Goal: Task Accomplishment & Management: Manage account settings

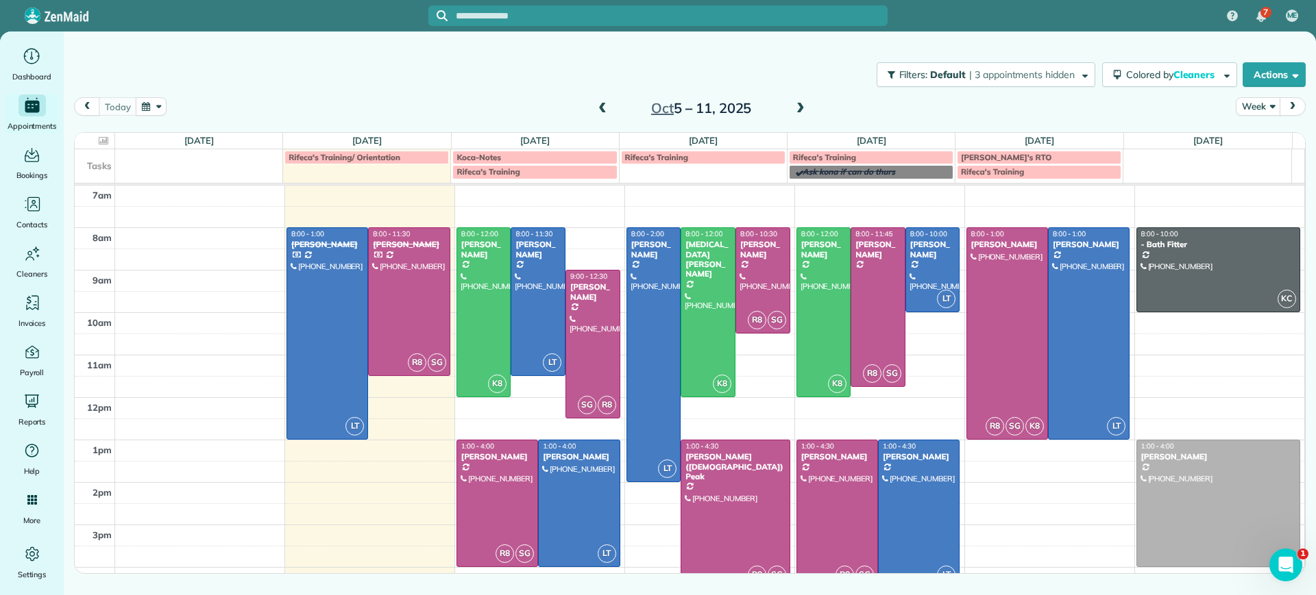
drag, startPoint x: 602, startPoint y: 80, endPoint x: 385, endPoint y: -22, distance: 239.4
drag, startPoint x: 385, startPoint y: -22, endPoint x: 264, endPoint y: 102, distance: 173.5
click at [264, 102] on div "[DATE] Week [DATE] – [DATE]" at bounding box center [689, 110] width 1231 height 26
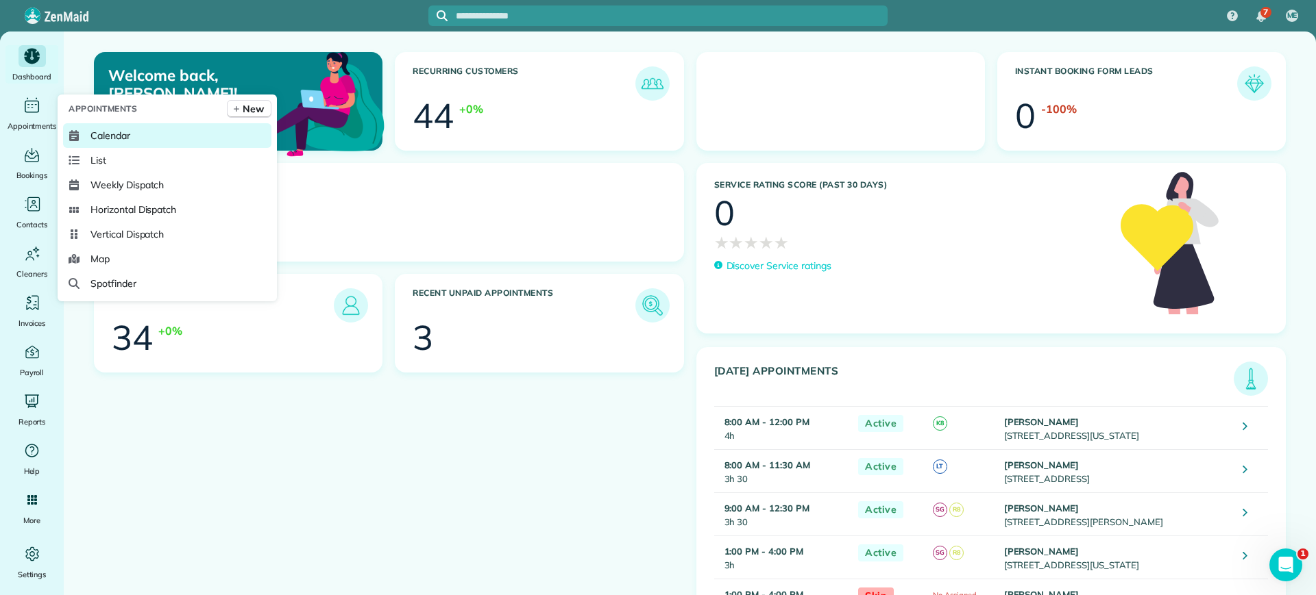
click at [103, 125] on link "Calendar" at bounding box center [167, 135] width 208 height 25
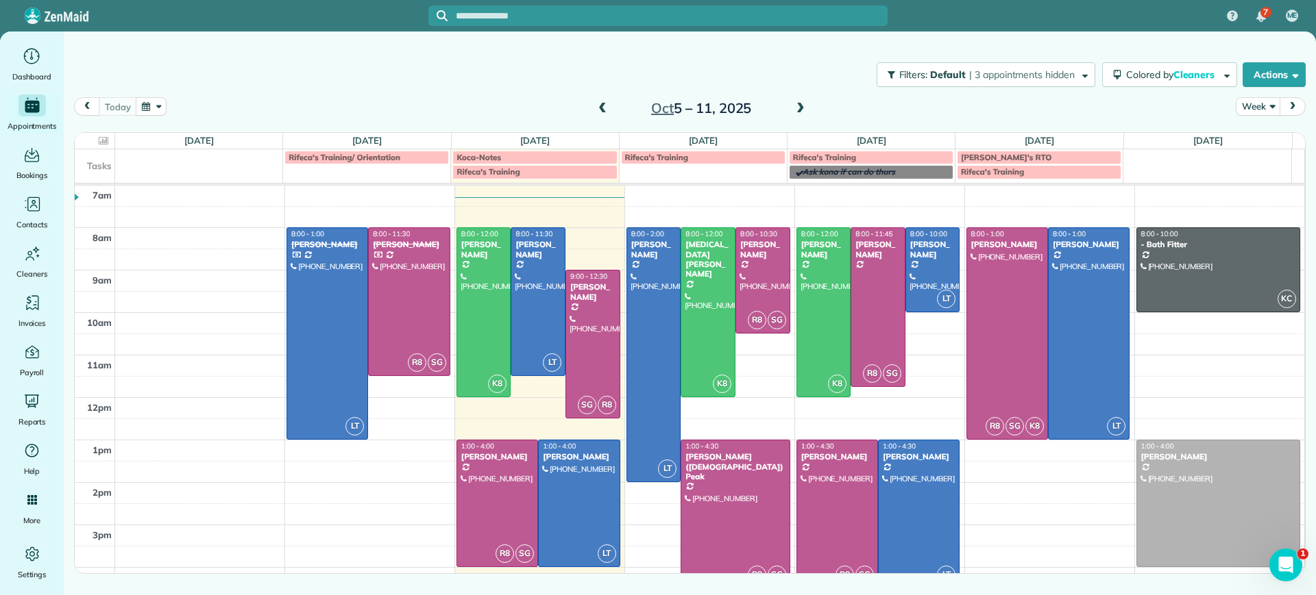
click at [800, 113] on span at bounding box center [800, 109] width 15 height 12
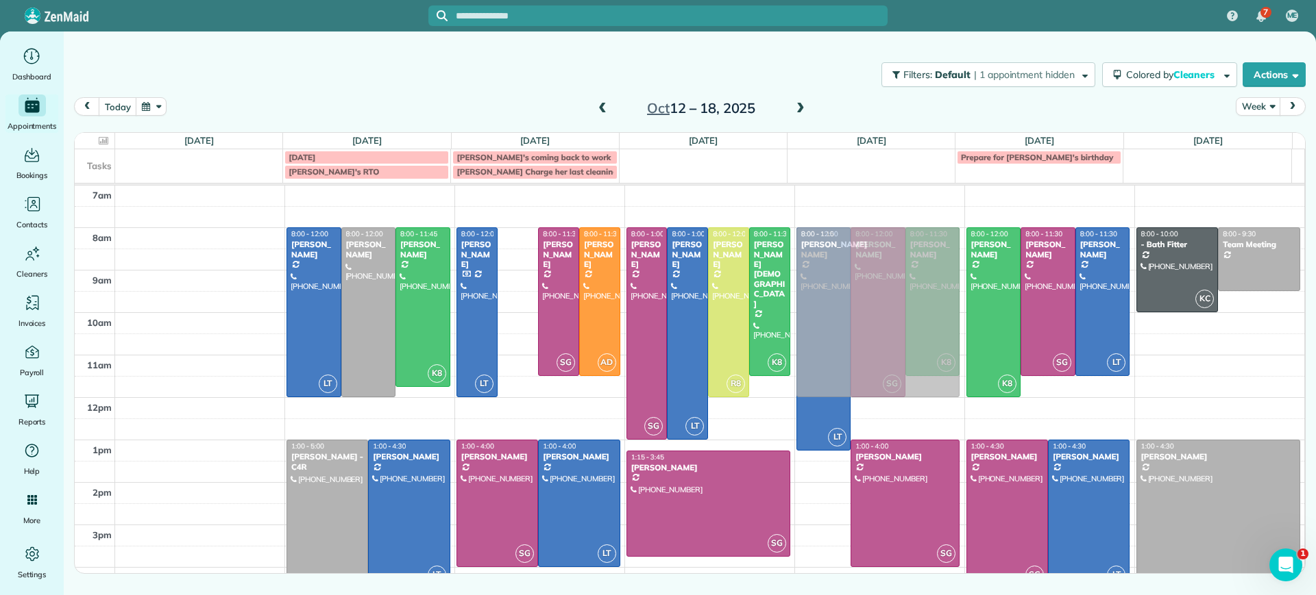
drag, startPoint x: 502, startPoint y: 273, endPoint x: 826, endPoint y: 276, distance: 324.8
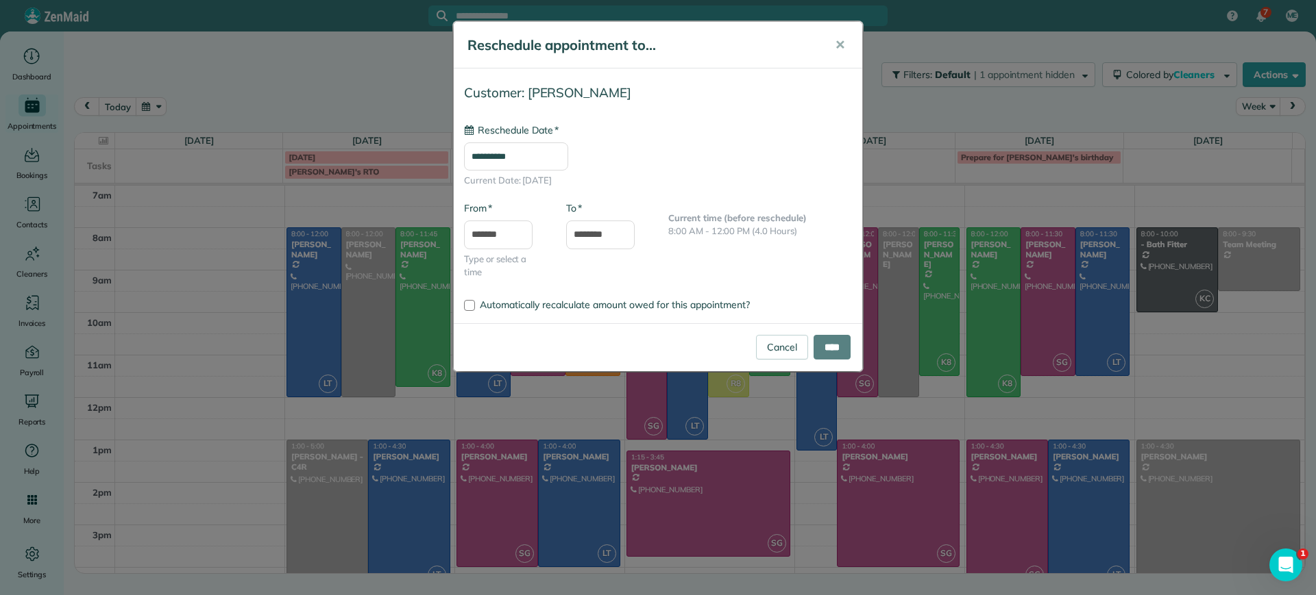
type input "**********"
click at [844, 353] on input "****" at bounding box center [831, 347] width 37 height 25
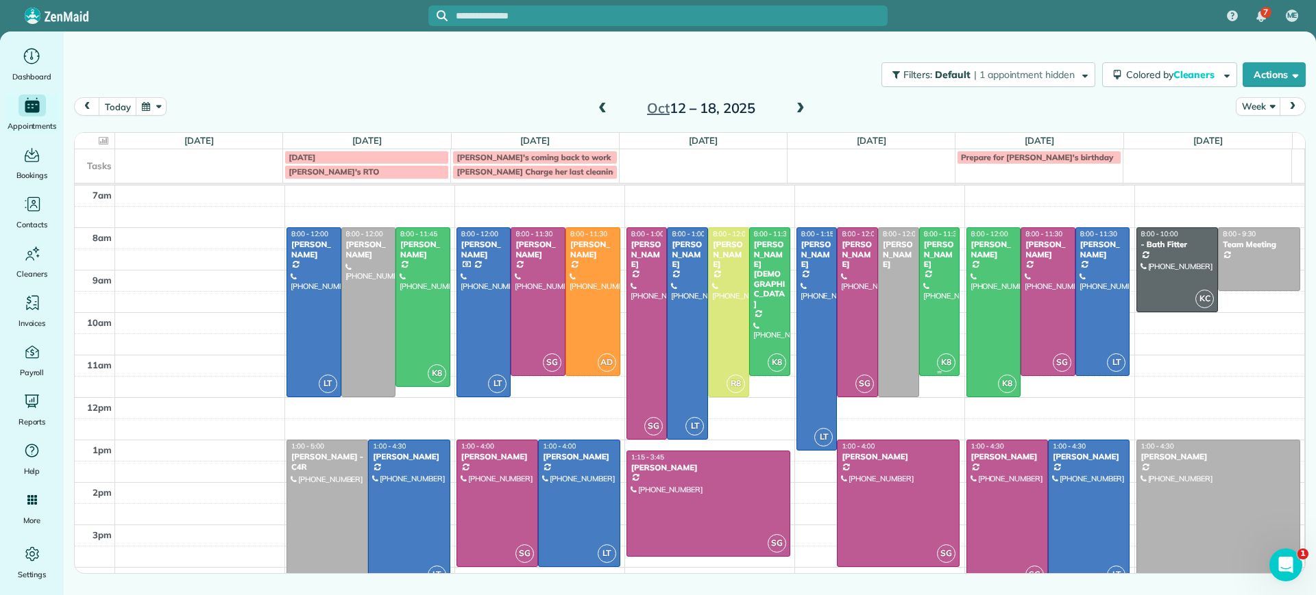
click at [939, 278] on div at bounding box center [940, 301] width 40 height 147
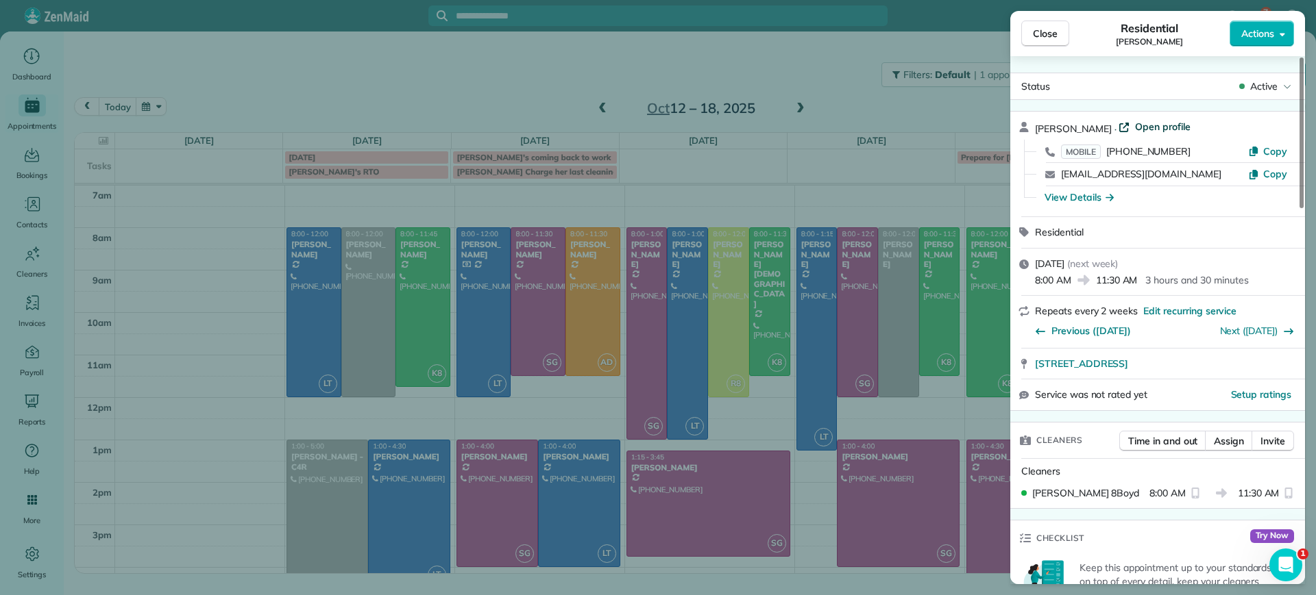
click at [1138, 127] on span "Open profile" at bounding box center [1163, 127] width 56 height 14
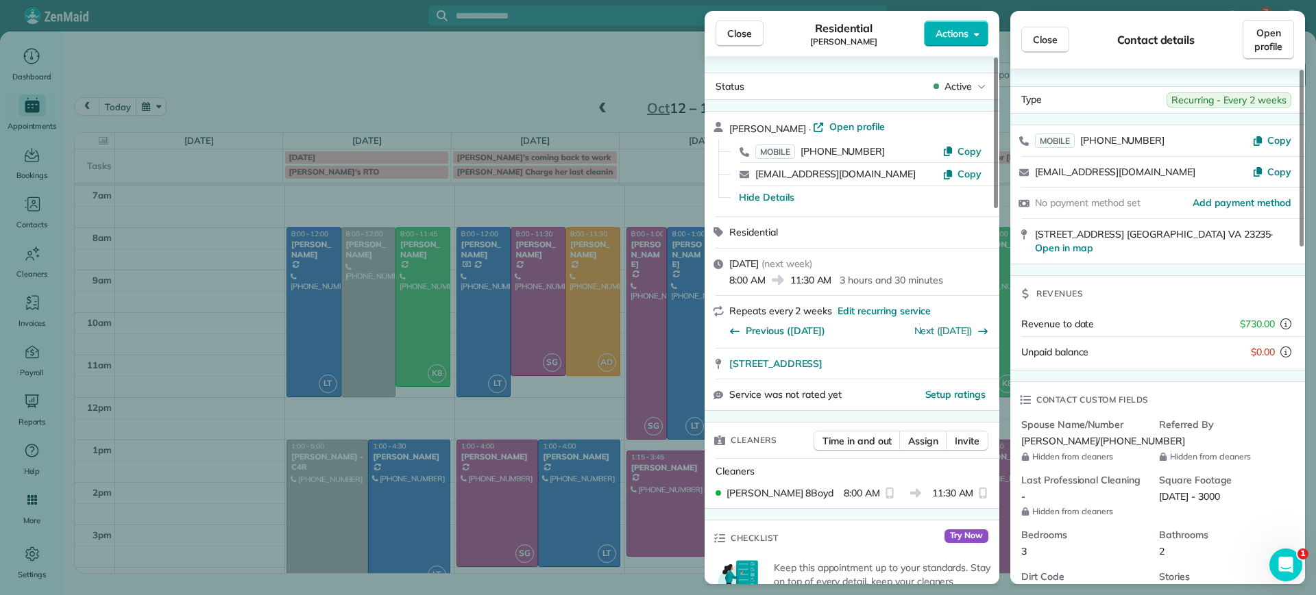
click at [572, 71] on div "Close Residential Madeline Brown Actions Status Active Madeline Brown · Open pr…" at bounding box center [658, 297] width 1316 height 595
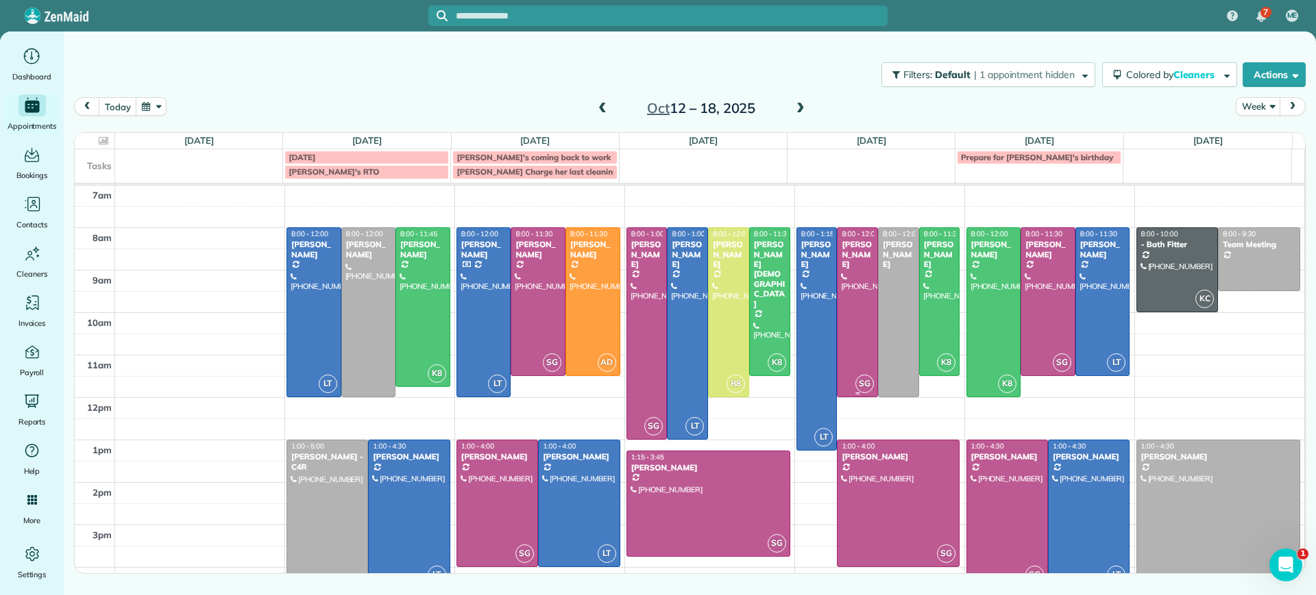
click at [846, 342] on div at bounding box center [857, 312] width 40 height 169
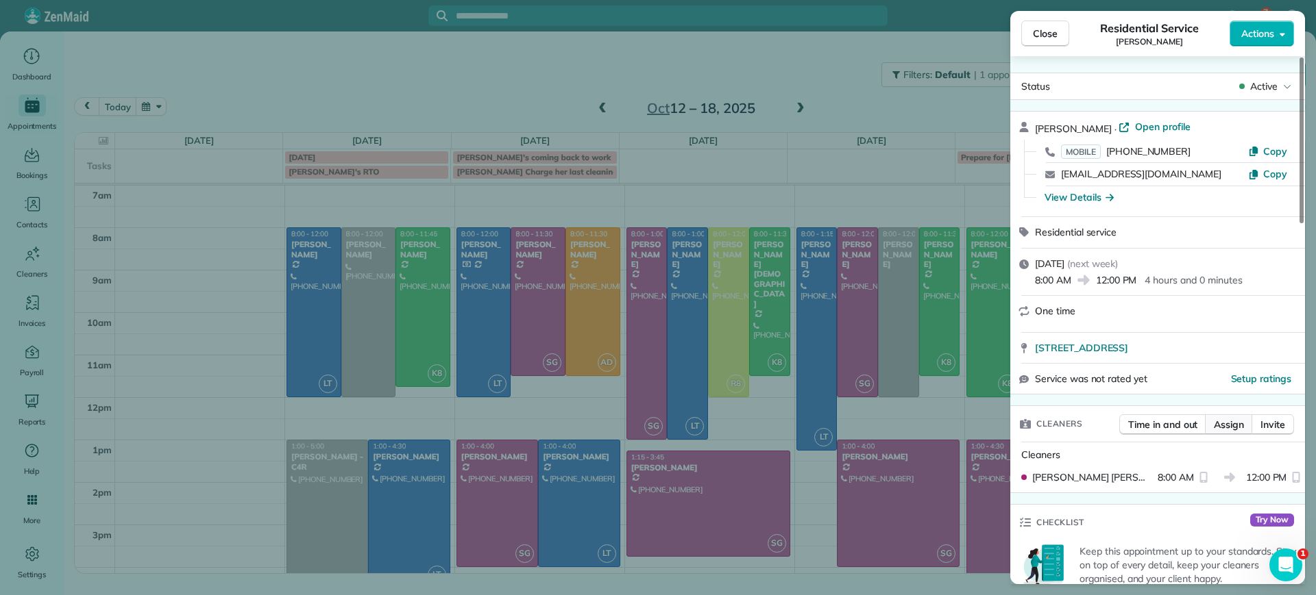
click at [1215, 419] on span "Assign" at bounding box center [1229, 425] width 30 height 14
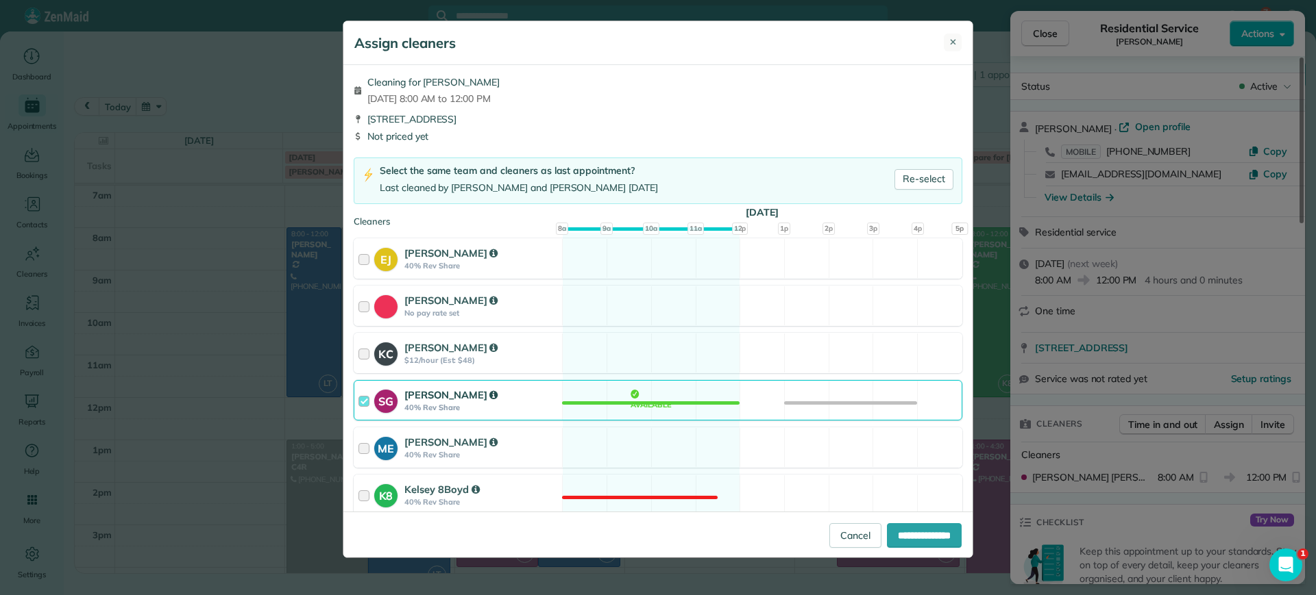
click at [950, 39] on span "✕" at bounding box center [953, 43] width 8 height 14
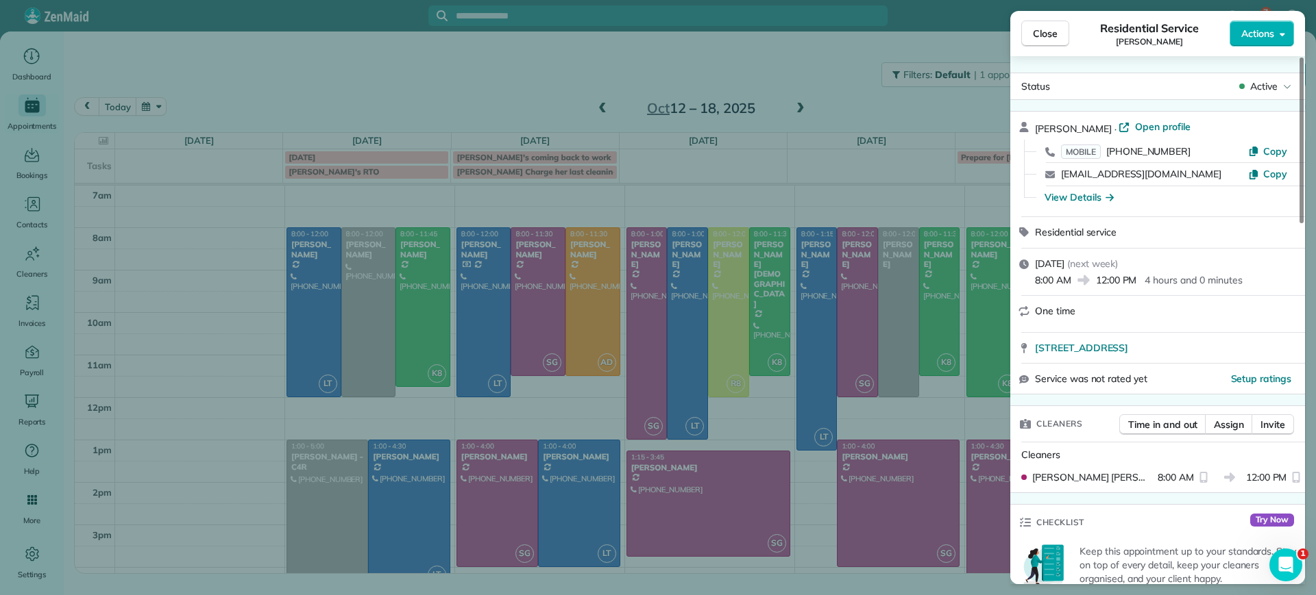
click at [920, 422] on div "Close Residential Service John Miller Actions Status Active John Miller · Open …" at bounding box center [658, 297] width 1316 height 595
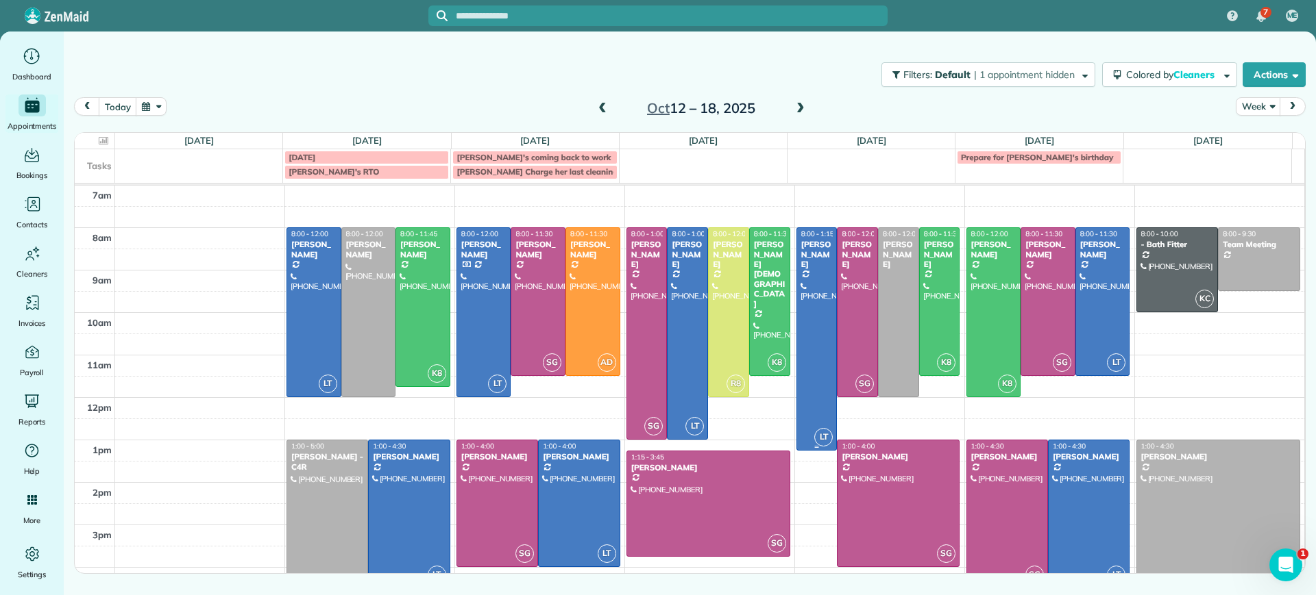
click at [815, 324] on div at bounding box center [817, 339] width 40 height 222
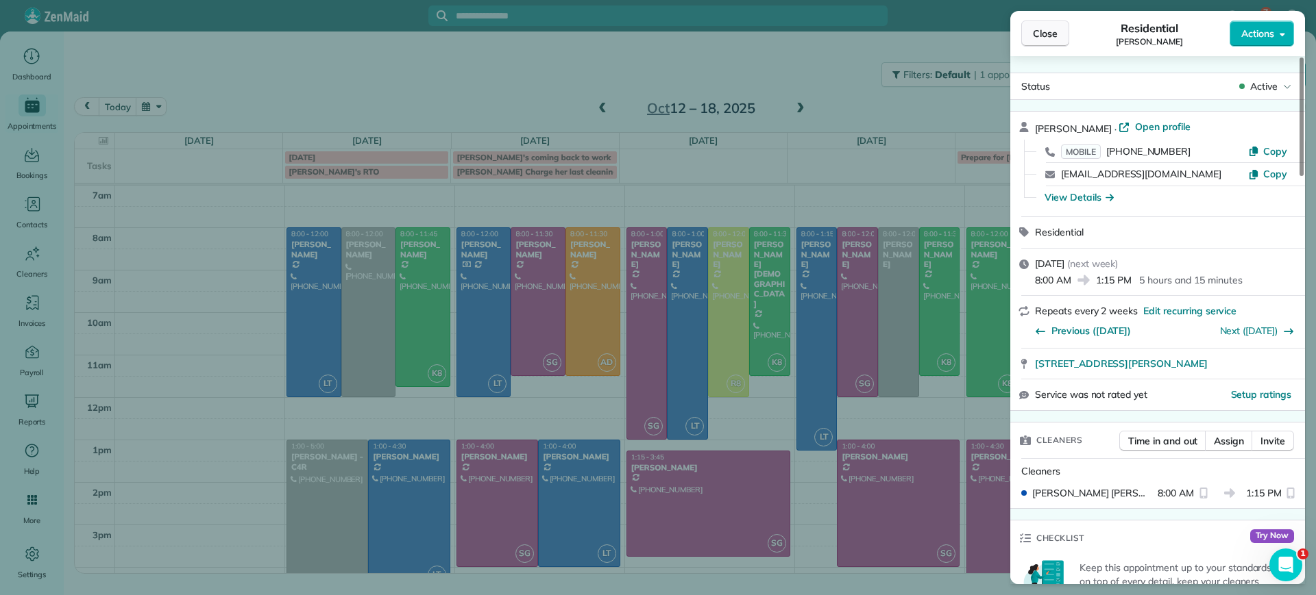
click at [1044, 39] on span "Close" at bounding box center [1045, 34] width 25 height 14
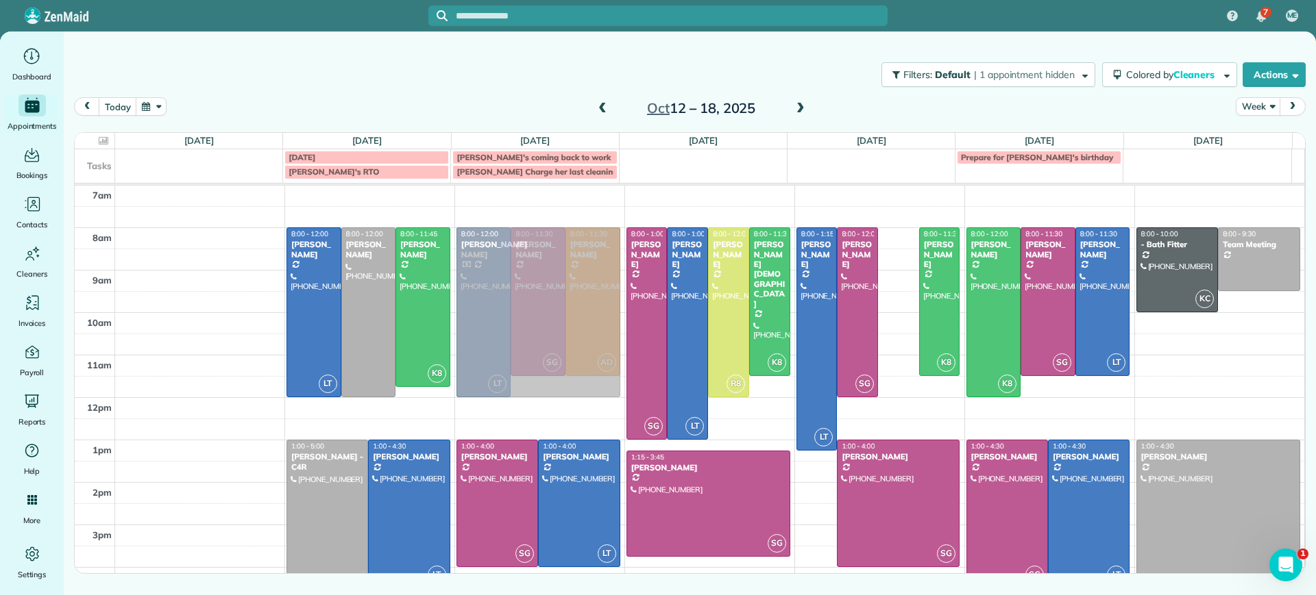
drag, startPoint x: 888, startPoint y: 308, endPoint x: 611, endPoint y: 297, distance: 277.7
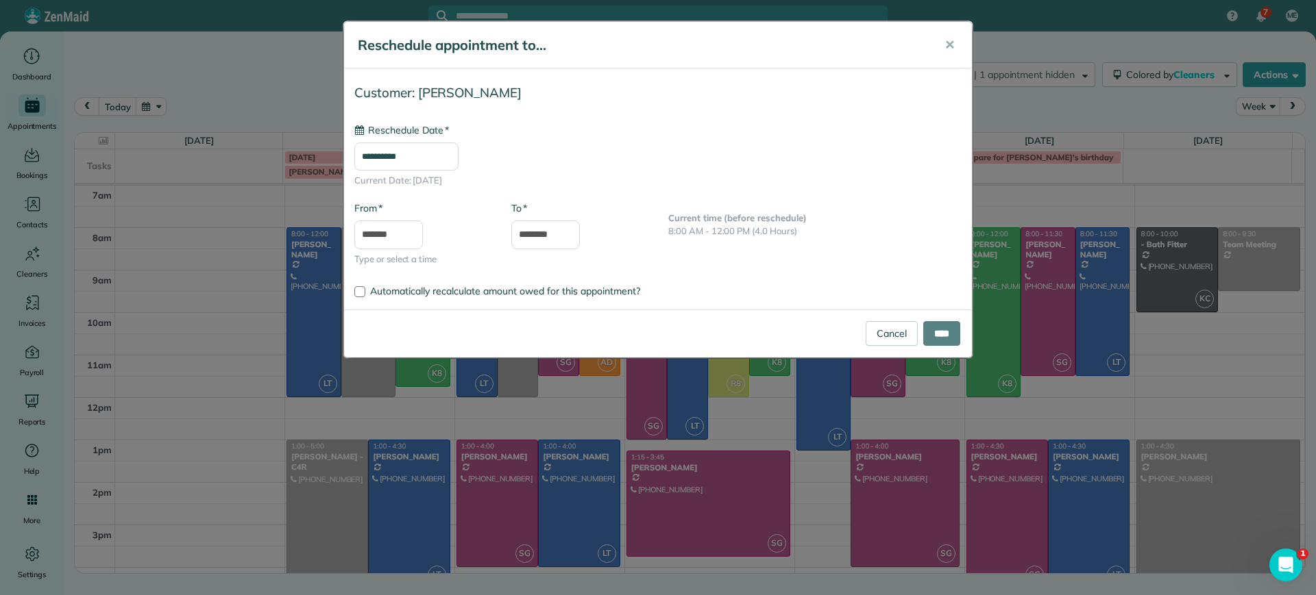
type input "**********"
click at [940, 336] on input "****" at bounding box center [941, 333] width 37 height 25
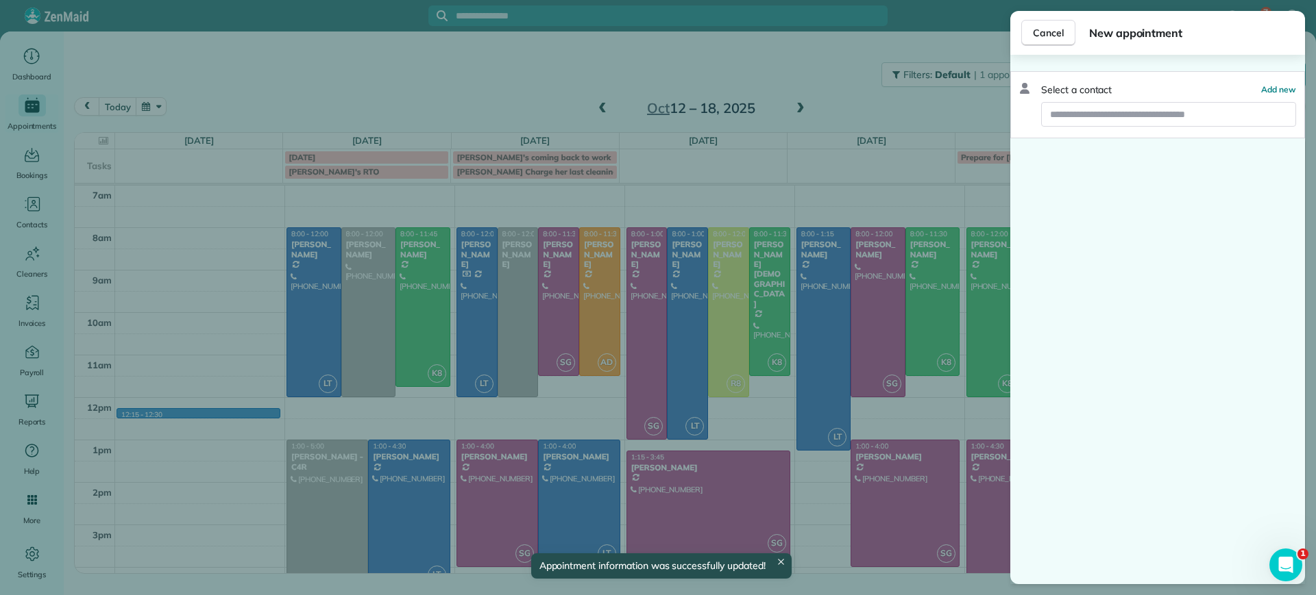
click at [242, 417] on body "7 ME Dashboard Appointments Bookings Contacts Cleaners Invoices Payroll Reports…" at bounding box center [658, 297] width 1316 height 595
click at [1066, 40] on button "Cancel" at bounding box center [1048, 33] width 54 height 26
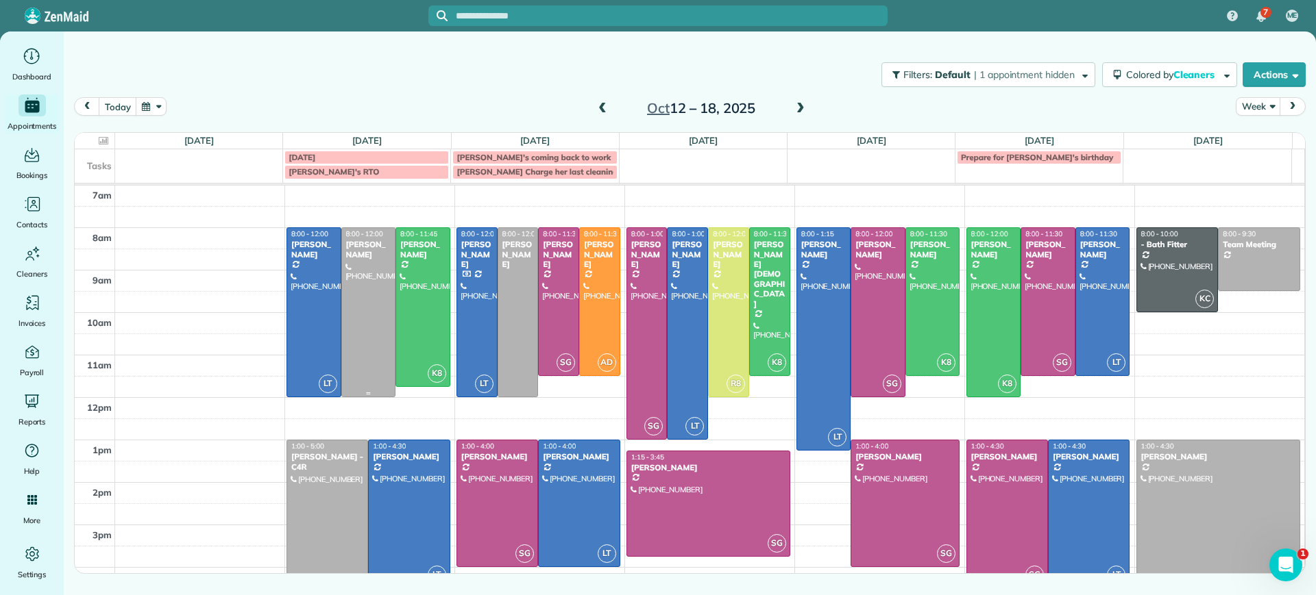
click at [381, 388] on div at bounding box center [368, 312] width 53 height 169
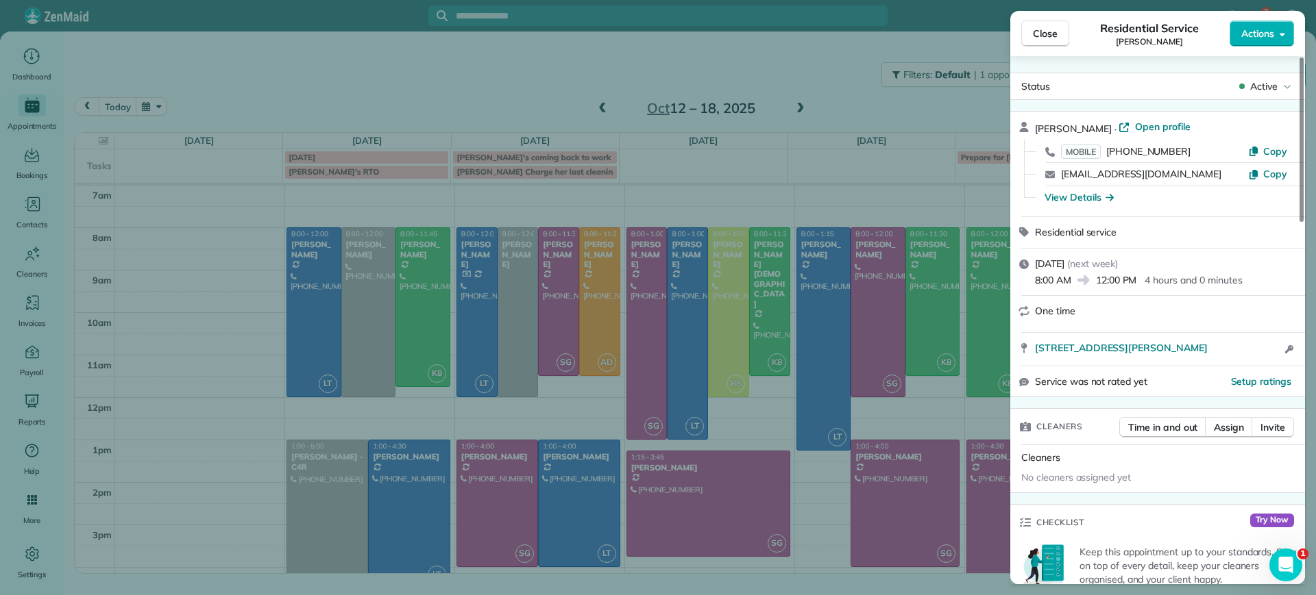
click at [381, 388] on div "Close Residential Service Joana Velazquez Actions Status Active Joana Velazquez…" at bounding box center [658, 297] width 1316 height 595
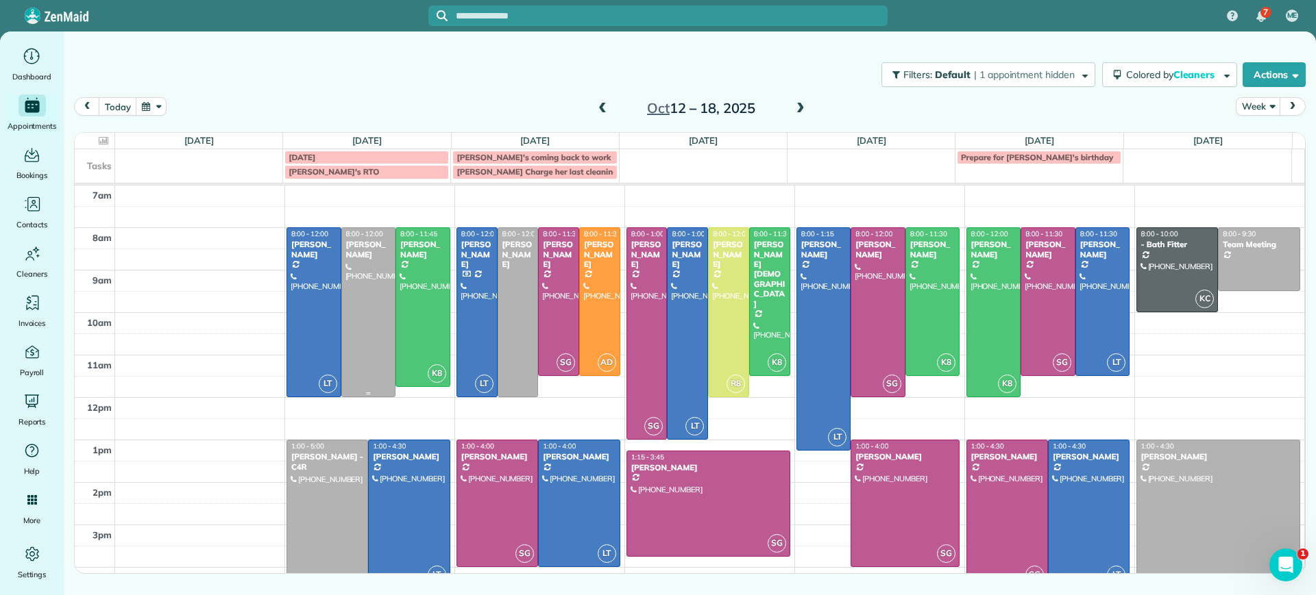
click at [381, 388] on div at bounding box center [368, 312] width 53 height 169
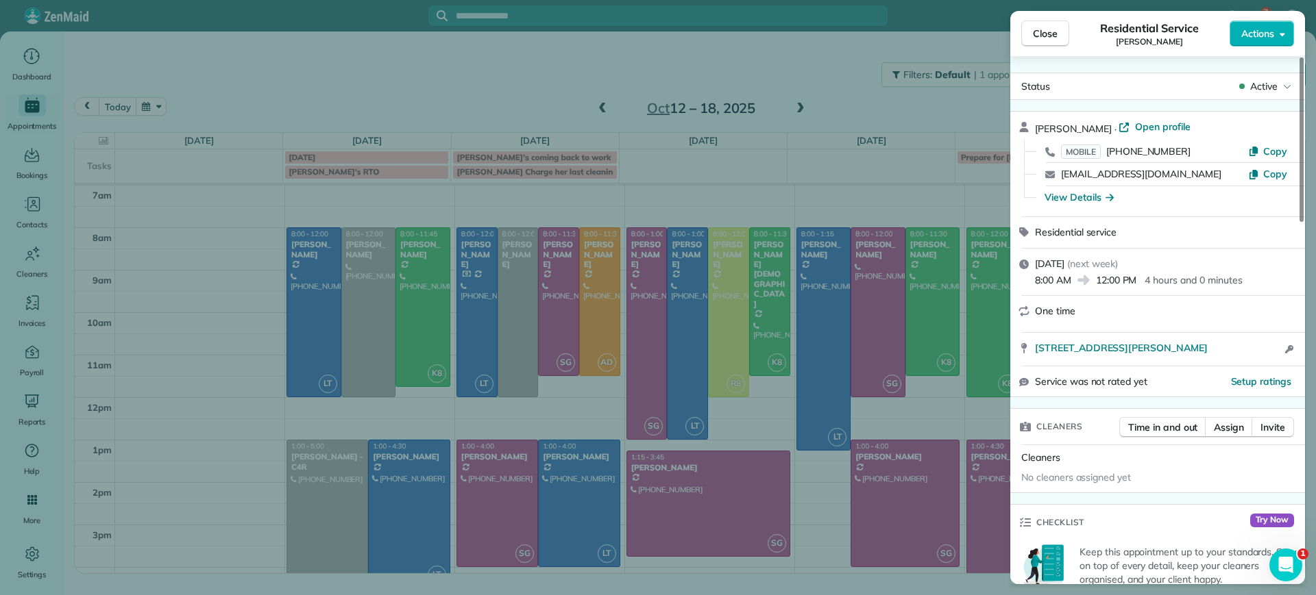
click at [282, 468] on div "Close Residential Service Joana Velazquez Actions Status Active Joana Velazquez…" at bounding box center [658, 297] width 1316 height 595
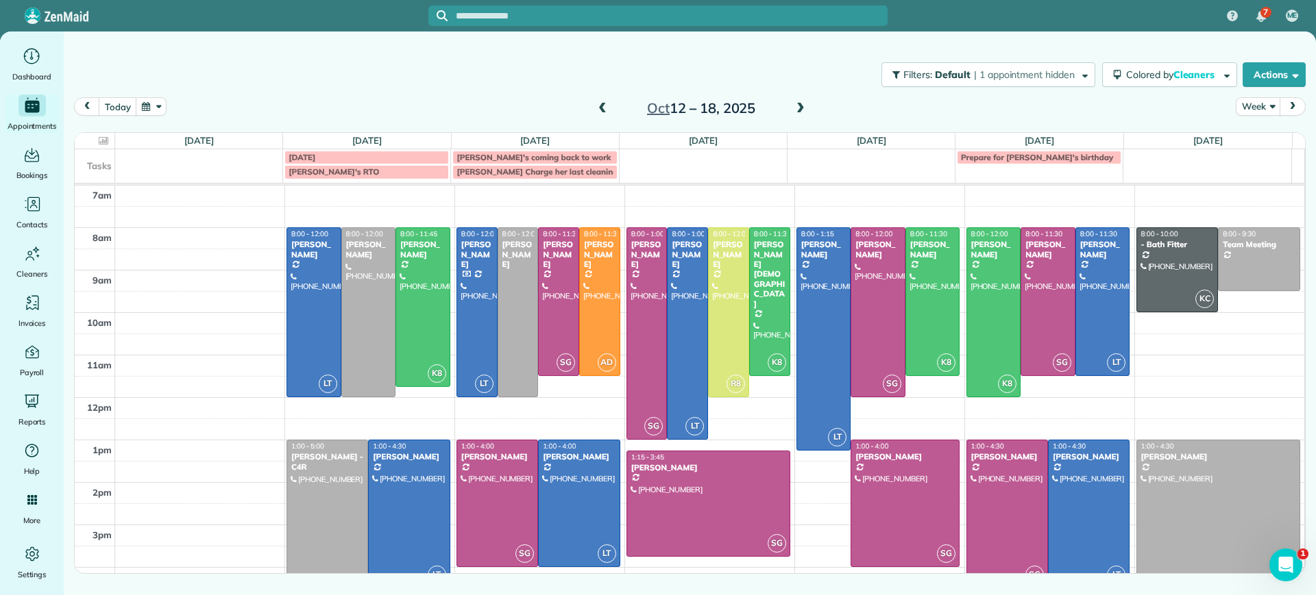
click at [605, 104] on span at bounding box center [602, 109] width 15 height 12
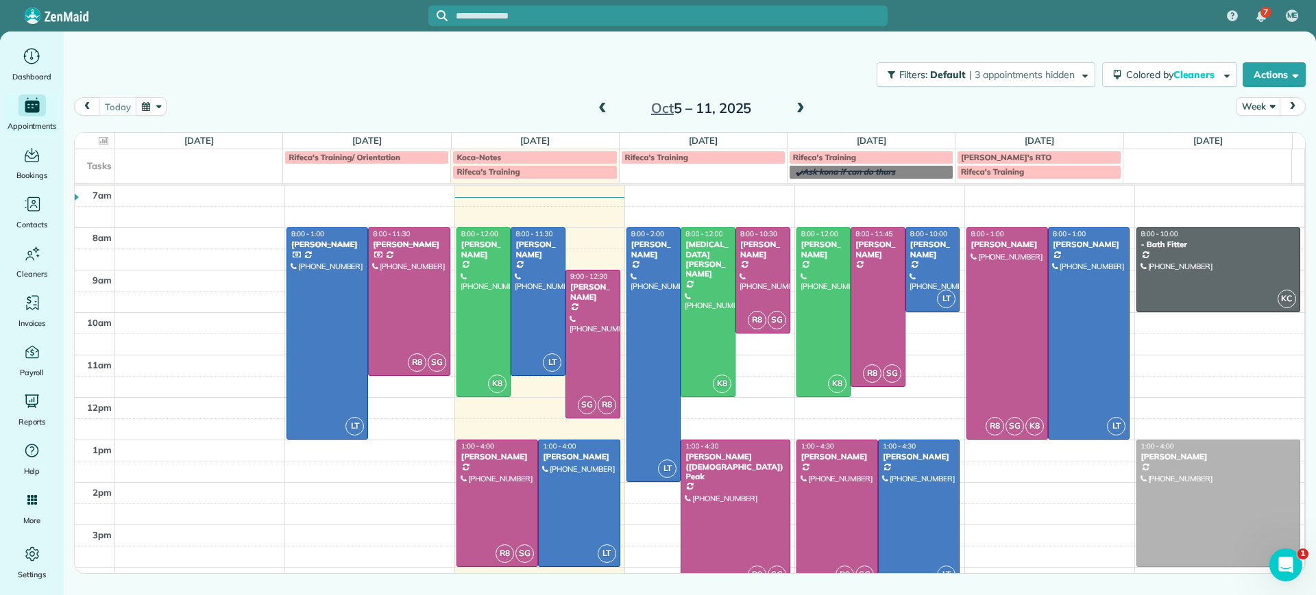
click at [815, 106] on div "today Week Oct 5 – 11, 2025" at bounding box center [689, 110] width 1231 height 26
click at [797, 108] on span at bounding box center [800, 109] width 15 height 12
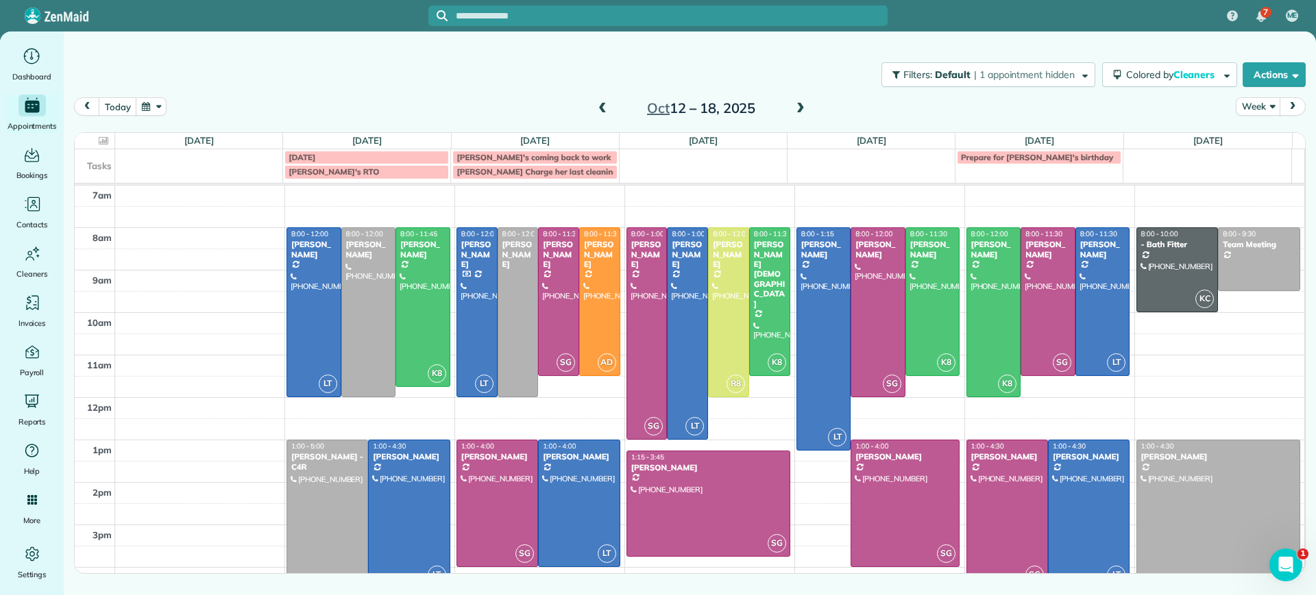
click at [336, 480] on div at bounding box center [327, 525] width 80 height 169
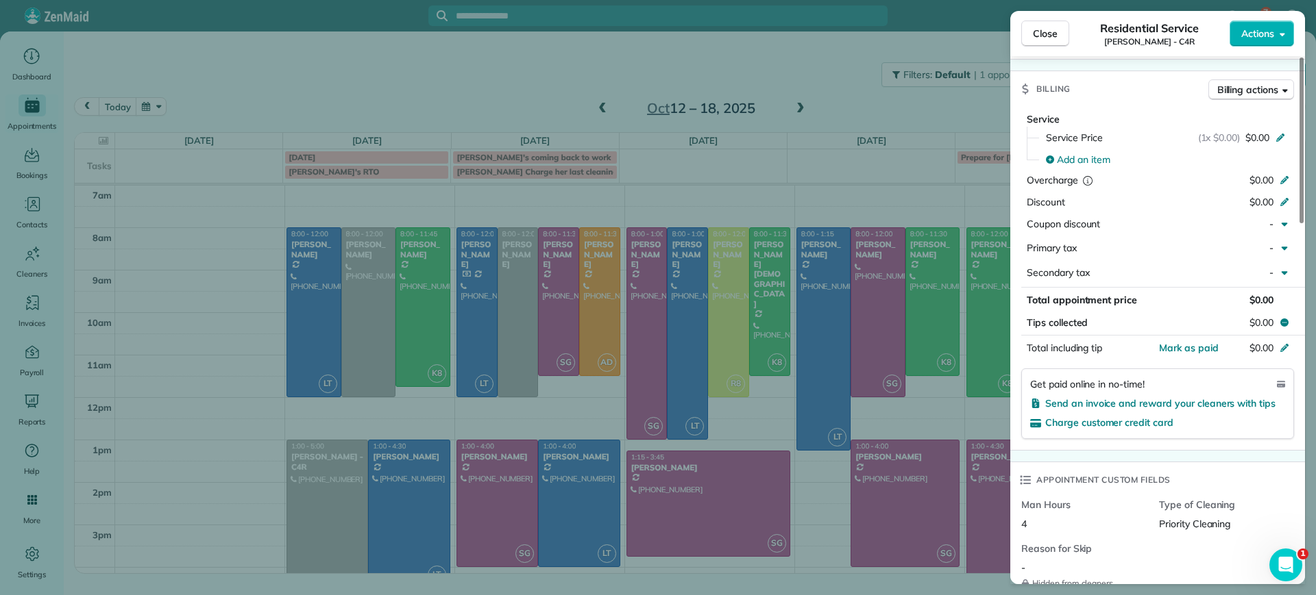
scroll to position [521, 0]
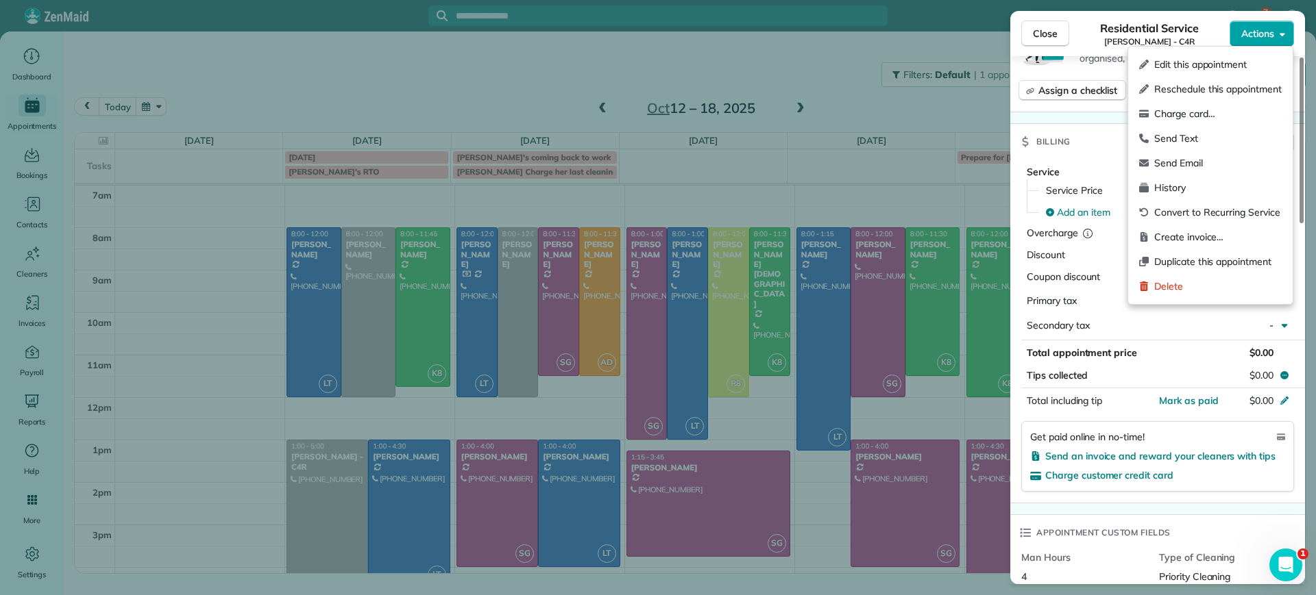
click at [1256, 46] on body "7 ME Dashboard Appointments Bookings Contacts Cleaners Invoices Payroll Reports…" at bounding box center [658, 297] width 1316 height 595
click at [1225, 66] on span "Edit this appointment" at bounding box center [1217, 65] width 127 height 14
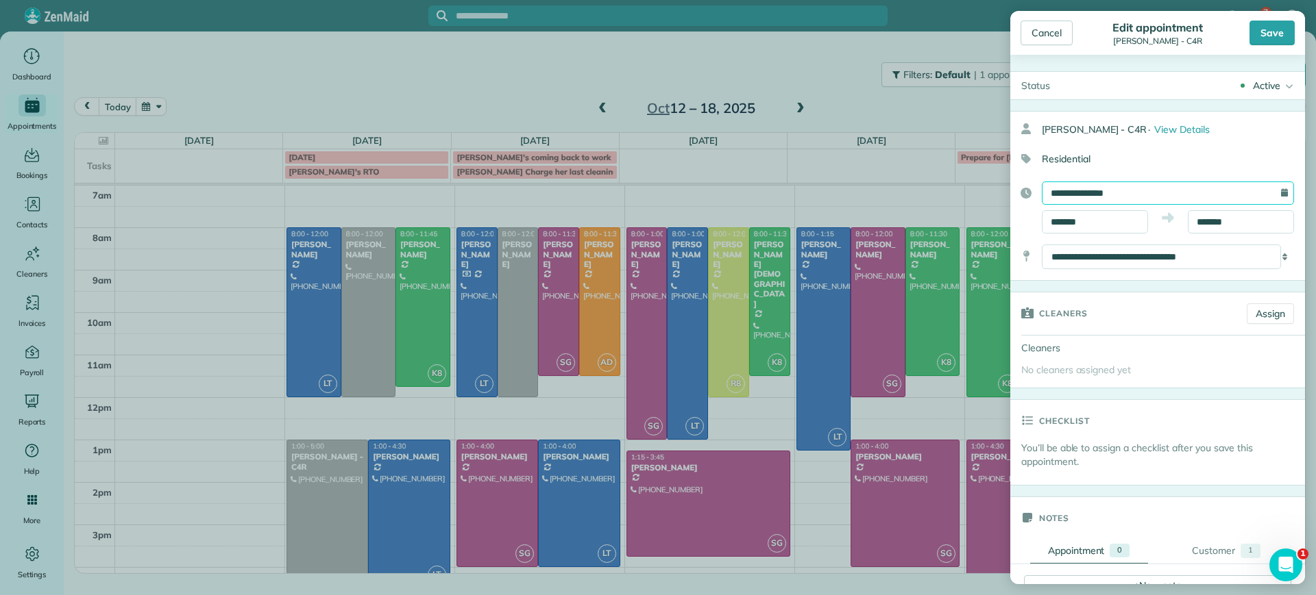
click at [1255, 192] on input "**********" at bounding box center [1168, 193] width 252 height 23
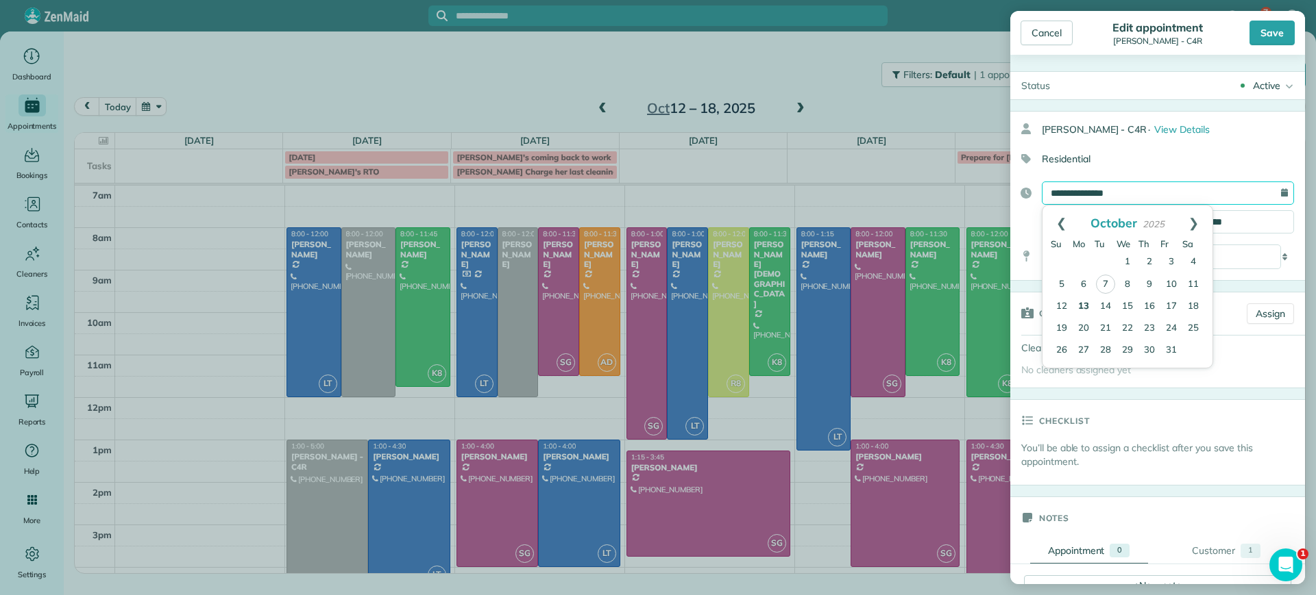
click at [1255, 192] on input "**********" at bounding box center [1168, 193] width 252 height 23
click at [1247, 151] on div "Residential" at bounding box center [1152, 158] width 284 height 23
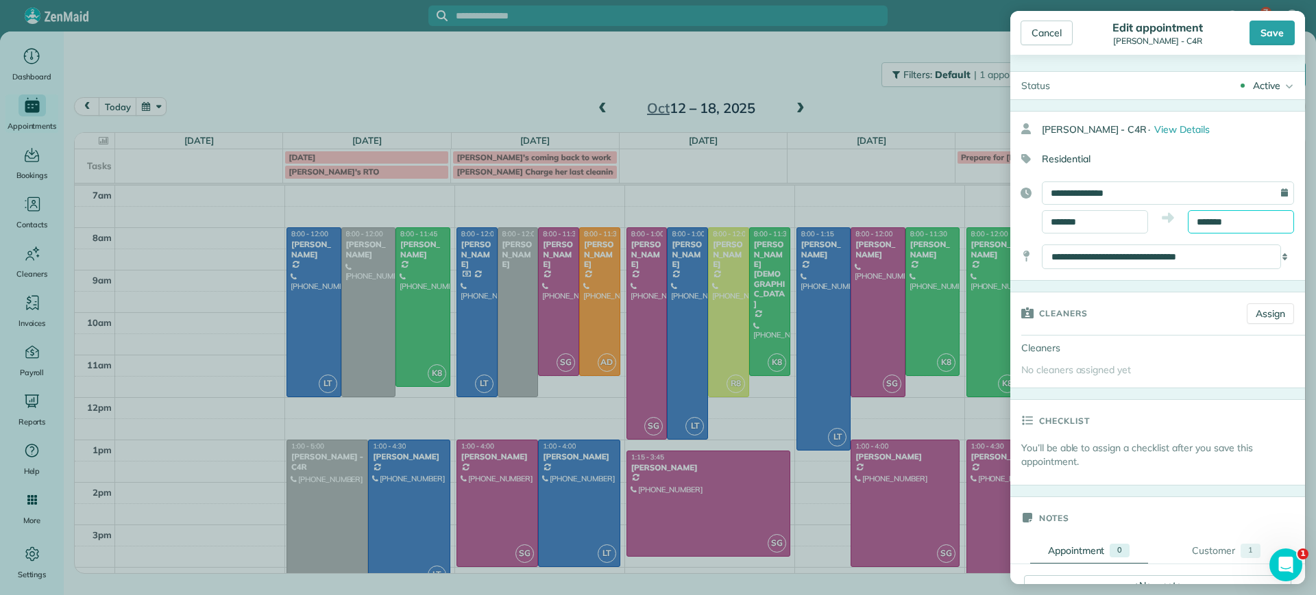
click at [1207, 213] on input "*******" at bounding box center [1241, 221] width 106 height 23
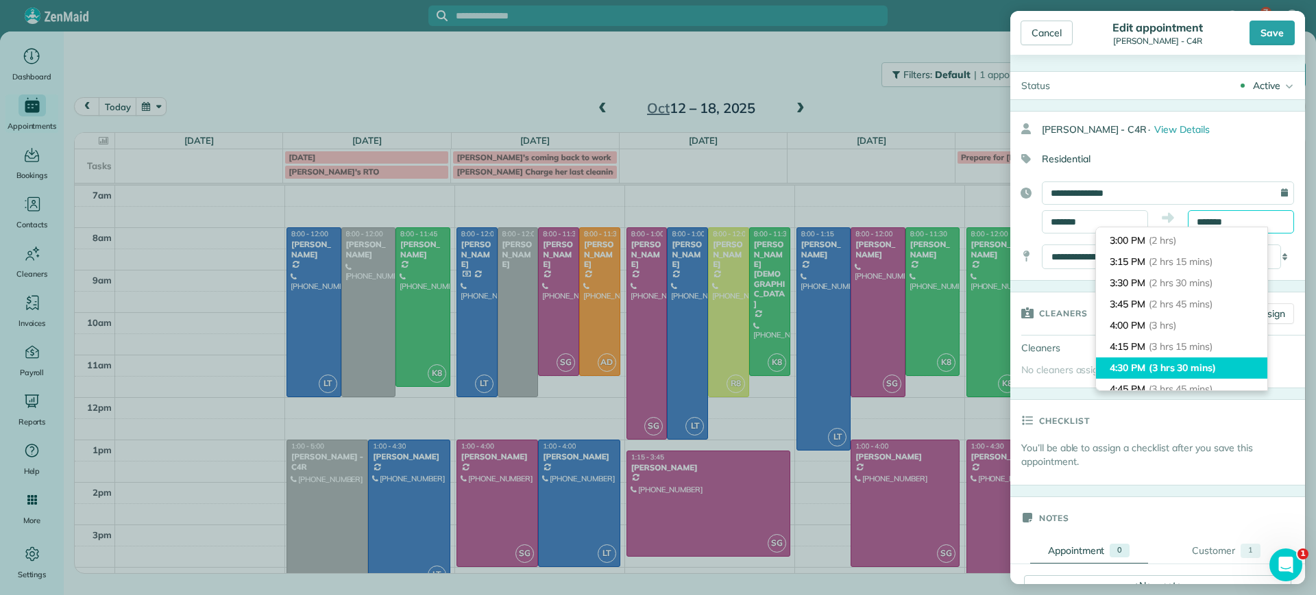
scroll to position [147, 0]
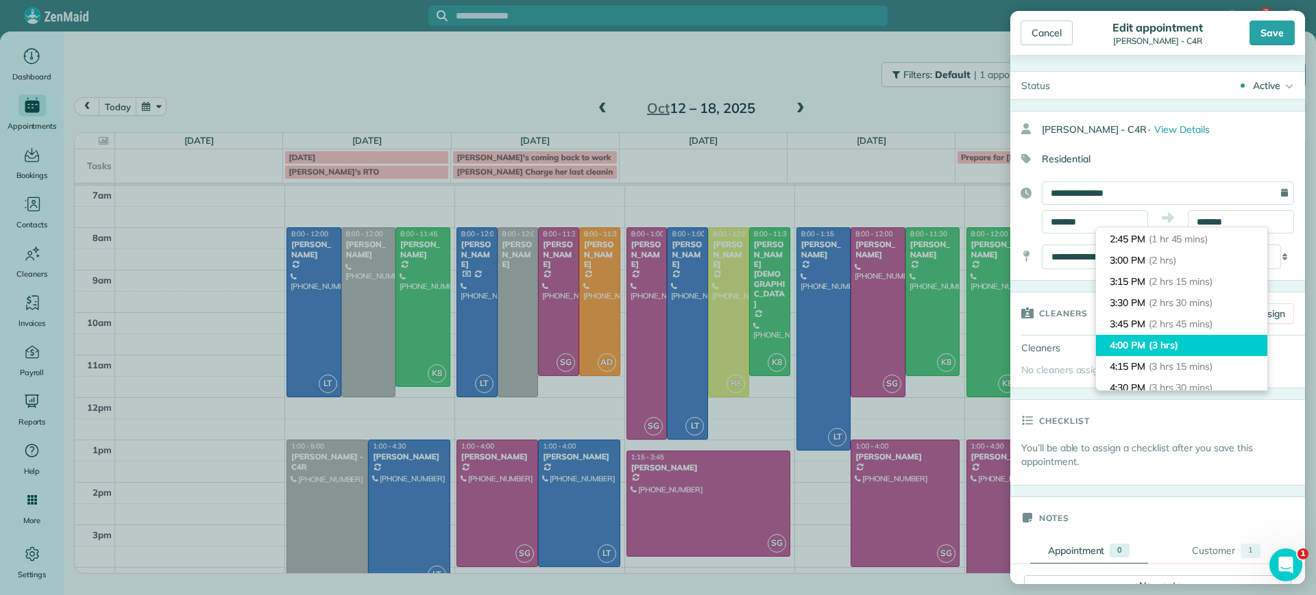
type input "*******"
click at [1131, 341] on li "4:00 PM (3 hrs)" at bounding box center [1181, 345] width 171 height 21
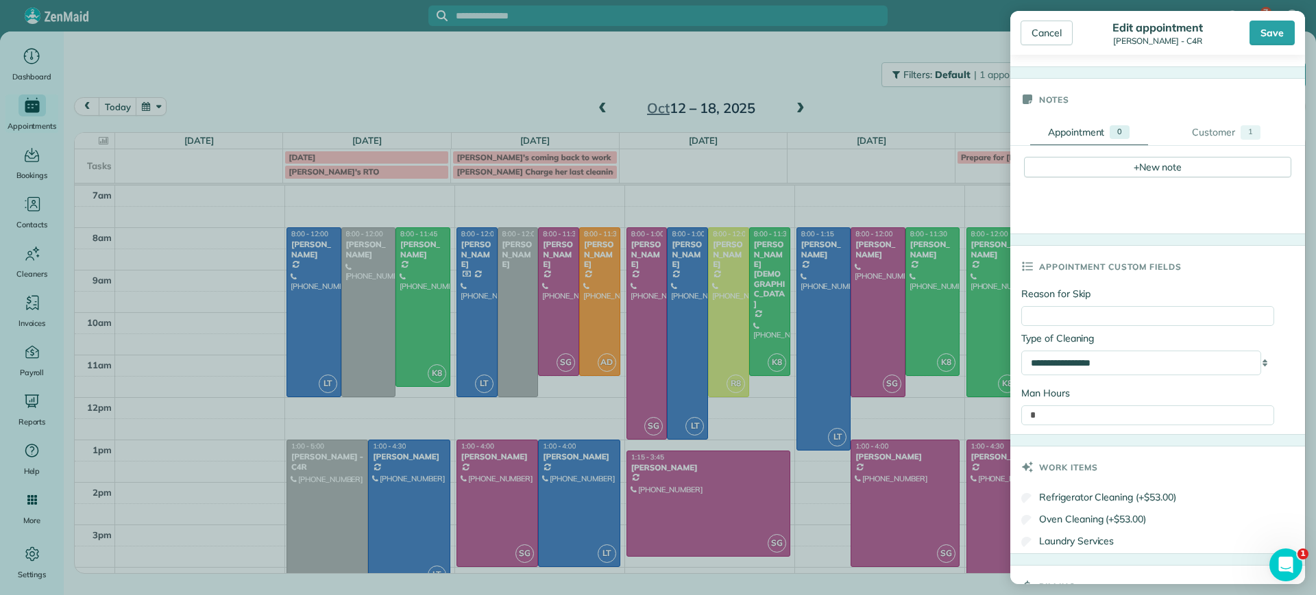
scroll to position [428, 0]
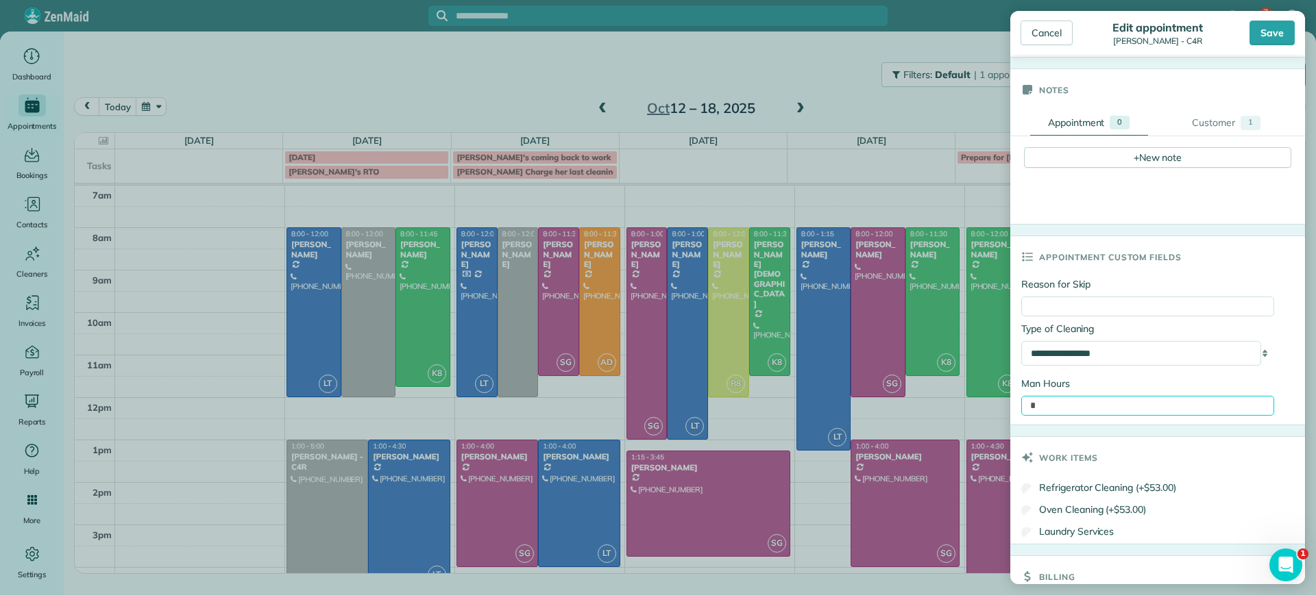
drag, startPoint x: 1039, startPoint y: 398, endPoint x: 976, endPoint y: 398, distance: 63.0
click at [976, 398] on div "Cancel Edit appointment Gretchen King - C4R Save Status Active Active Lock Out …" at bounding box center [658, 297] width 1316 height 595
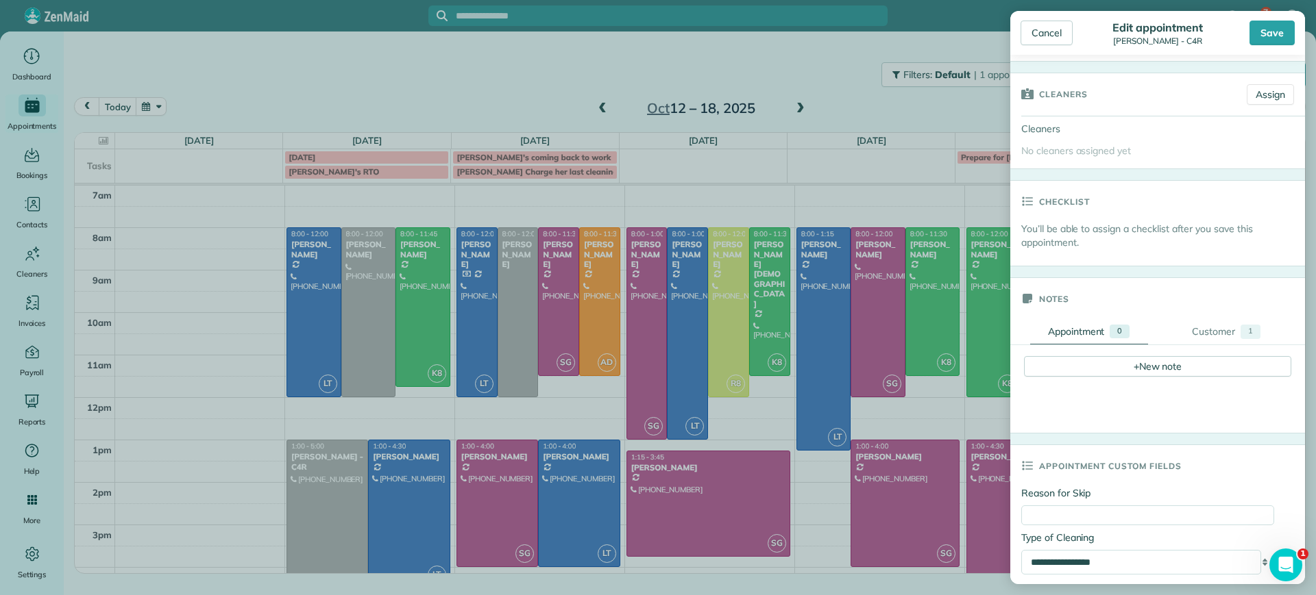
scroll to position [0, 0]
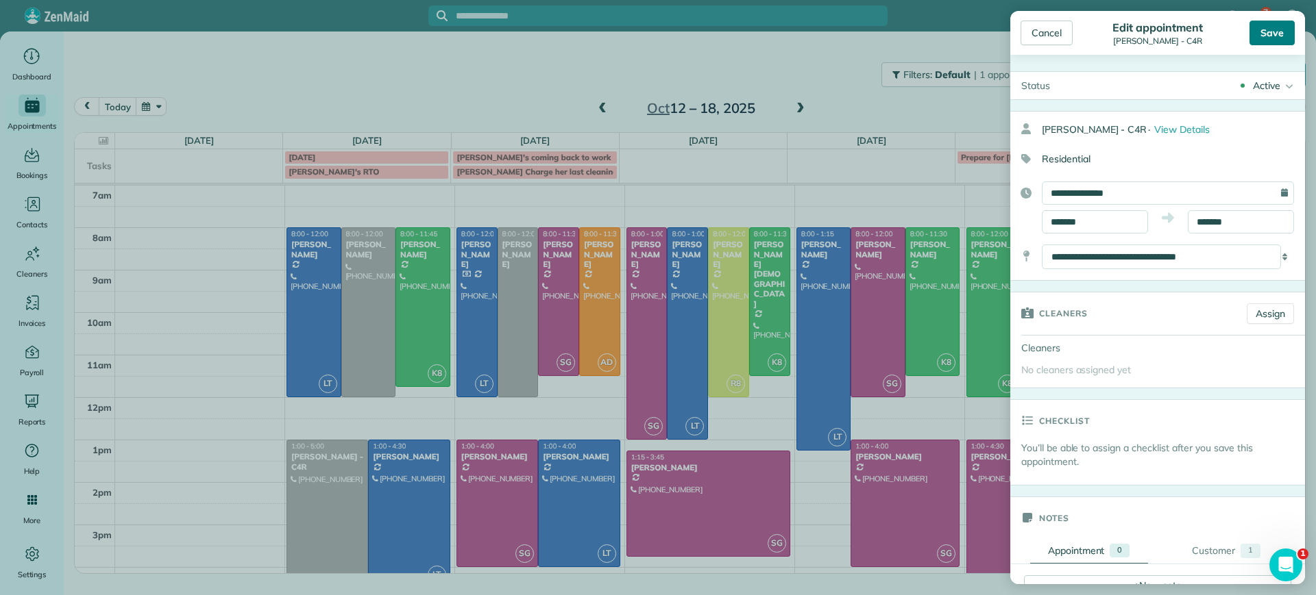
type input "*"
click at [1287, 36] on div "Save" at bounding box center [1271, 33] width 45 height 25
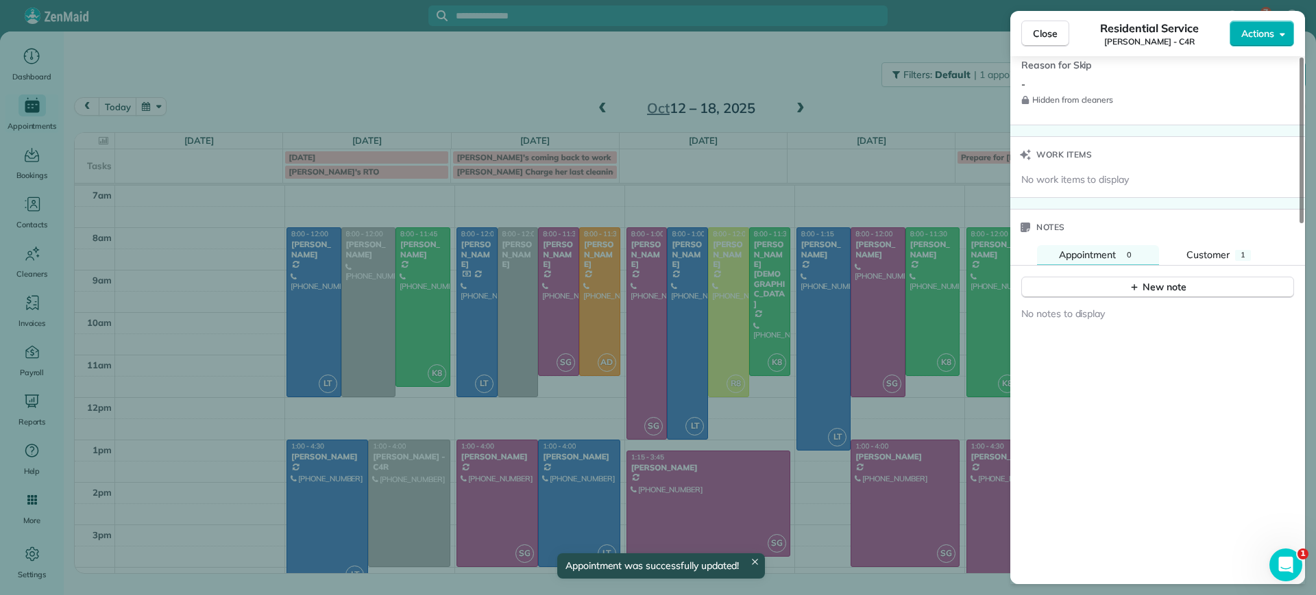
scroll to position [1149, 0]
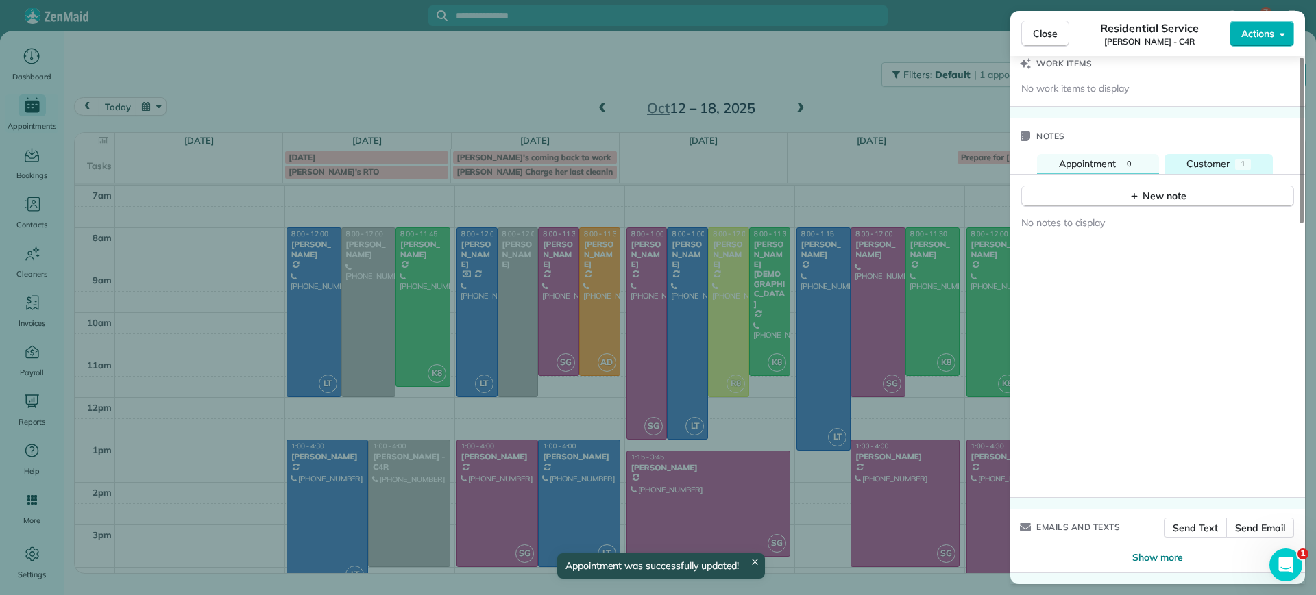
click at [1246, 160] on div "1" at bounding box center [1243, 164] width 16 height 11
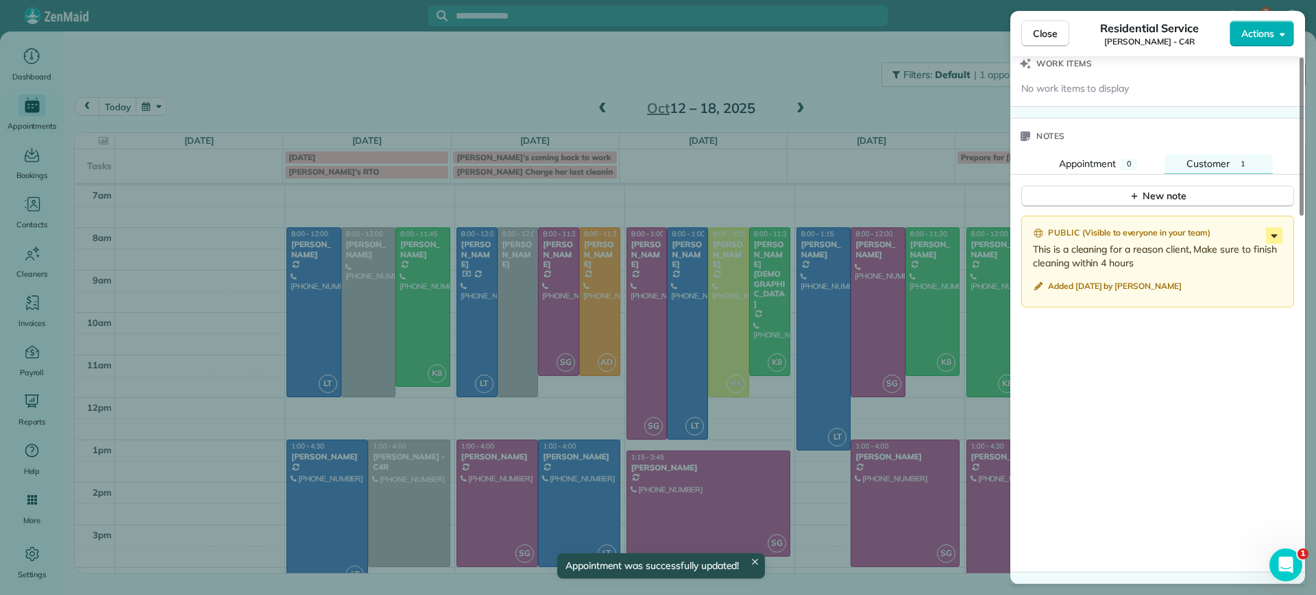
click at [1270, 230] on icon at bounding box center [1274, 235] width 16 height 16
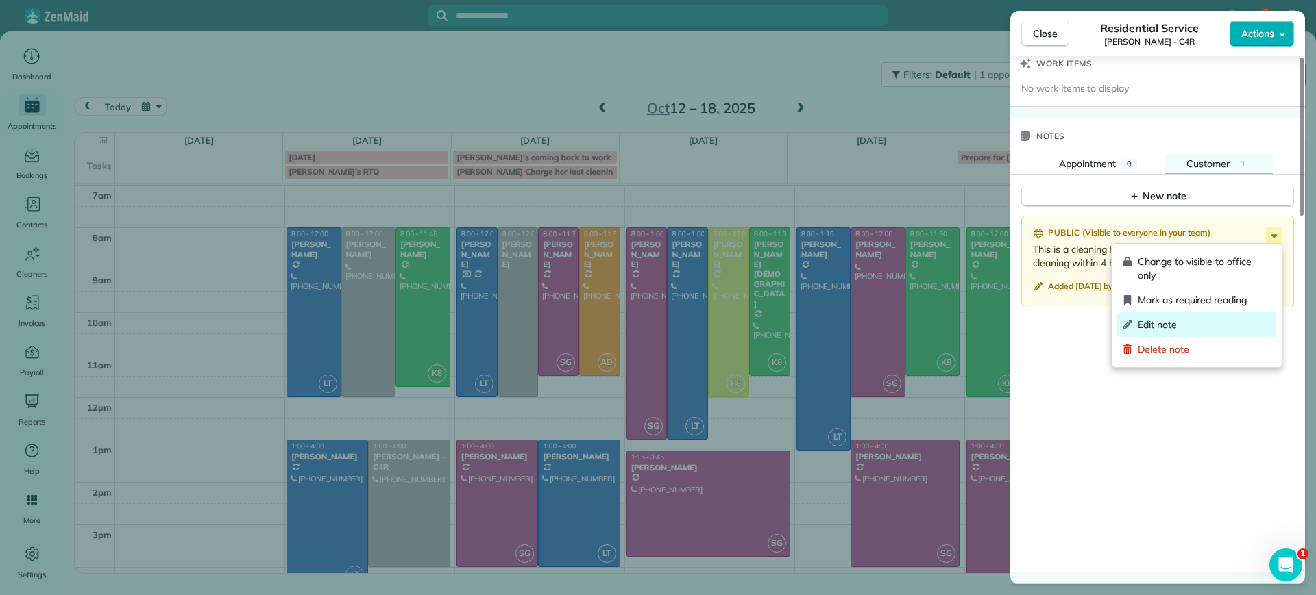
click at [1179, 322] on span "Edit note" at bounding box center [1203, 325] width 133 height 14
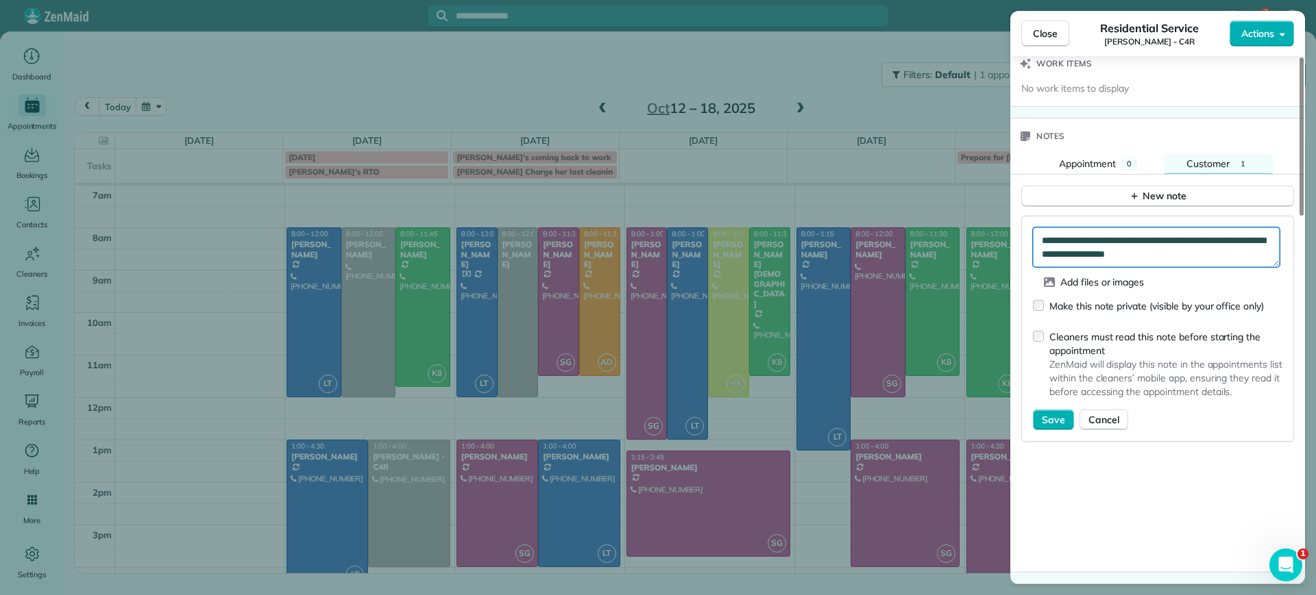
click at [1142, 254] on textarea "**********" at bounding box center [1156, 247] width 247 height 40
drag, startPoint x: 1215, startPoint y: 252, endPoint x: 1042, endPoint y: 260, distance: 172.8
click at [1042, 259] on textarea "**********" at bounding box center [1156, 247] width 247 height 40
click at [1199, 243] on textarea "**********" at bounding box center [1156, 247] width 247 height 40
type textarea "**********"
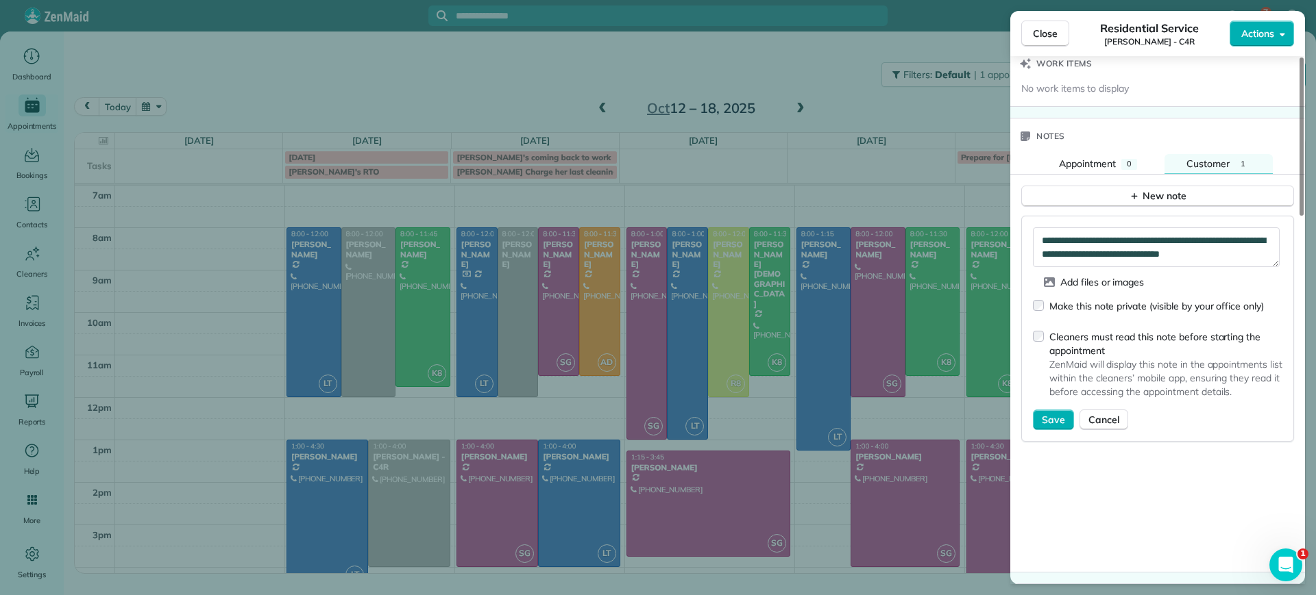
click at [1044, 339] on div "Cleaners must read this note before starting the appointment ZenMaid will displ…" at bounding box center [1157, 367] width 249 height 86
click at [1052, 419] on span "Save" at bounding box center [1053, 420] width 23 height 14
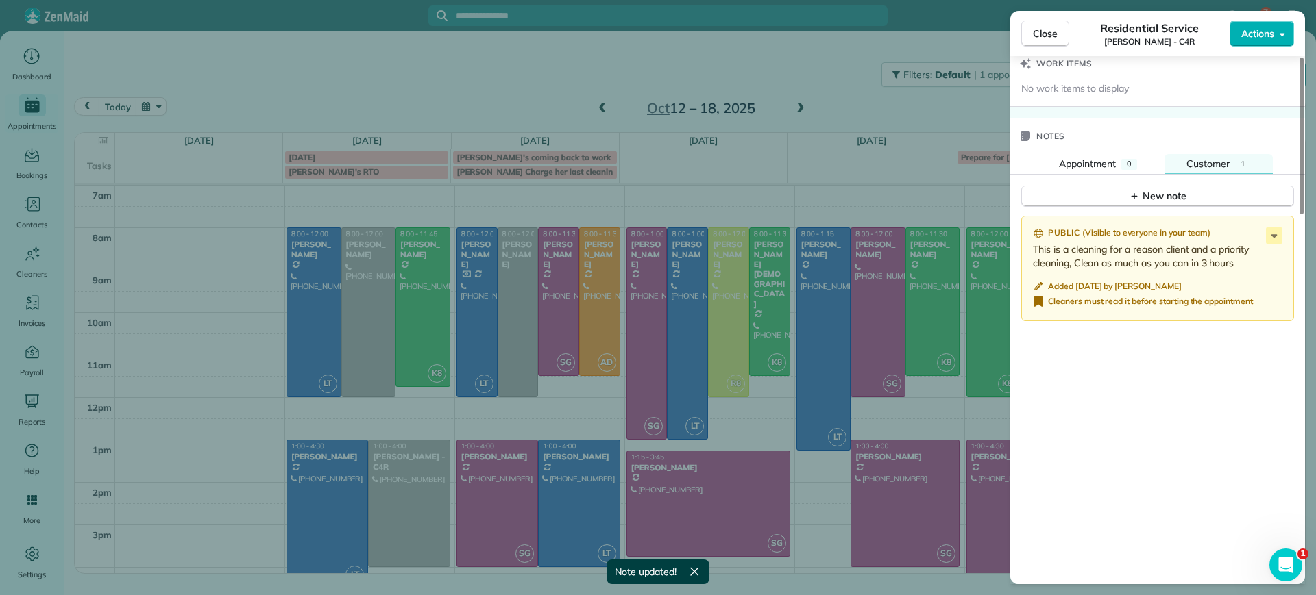
click at [242, 458] on div "Close Residential Service Gretchen King - C4R Actions Status Active Gretchen Ki…" at bounding box center [658, 297] width 1316 height 595
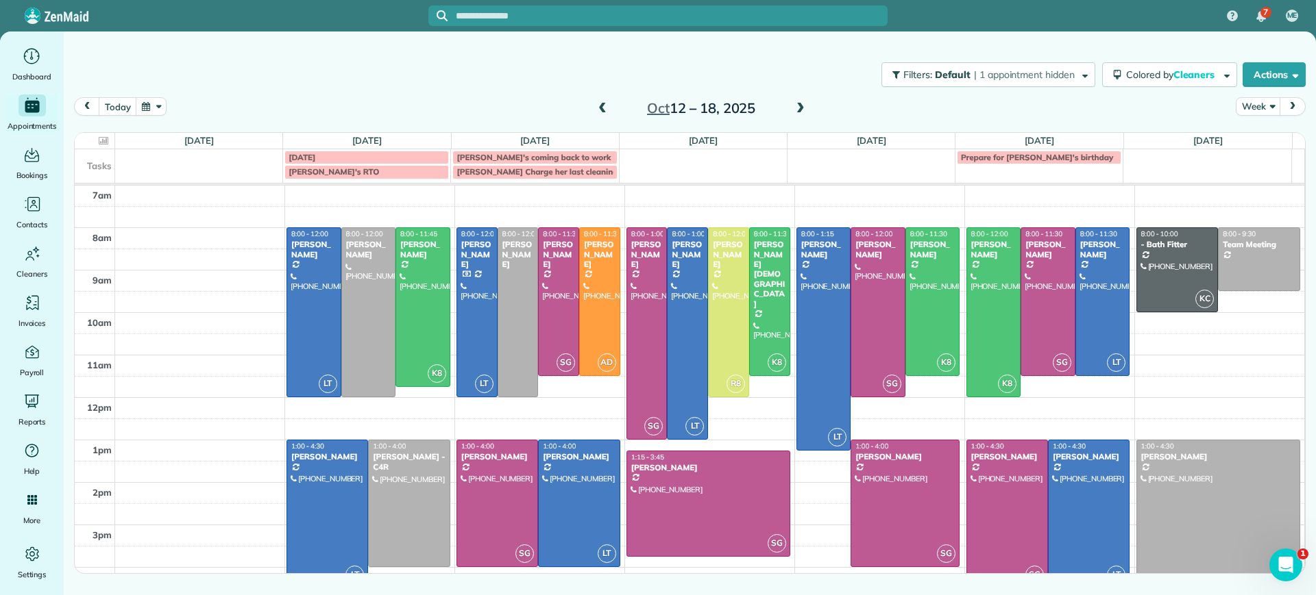
click at [332, 514] on div at bounding box center [327, 514] width 80 height 147
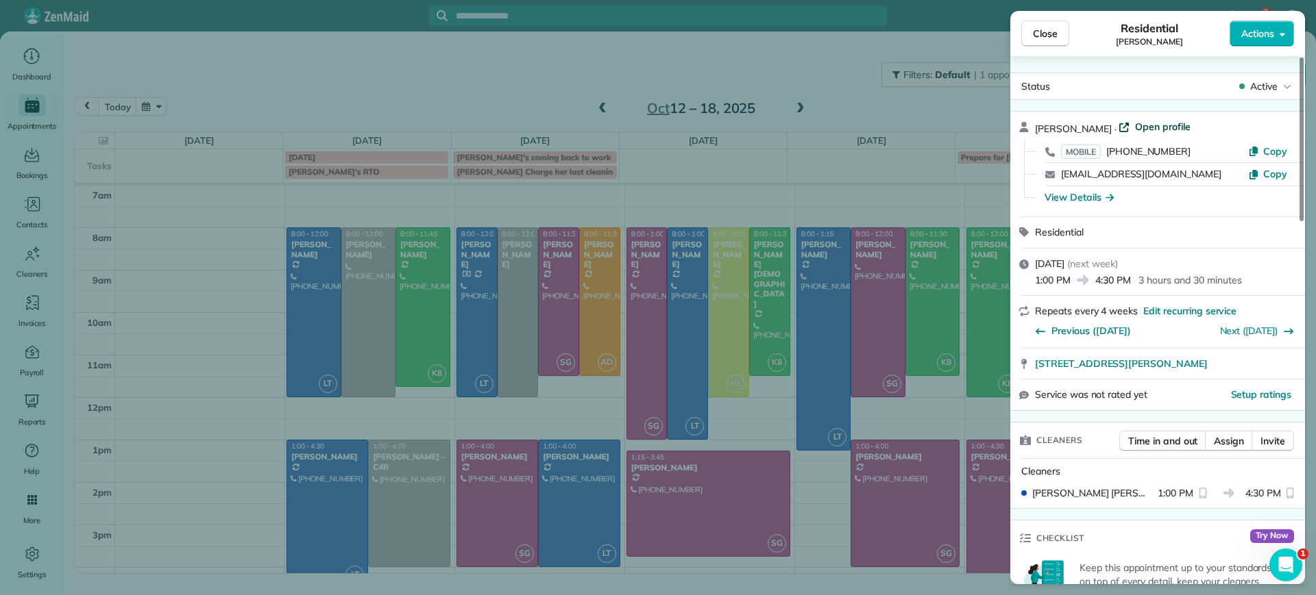
click at [1159, 121] on span "Open profile" at bounding box center [1163, 127] width 56 height 14
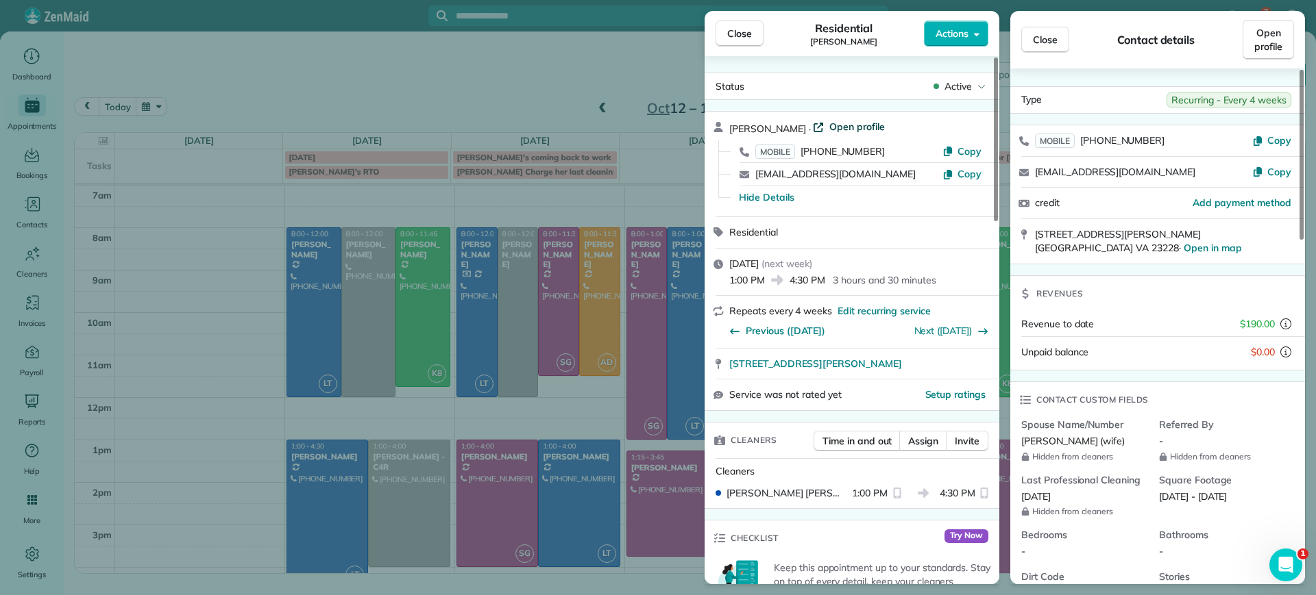
click at [857, 132] on span "Open profile" at bounding box center [857, 127] width 56 height 14
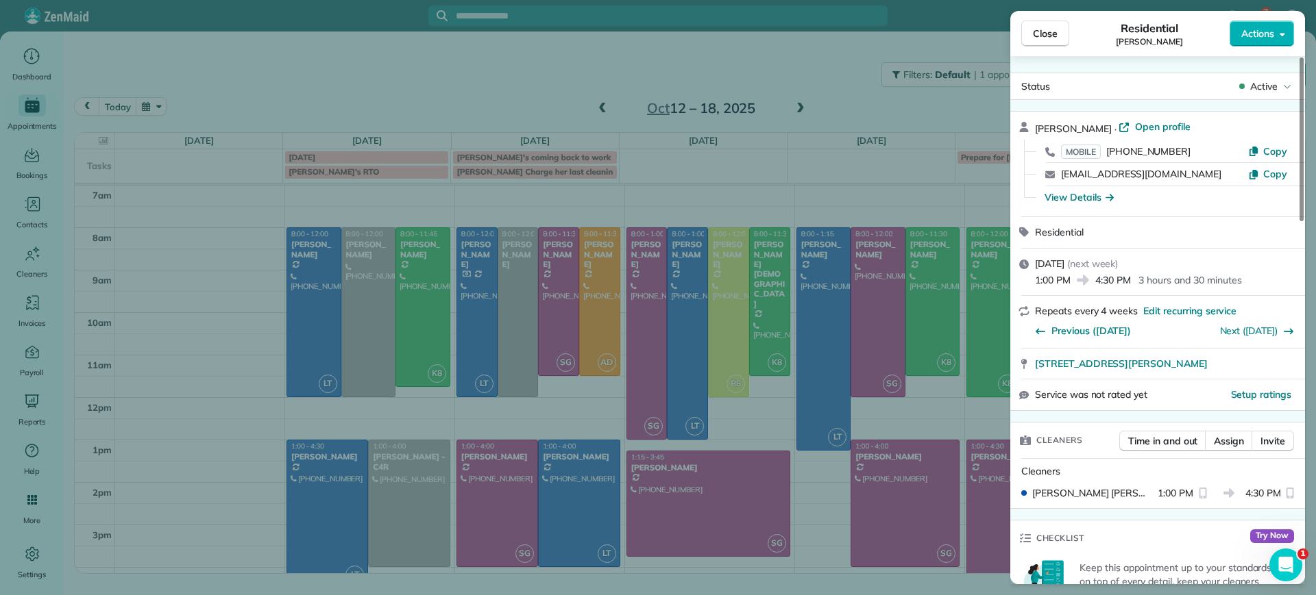
click at [212, 305] on div "Close Residential Gary Murphree Actions Status Active Gary Murphree · Open prof…" at bounding box center [658, 297] width 1316 height 595
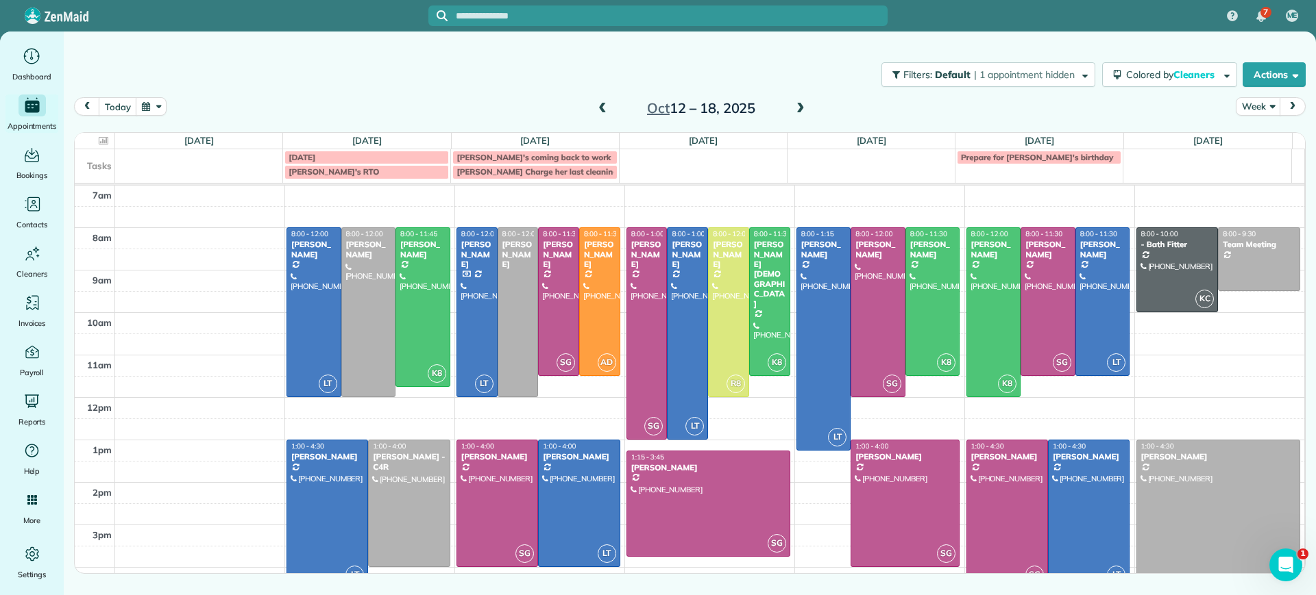
click at [602, 107] on span at bounding box center [602, 109] width 15 height 12
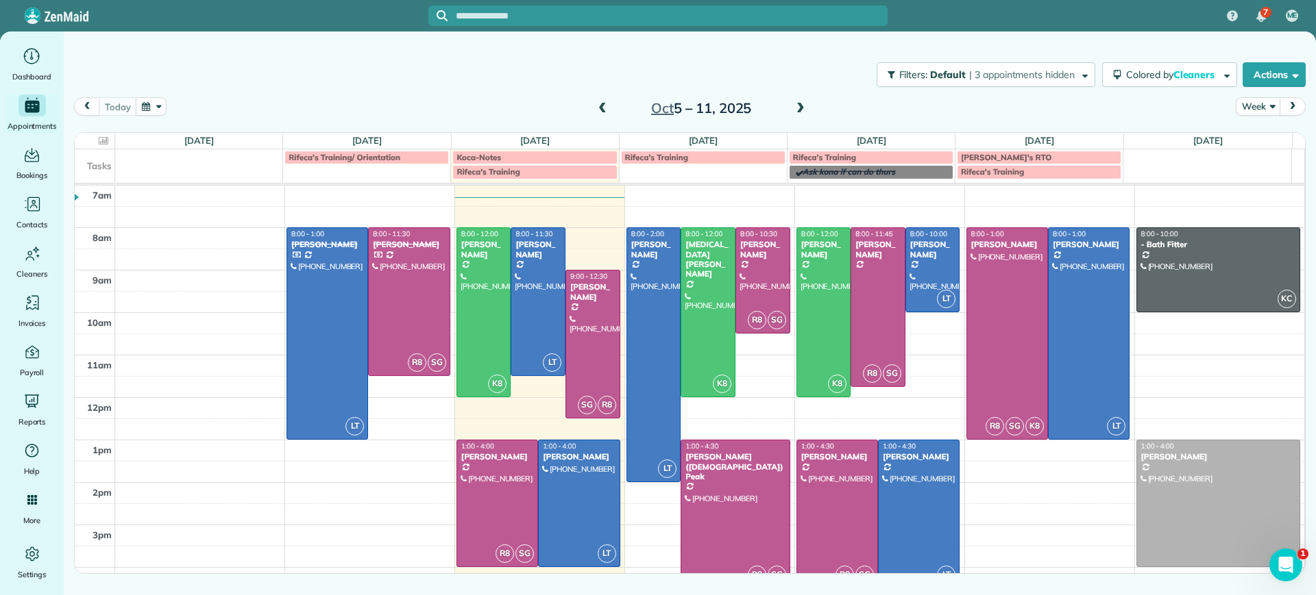
click at [602, 107] on span at bounding box center [602, 109] width 15 height 12
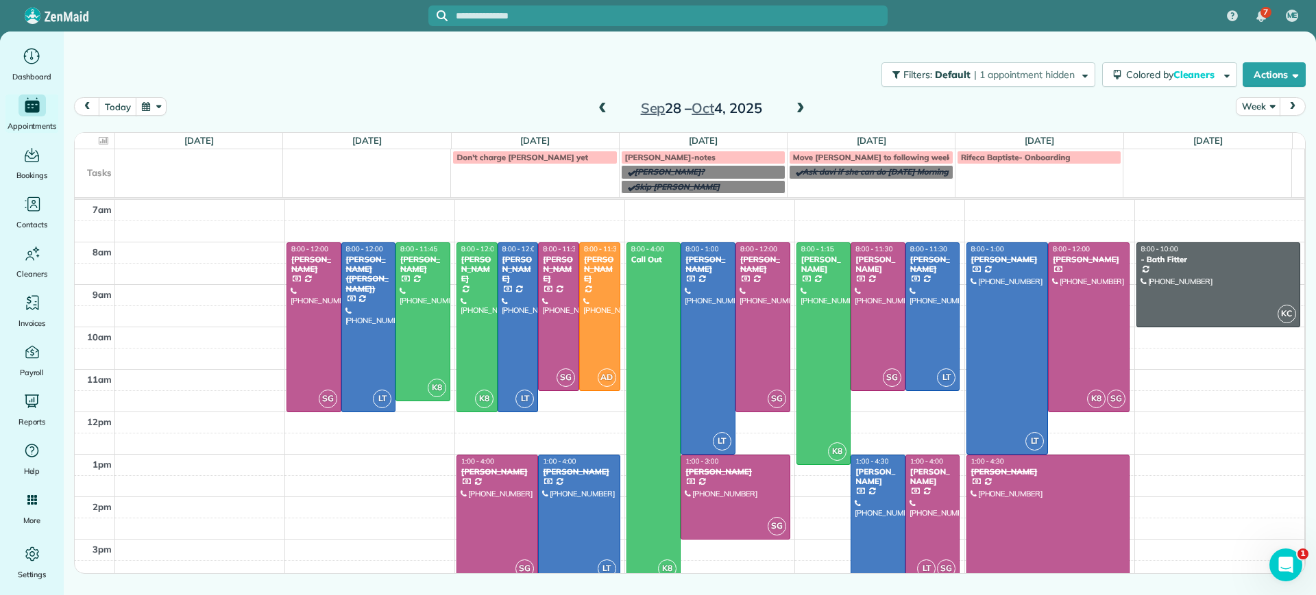
click at [602, 107] on span at bounding box center [602, 109] width 15 height 12
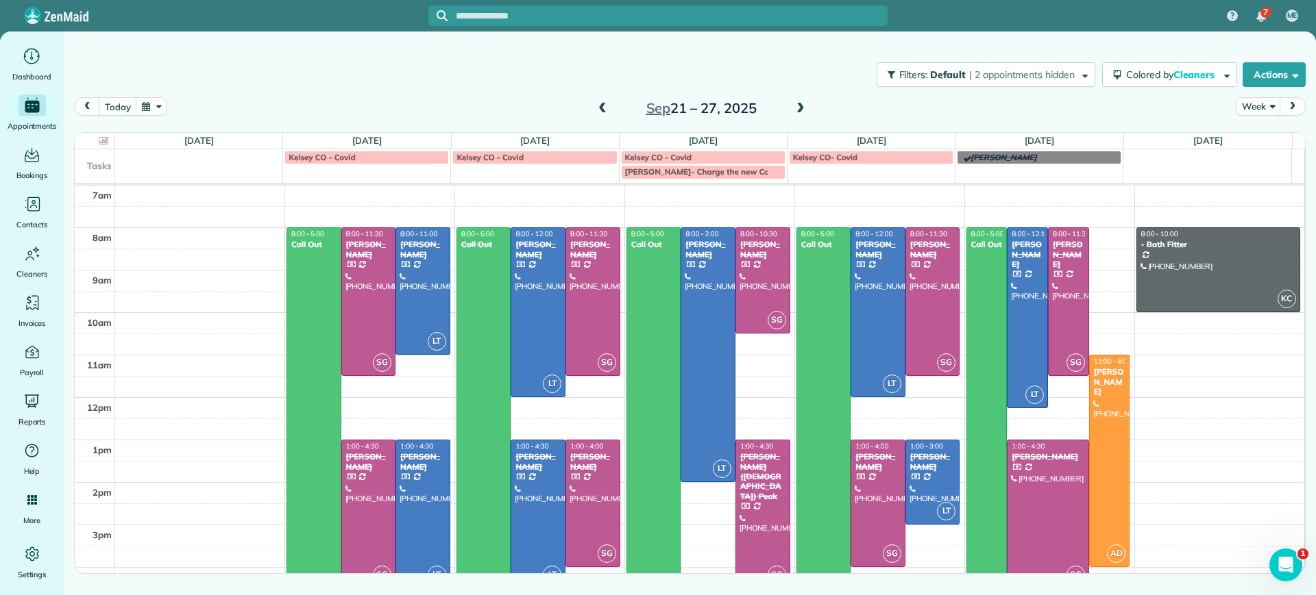
click at [799, 108] on span at bounding box center [800, 109] width 15 height 12
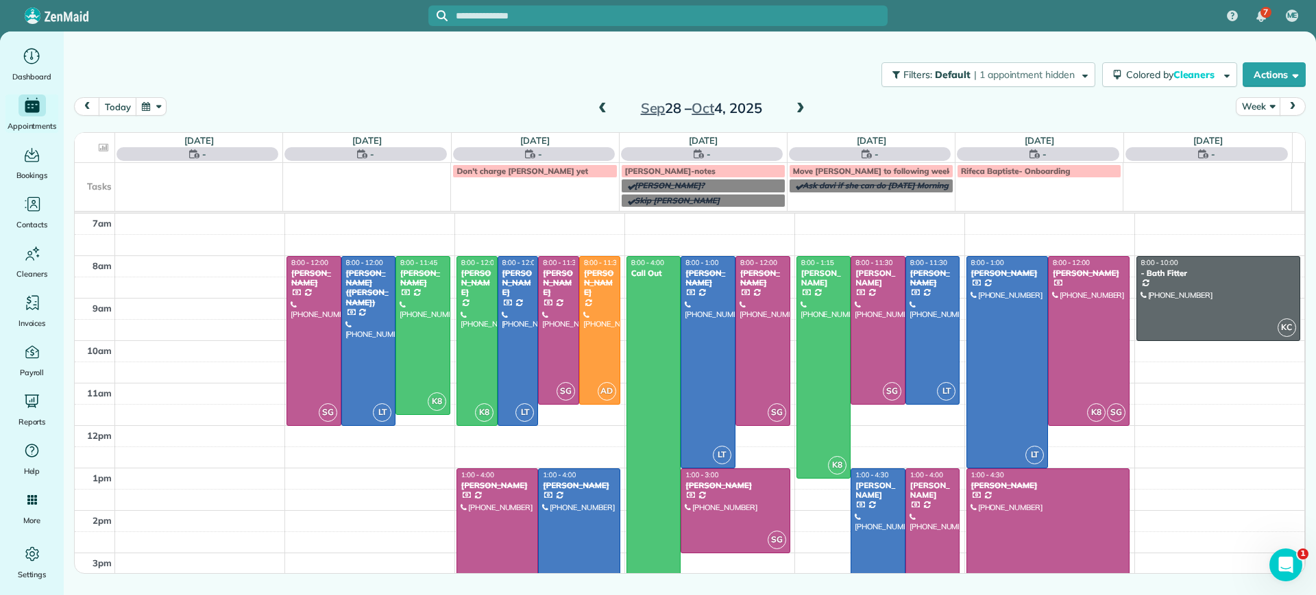
click at [799, 108] on span at bounding box center [800, 109] width 15 height 12
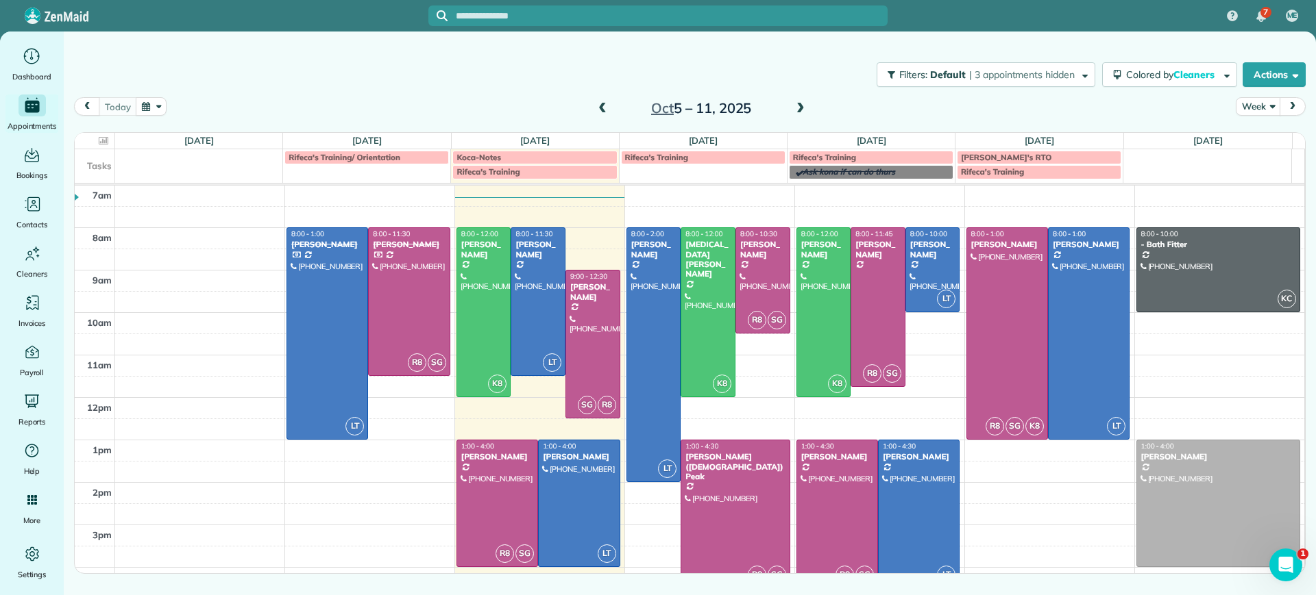
click at [795, 108] on span at bounding box center [800, 109] width 15 height 12
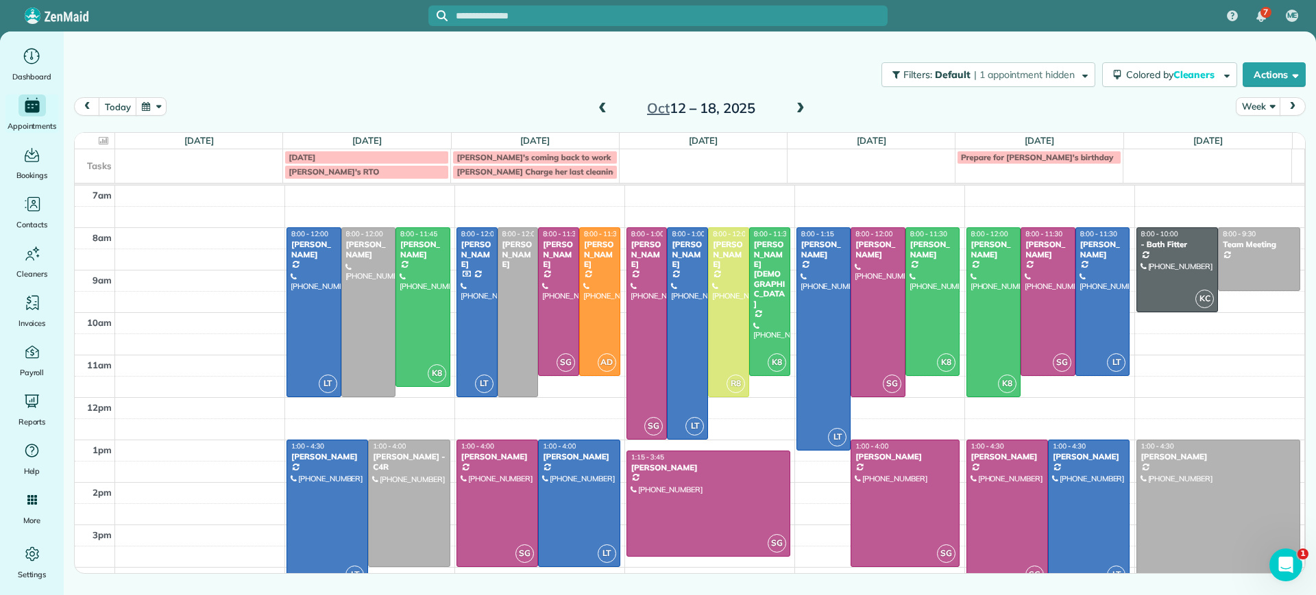
click at [336, 513] on div at bounding box center [327, 514] width 80 height 147
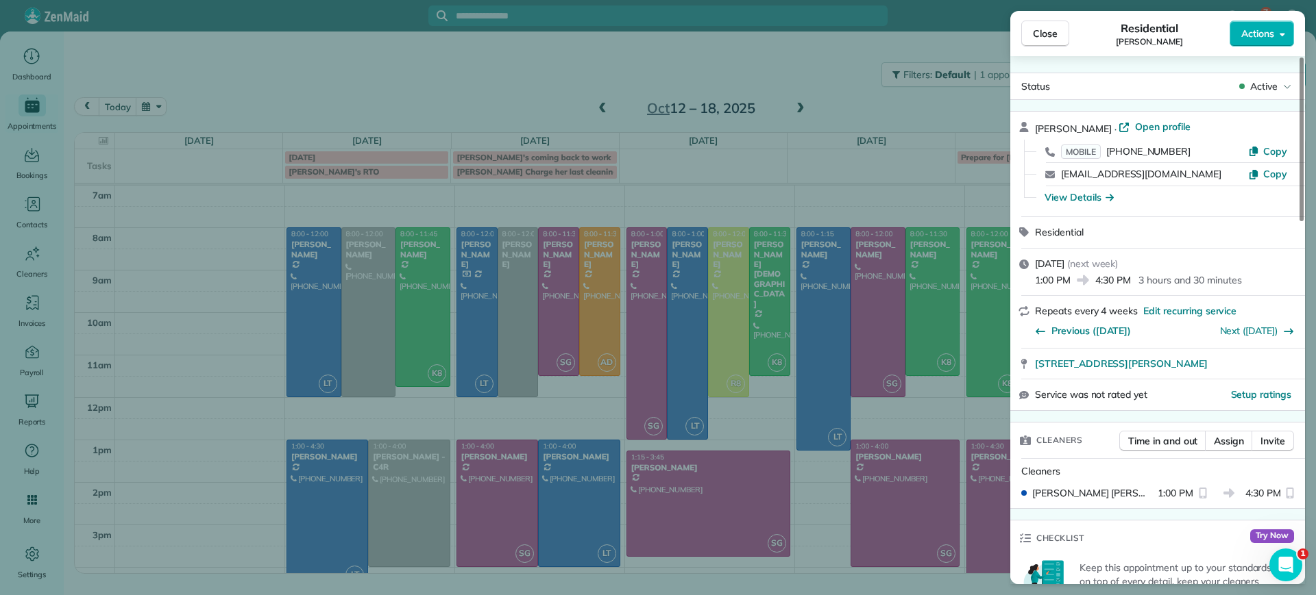
click at [336, 513] on div "Close Residential Gary Murphree Actions Status Active Gary Murphree · Open prof…" at bounding box center [658, 297] width 1316 height 595
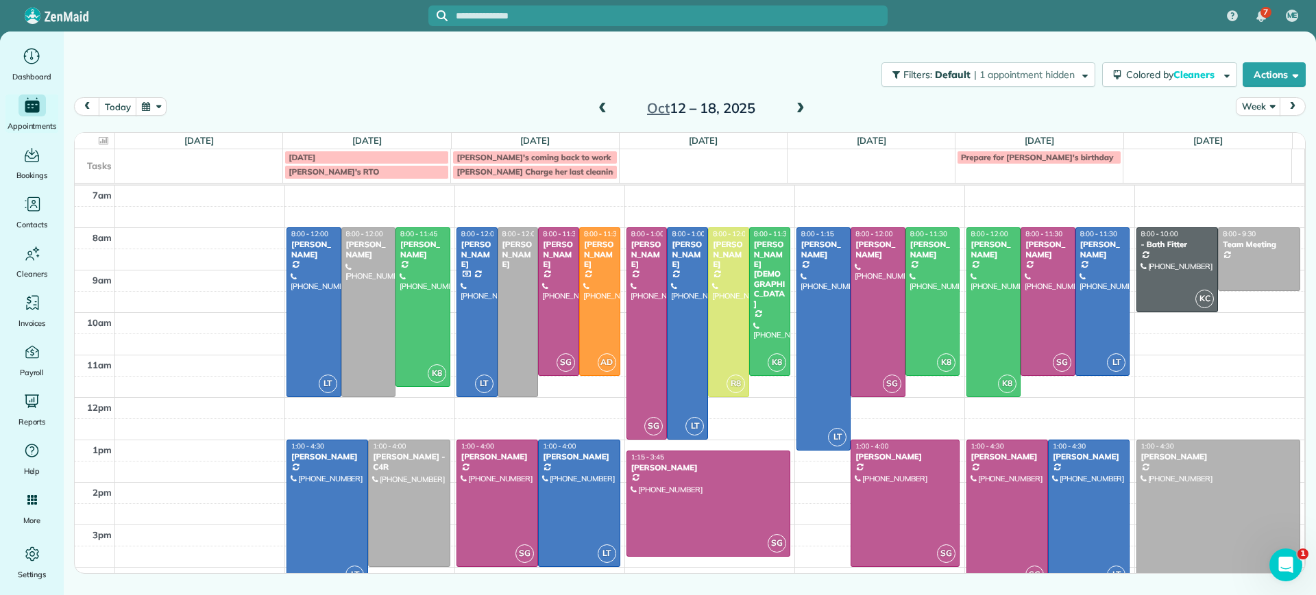
click at [336, 513] on div at bounding box center [327, 514] width 80 height 147
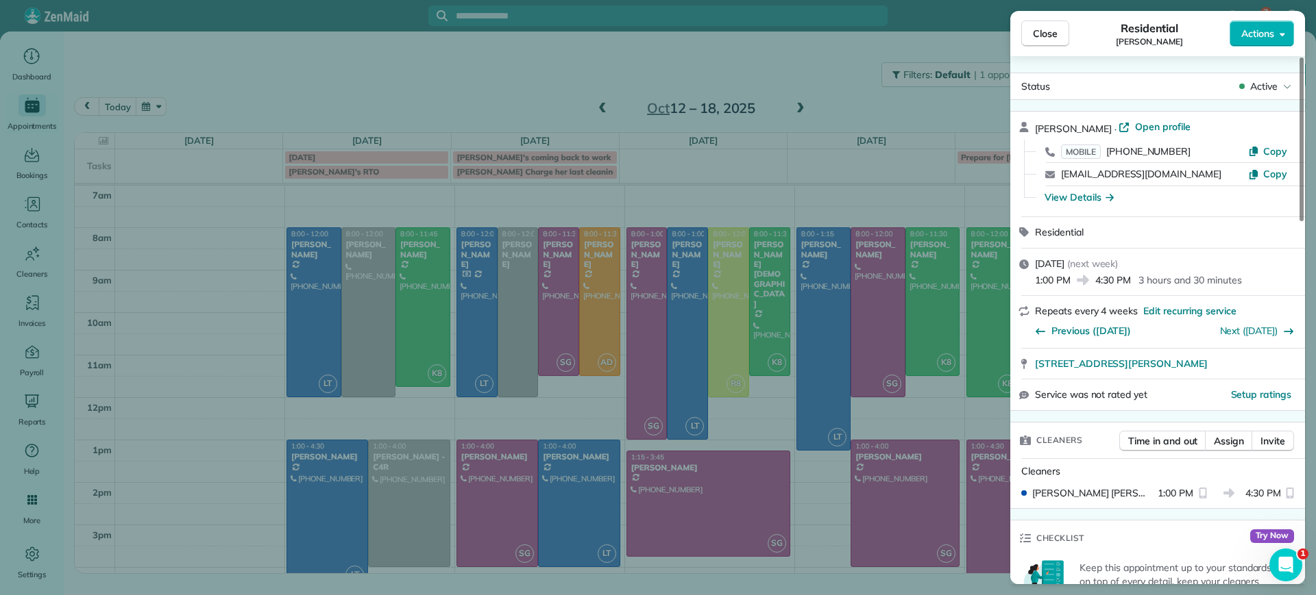
click at [330, 471] on div "Close Residential Gary Murphree Actions Status Active Gary Murphree · Open prof…" at bounding box center [658, 297] width 1316 height 595
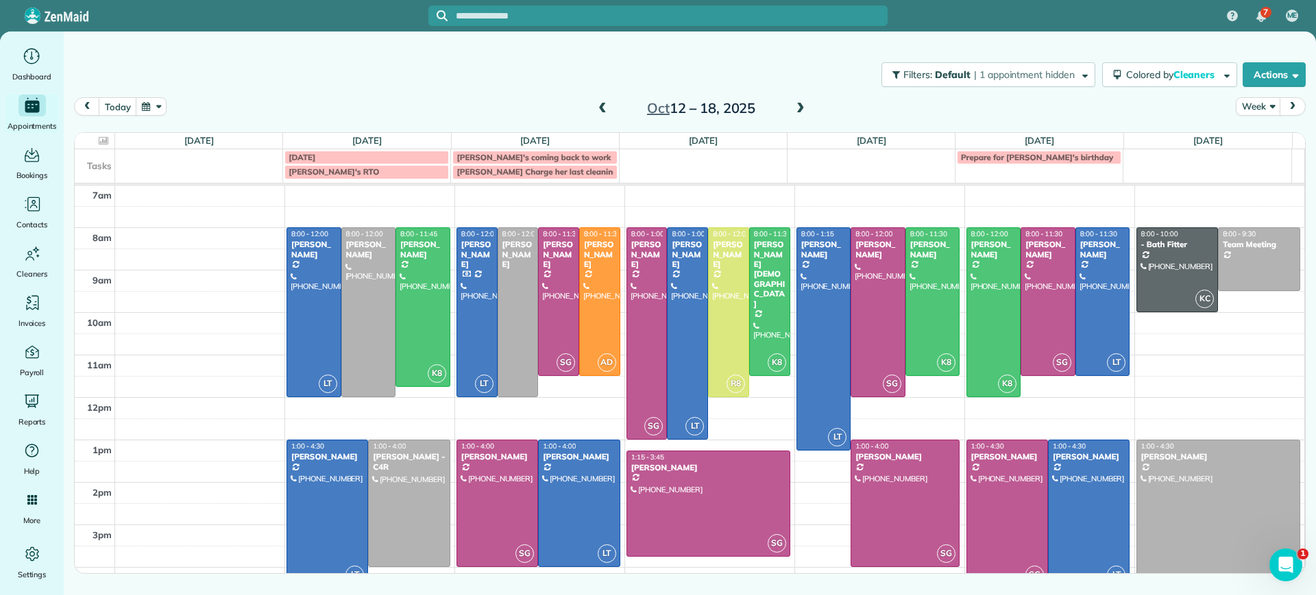
click at [330, 471] on div at bounding box center [327, 514] width 80 height 147
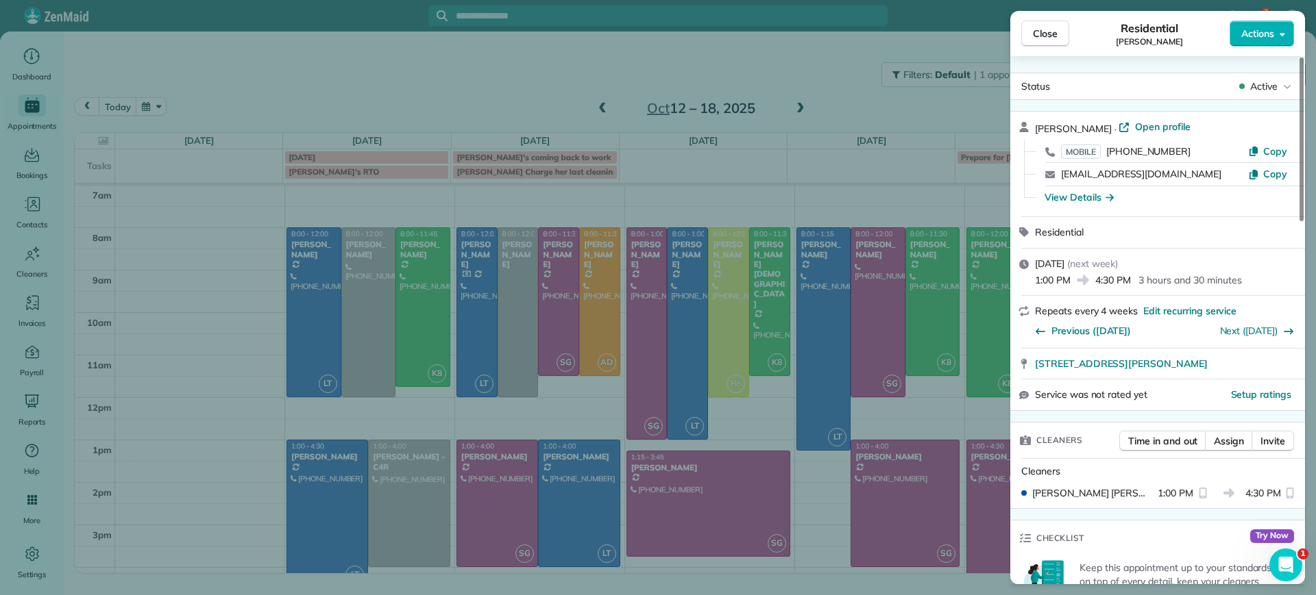
drag, startPoint x: 891, startPoint y: 156, endPoint x: 874, endPoint y: 153, distance: 17.3
click at [891, 156] on div "Close Residential Gary Murphree Actions Status Active Gary Murphree · Open prof…" at bounding box center [658, 297] width 1316 height 595
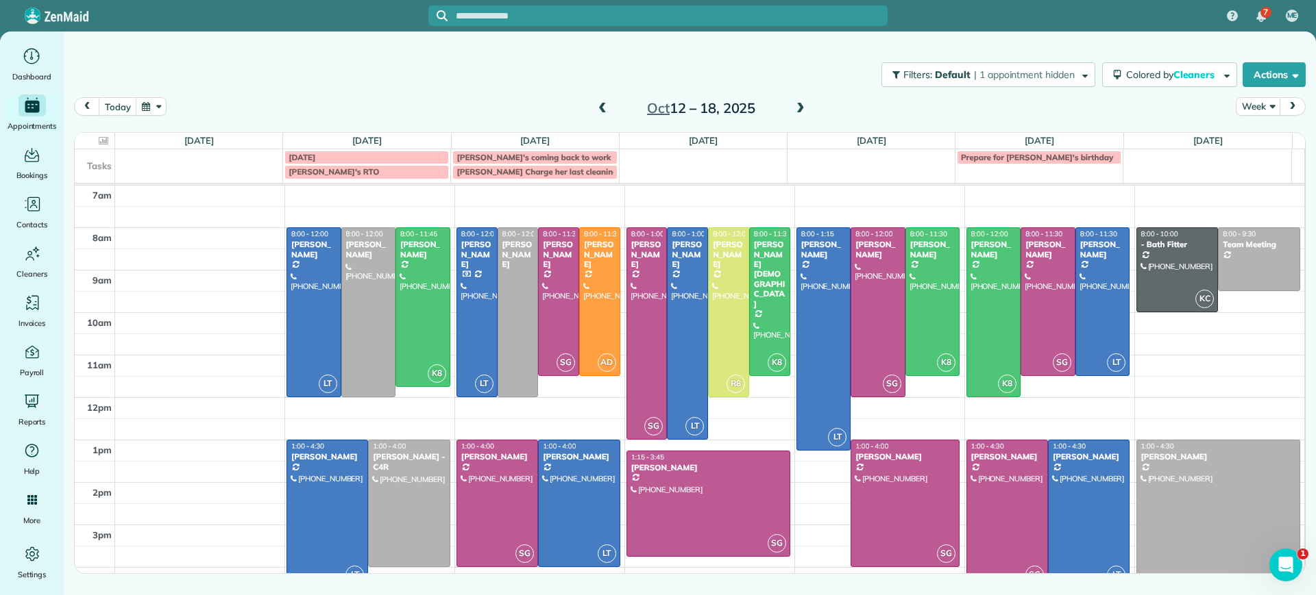
click at [804, 103] on span at bounding box center [800, 109] width 15 height 12
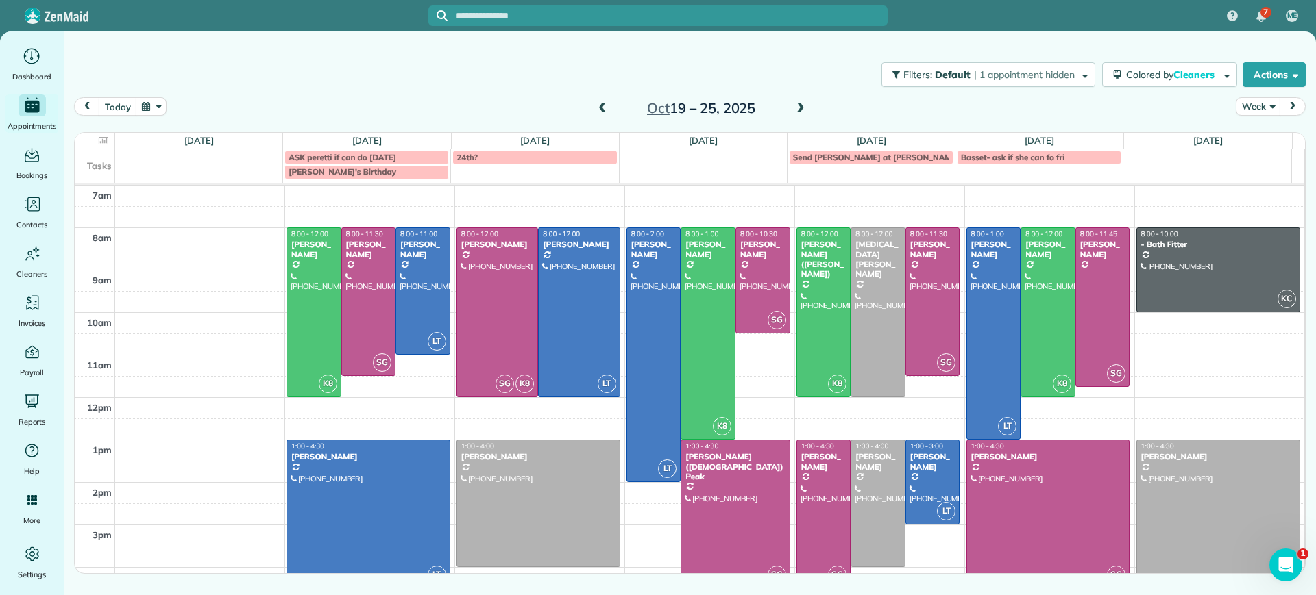
click at [601, 109] on span at bounding box center [602, 109] width 15 height 12
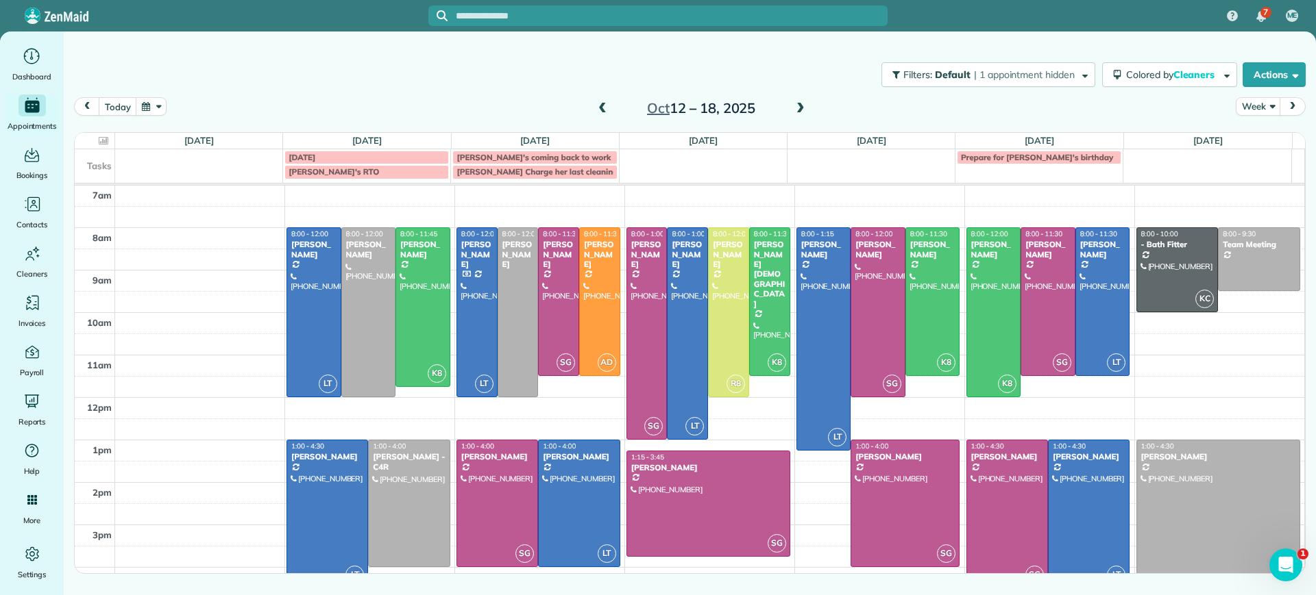
click at [339, 536] on div at bounding box center [327, 514] width 80 height 147
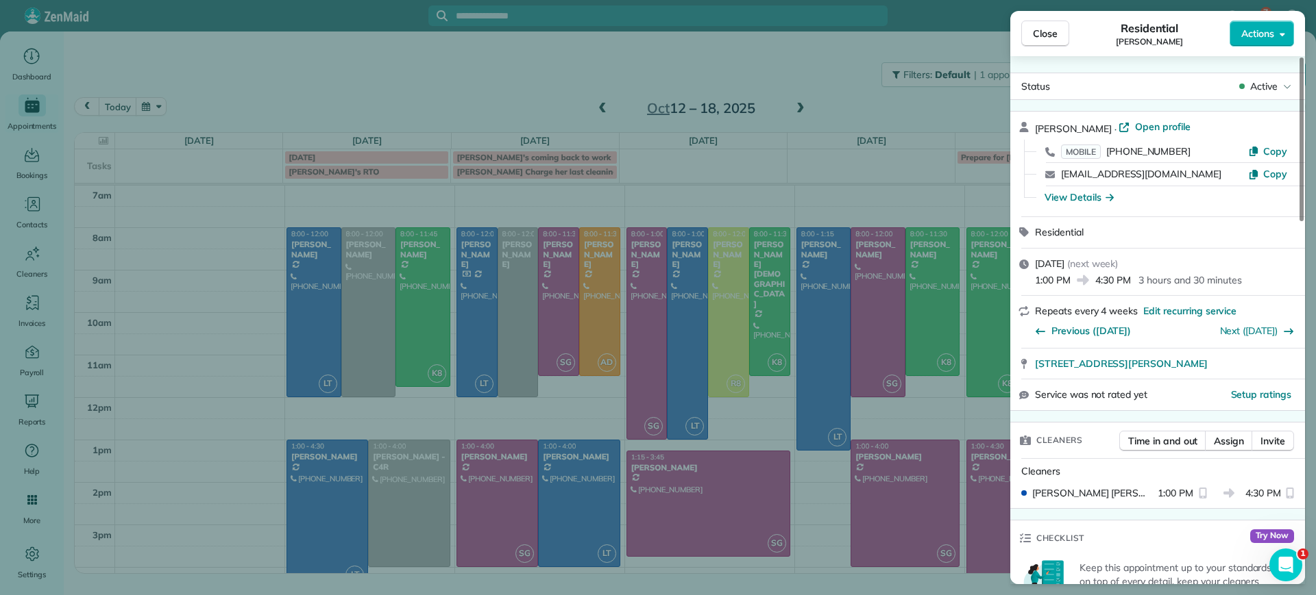
click at [1224, 40] on div "Residential Gary Murphree" at bounding box center [1149, 33] width 160 height 27
click at [1234, 34] on button "Actions" at bounding box center [1261, 34] width 64 height 26
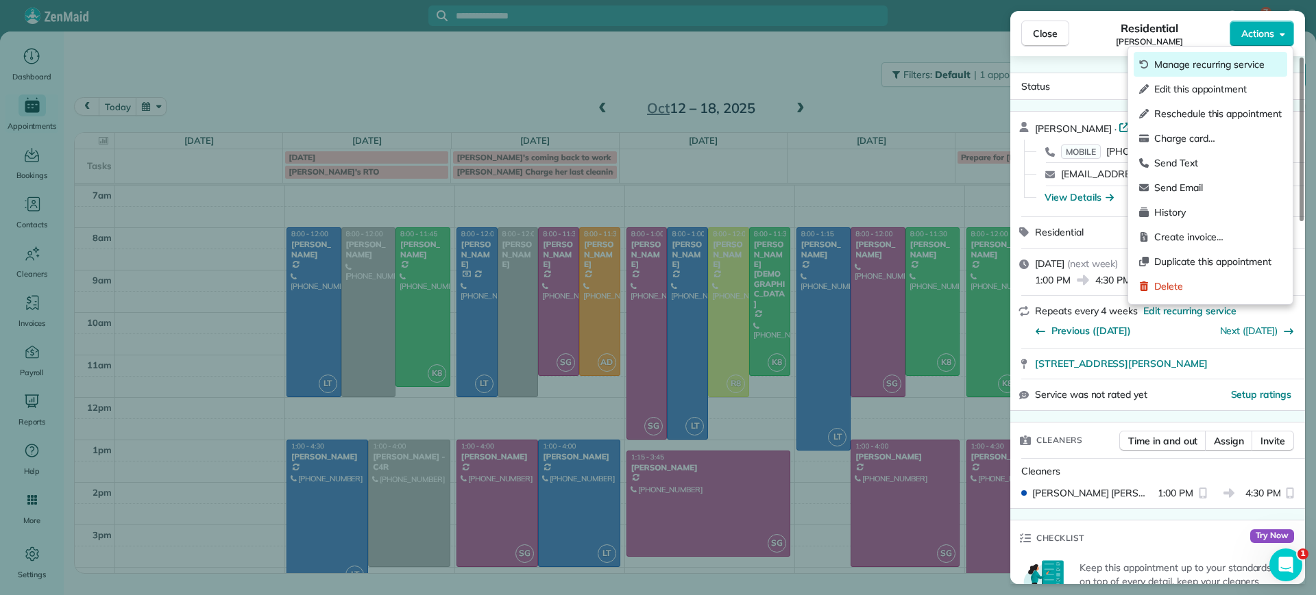
click at [1207, 62] on span "Manage recurring service" at bounding box center [1217, 65] width 127 height 14
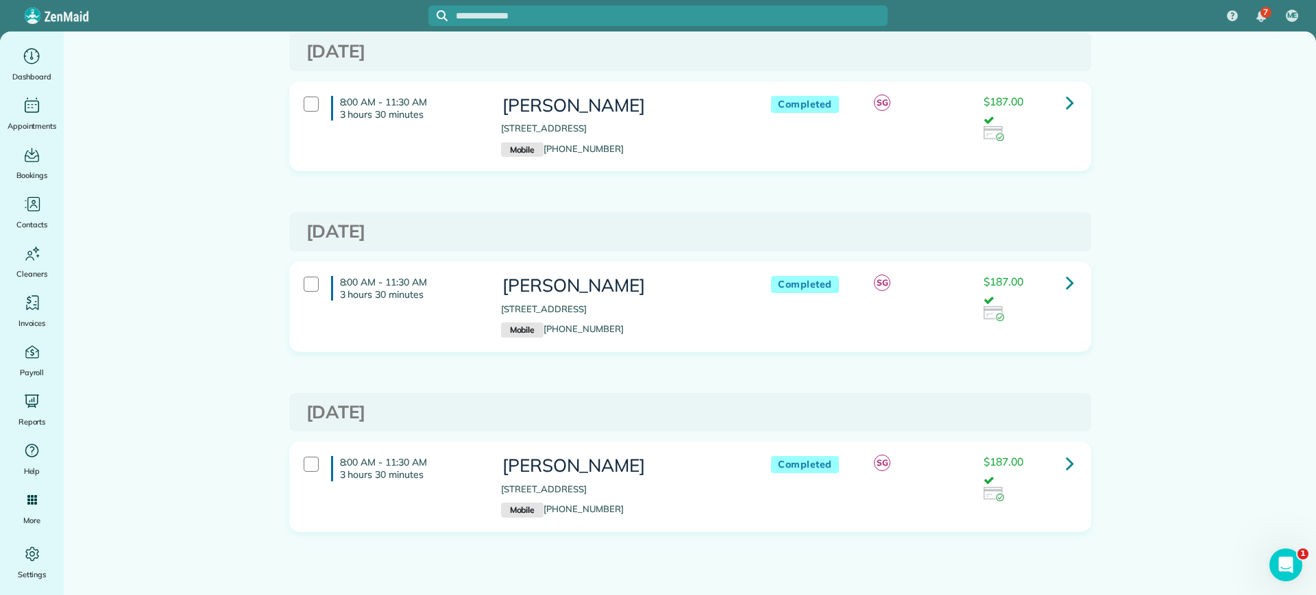
scroll to position [456, 0]
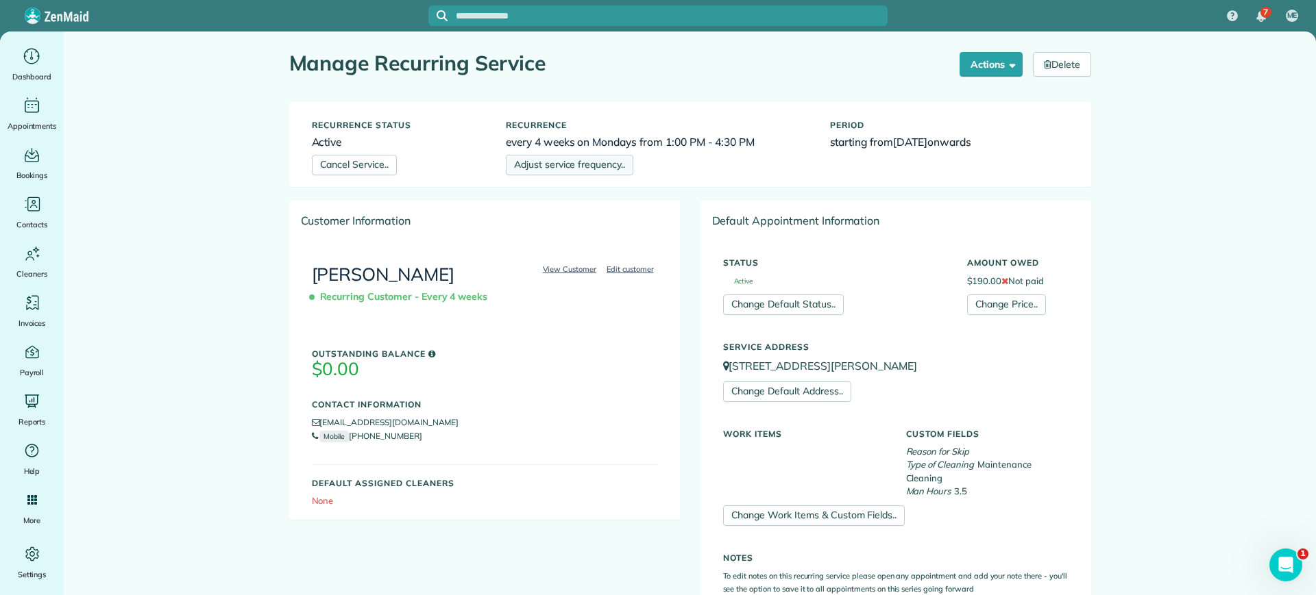
click at [534, 169] on link "Adjust service frequency.." at bounding box center [569, 165] width 127 height 21
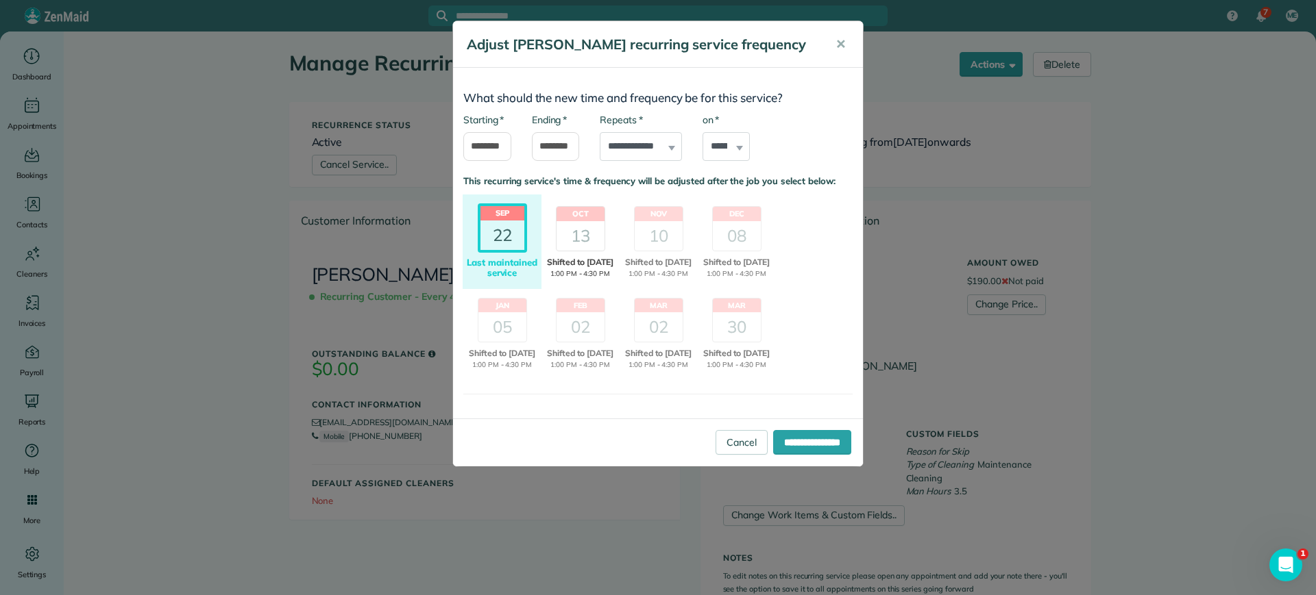
click at [584, 249] on div "13" at bounding box center [580, 235] width 48 height 29
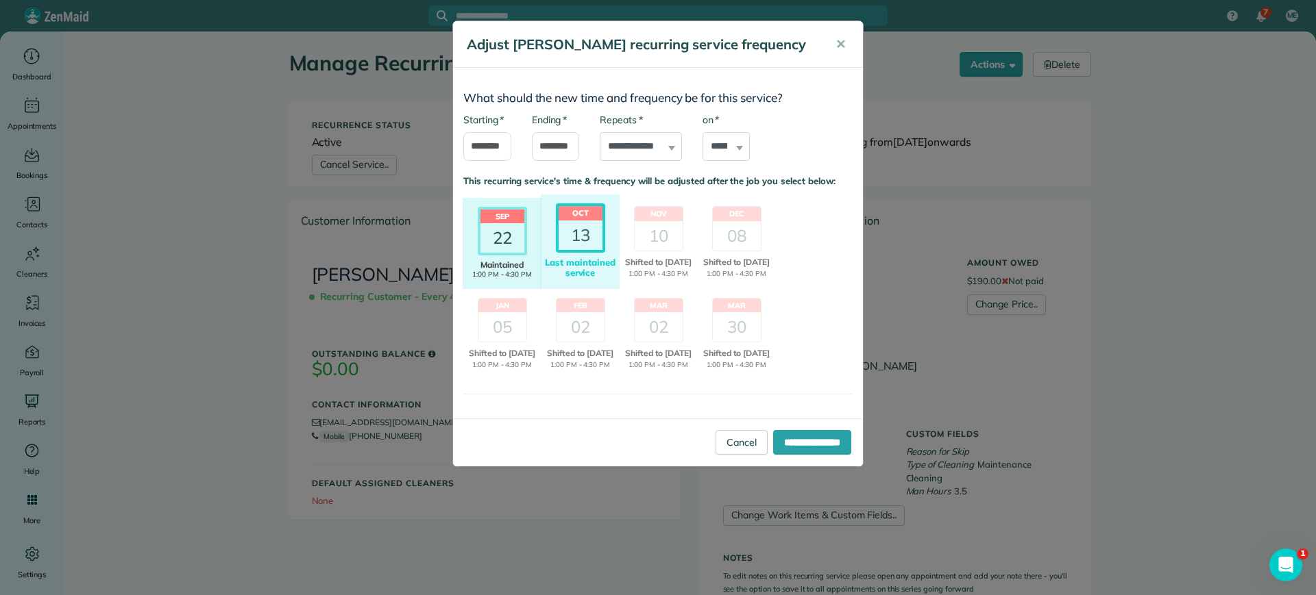
click at [534, 252] on div "Sep 22 Shifted Maintained 1:00 PM - 4:30 PM Last maintained service" at bounding box center [502, 243] width 79 height 91
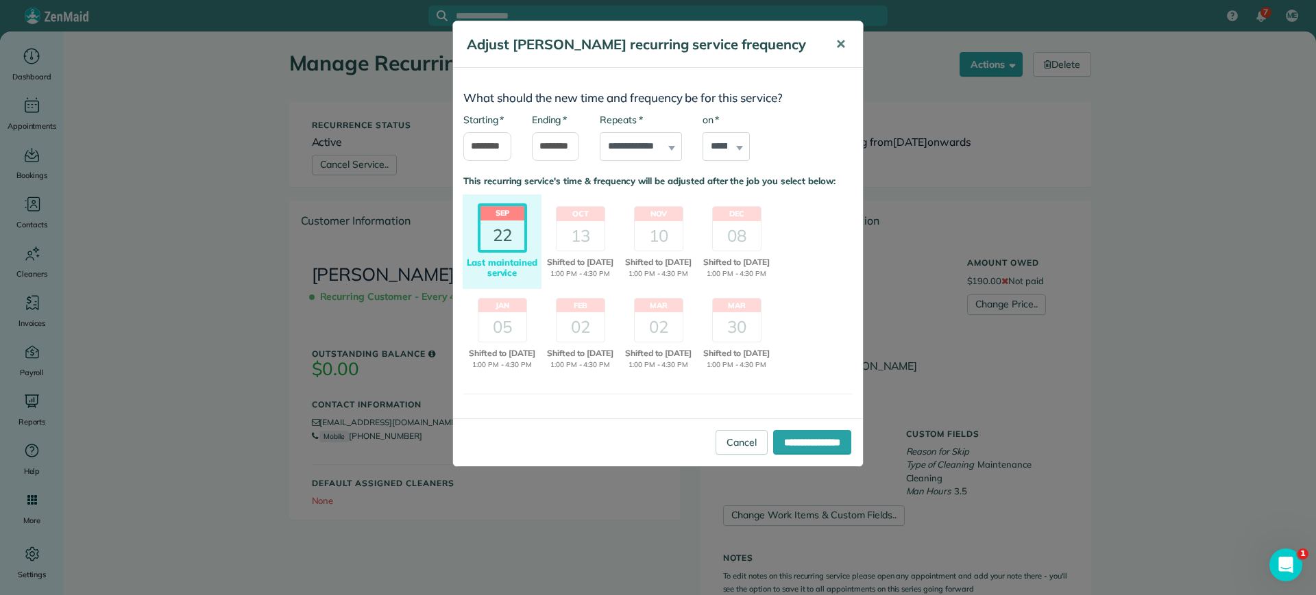
click at [840, 45] on span "✕" at bounding box center [840, 44] width 10 height 16
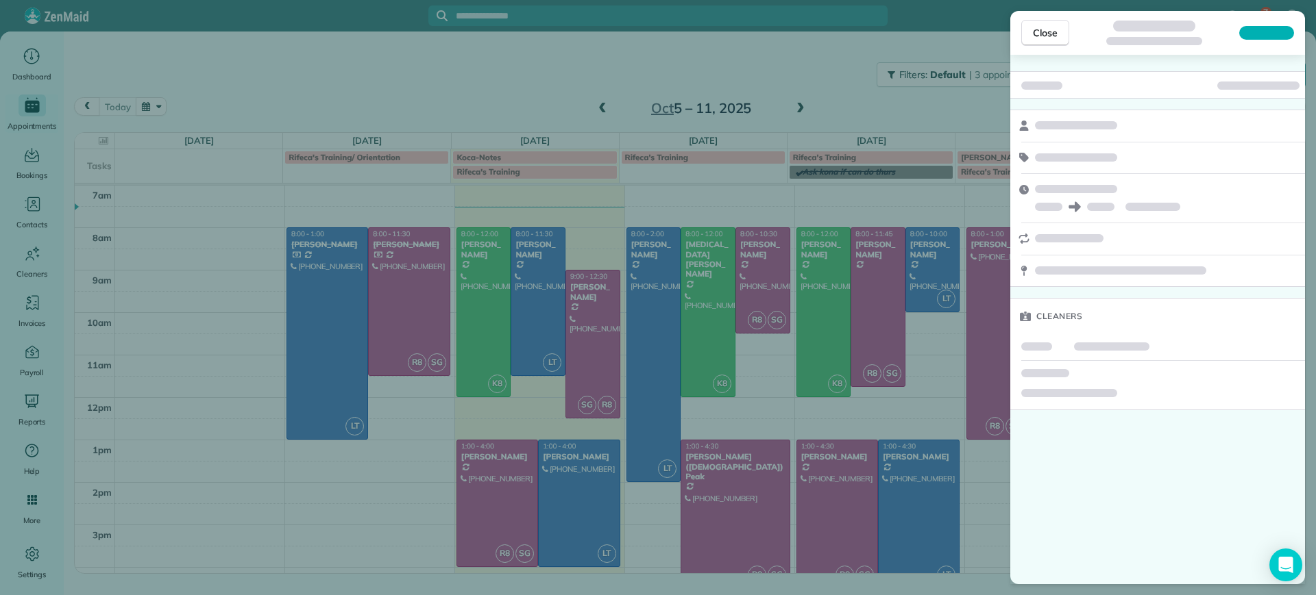
click at [356, 512] on div "Close Cleaners" at bounding box center [658, 297] width 1316 height 595
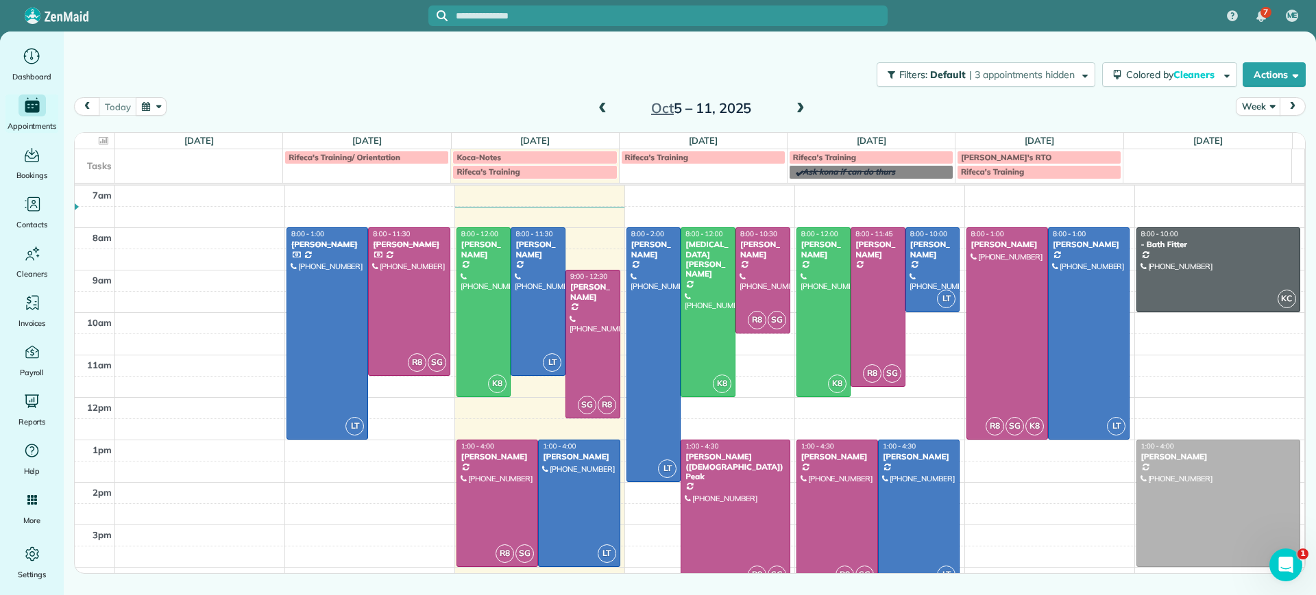
click at [796, 106] on span at bounding box center [800, 109] width 15 height 12
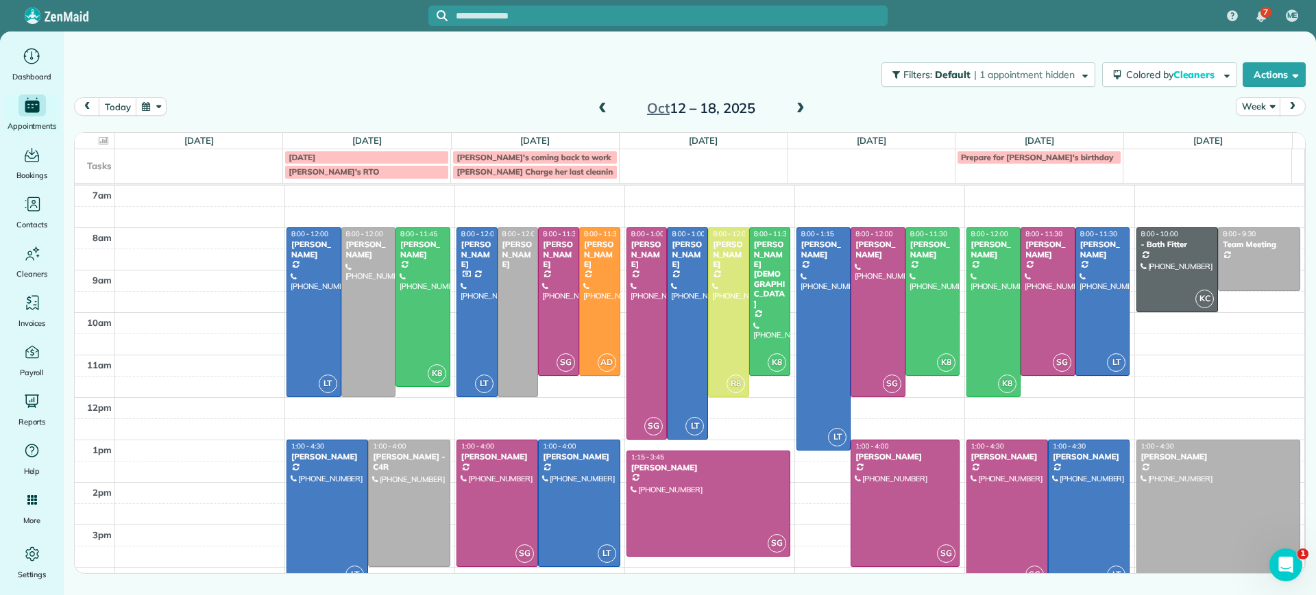
click at [331, 493] on div at bounding box center [327, 514] width 80 height 147
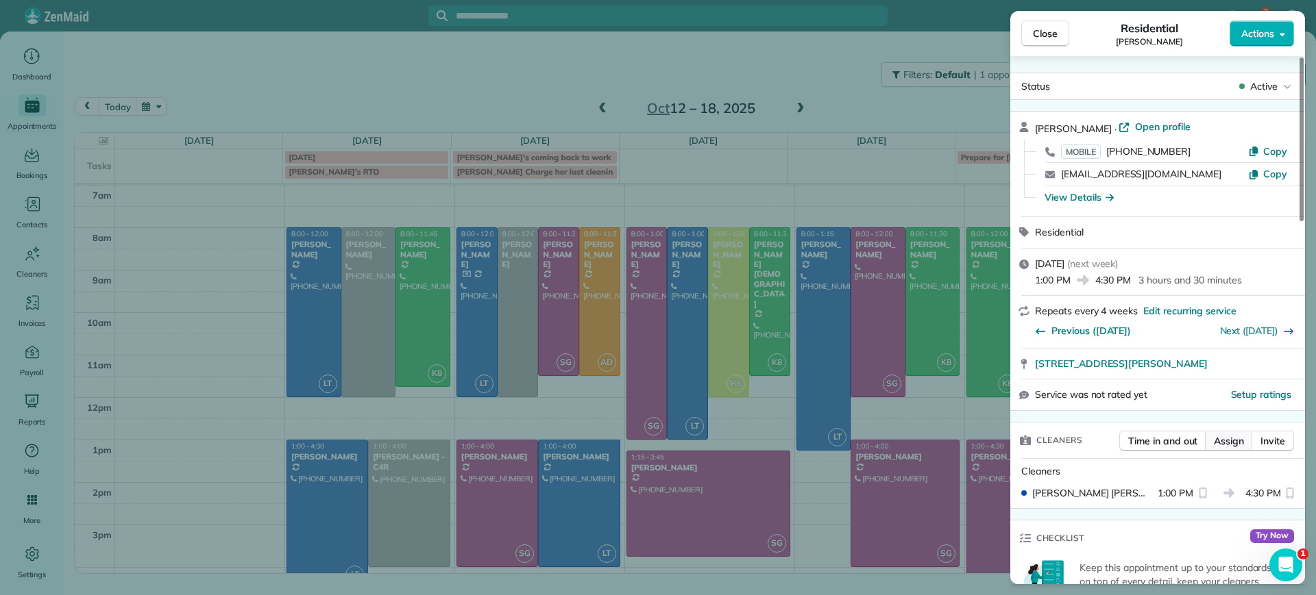
click at [1209, 433] on button "Assign" at bounding box center [1229, 441] width 48 height 21
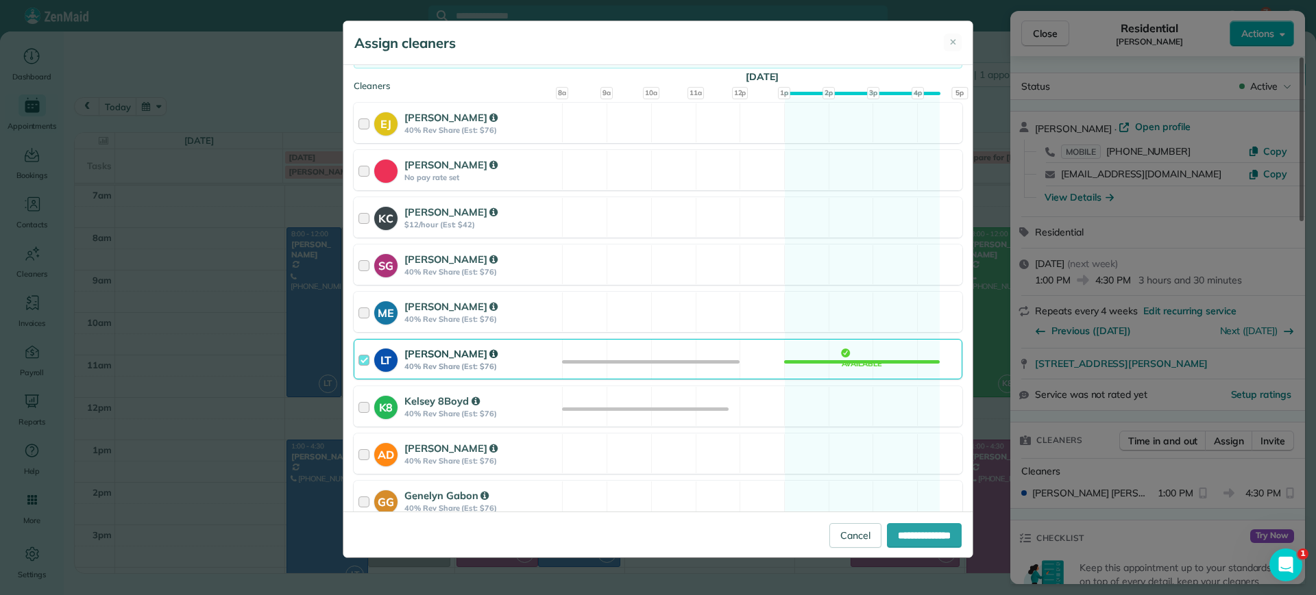
scroll to position [171, 0]
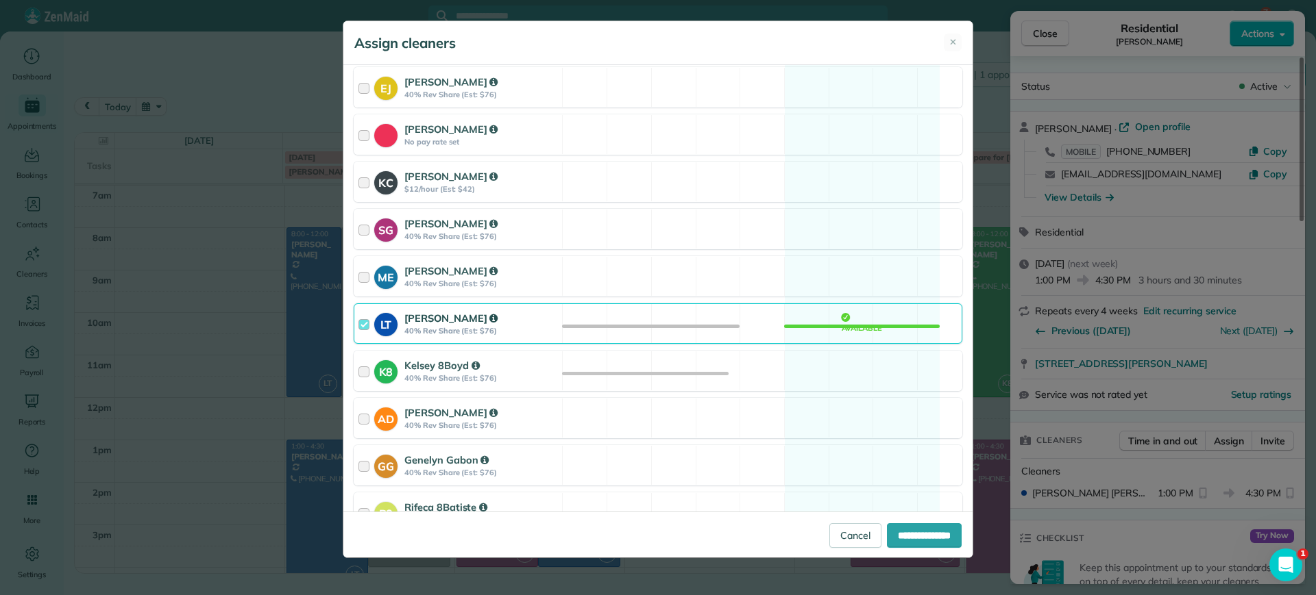
click at [816, 319] on div "LT Laura Thaller 40% Rev Share (Est: $76) Available" at bounding box center [658, 324] width 608 height 40
click at [900, 530] on input "**********" at bounding box center [924, 536] width 75 height 25
type input "**********"
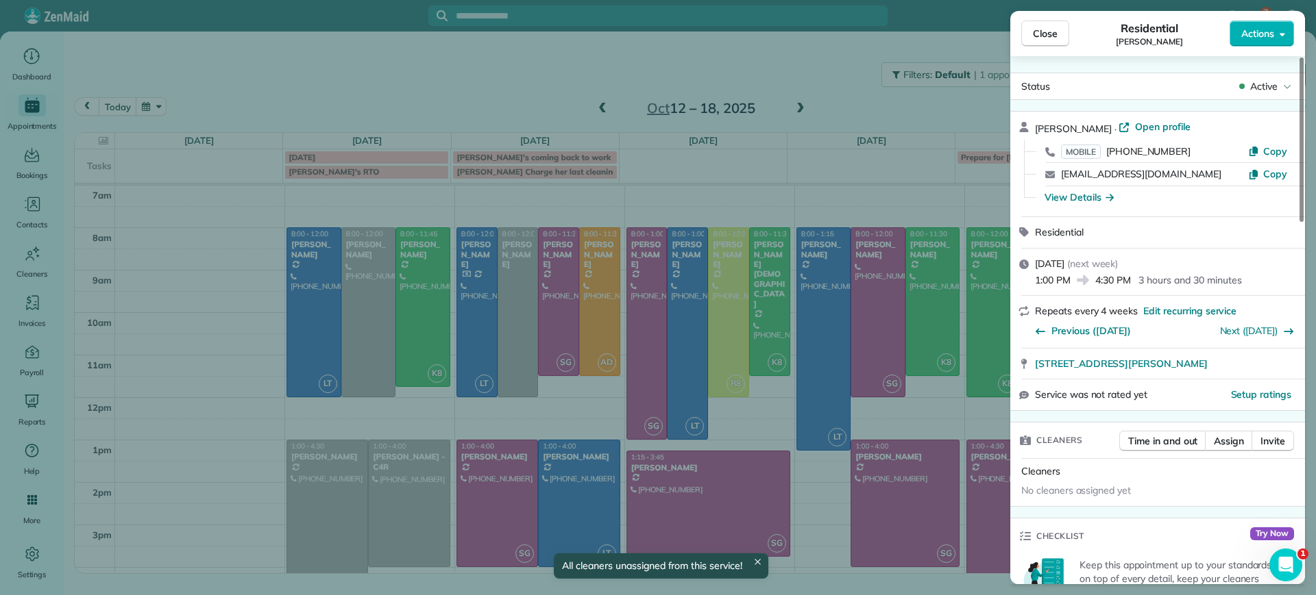
click at [256, 426] on div "Close Residential Gary Murphree Actions Status Active Gary Murphree · Open prof…" at bounding box center [658, 297] width 1316 height 595
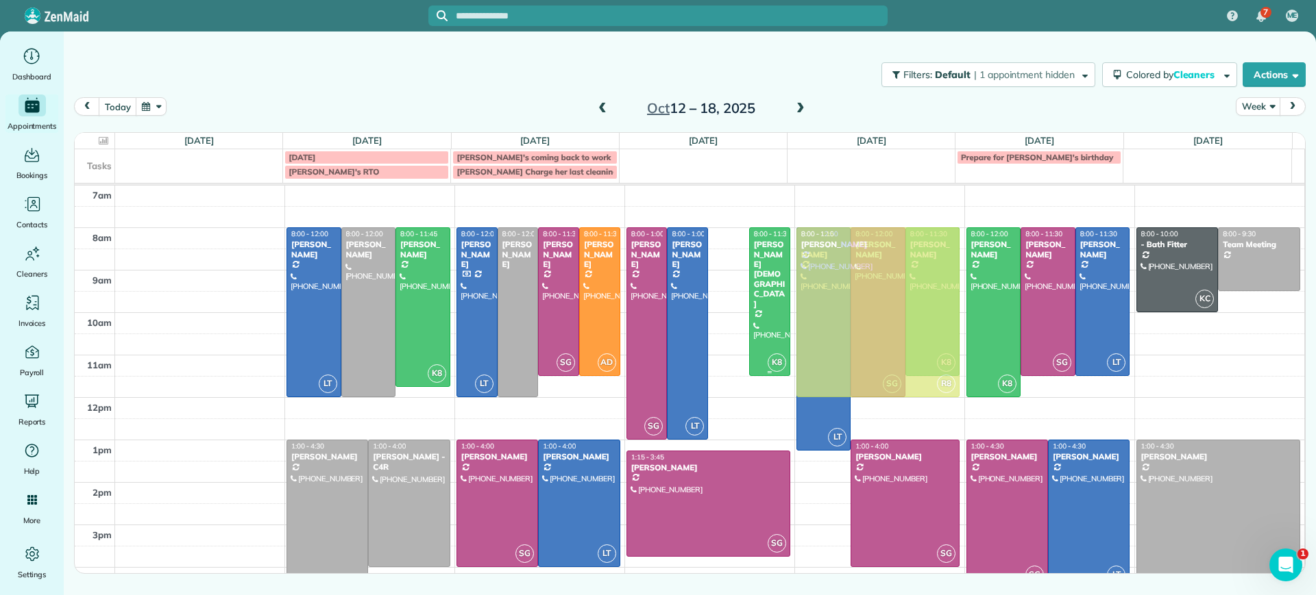
drag, startPoint x: 724, startPoint y: 256, endPoint x: 828, endPoint y: 251, distance: 104.3
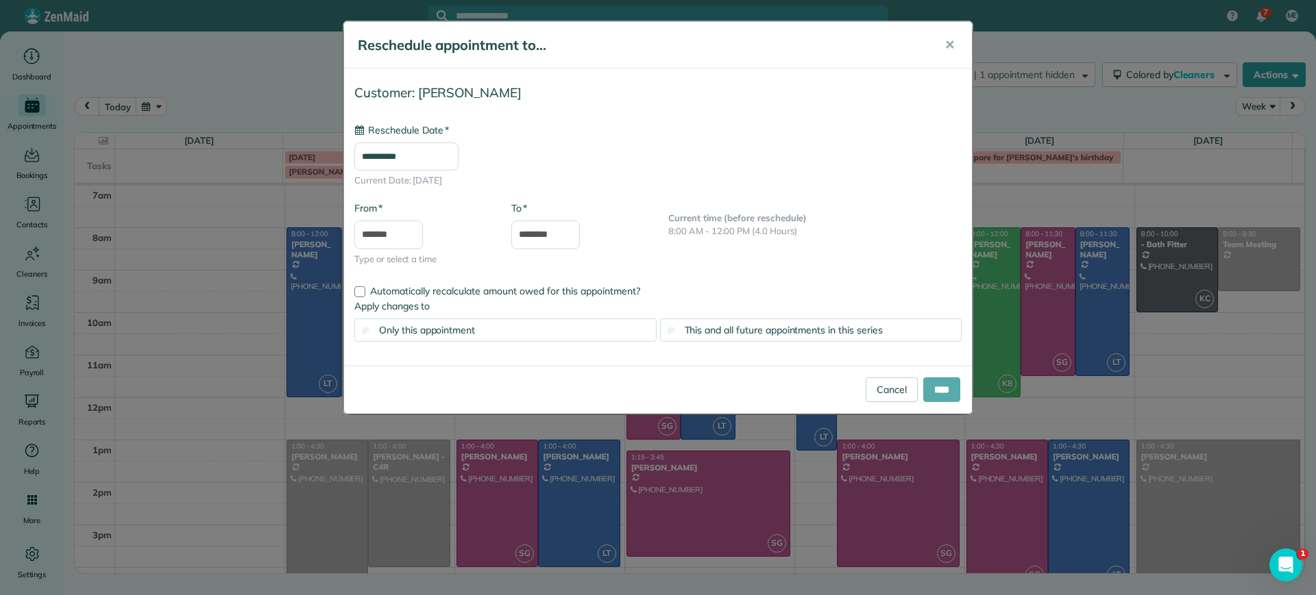
type input "**********"
click at [937, 388] on input "****" at bounding box center [941, 390] width 37 height 25
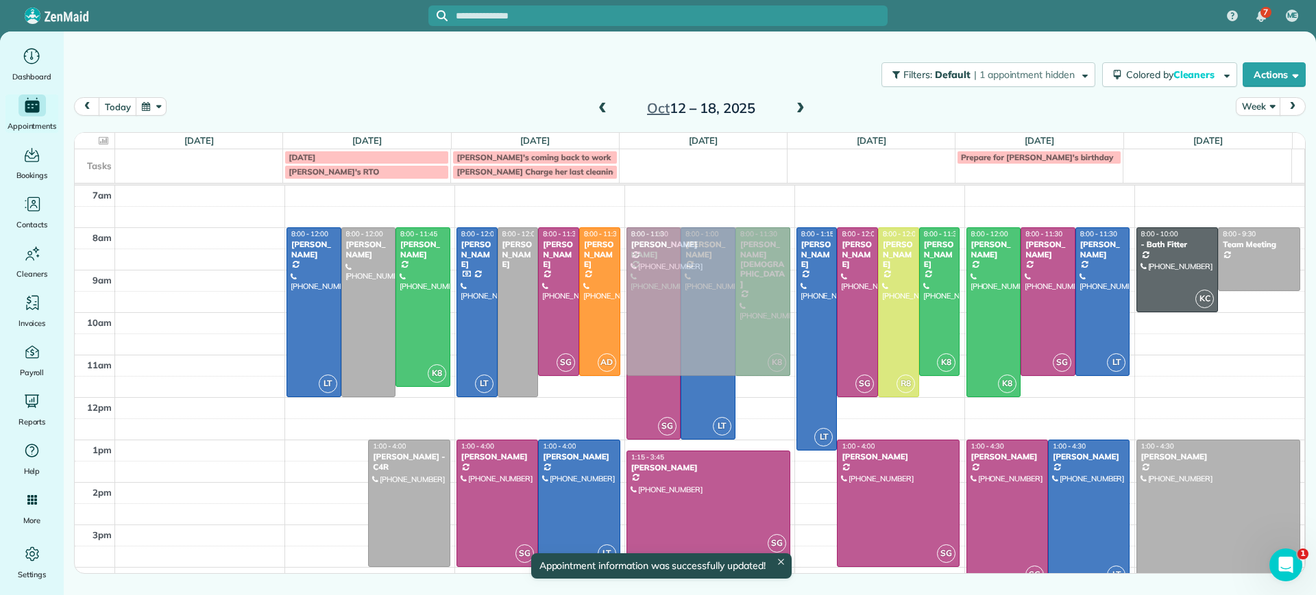
drag, startPoint x: 338, startPoint y: 495, endPoint x: 709, endPoint y: 279, distance: 429.9
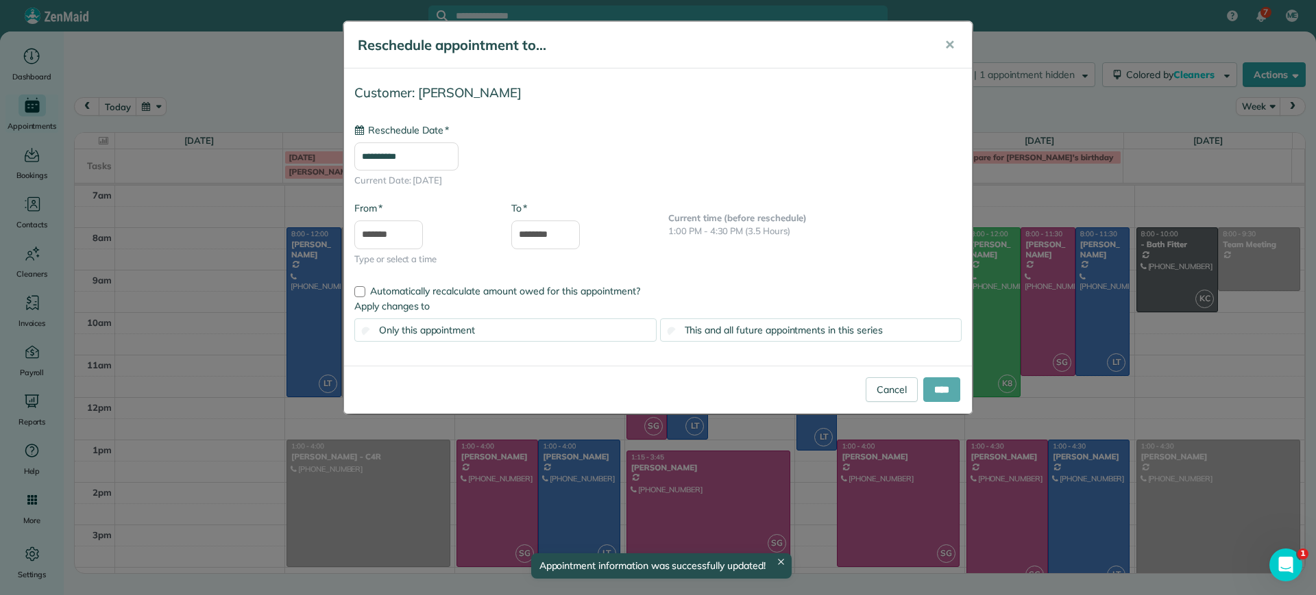
type input "**********"
click at [923, 389] on input "****" at bounding box center [941, 390] width 37 height 25
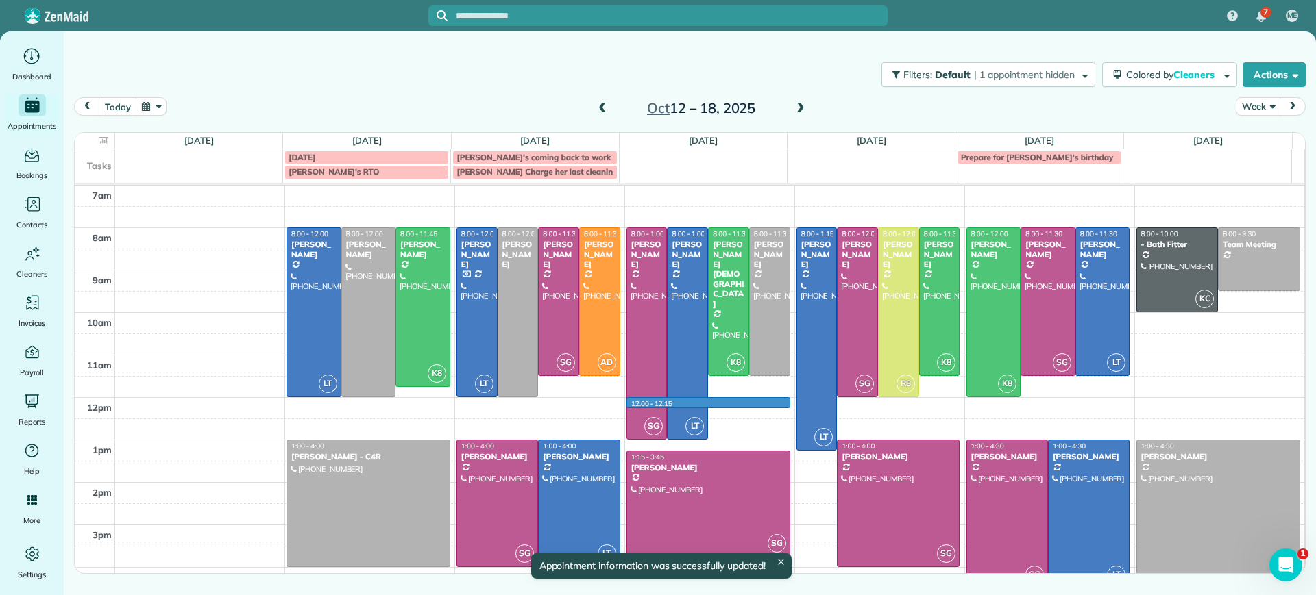
click at [756, 408] on td at bounding box center [710, 407] width 1190 height 21
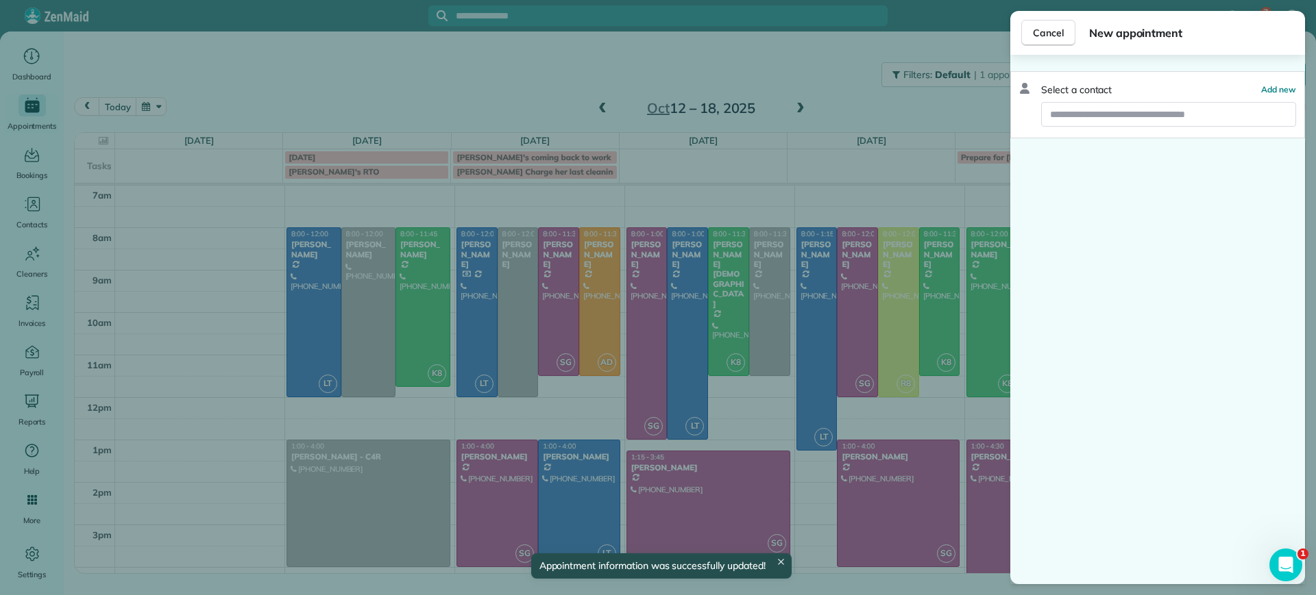
click at [839, 109] on div "Cancel New appointment Select a contact Add new" at bounding box center [658, 297] width 1316 height 595
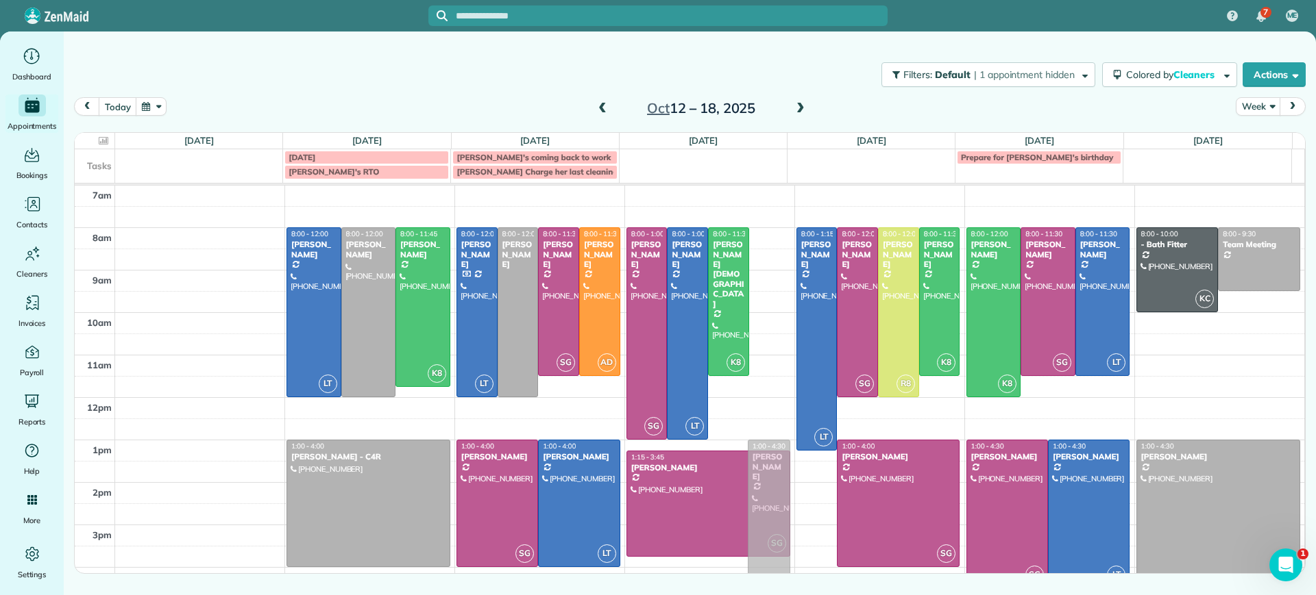
drag, startPoint x: 767, startPoint y: 251, endPoint x: 763, endPoint y: 468, distance: 217.3
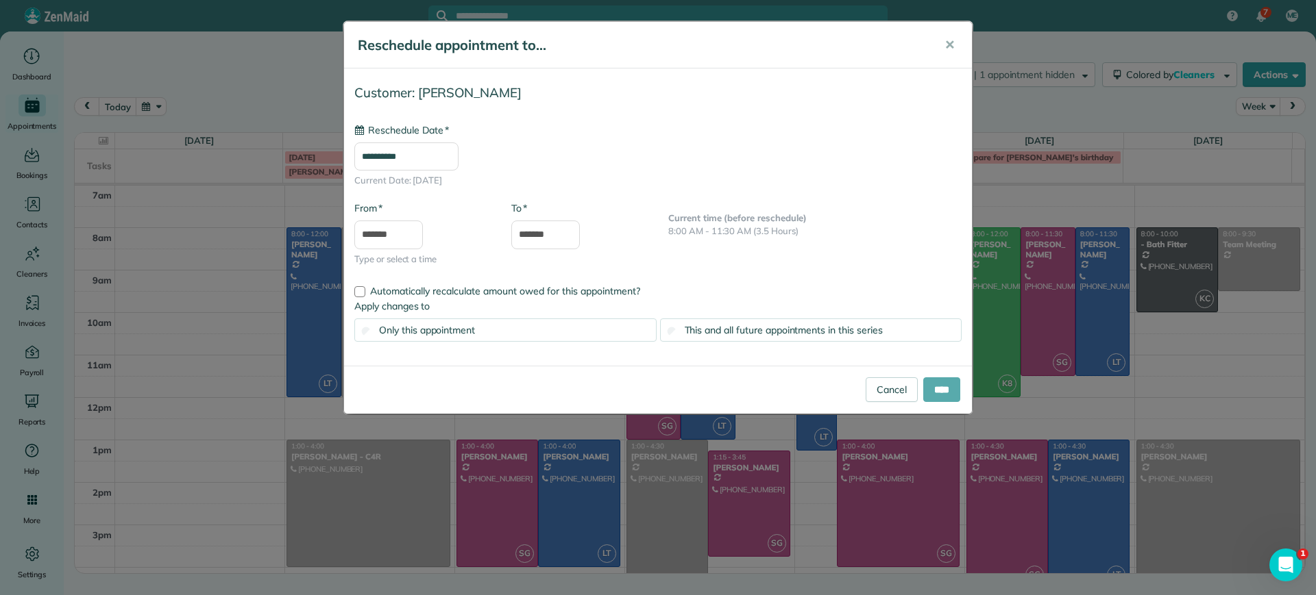
type input "**********"
click at [943, 396] on input "****" at bounding box center [941, 390] width 37 height 25
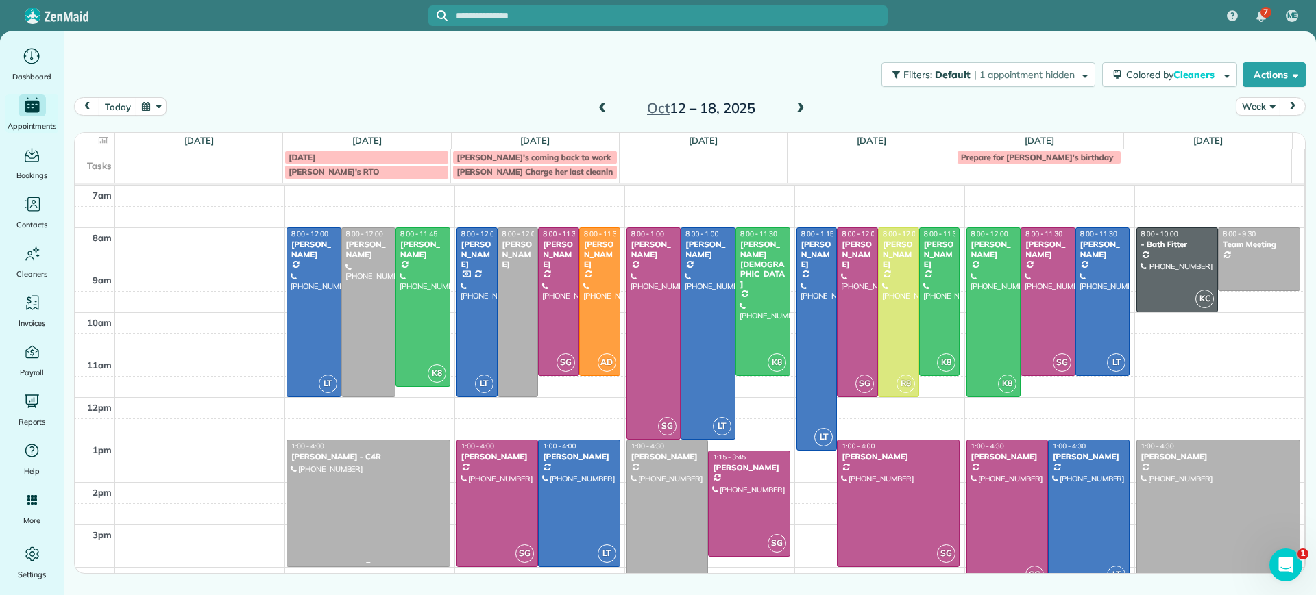
click at [369, 480] on div at bounding box center [368, 504] width 162 height 126
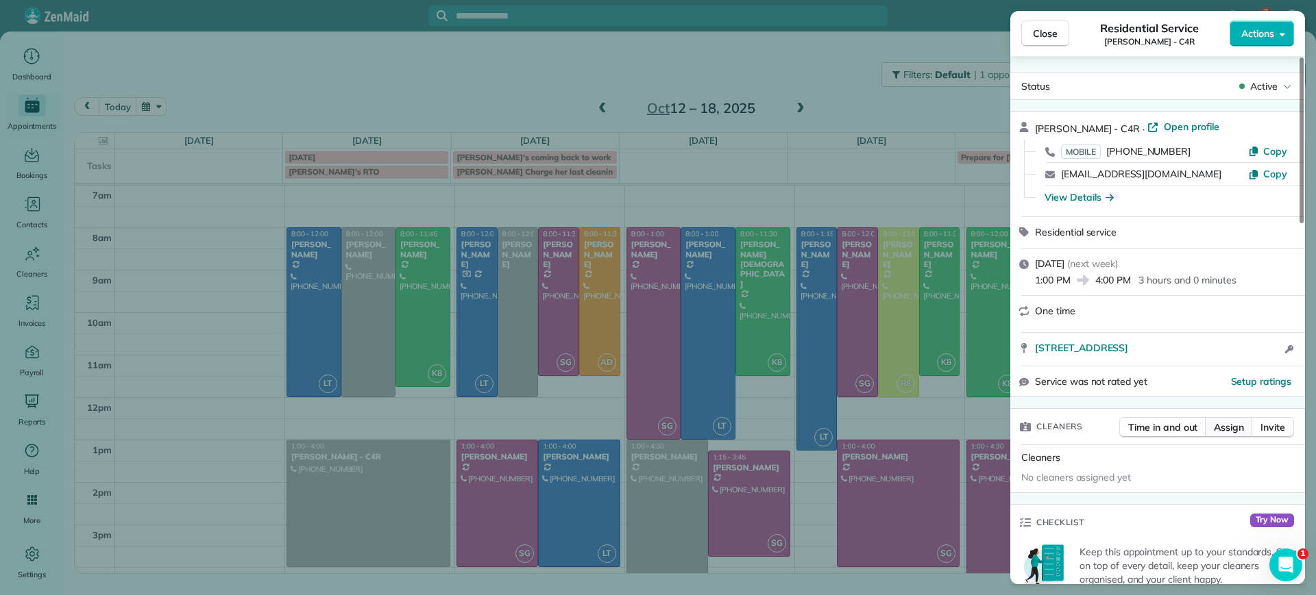
click at [1229, 426] on span "Assign" at bounding box center [1229, 428] width 30 height 14
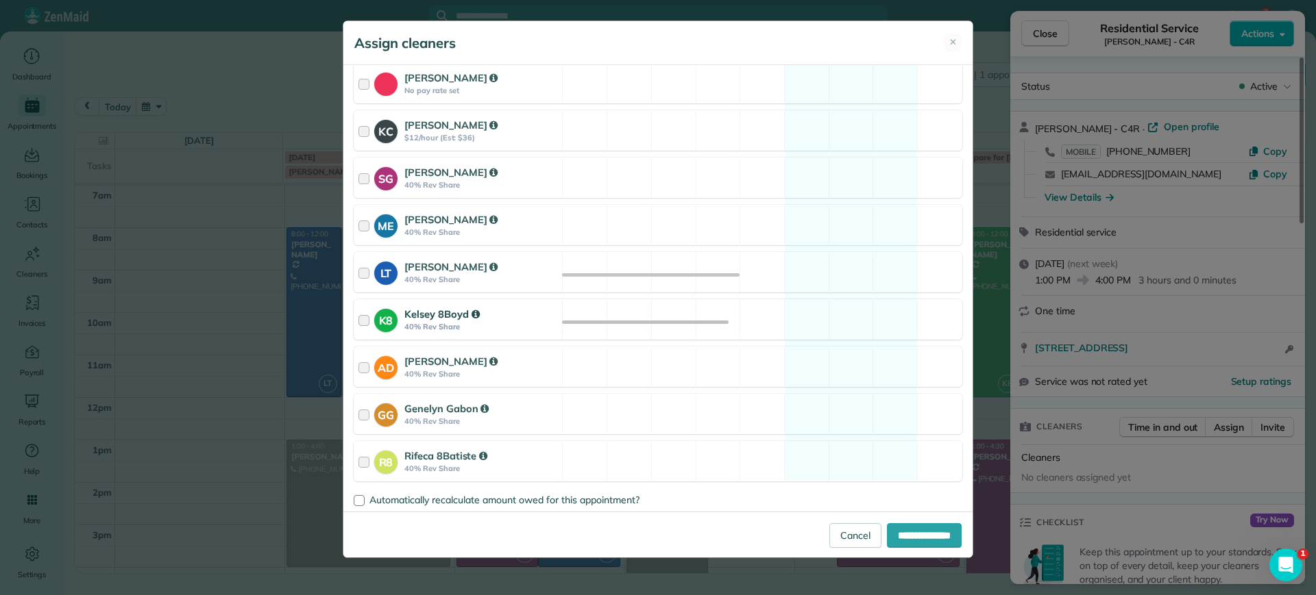
scroll to position [169, 0]
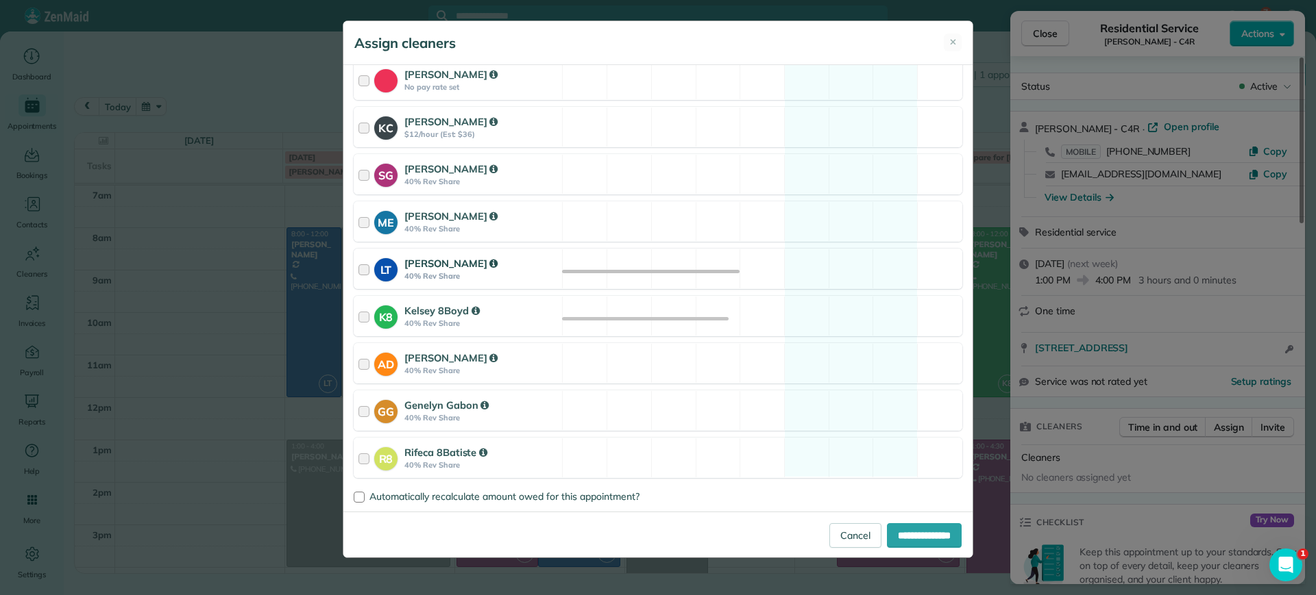
click at [855, 273] on div "LT Laura Thaller 40% Rev Share Available" at bounding box center [658, 269] width 608 height 40
click at [933, 536] on input "**********" at bounding box center [924, 536] width 75 height 25
type input "**********"
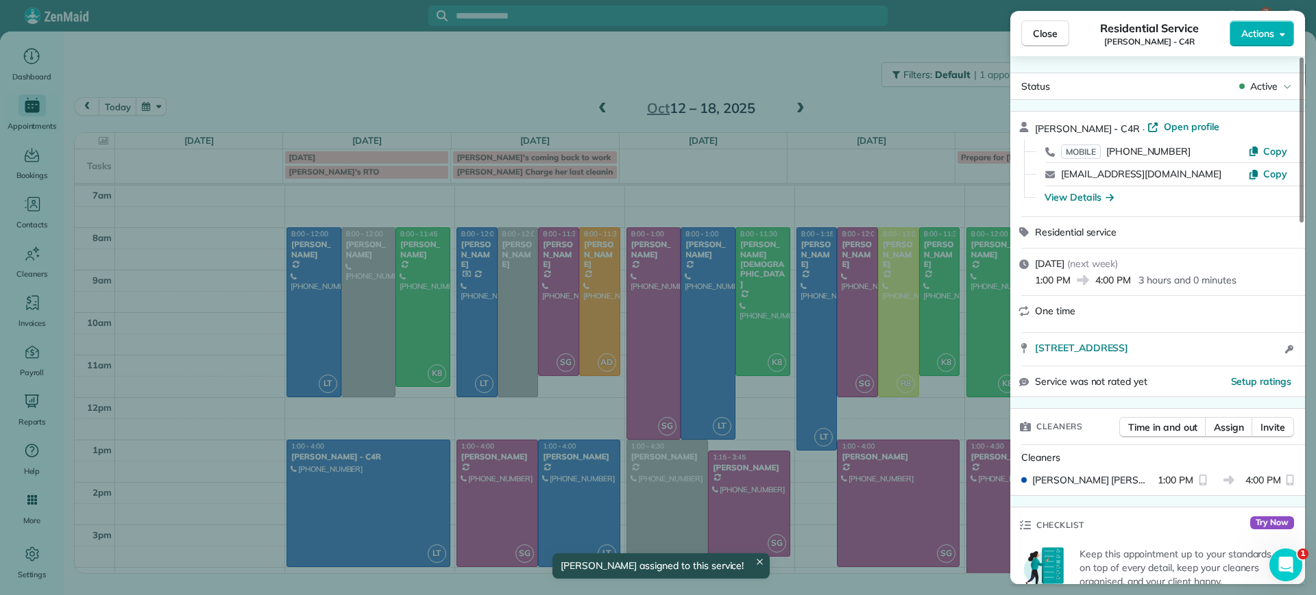
click at [357, 524] on div "Close Residential Service Gretchen King - C4R Actions Status Active Gretchen Ki…" at bounding box center [658, 297] width 1316 height 595
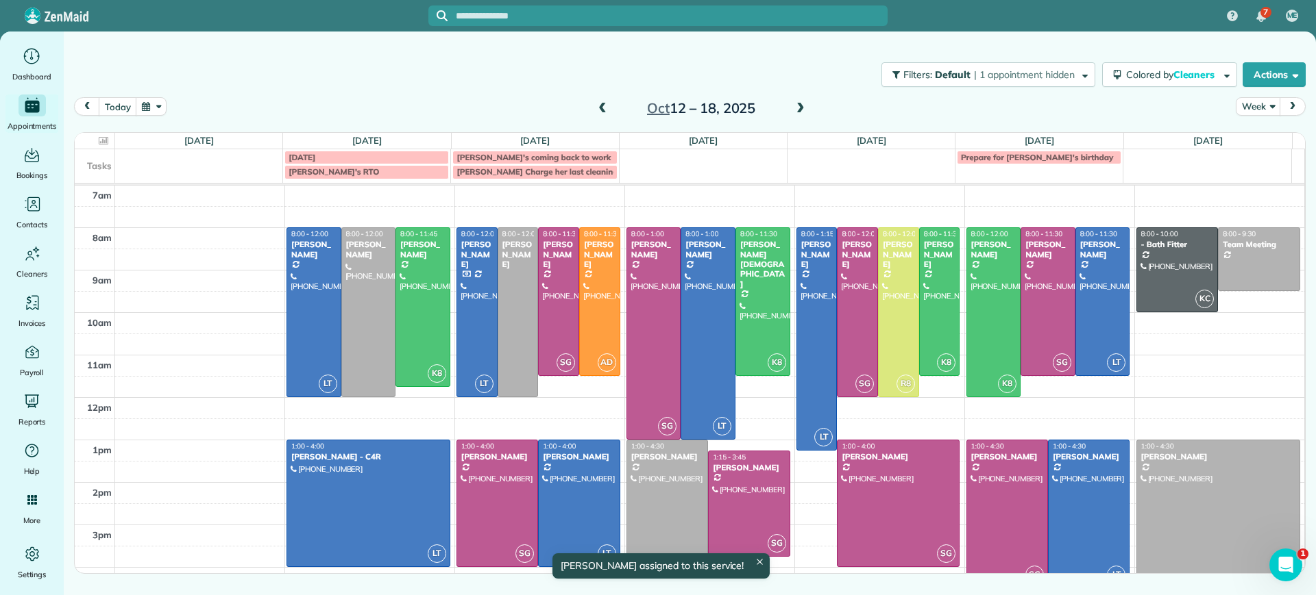
click at [357, 524] on div at bounding box center [368, 504] width 162 height 126
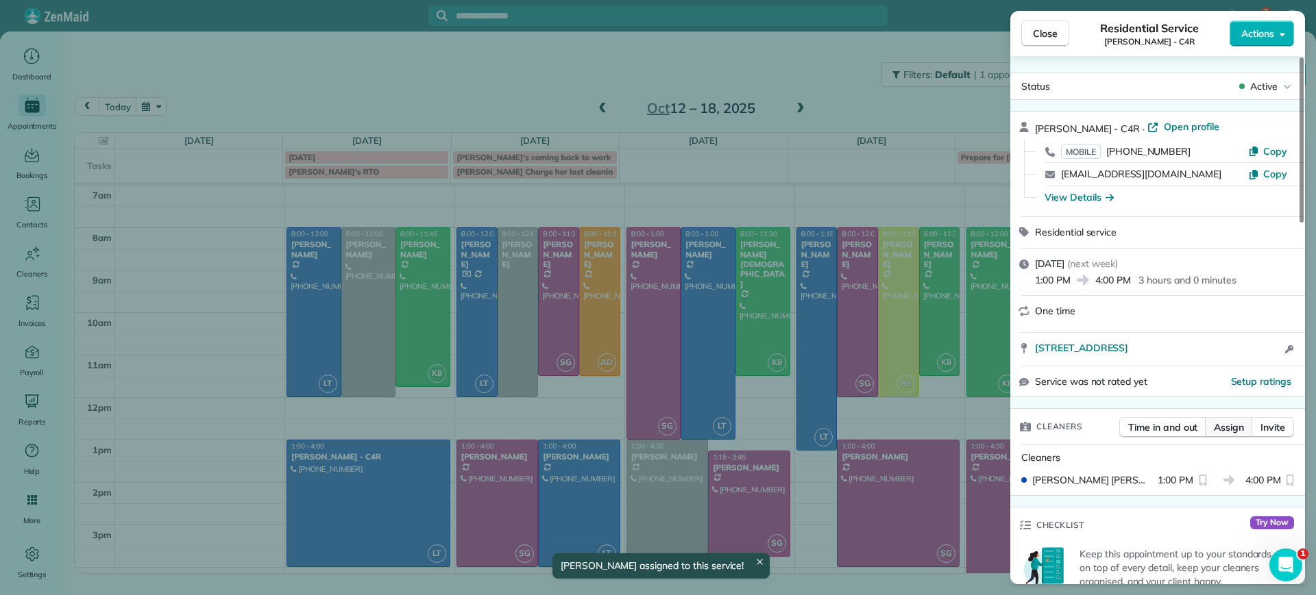
click at [1229, 432] on span "Assign" at bounding box center [1229, 428] width 30 height 14
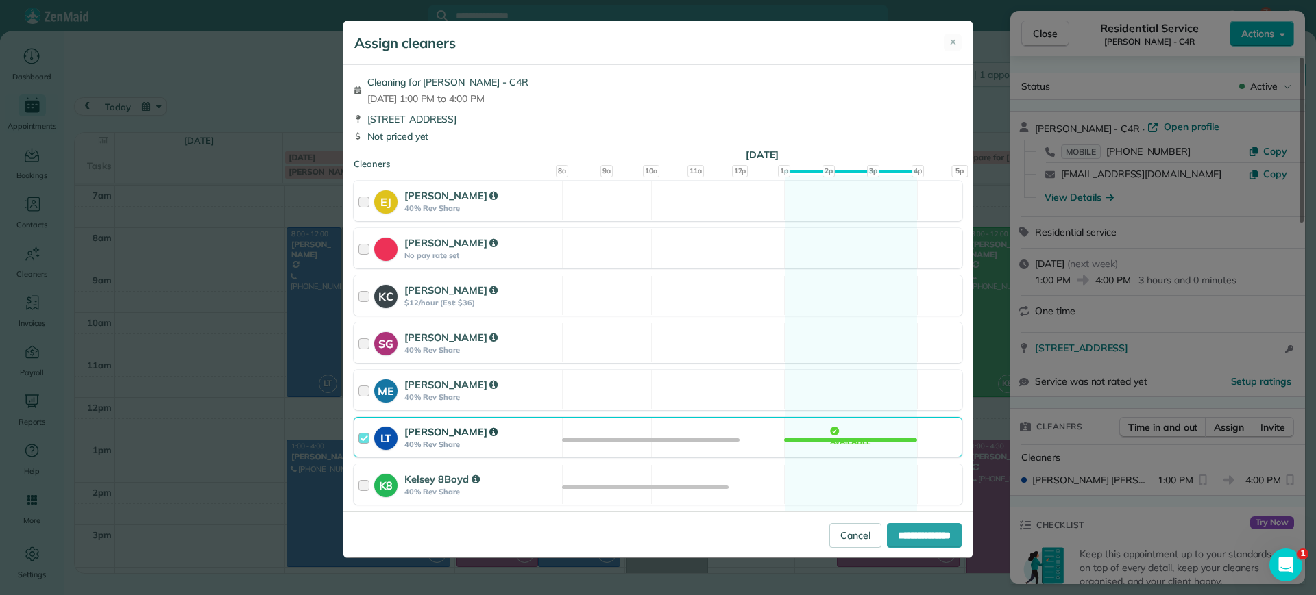
click at [856, 425] on div "LT Laura Thaller 40% Rev Share Available" at bounding box center [658, 437] width 608 height 40
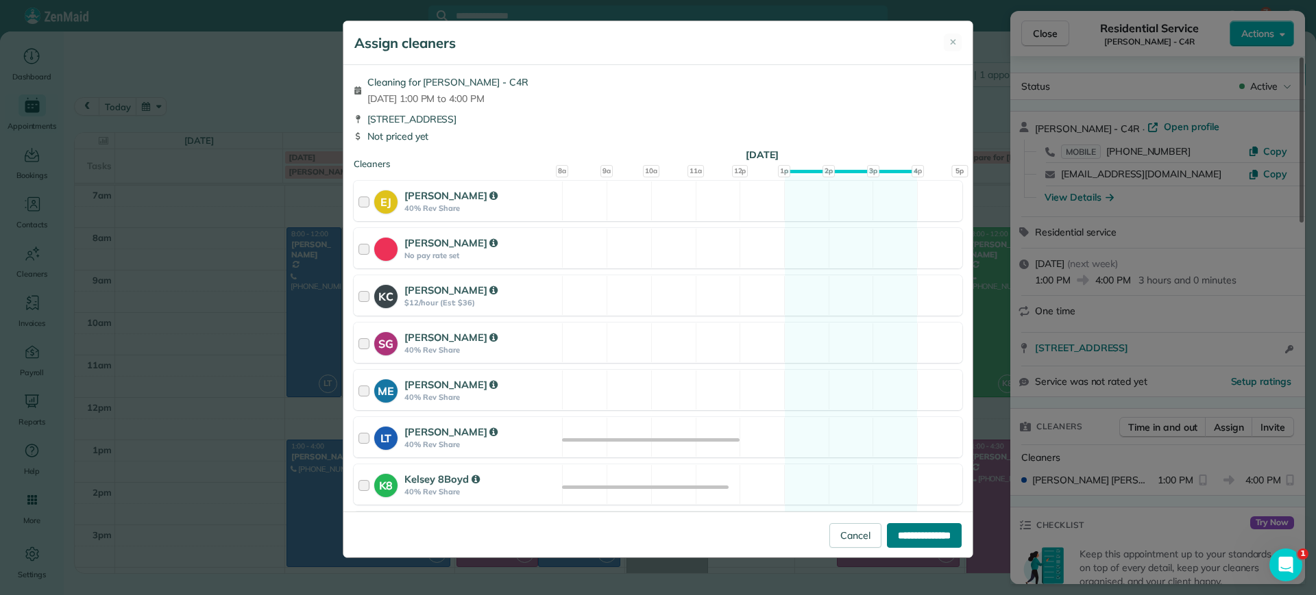
click at [904, 526] on input "**********" at bounding box center [924, 536] width 75 height 25
type input "**********"
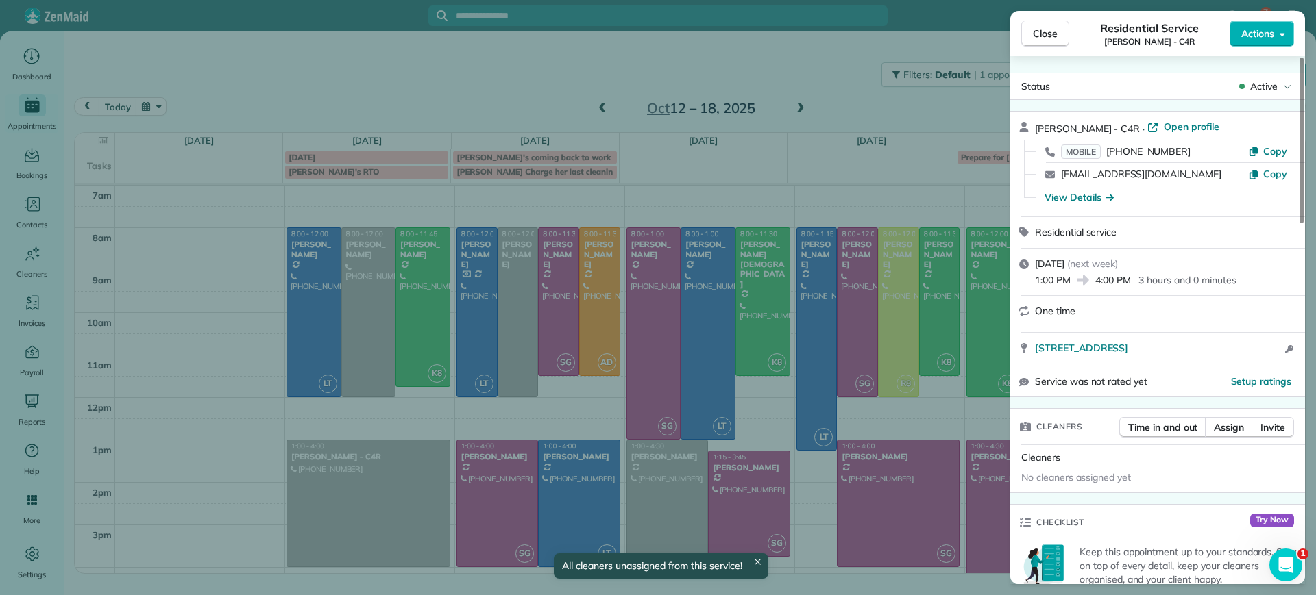
click at [863, 371] on div "Close Residential Service Gretchen King - C4R Actions Status Active Gretchen Ki…" at bounding box center [658, 297] width 1316 height 595
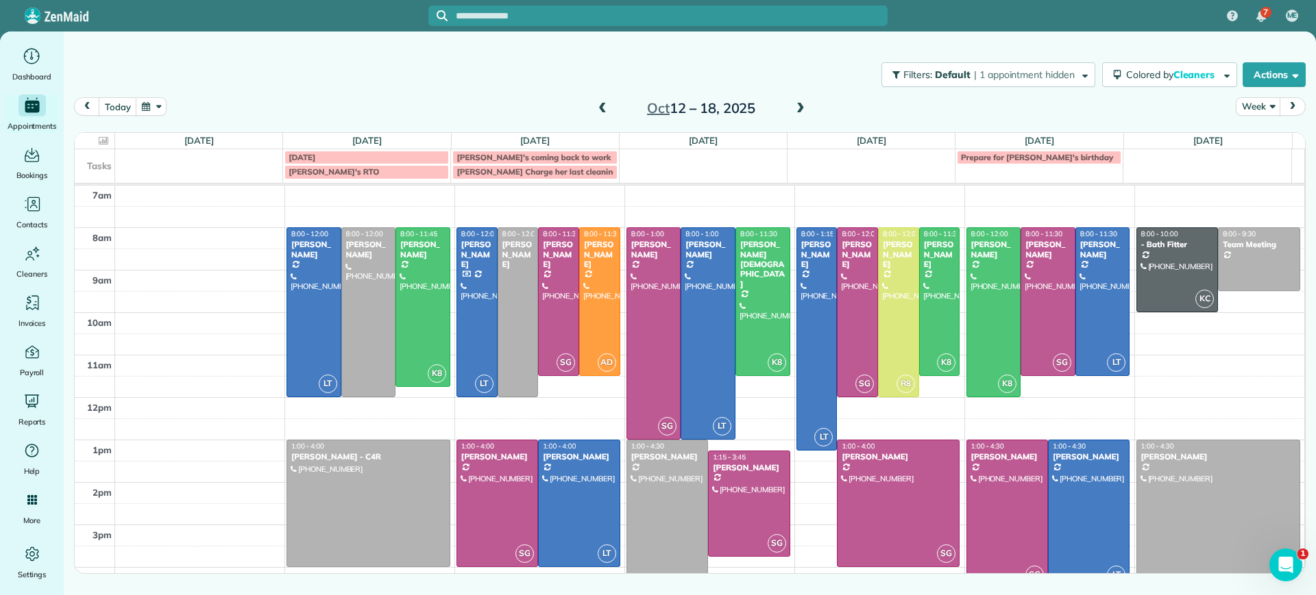
click at [798, 106] on span at bounding box center [800, 109] width 15 height 12
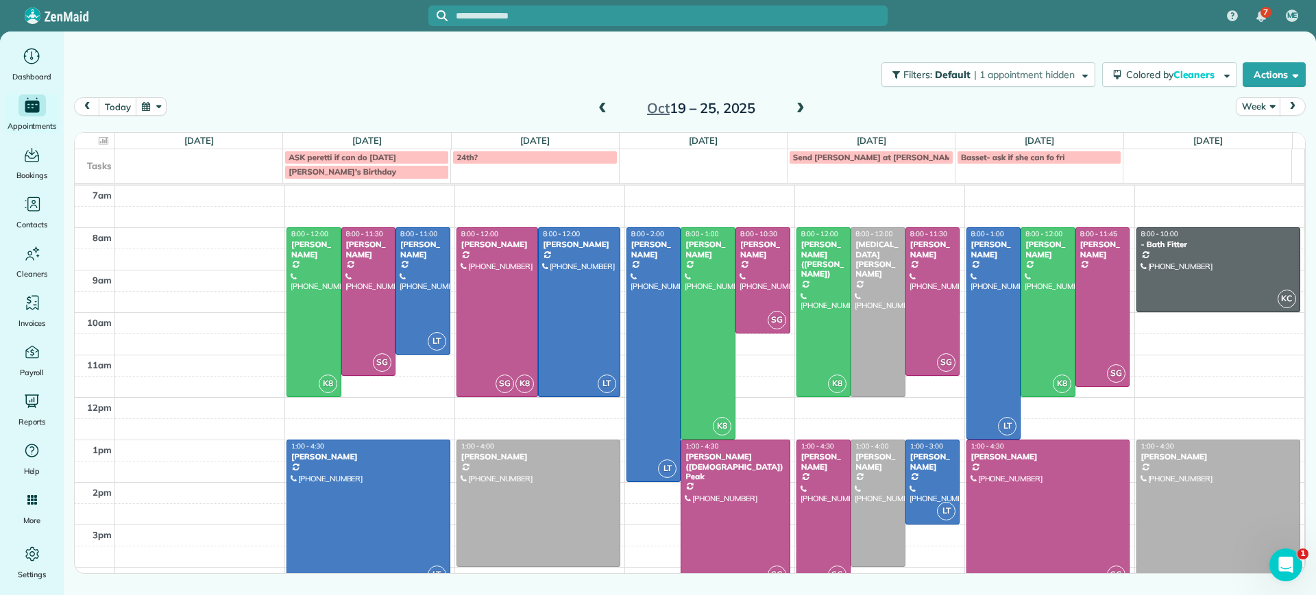
click at [811, 525] on div at bounding box center [823, 514] width 53 height 147
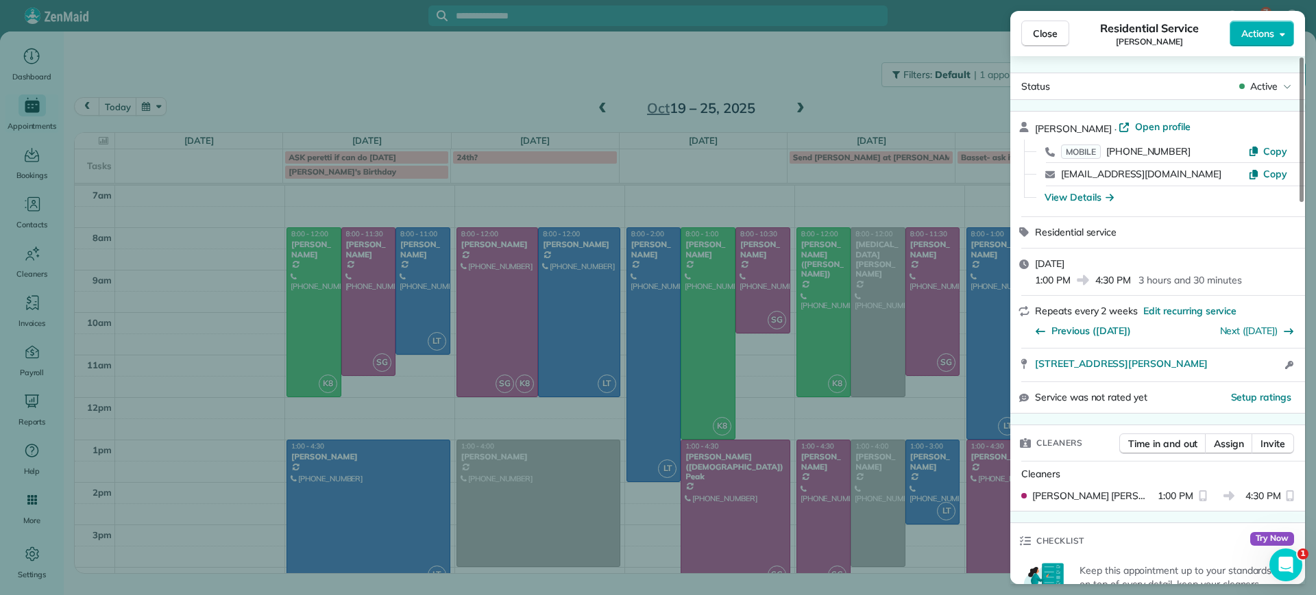
click at [939, 487] on div "Close Residential Service Carla Bowman Actions Status Active Carla Bowman · Ope…" at bounding box center [658, 297] width 1316 height 595
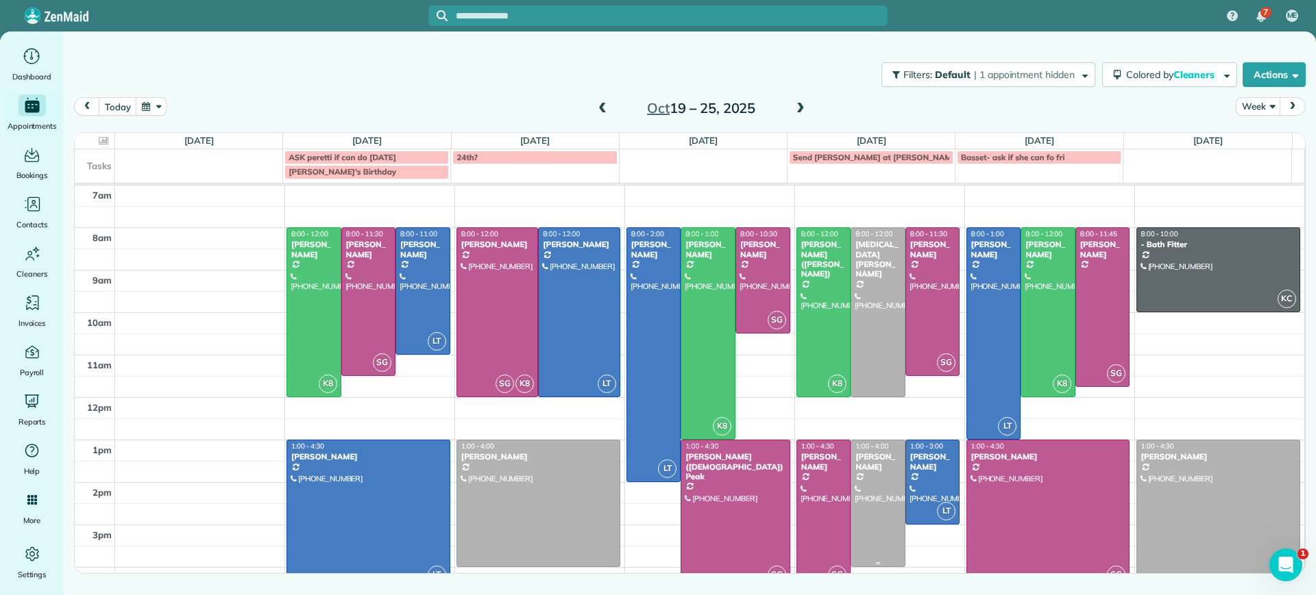
click at [851, 512] on div at bounding box center [877, 504] width 53 height 126
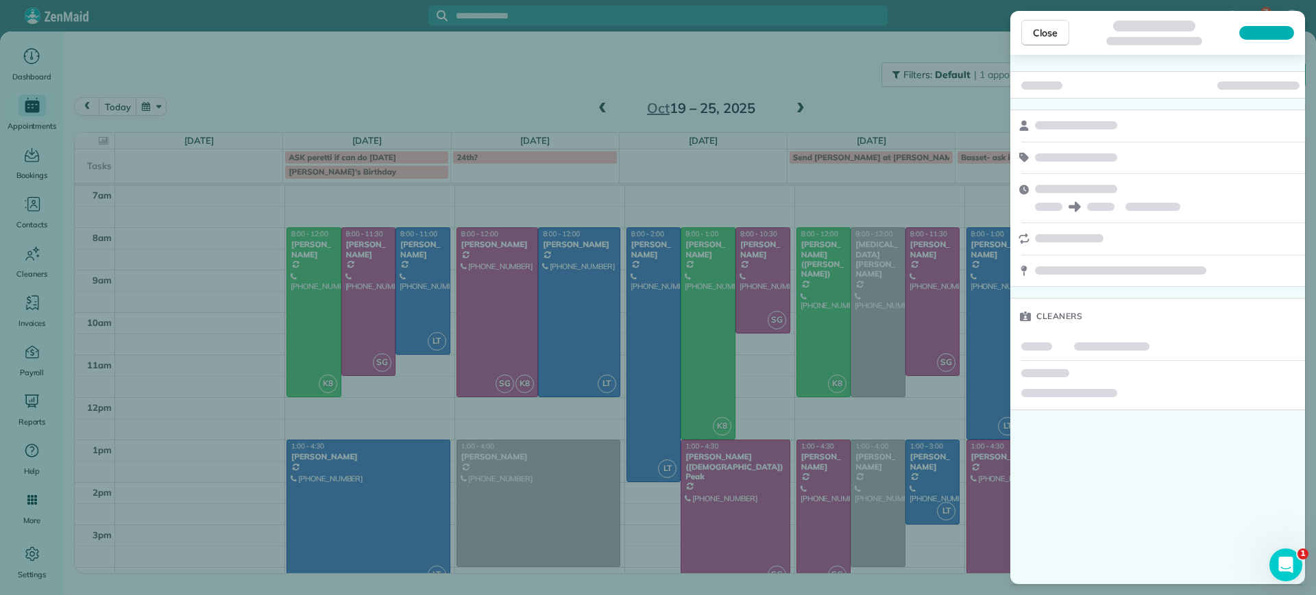
drag, startPoint x: 835, startPoint y: 507, endPoint x: 776, endPoint y: 515, distance: 59.4
click at [821, 513] on div "Close Cleaners" at bounding box center [658, 297] width 1316 height 595
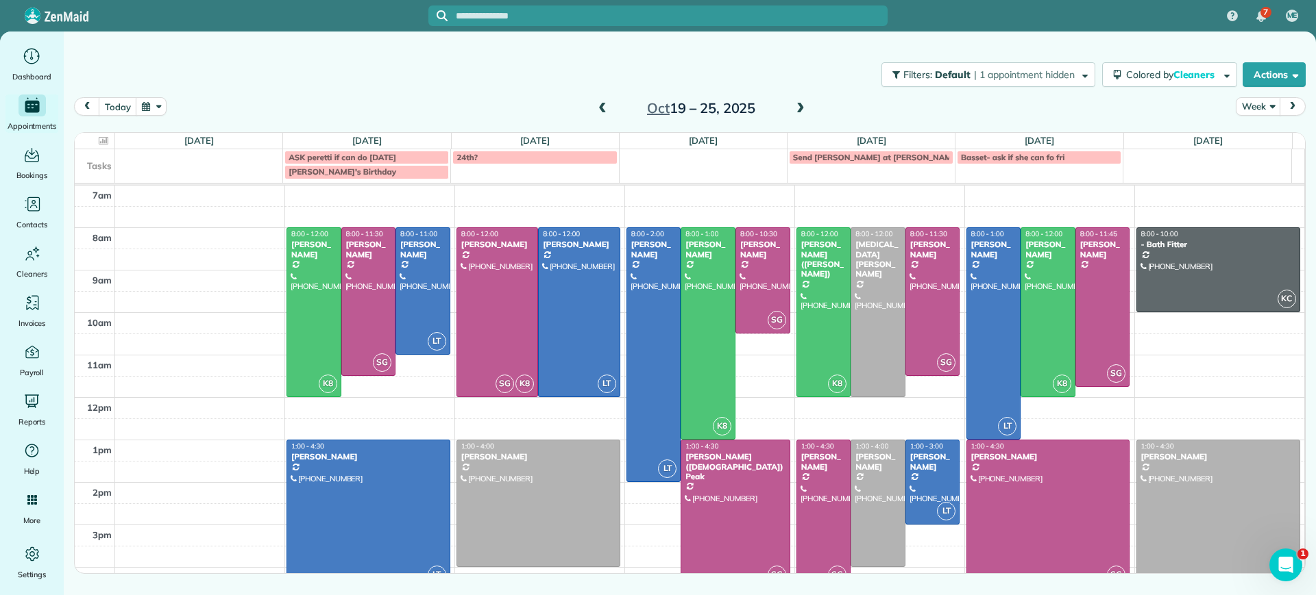
click at [809, 500] on div at bounding box center [823, 514] width 53 height 147
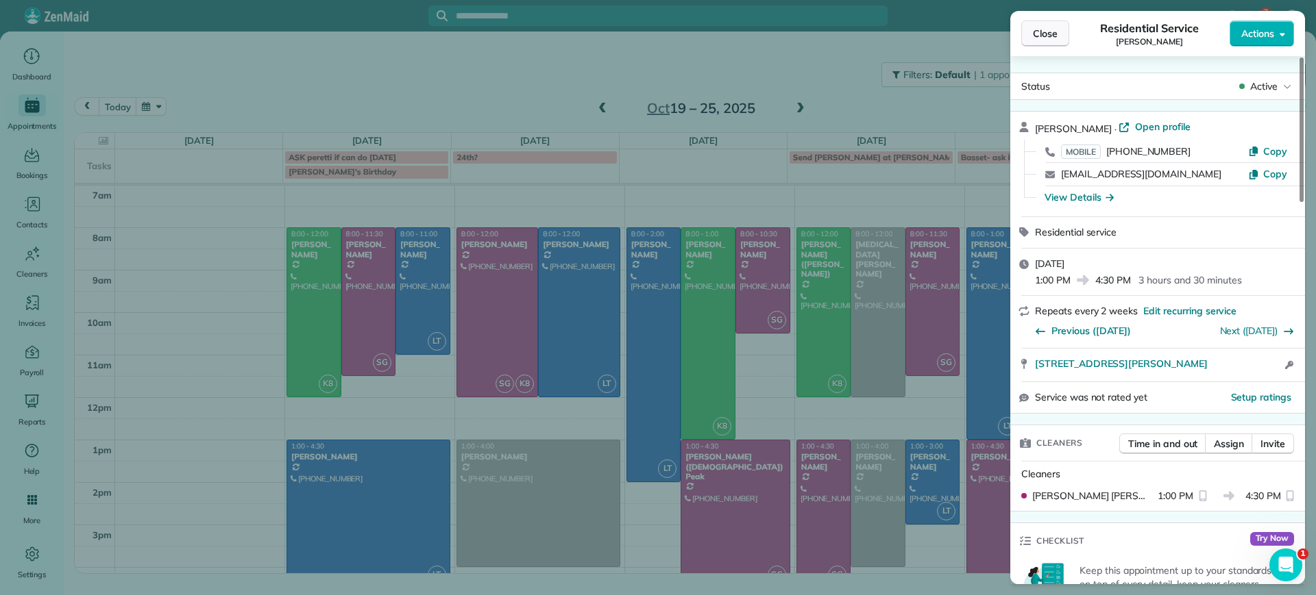
click at [1059, 32] on button "Close" at bounding box center [1045, 34] width 48 height 26
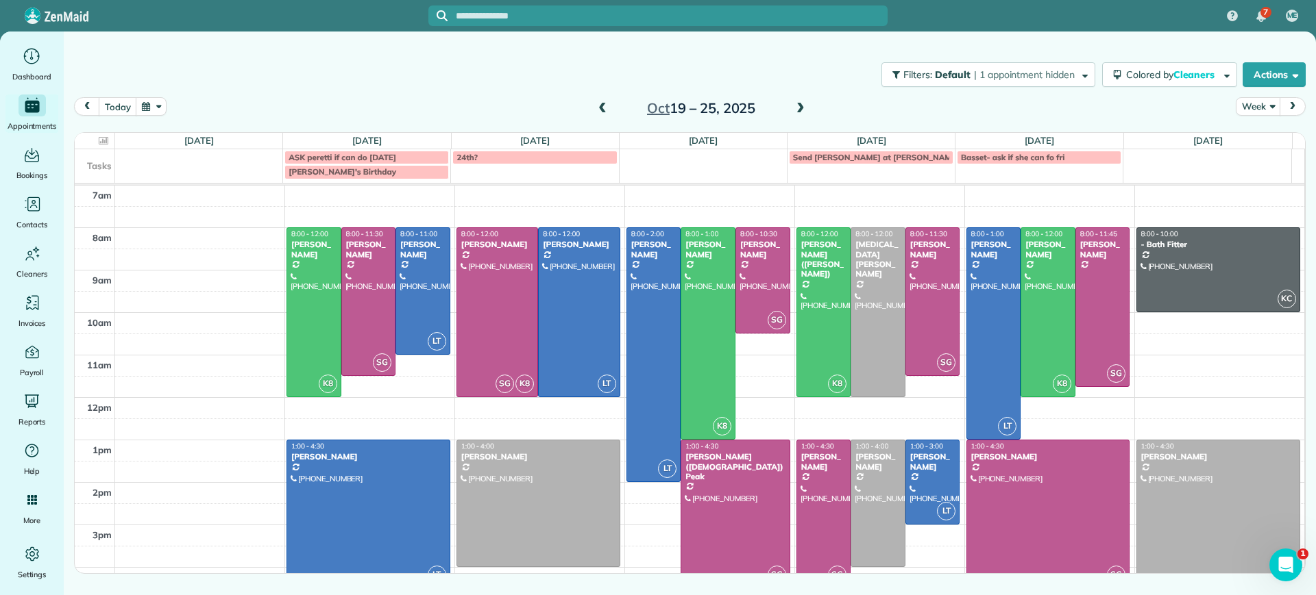
click at [611, 113] on div "Oct 19 – 25, 2025" at bounding box center [700, 108] width 219 height 22
click at [611, 112] on div "Oct 19 – 25, 2025" at bounding box center [700, 108] width 219 height 22
click at [604, 112] on span at bounding box center [602, 109] width 15 height 12
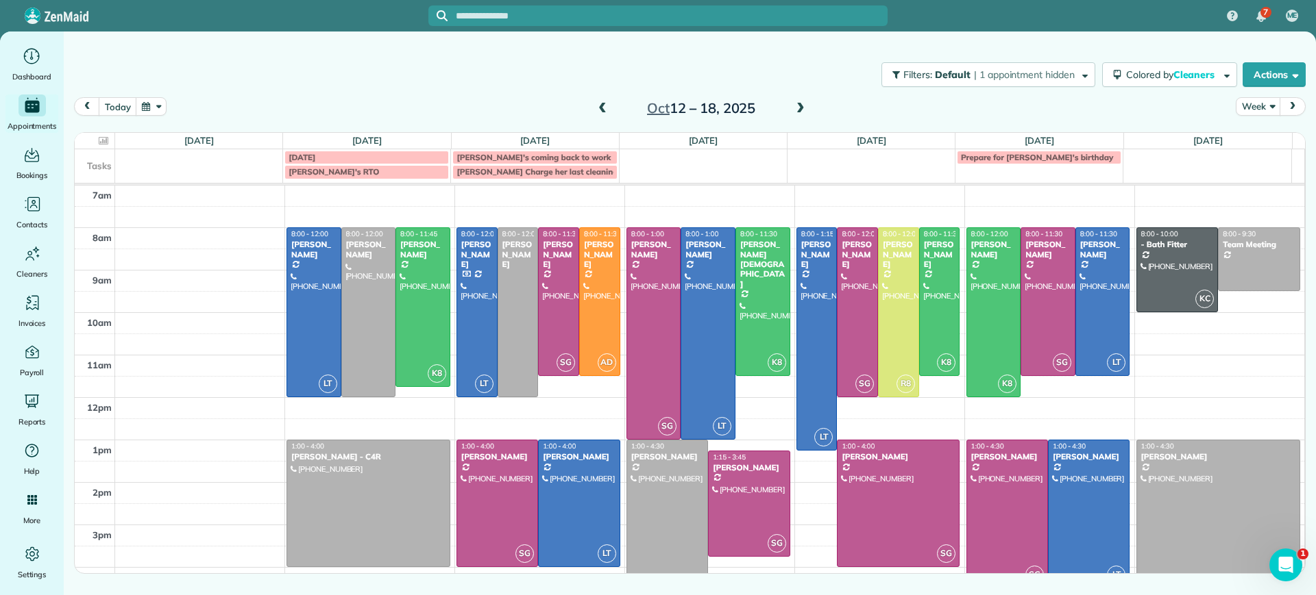
click at [606, 110] on span at bounding box center [602, 109] width 15 height 12
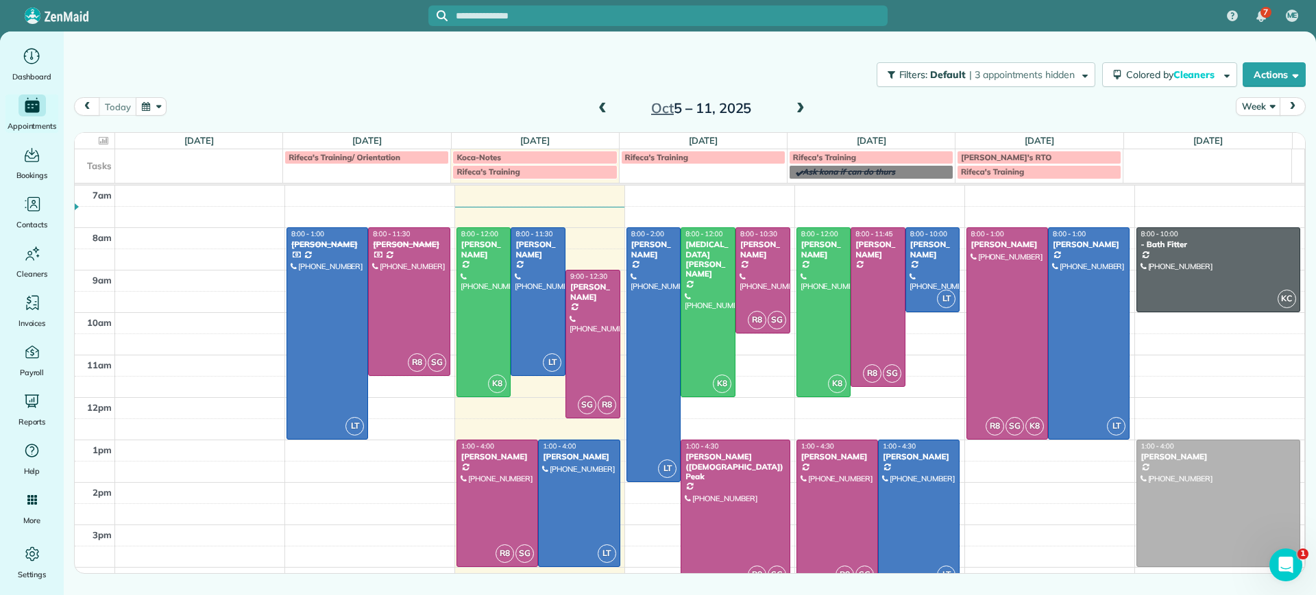
click at [804, 111] on span at bounding box center [800, 109] width 15 height 12
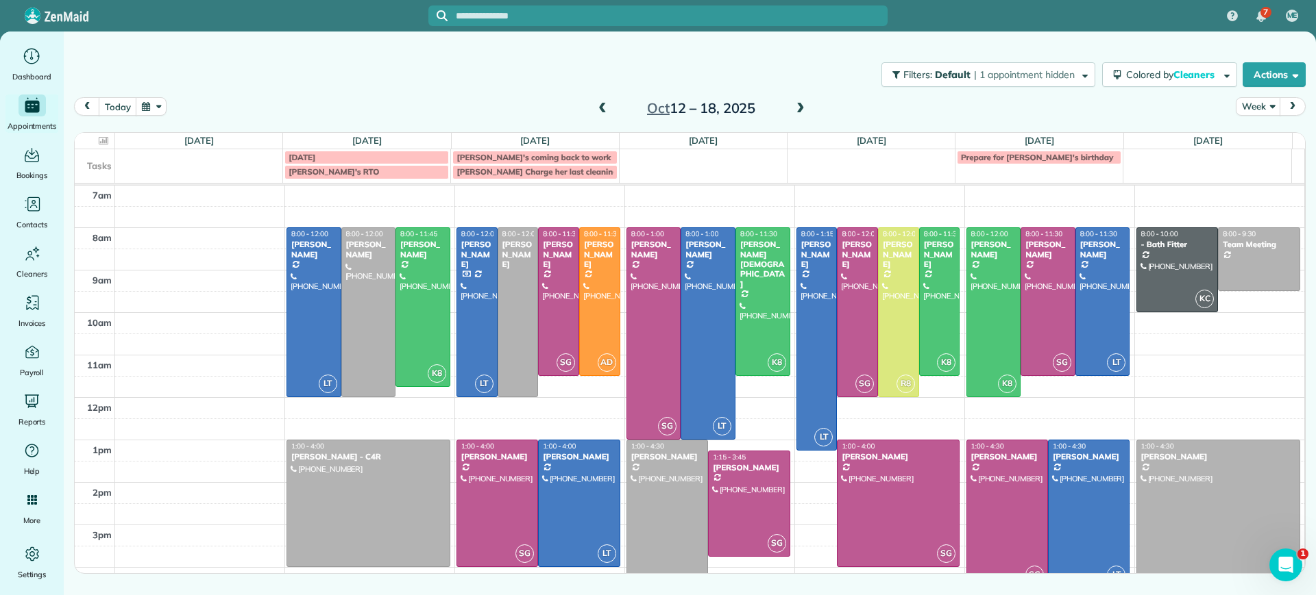
click at [804, 111] on span at bounding box center [800, 109] width 15 height 12
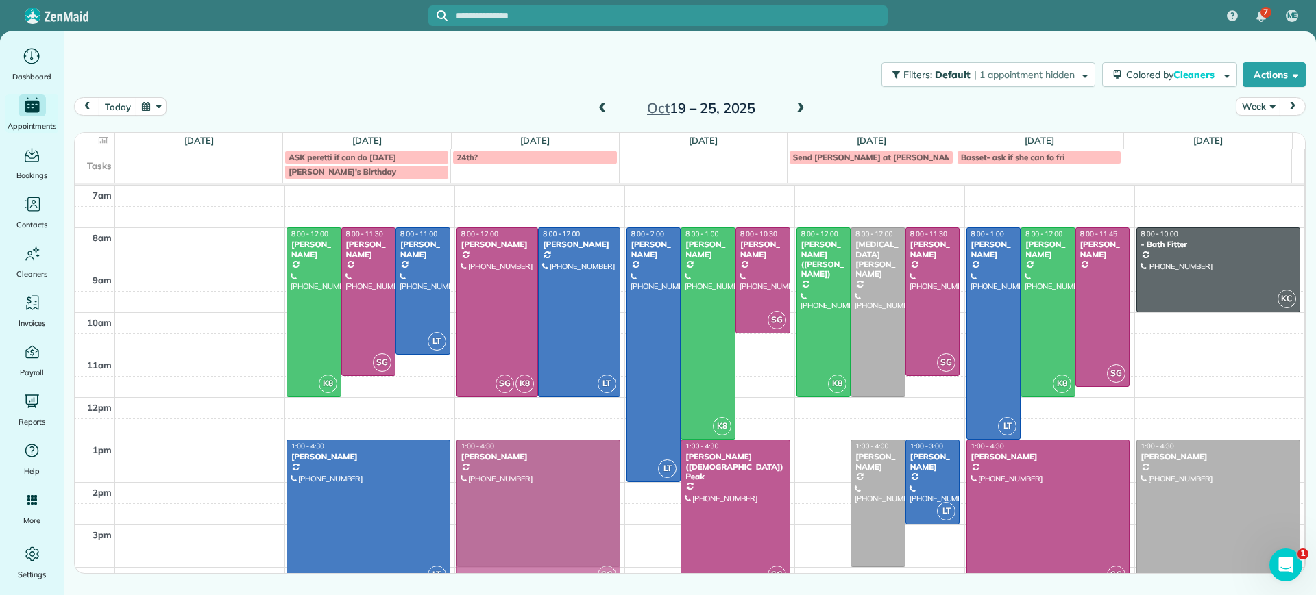
drag, startPoint x: 817, startPoint y: 517, endPoint x: 608, endPoint y: 532, distance: 210.2
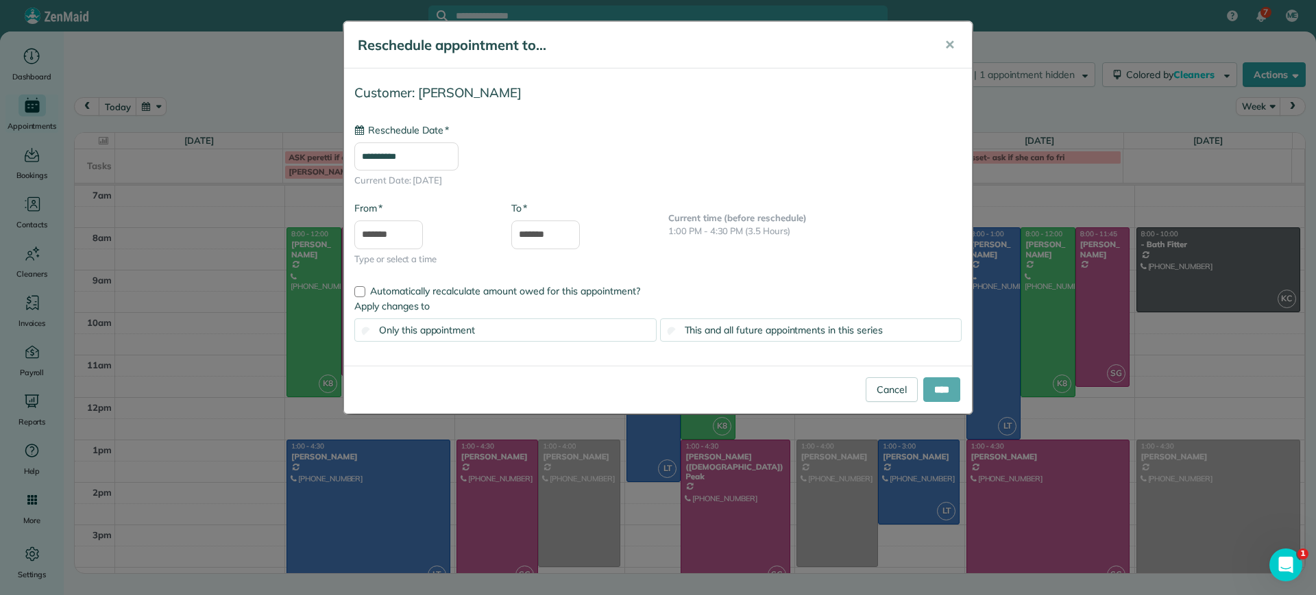
type input "**********"
click at [929, 394] on input "****" at bounding box center [941, 390] width 37 height 25
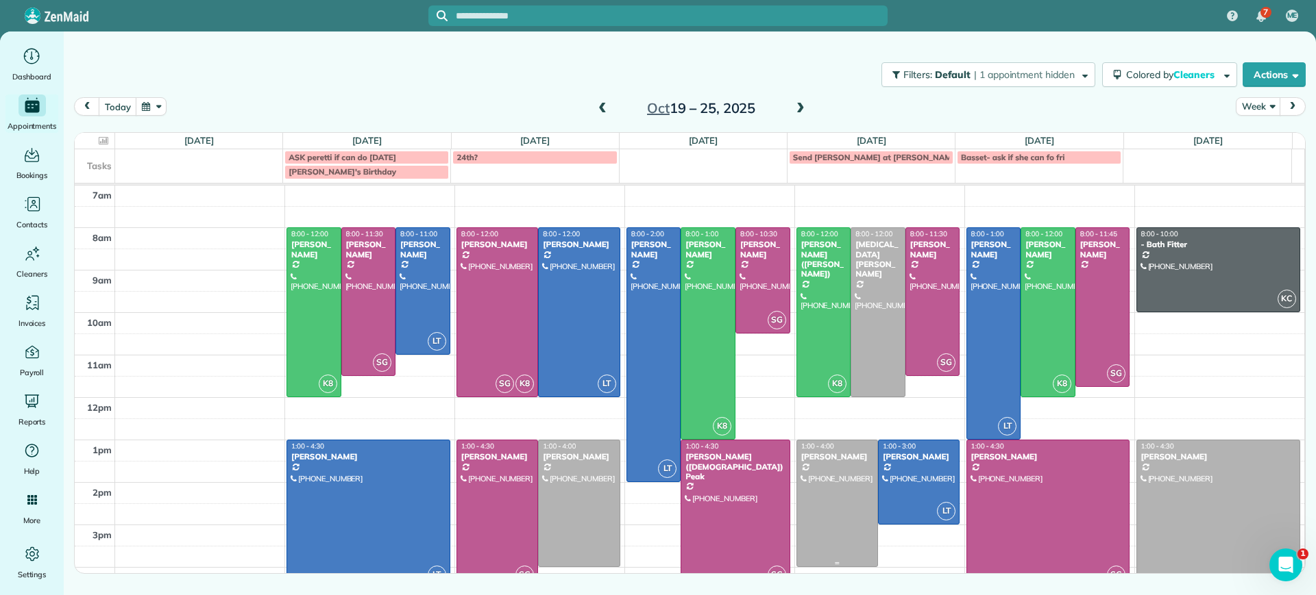
click at [818, 530] on div at bounding box center [837, 504] width 80 height 126
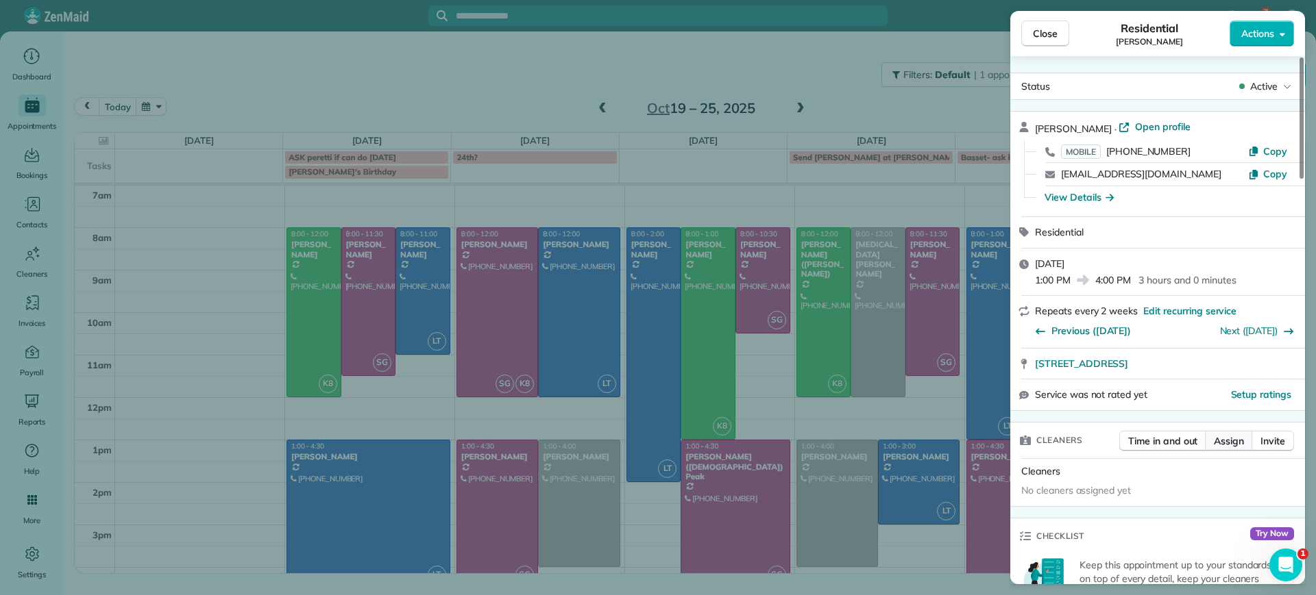
click at [1225, 441] on span "Assign" at bounding box center [1229, 441] width 30 height 14
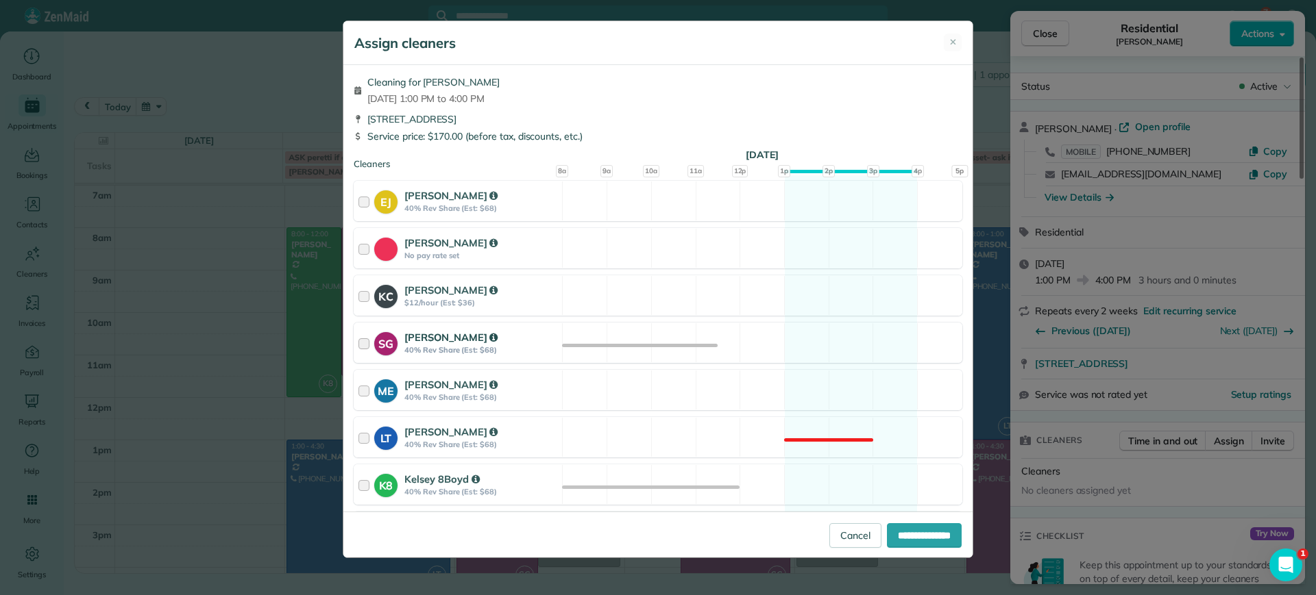
click at [826, 328] on div "SG Sophie Gibbs 40% Rev Share (Est: $68) Available" at bounding box center [658, 343] width 608 height 40
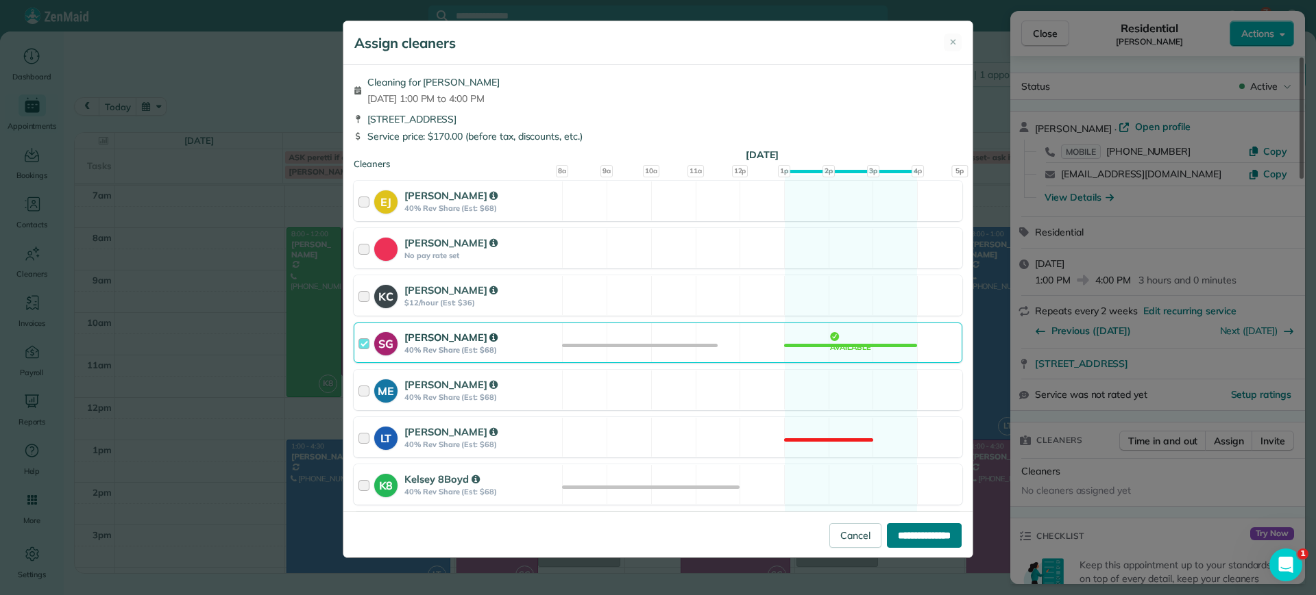
click at [930, 532] on input "**********" at bounding box center [924, 536] width 75 height 25
type input "**********"
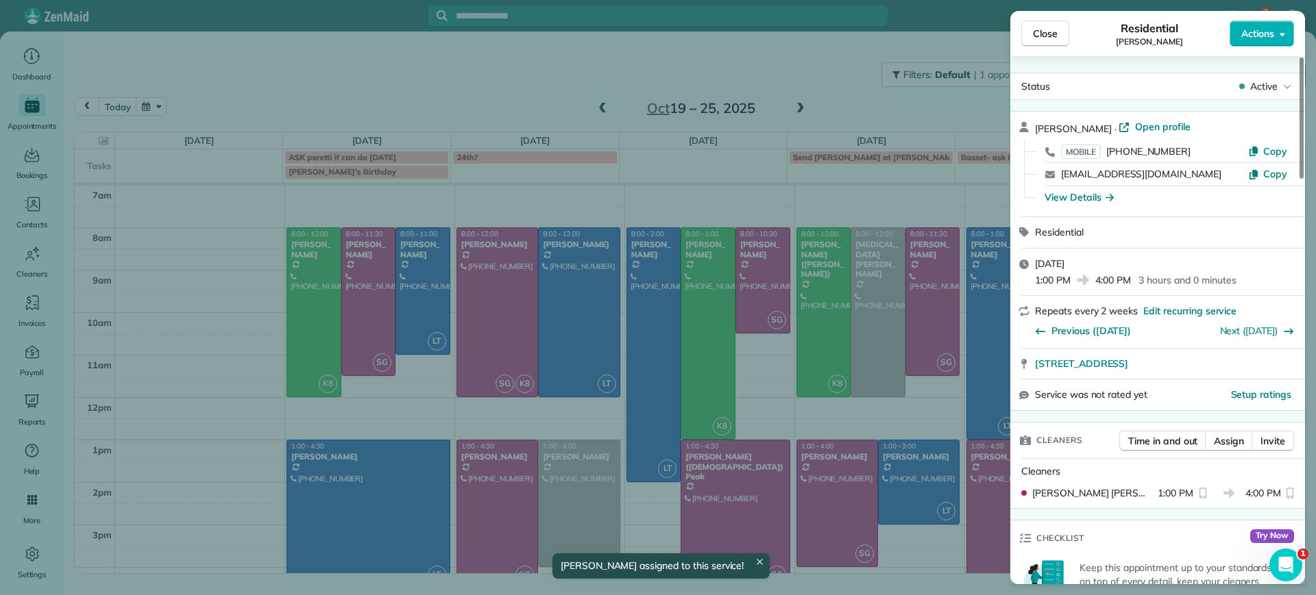
click at [917, 566] on div "Close Residential Deborah Bassett Actions Status Active Deborah Bassett · Open …" at bounding box center [658, 297] width 1316 height 595
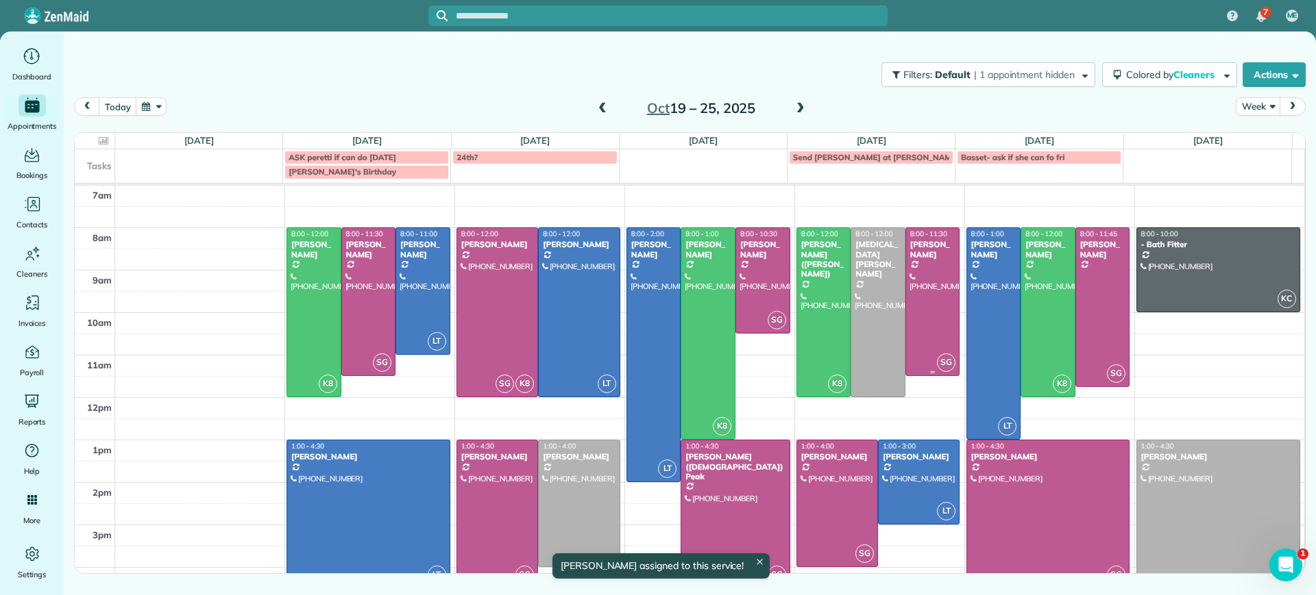
click at [869, 358] on div at bounding box center [877, 312] width 53 height 169
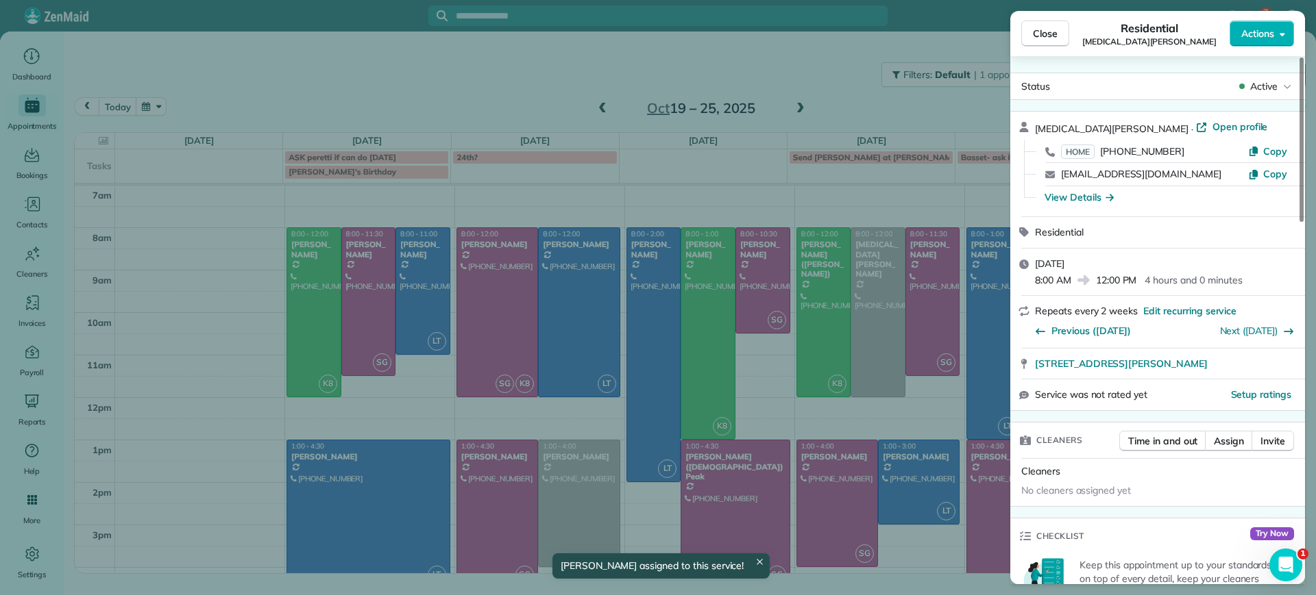
click at [906, 305] on div "Close Residential Alli Robbins Actions Status Active Alli Robbins · Open profil…" at bounding box center [658, 297] width 1316 height 595
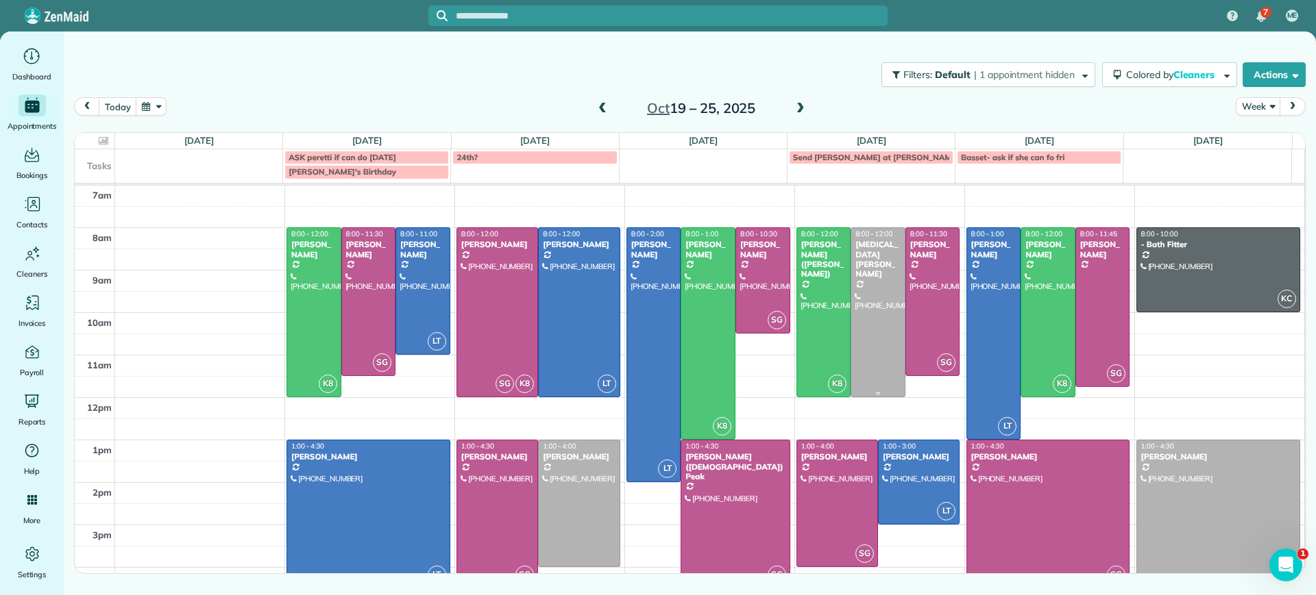
click at [861, 314] on div at bounding box center [877, 312] width 53 height 169
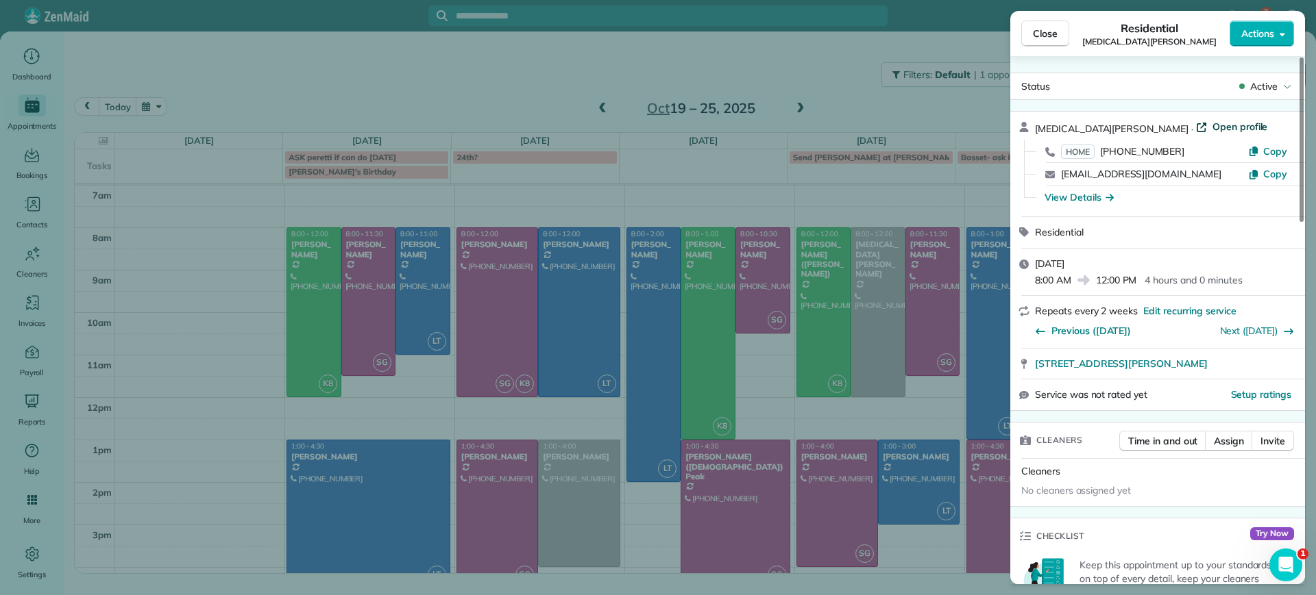
click at [1212, 131] on span "Open profile" at bounding box center [1240, 127] width 56 height 14
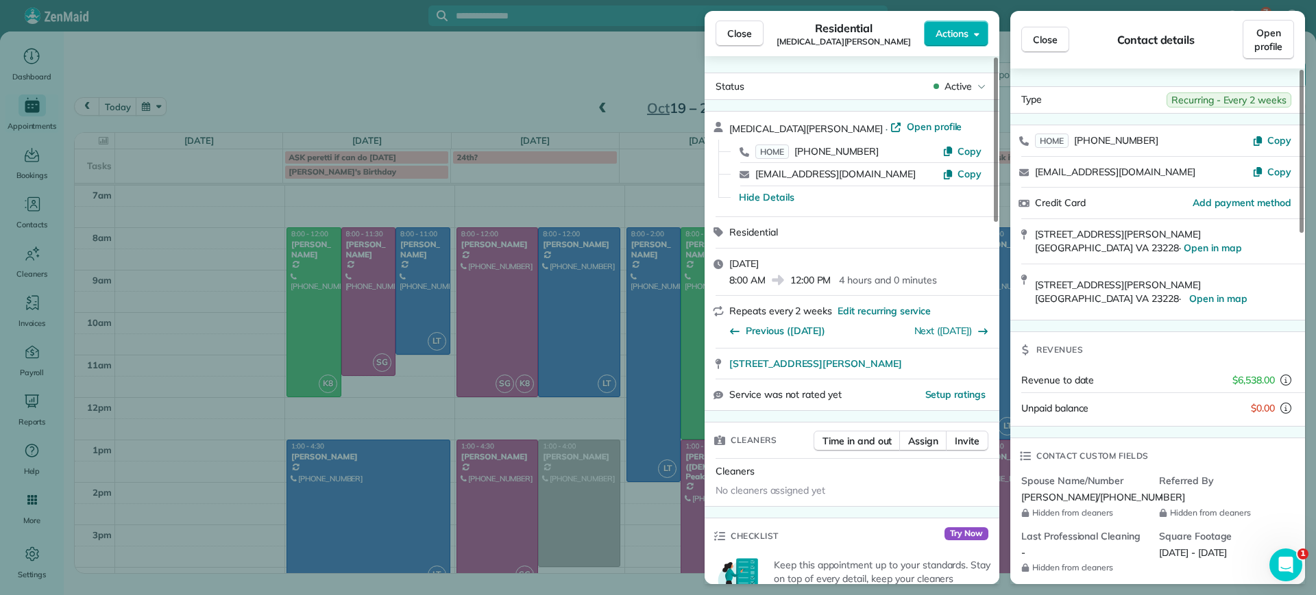
click at [548, 224] on div "Close Residential Alli Robbins Actions Status Active Alli Robbins · Open profil…" at bounding box center [658, 297] width 1316 height 595
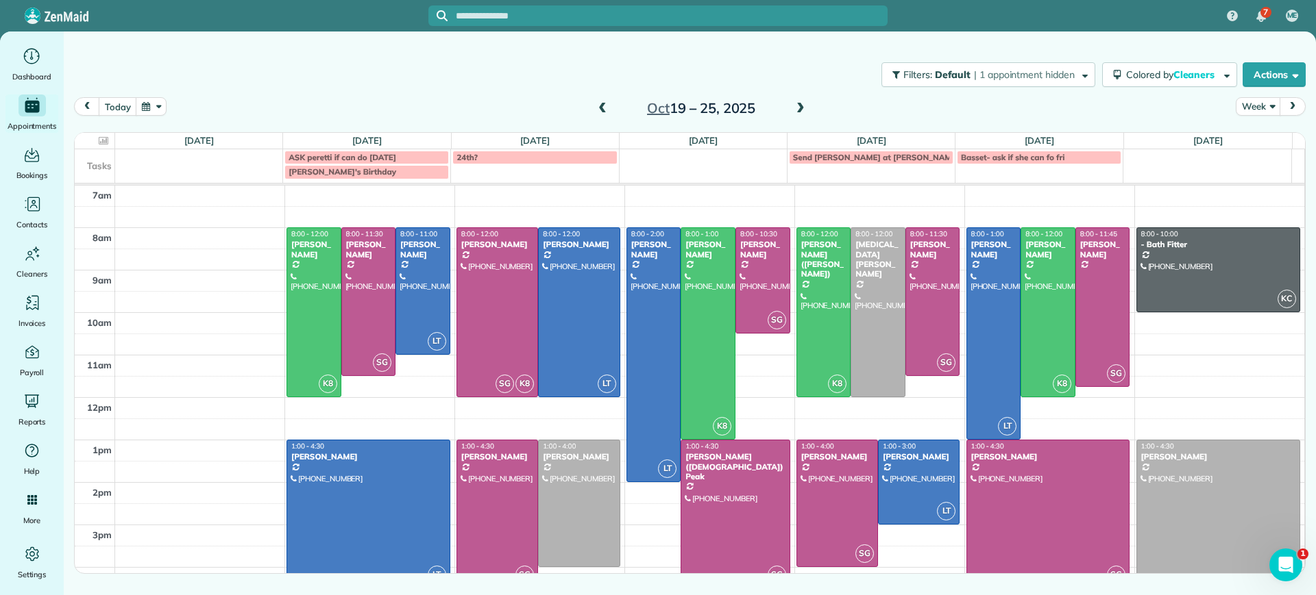
click at [599, 108] on span at bounding box center [602, 109] width 15 height 12
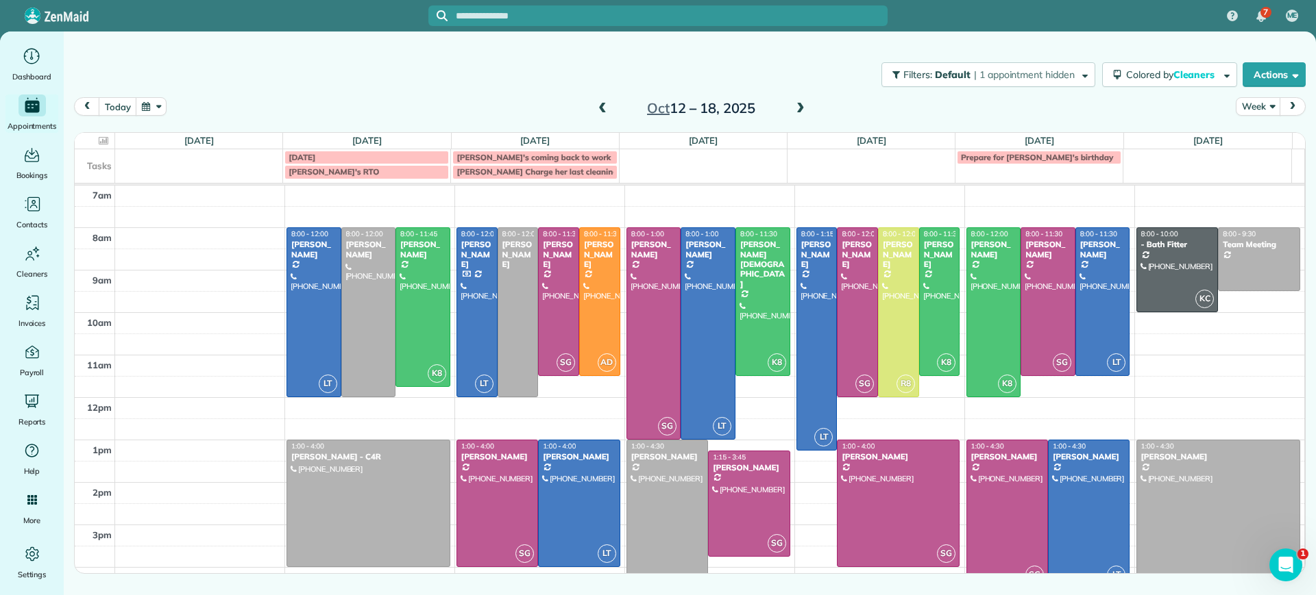
click at [599, 108] on span at bounding box center [602, 109] width 15 height 12
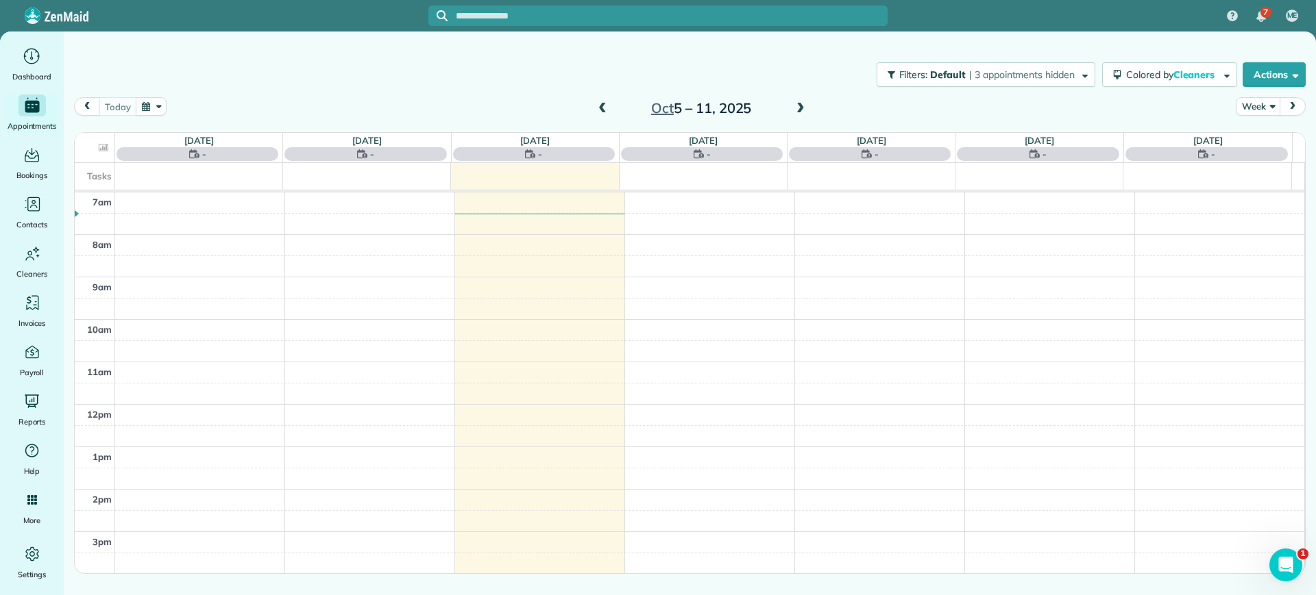
click at [799, 99] on span at bounding box center [800, 109] width 15 height 21
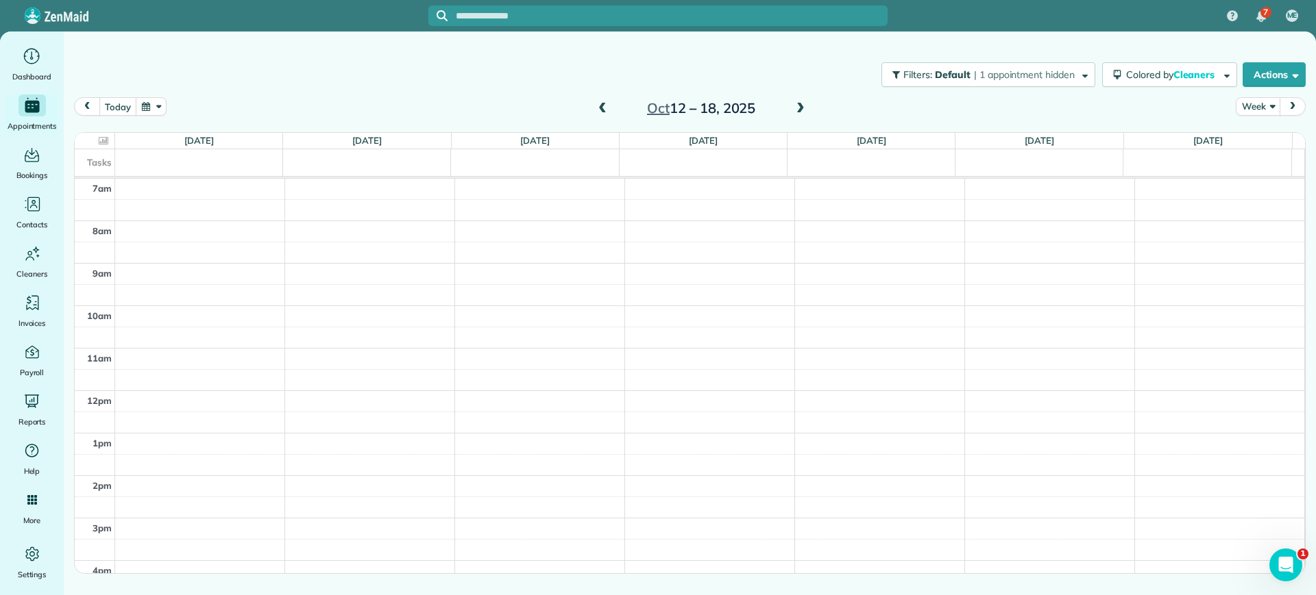
click at [80, 104] on button "prev" at bounding box center [87, 106] width 26 height 19
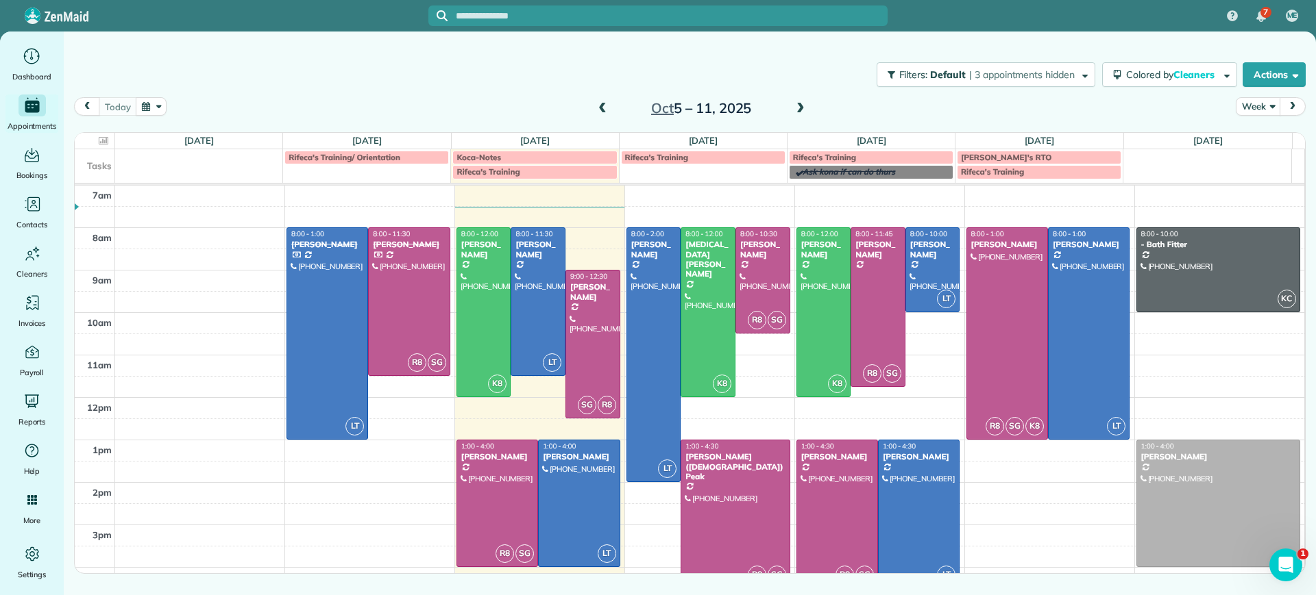
click at [799, 106] on span at bounding box center [800, 109] width 15 height 12
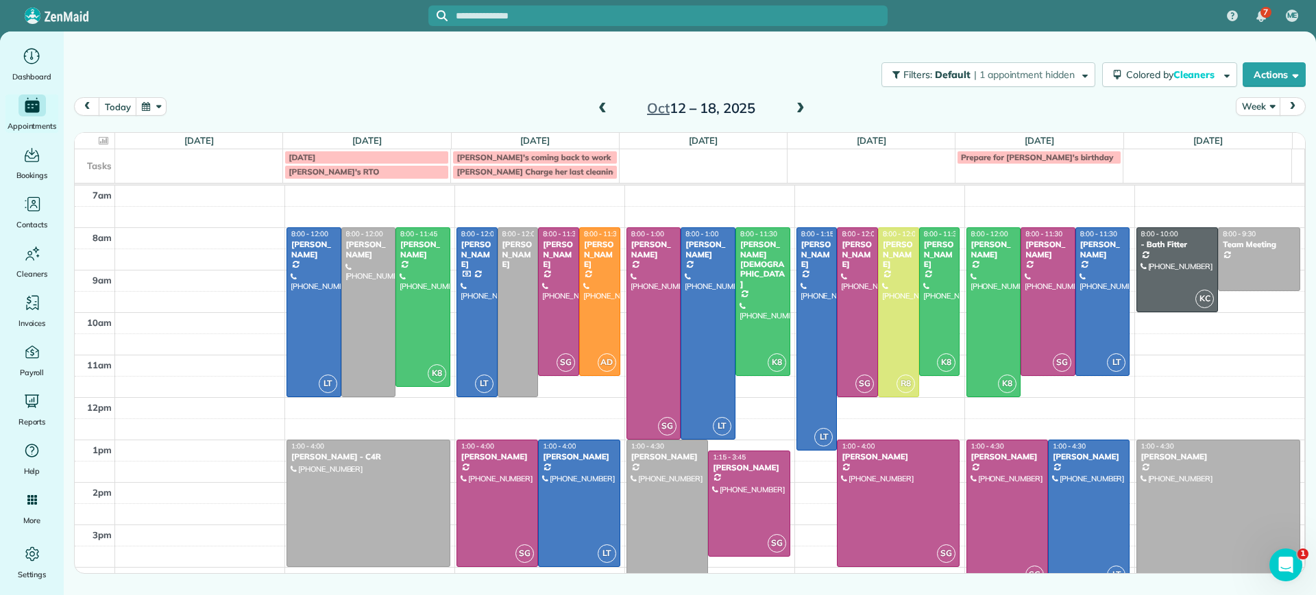
click at [800, 103] on span at bounding box center [800, 109] width 15 height 12
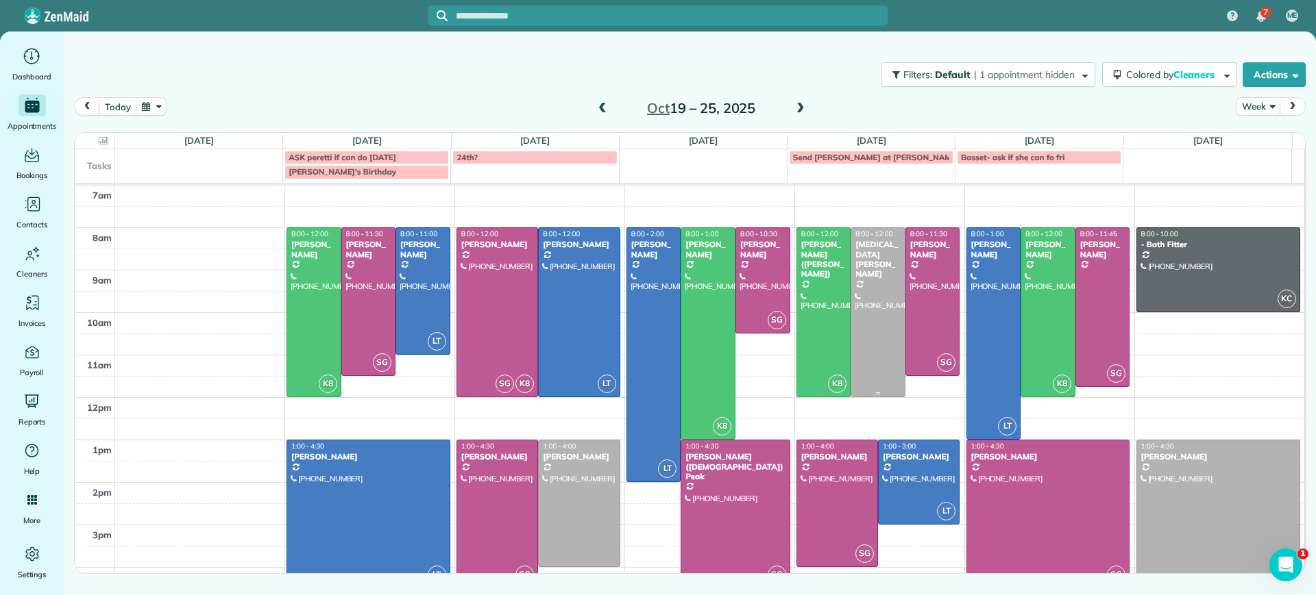
click at [882, 317] on div at bounding box center [877, 312] width 53 height 169
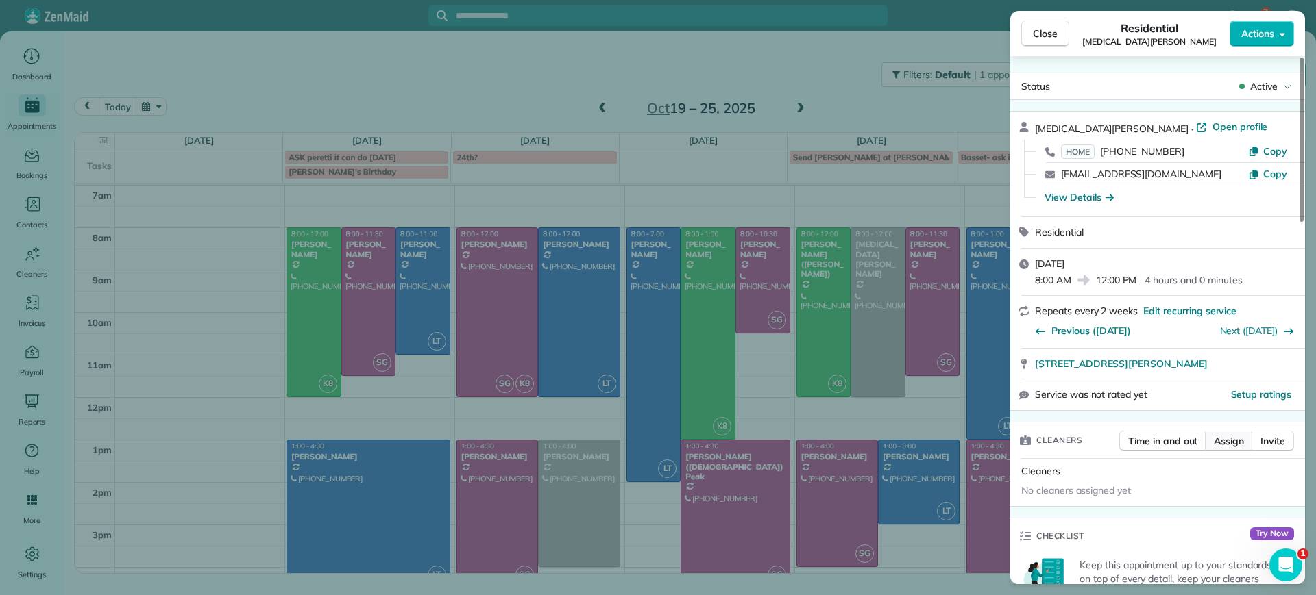
click at [1237, 446] on span "Assign" at bounding box center [1229, 441] width 30 height 14
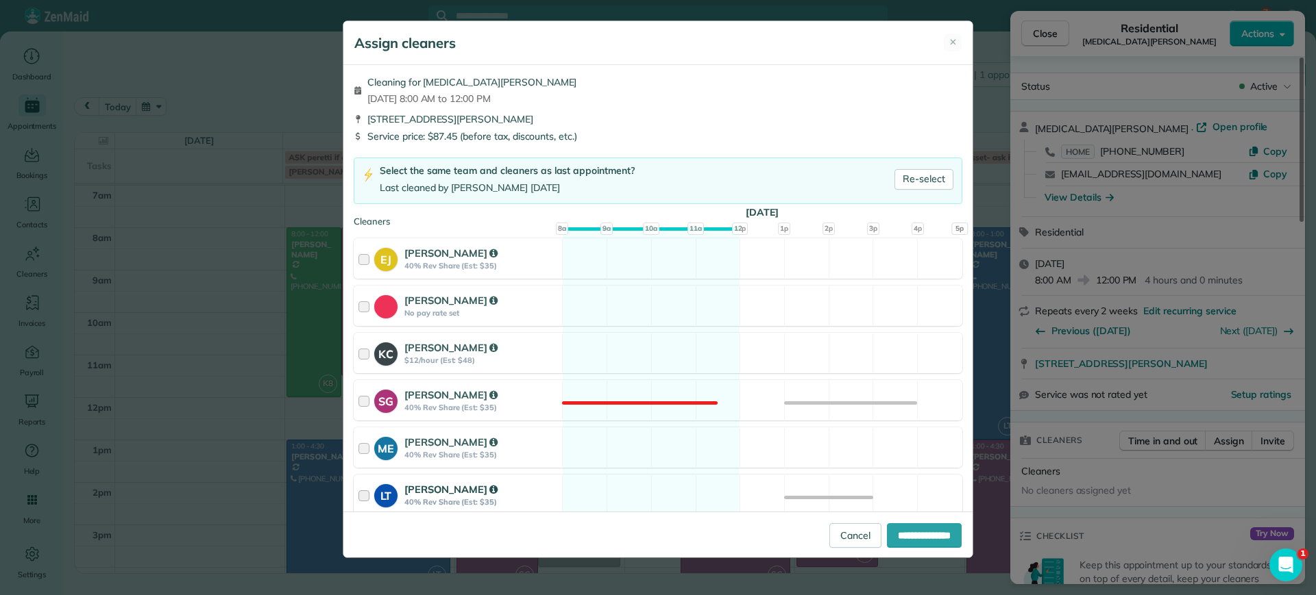
click at [647, 487] on div "LT Laura Thaller 40% Rev Share (Est: $35) Available" at bounding box center [658, 495] width 608 height 40
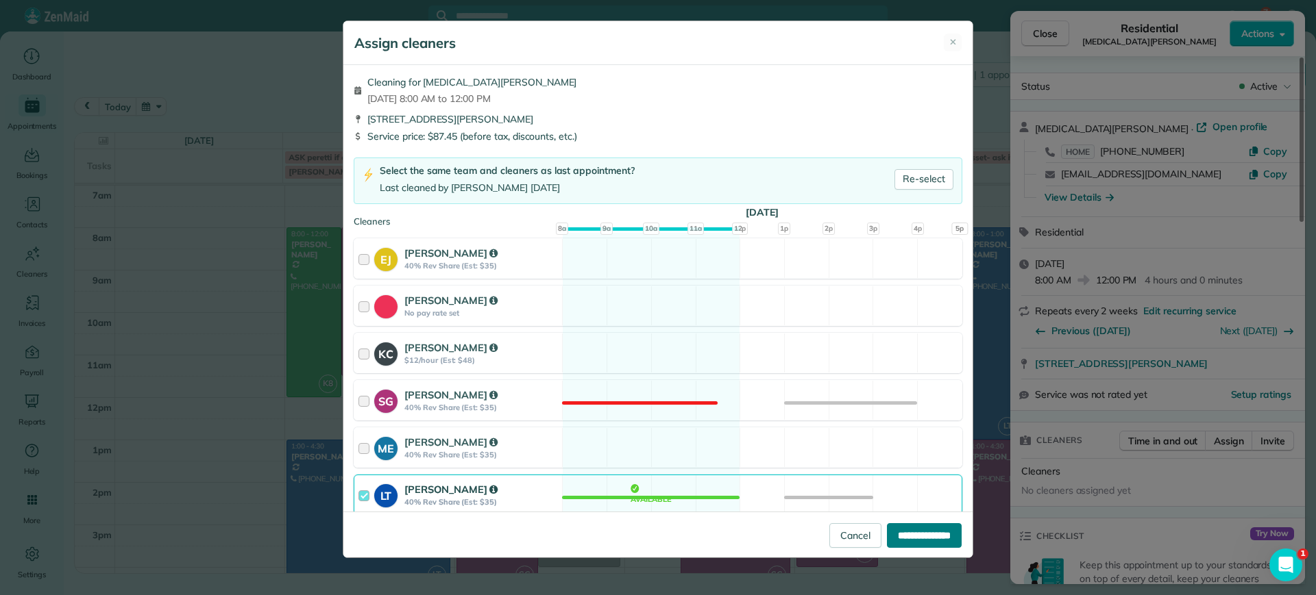
click at [912, 534] on input "**********" at bounding box center [924, 536] width 75 height 25
type input "**********"
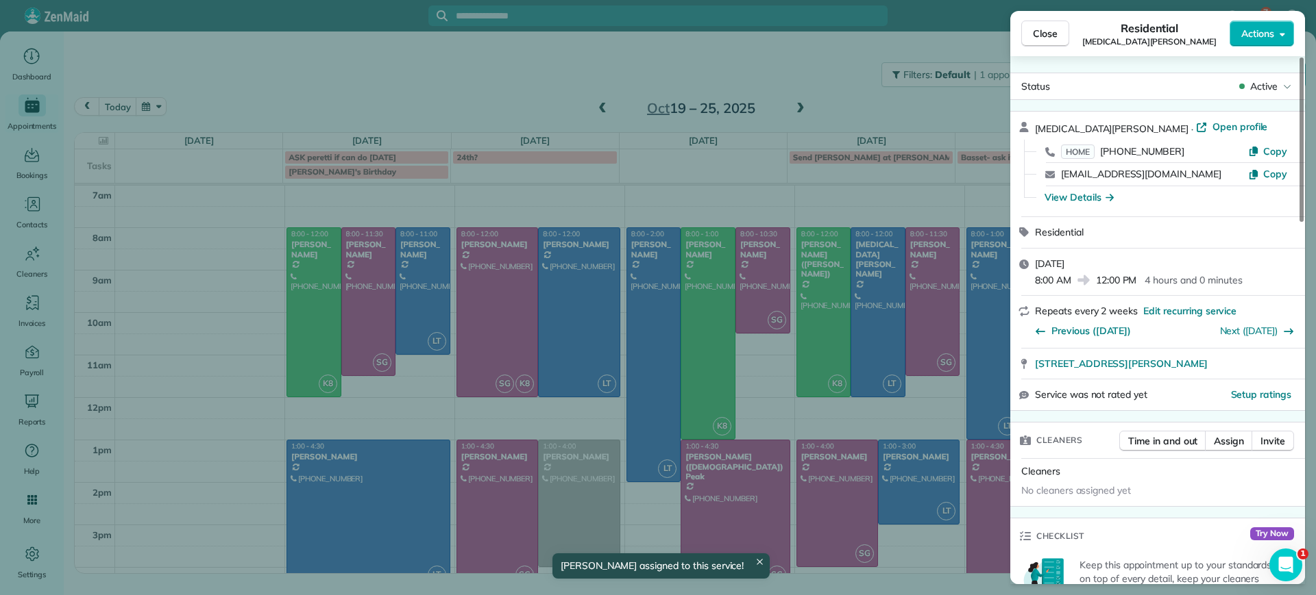
click at [811, 456] on div "Close Residential Alli Robbins Actions Status Active Alli Robbins · Open profil…" at bounding box center [658, 297] width 1316 height 595
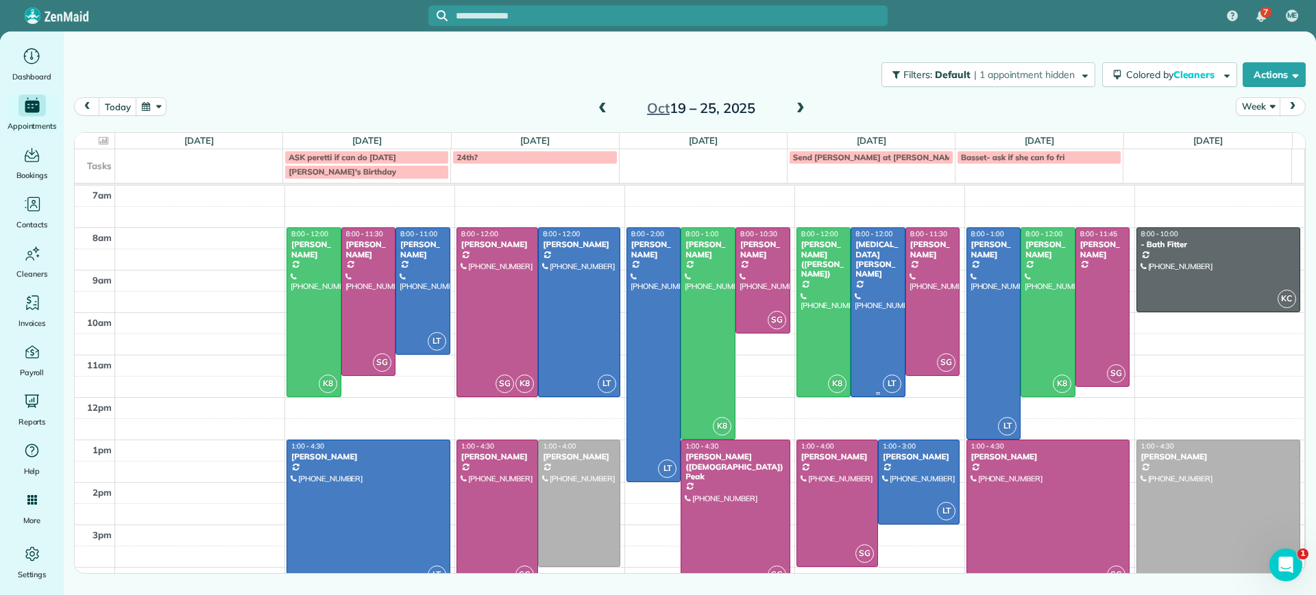
click at [841, 345] on div at bounding box center [823, 312] width 53 height 169
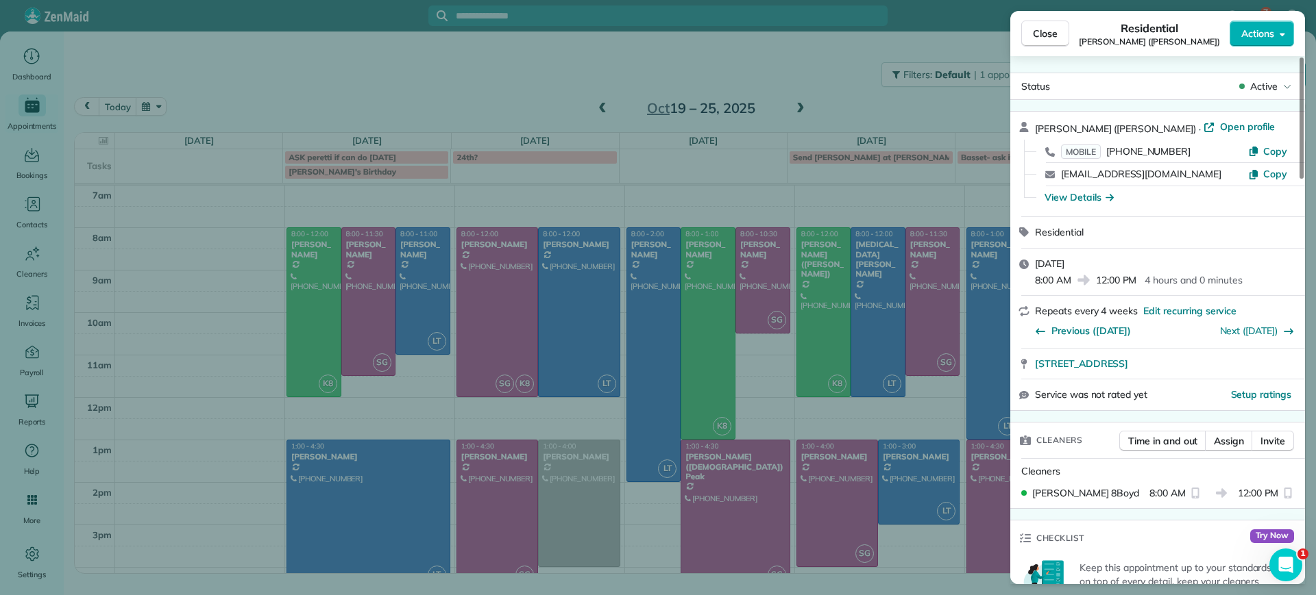
click at [870, 101] on div "Close Residential Chris Ludwig (Harrison) Actions Status Active Chris Ludwig (H…" at bounding box center [658, 297] width 1316 height 595
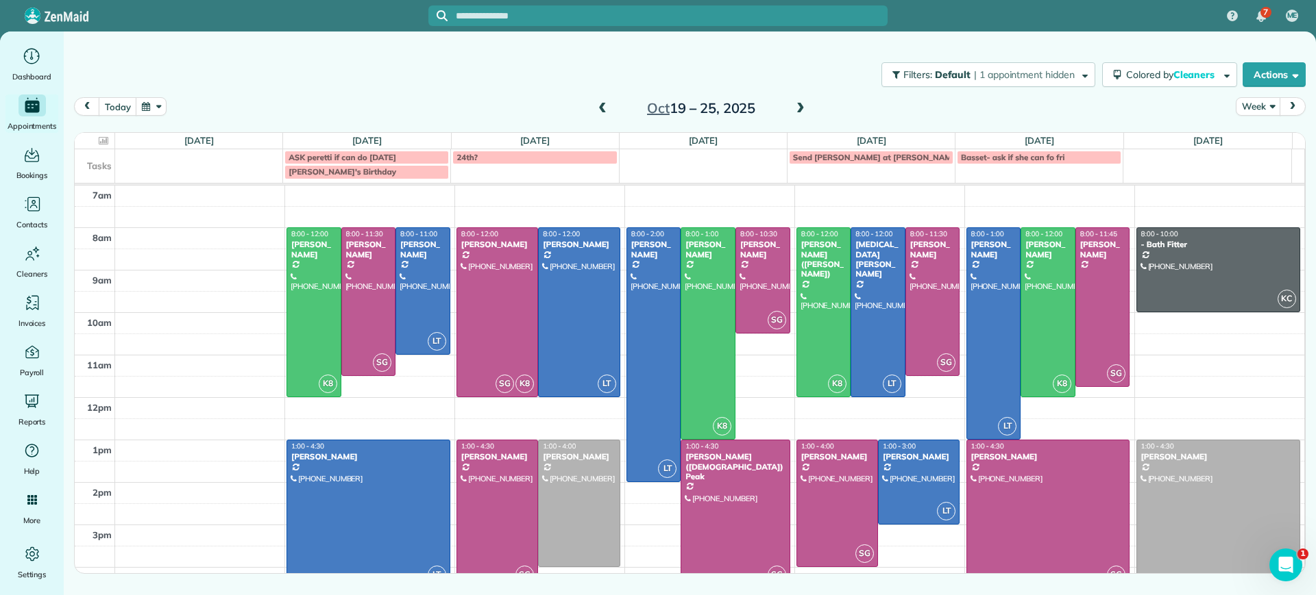
click at [508, 515] on div at bounding box center [497, 514] width 80 height 147
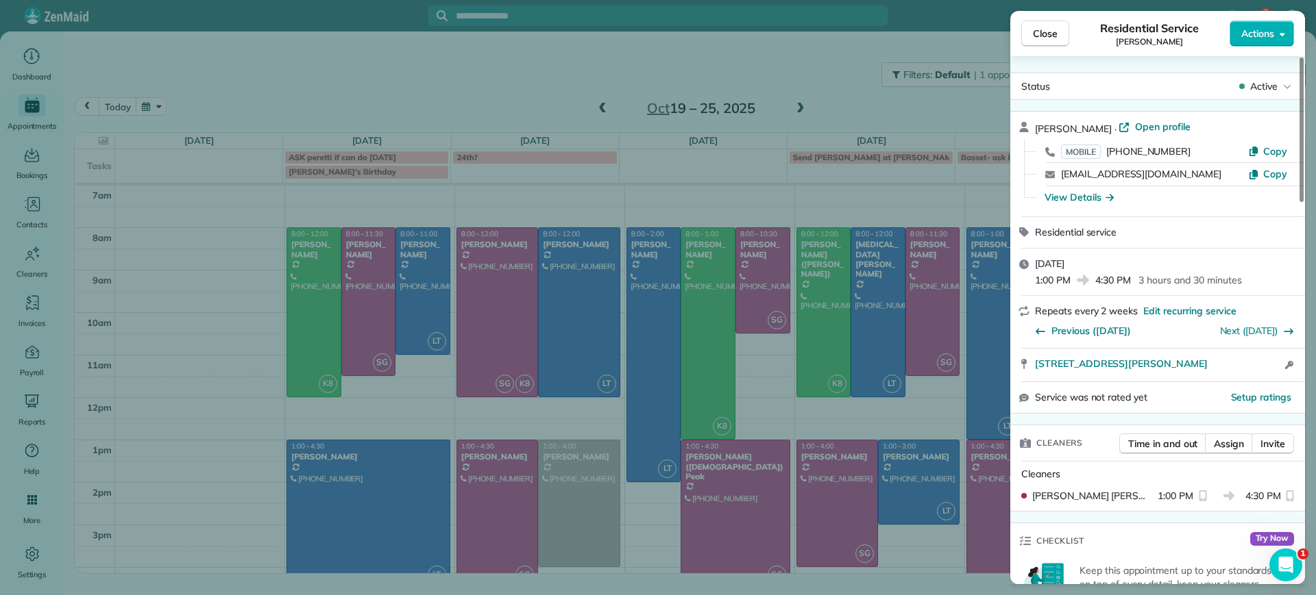
click at [1228, 455] on div "Time in and out Assign Invite" at bounding box center [1206, 447] width 175 height 27
click at [1229, 455] on div "Time in and out Assign Invite" at bounding box center [1206, 447] width 175 height 27
click at [1229, 451] on button "Assign" at bounding box center [1229, 444] width 48 height 21
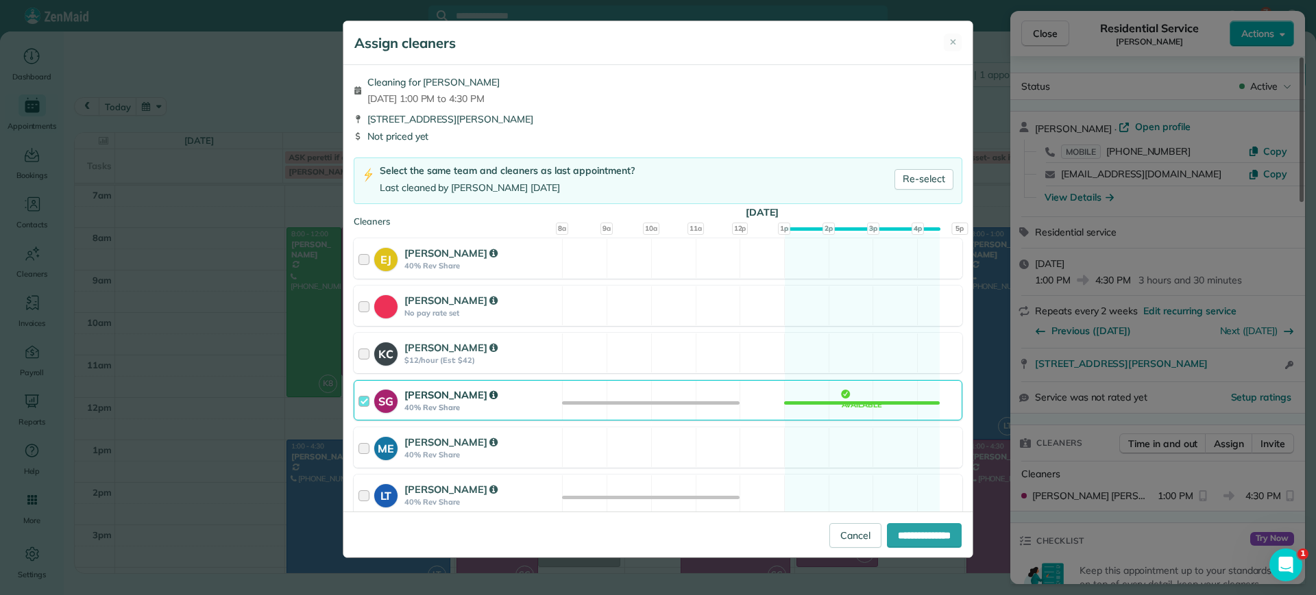
click at [865, 406] on div "SG Sophie Gibbs 40% Rev Share Available" at bounding box center [658, 400] width 608 height 40
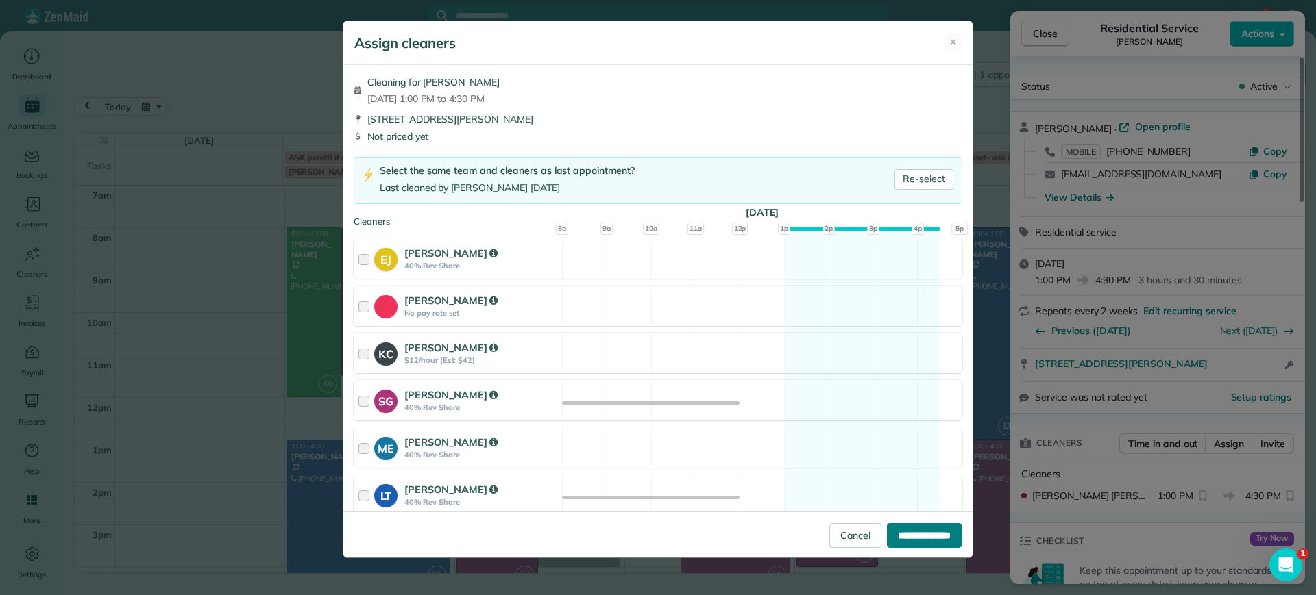
click at [887, 536] on input "**********" at bounding box center [924, 536] width 75 height 25
type input "**********"
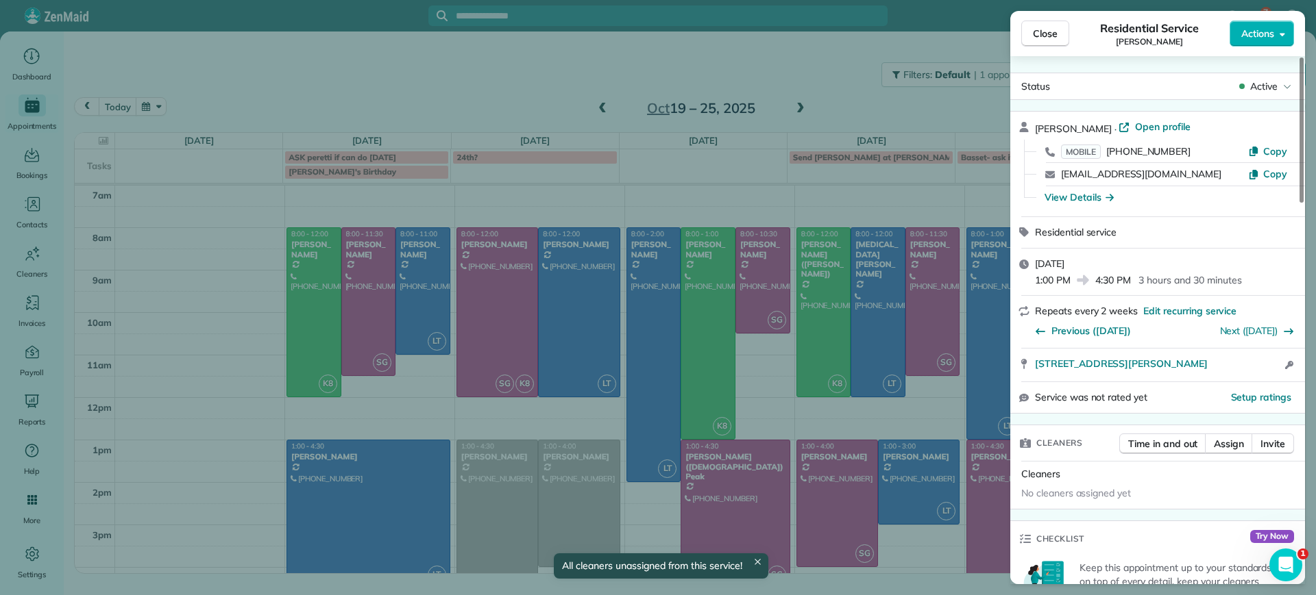
click at [772, 367] on div "Close Residential Service Carla Bowman Actions Status Active Carla Bowman · Ope…" at bounding box center [658, 297] width 1316 height 595
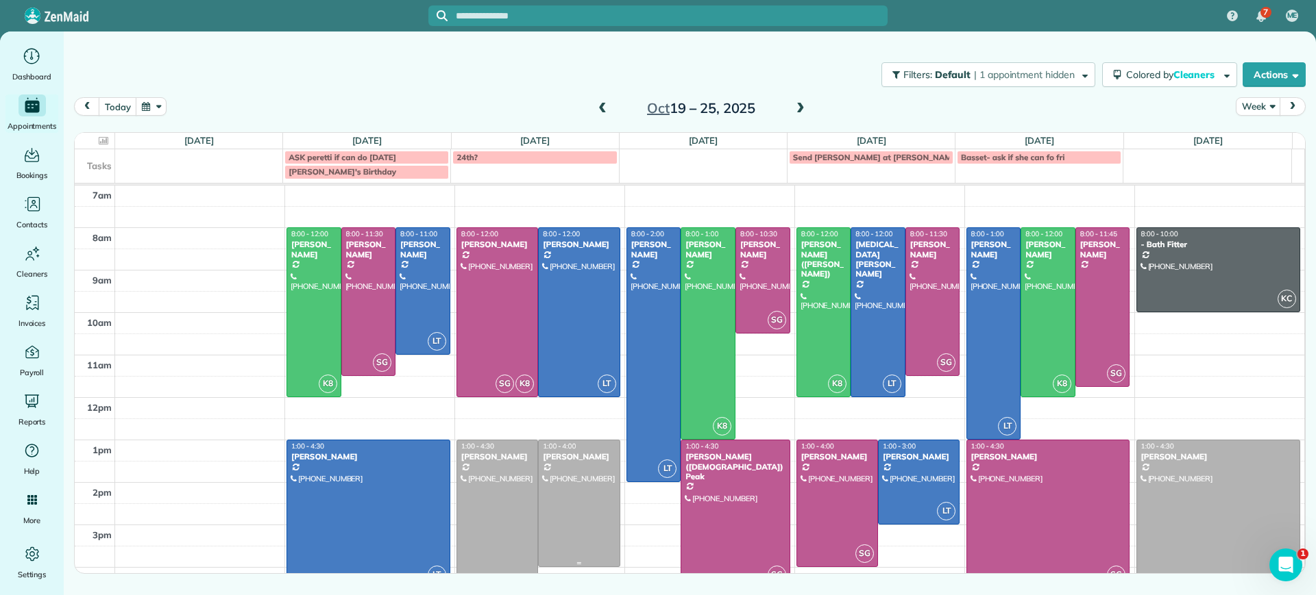
click at [576, 491] on div at bounding box center [579, 504] width 80 height 126
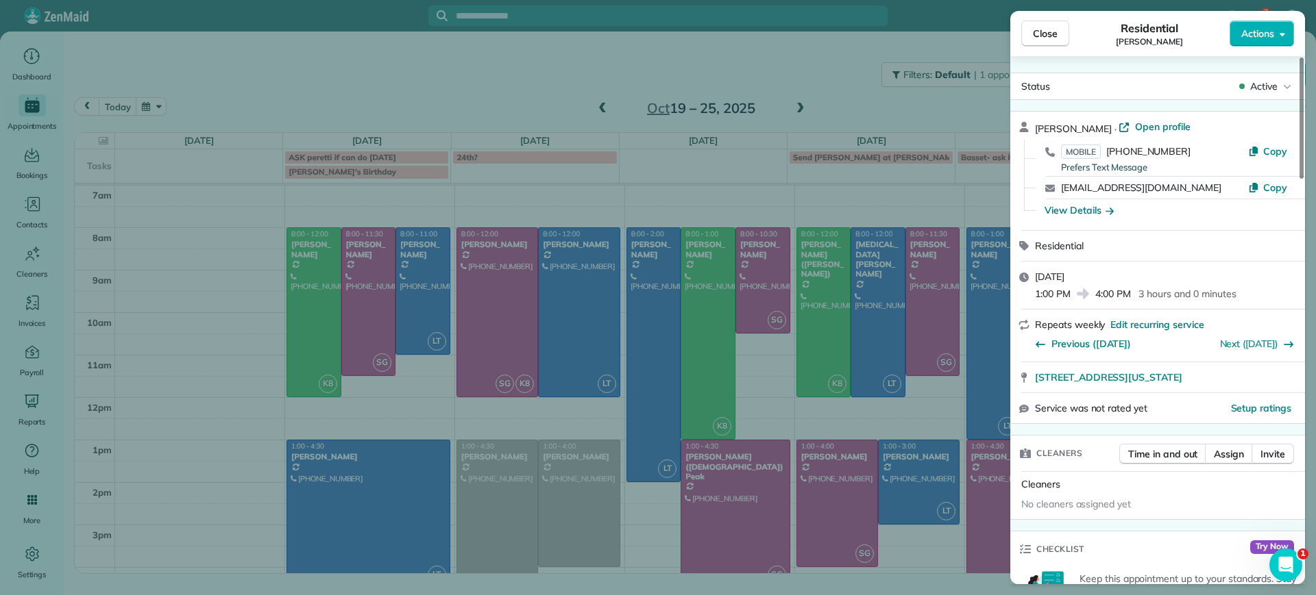
click at [582, 483] on div "Close Residential Tracy Jones Actions Status Active Tracy Jones · Open profile …" at bounding box center [658, 297] width 1316 height 595
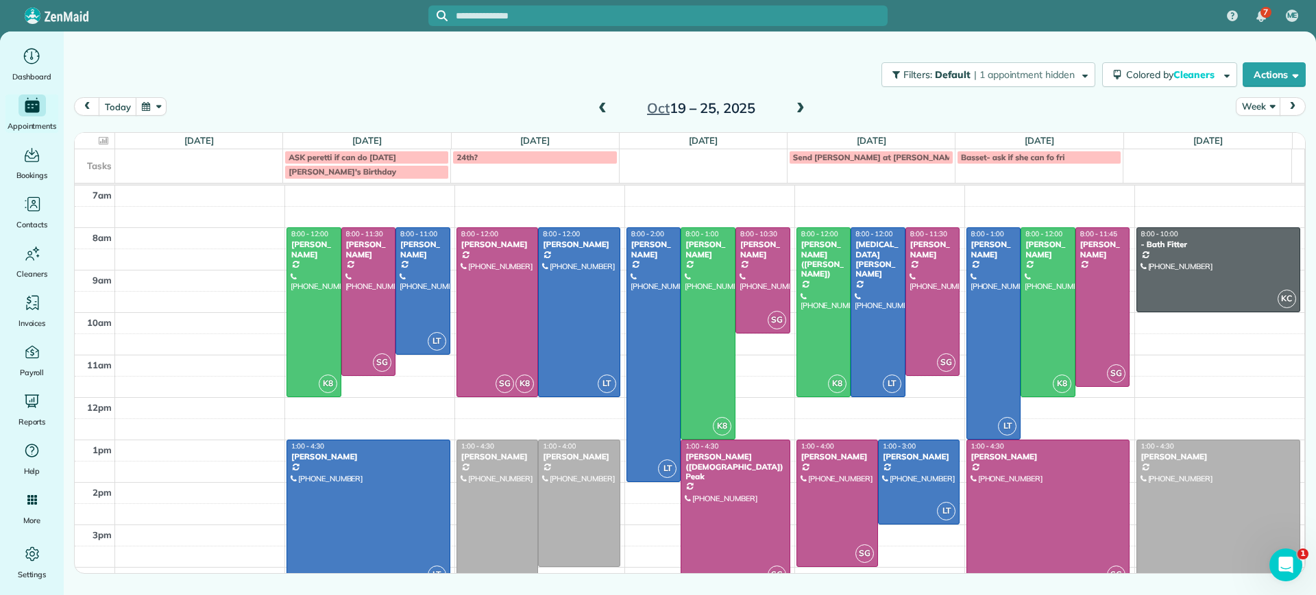
click at [561, 164] on td "24th?" at bounding box center [535, 164] width 168 height 30
click at [558, 159] on div "**********" at bounding box center [658, 297] width 1316 height 595
click at [558, 159] on div "24th?" at bounding box center [534, 158] width 156 height 10
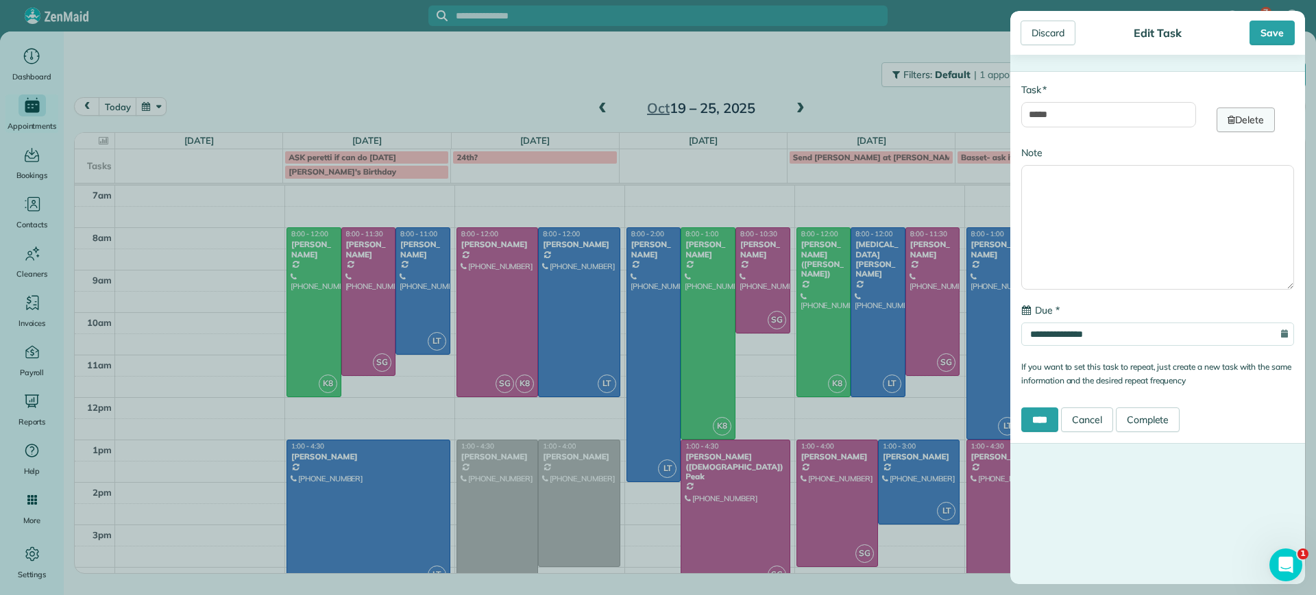
click at [1234, 125] on link "Delete" at bounding box center [1245, 120] width 58 height 25
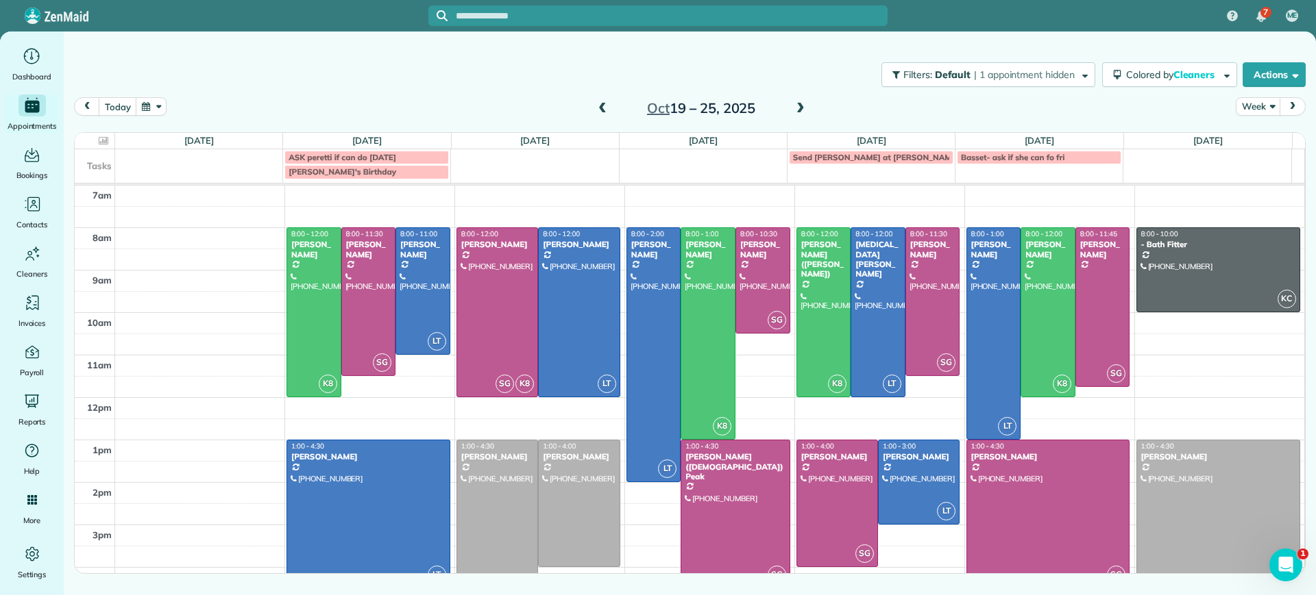
click at [358, 517] on div at bounding box center [368, 514] width 162 height 147
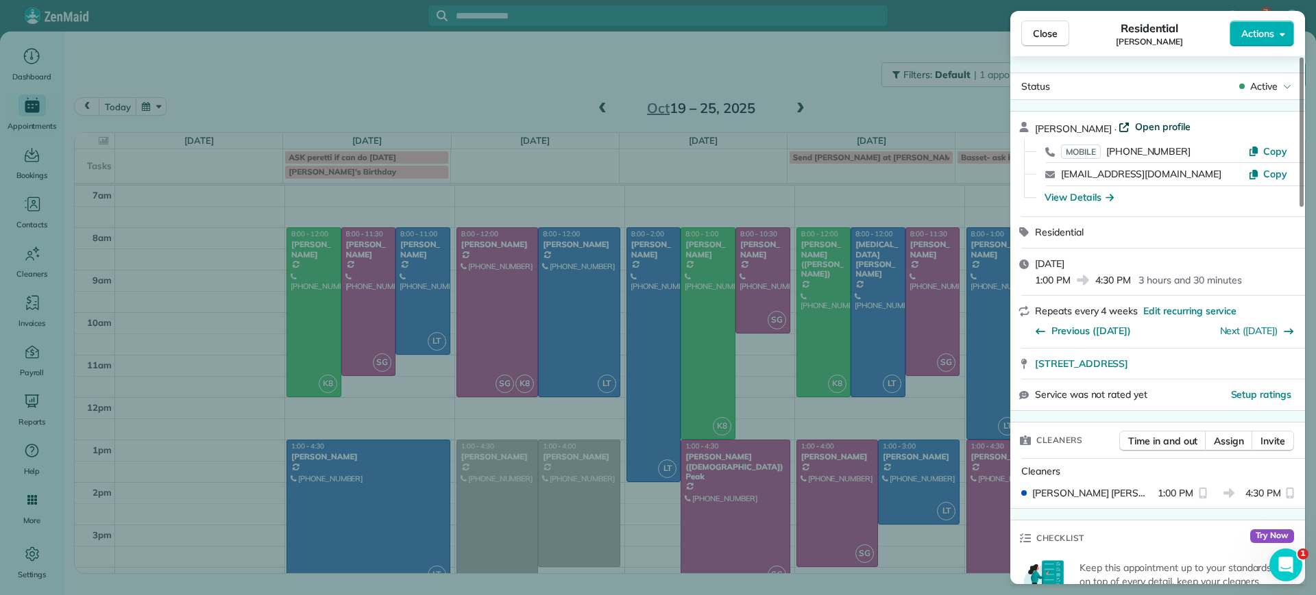
click at [1153, 130] on span "Open profile" at bounding box center [1163, 127] width 56 height 14
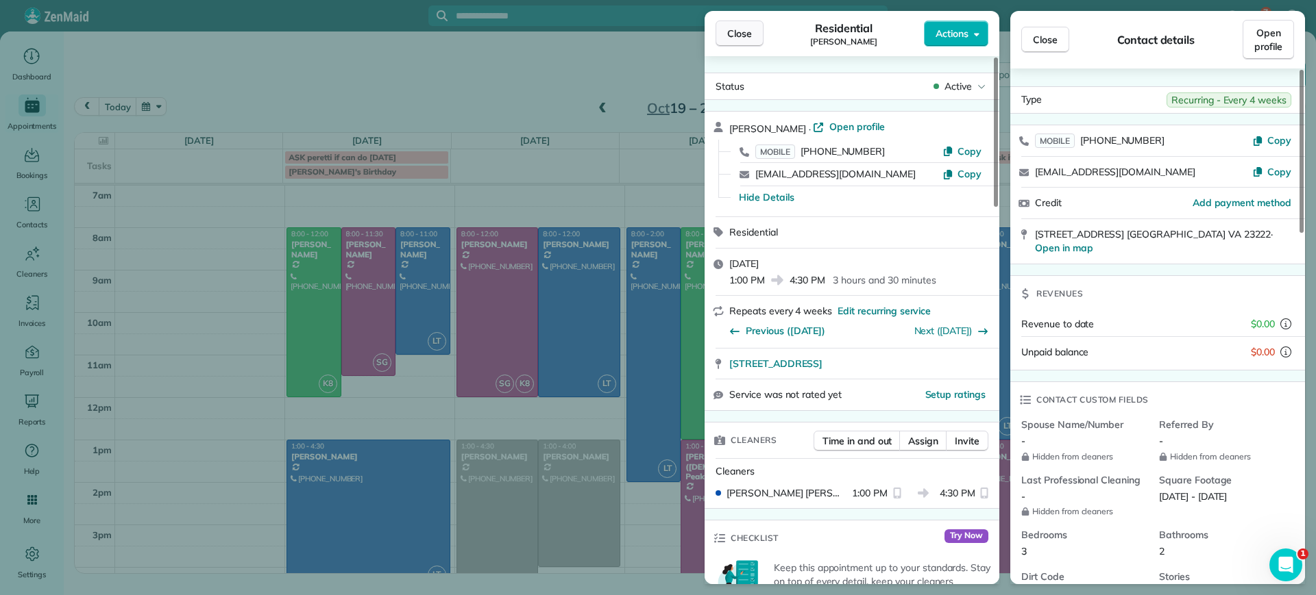
click at [737, 32] on span "Close" at bounding box center [739, 34] width 25 height 14
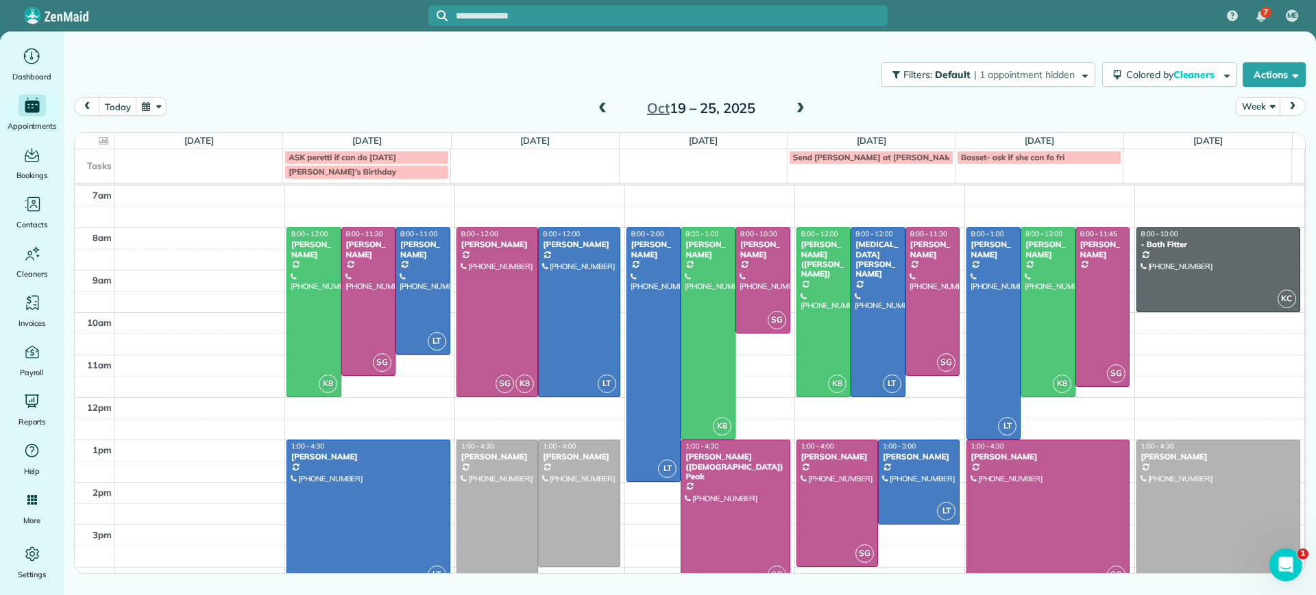
click at [362, 514] on div at bounding box center [368, 514] width 162 height 147
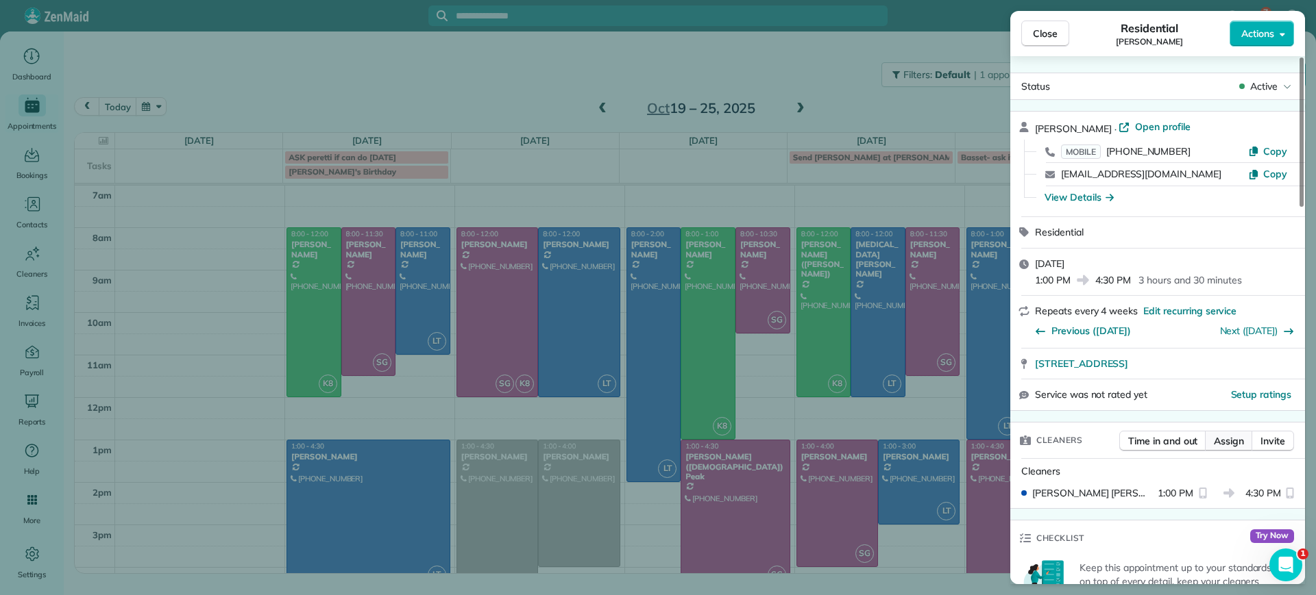
click at [1220, 442] on span "Assign" at bounding box center [1229, 441] width 30 height 14
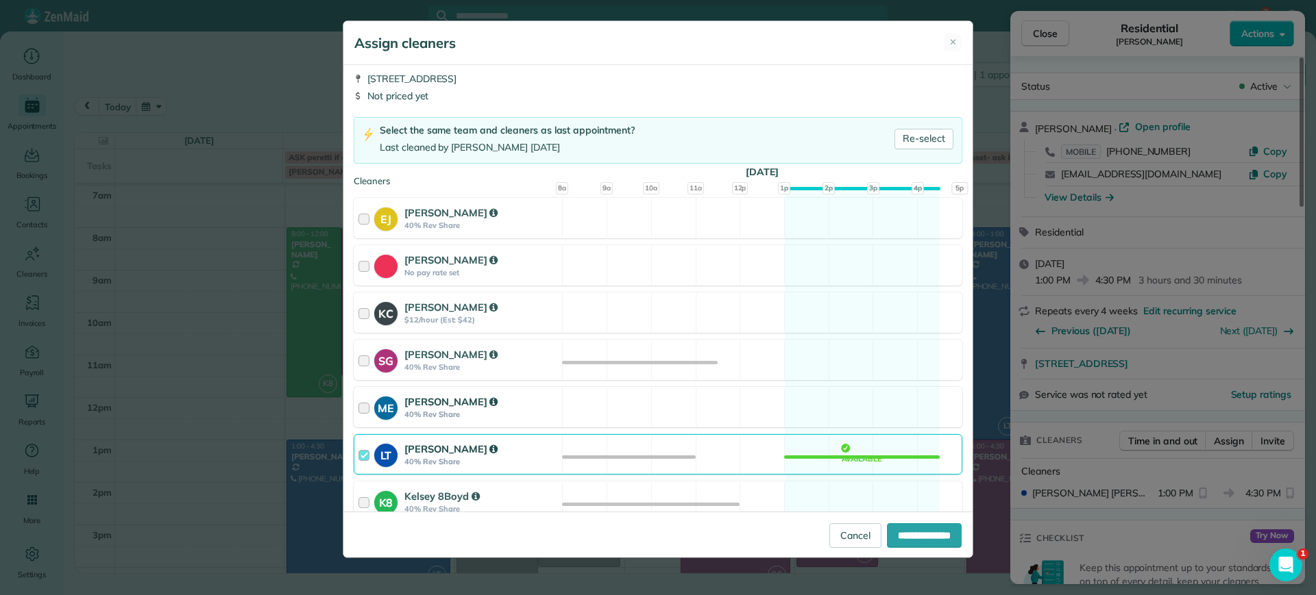
scroll to position [86, 0]
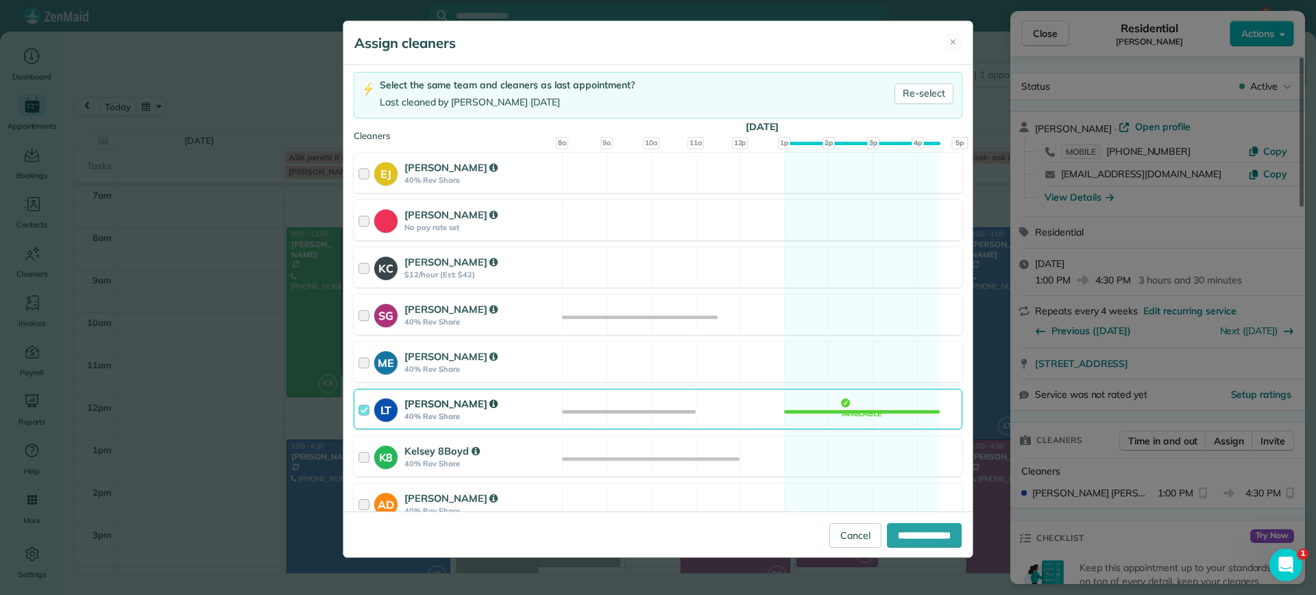
click at [874, 404] on div "LT Laura Thaller 40% Rev Share Available" at bounding box center [658, 409] width 608 height 40
click at [887, 536] on input "**********" at bounding box center [924, 536] width 75 height 25
type input "**********"
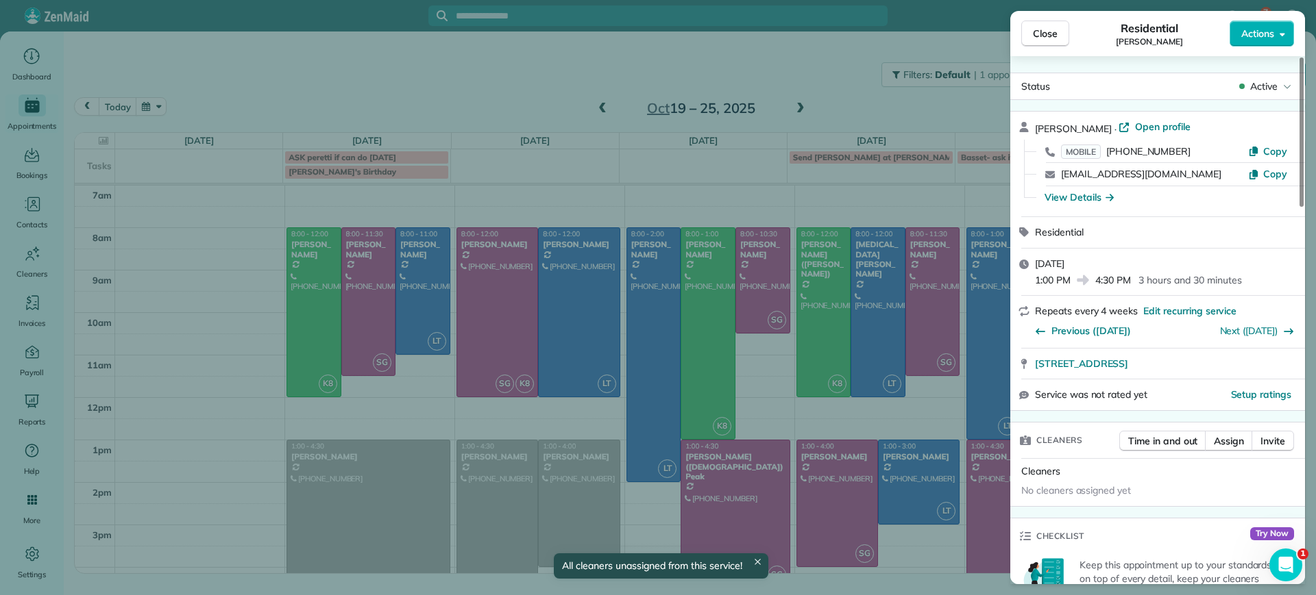
click at [173, 458] on div "Close Residential Charles Perretti Actions Status Active Charles Perretti · Ope…" at bounding box center [658, 297] width 1316 height 595
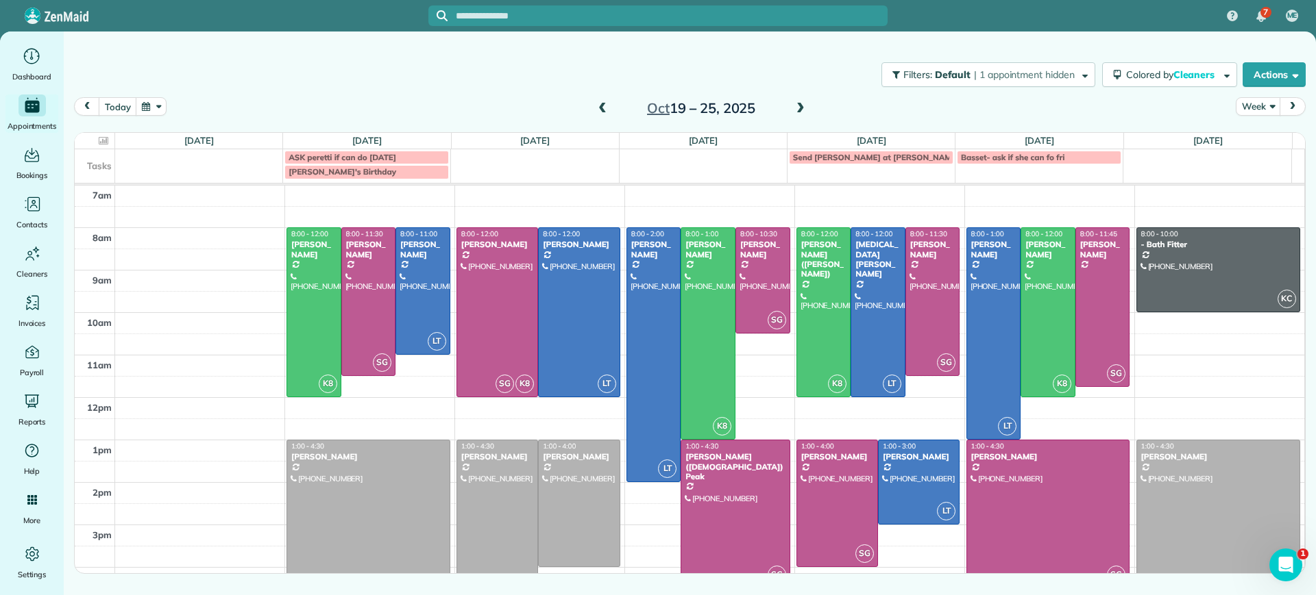
click at [607, 112] on span at bounding box center [602, 109] width 15 height 12
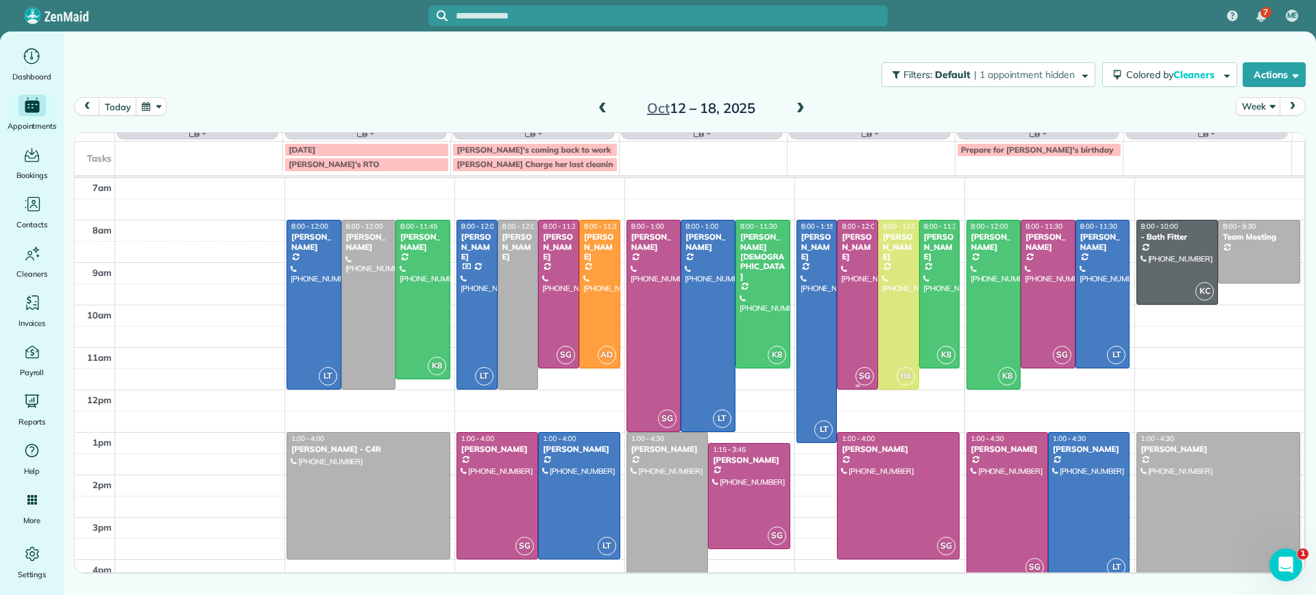
scroll to position [14, 0]
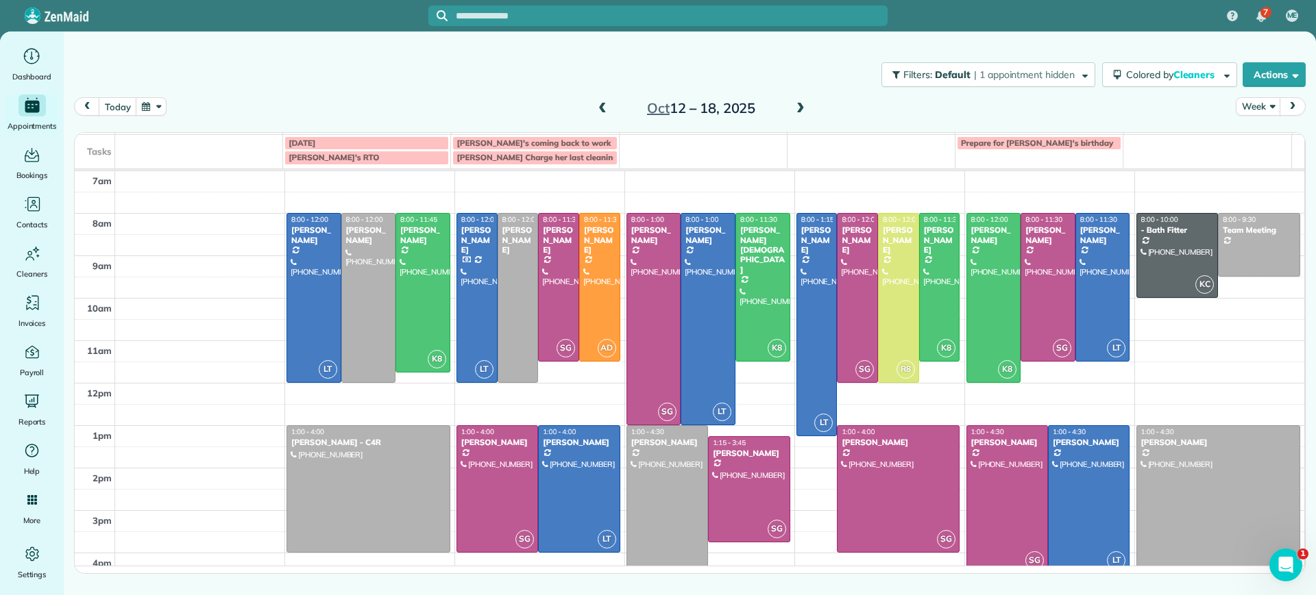
click at [650, 498] on div at bounding box center [667, 499] width 80 height 147
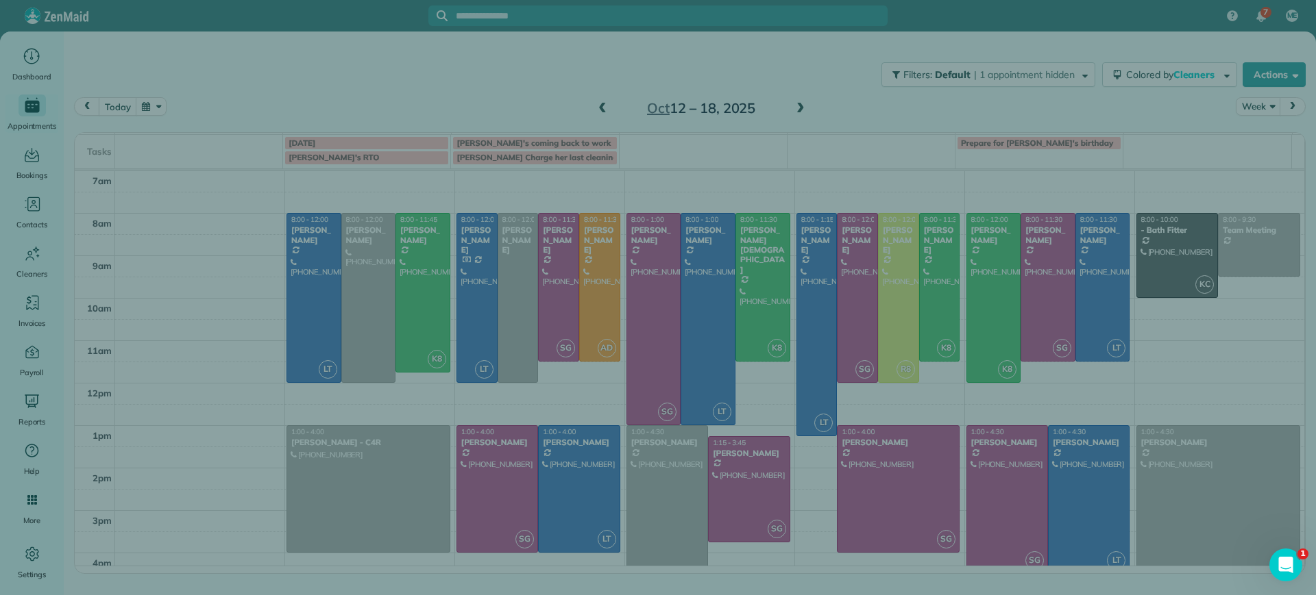
click at [650, 498] on div "Close Cleaners" at bounding box center [658, 297] width 1316 height 595
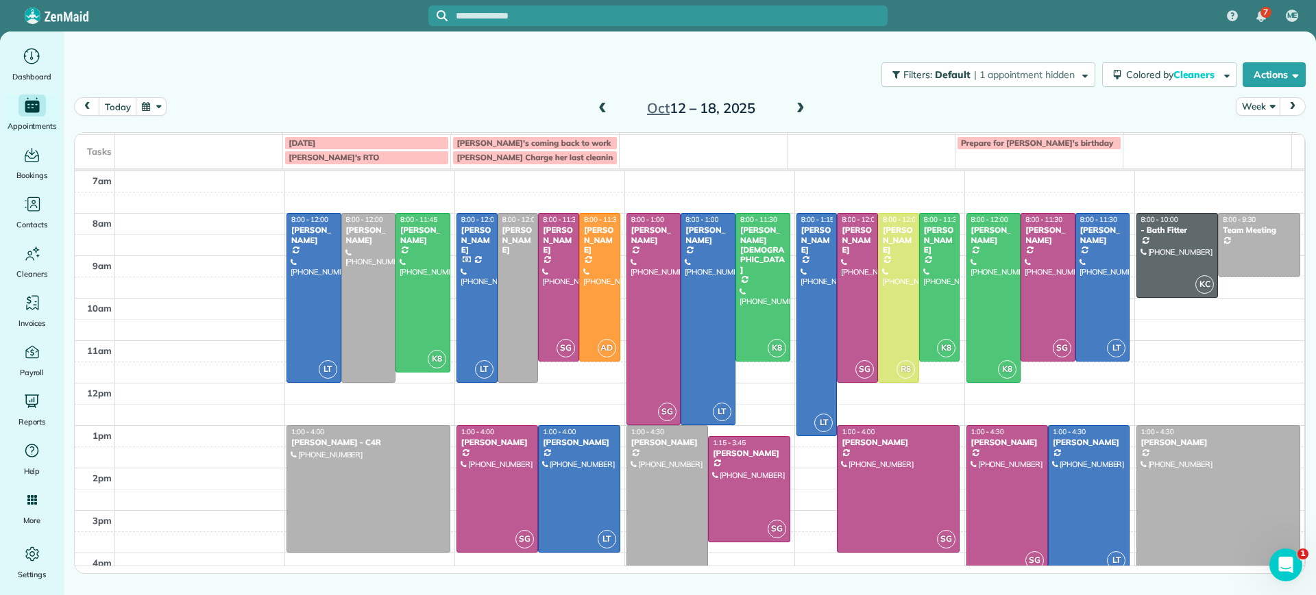
click at [683, 149] on td at bounding box center [703, 150] width 168 height 30
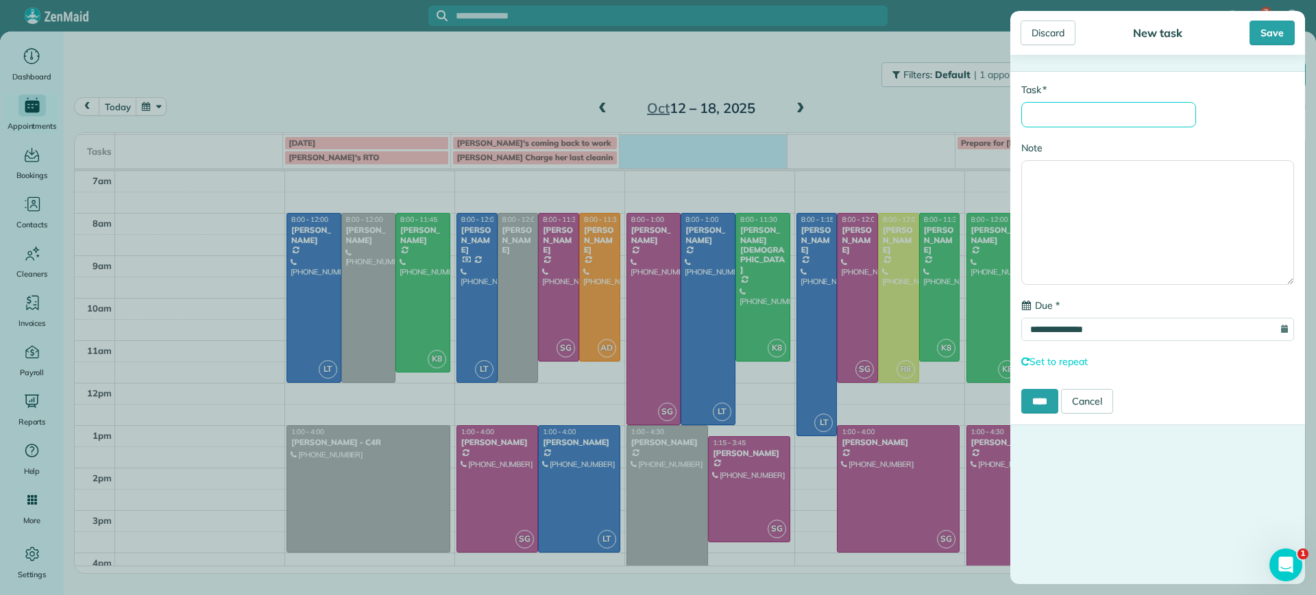
click at [1103, 113] on input "* Task" at bounding box center [1108, 114] width 175 height 25
type input "**********"
click at [1046, 404] on input "****" at bounding box center [1039, 401] width 37 height 25
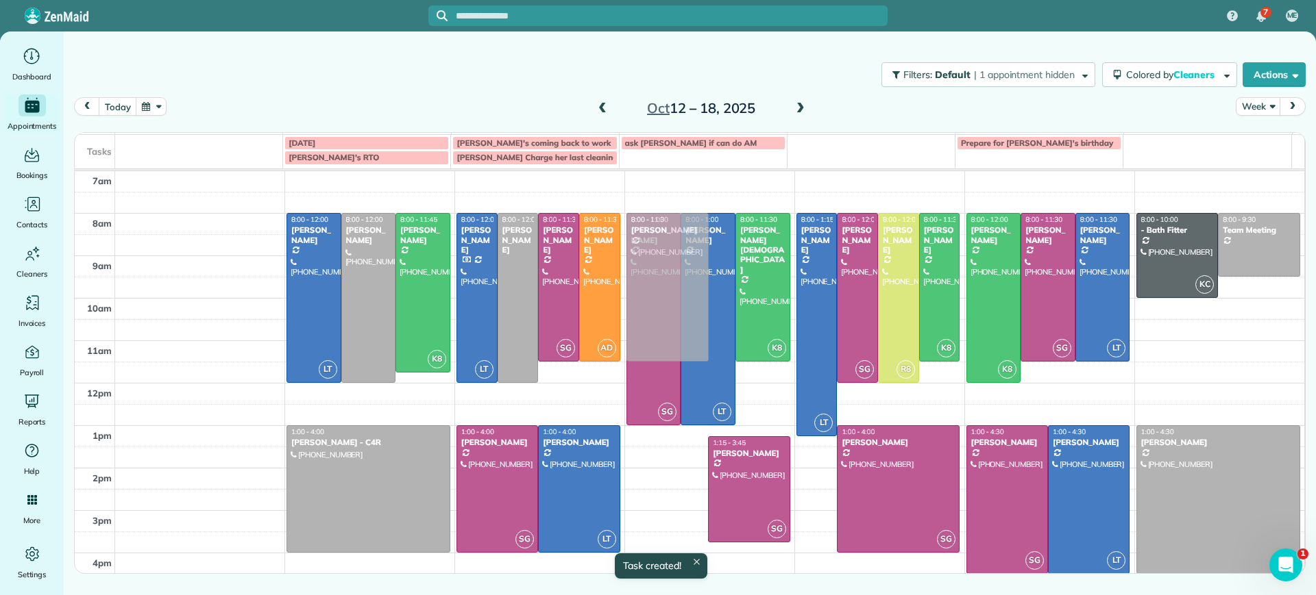
drag, startPoint x: 648, startPoint y: 490, endPoint x: 747, endPoint y: 281, distance: 231.1
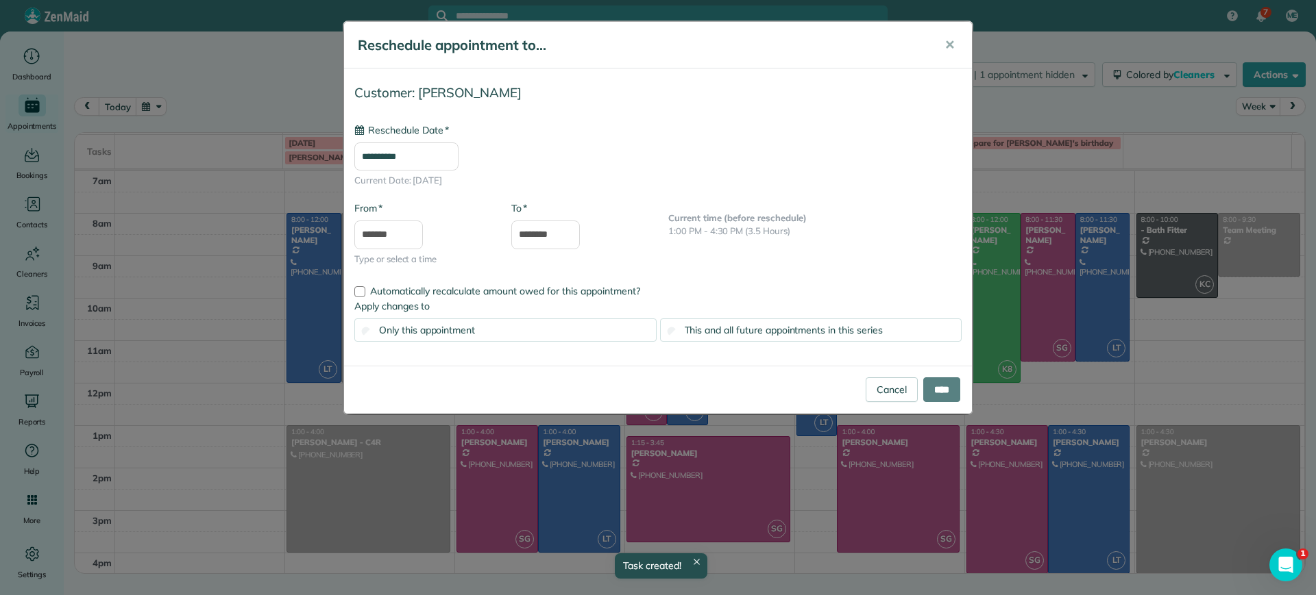
type input "**********"
click at [935, 382] on input "****" at bounding box center [941, 390] width 37 height 25
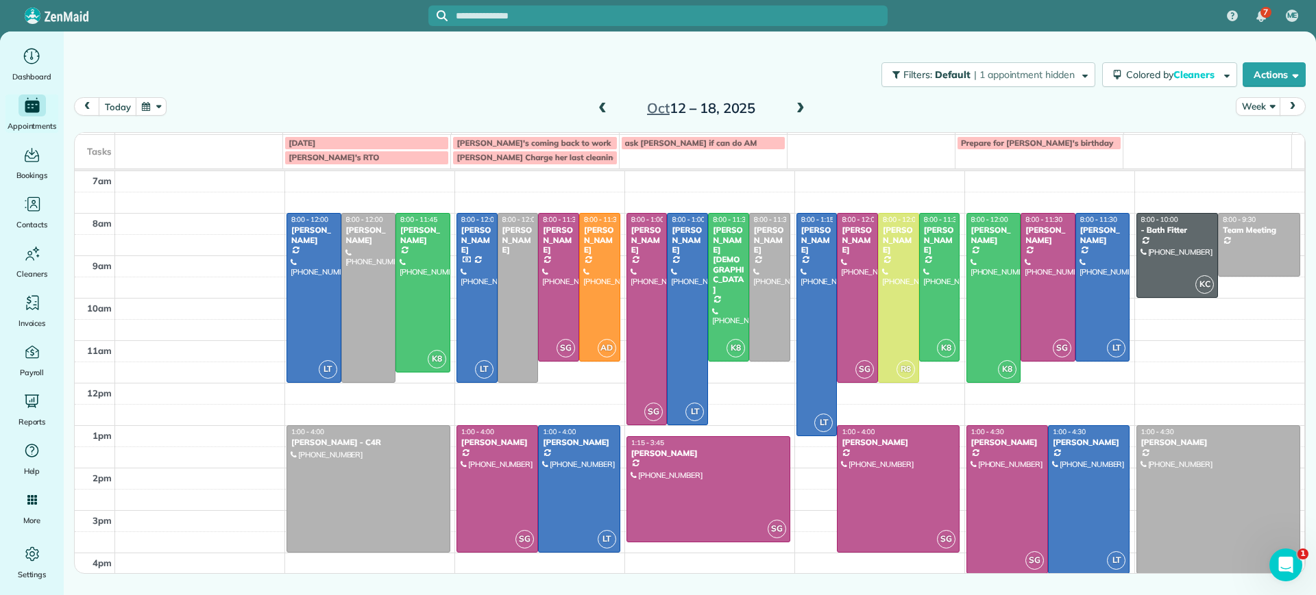
click at [710, 150] on td "ask peretti if can do AM" at bounding box center [703, 150] width 168 height 30
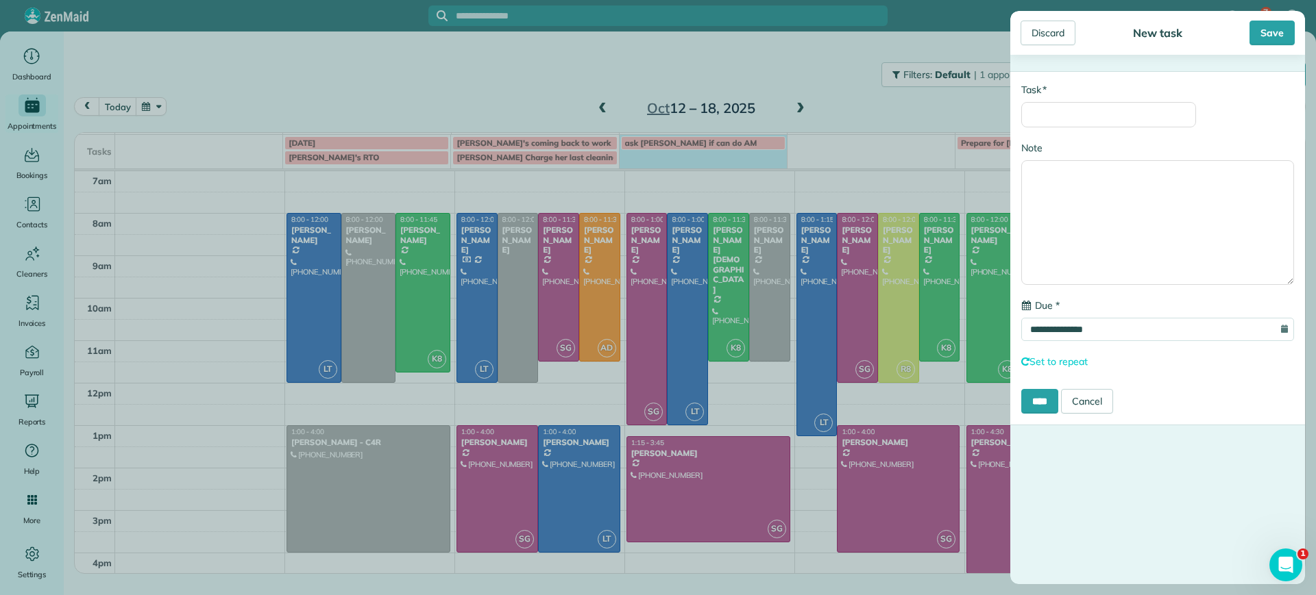
click at [703, 139] on div "**********" at bounding box center [658, 297] width 1316 height 595
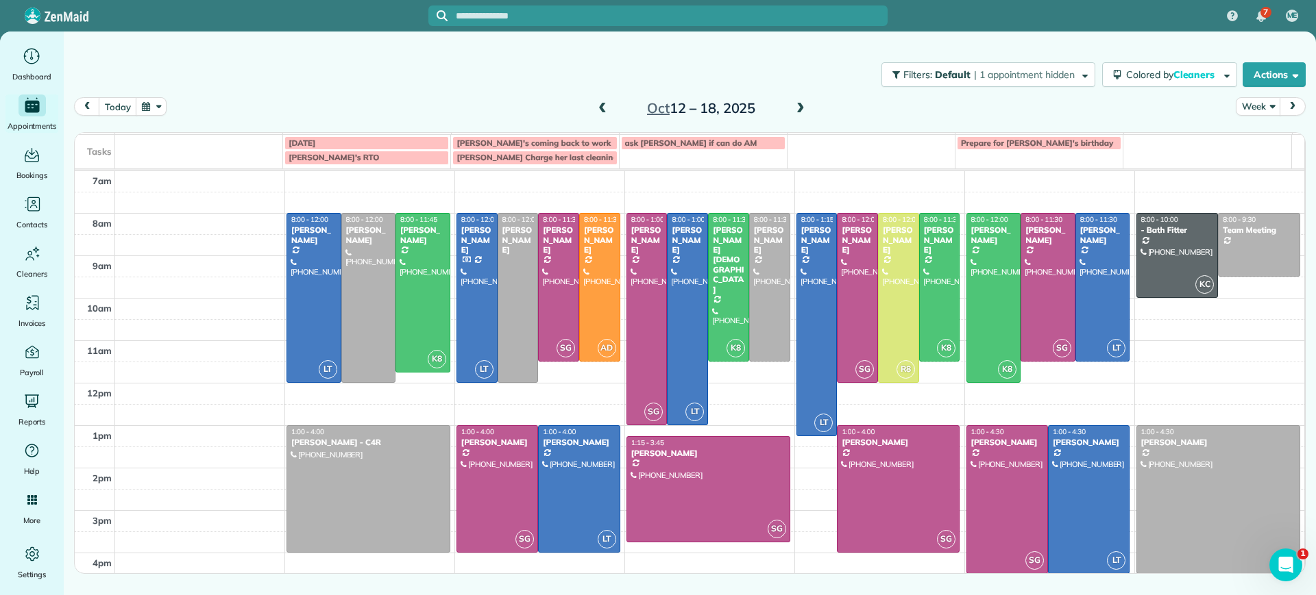
click at [703, 139] on span "ask peretti if can do AM" at bounding box center [691, 143] width 132 height 10
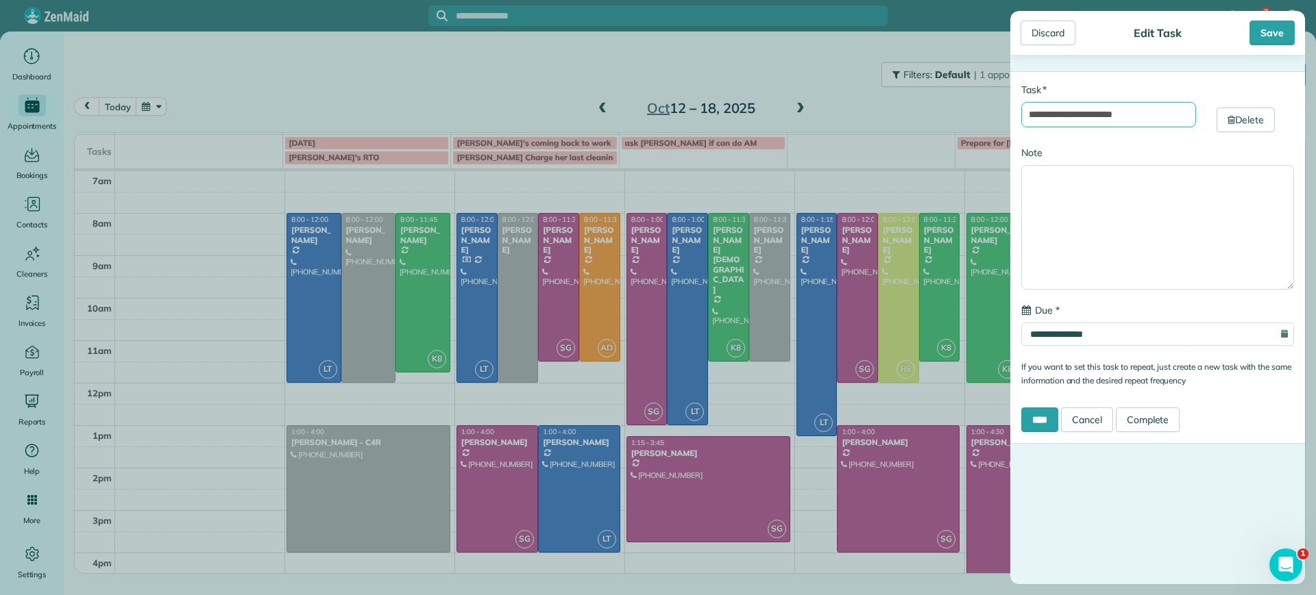
click at [1053, 115] on input "**********" at bounding box center [1108, 114] width 175 height 25
type input "**********"
click at [1281, 28] on div "Save" at bounding box center [1271, 33] width 45 height 25
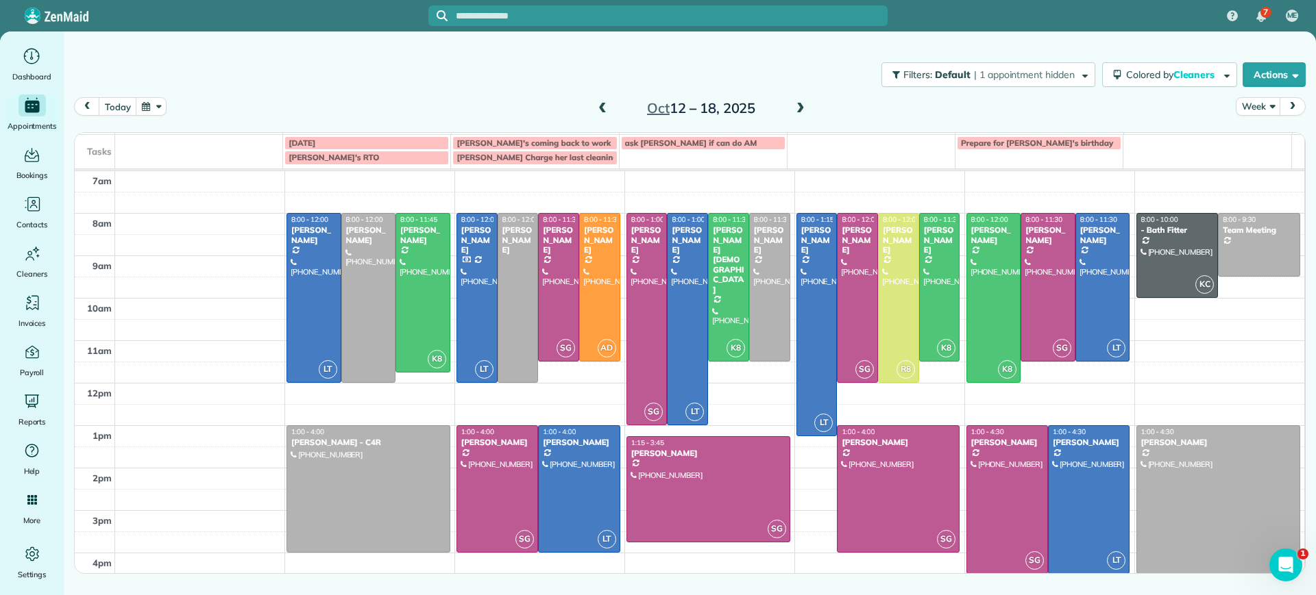
click at [602, 105] on span at bounding box center [602, 109] width 15 height 12
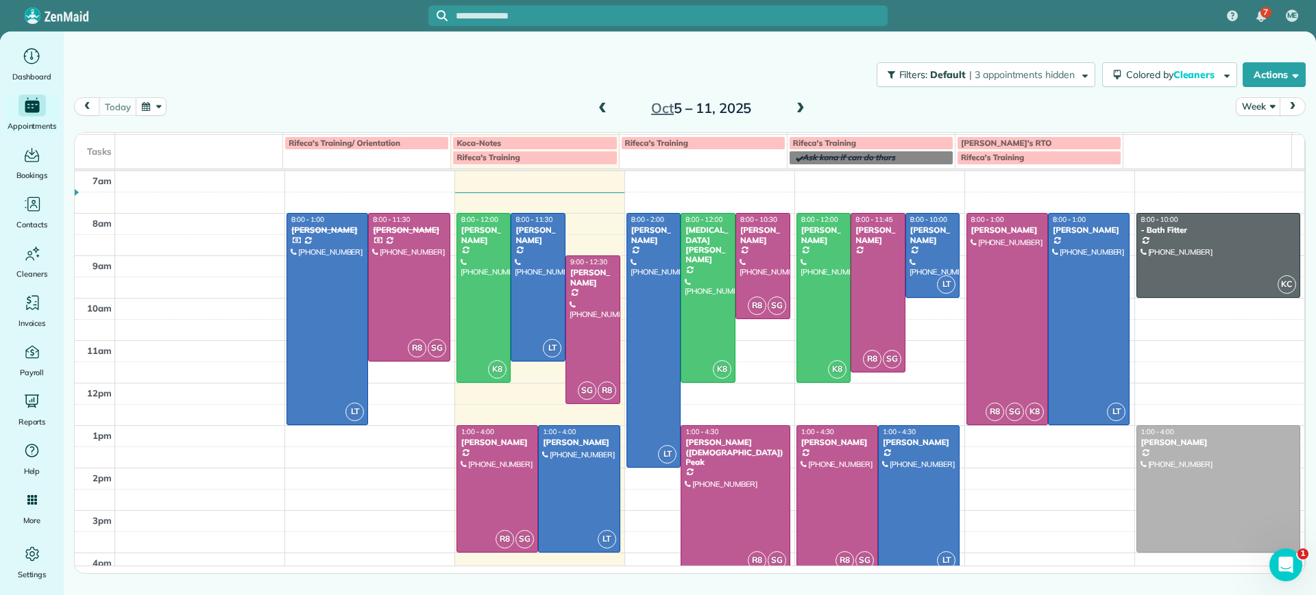
click at [795, 103] on span at bounding box center [800, 109] width 15 height 12
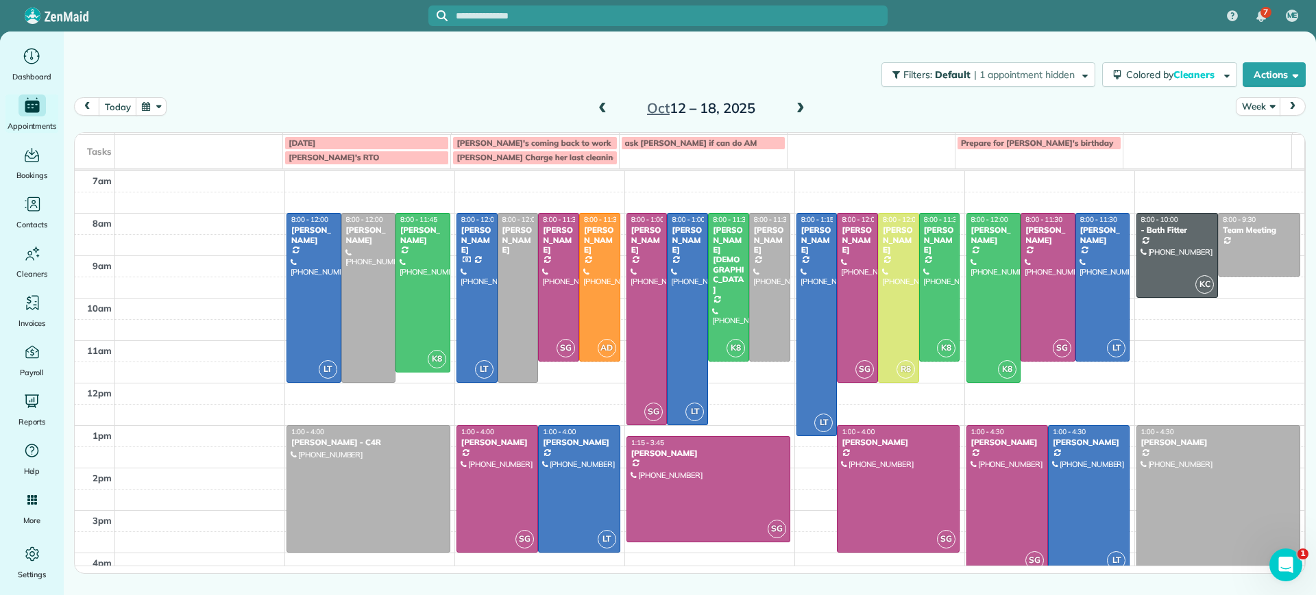
click at [800, 104] on span at bounding box center [800, 109] width 15 height 12
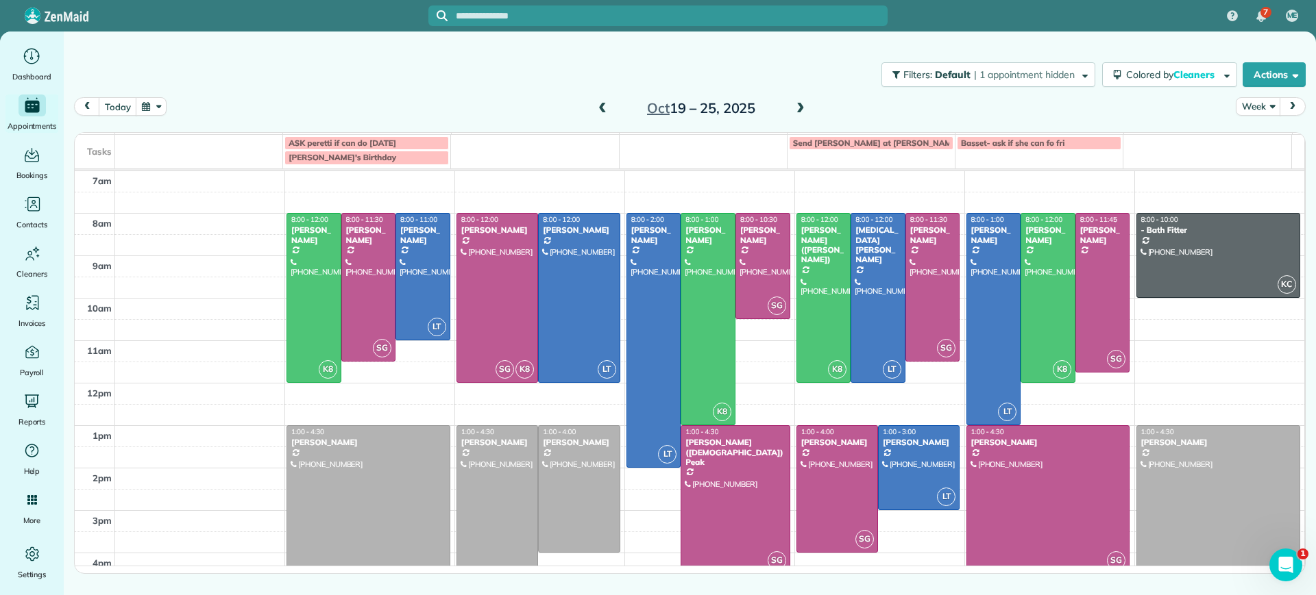
click at [602, 110] on span at bounding box center [602, 109] width 15 height 12
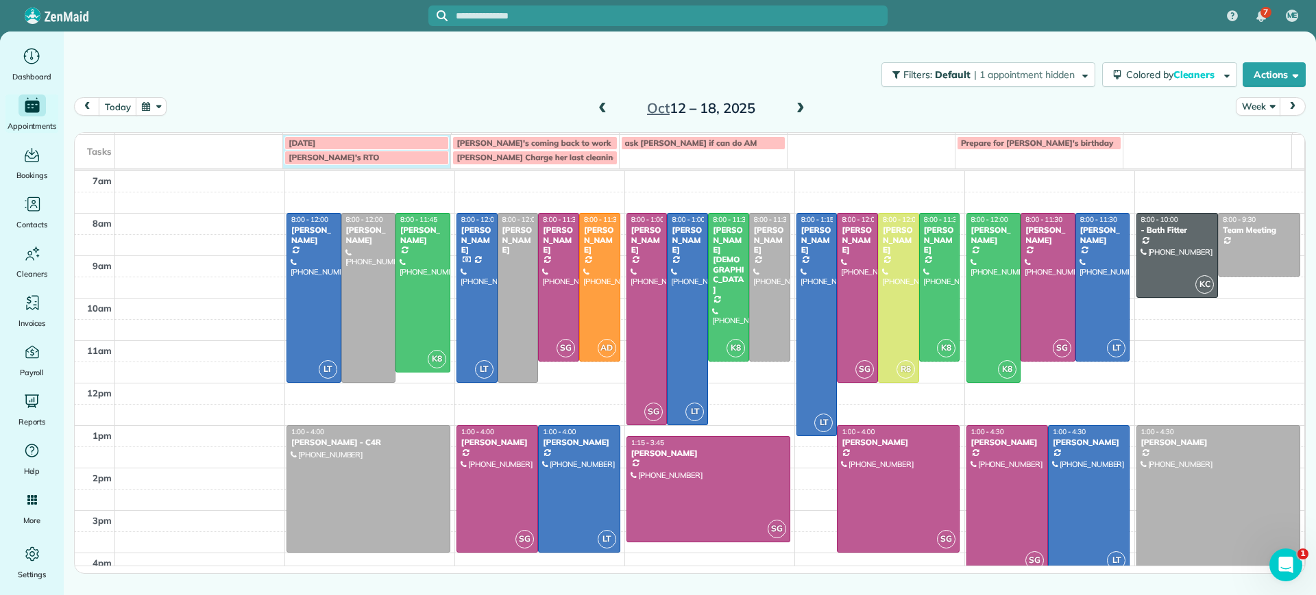
click at [439, 164] on div "Columbus day Mae's coming back to work ask Murpree if can do AM Prepare for Sop…" at bounding box center [683, 152] width 1216 height 34
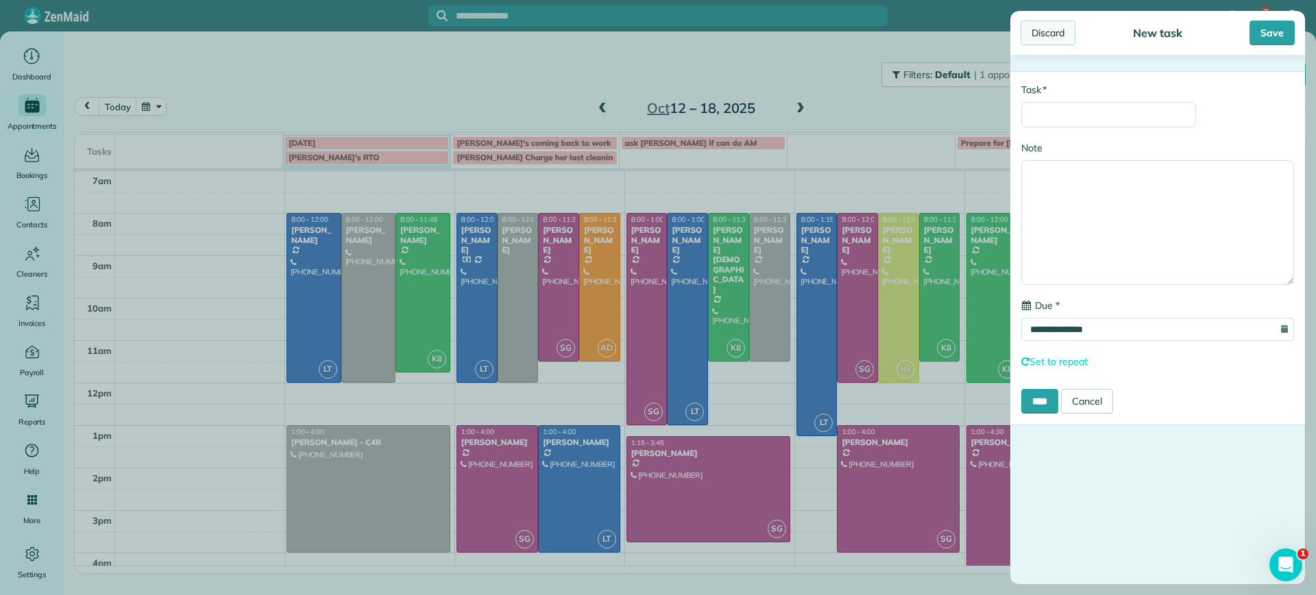
click at [1044, 29] on div "Discard" at bounding box center [1047, 33] width 55 height 25
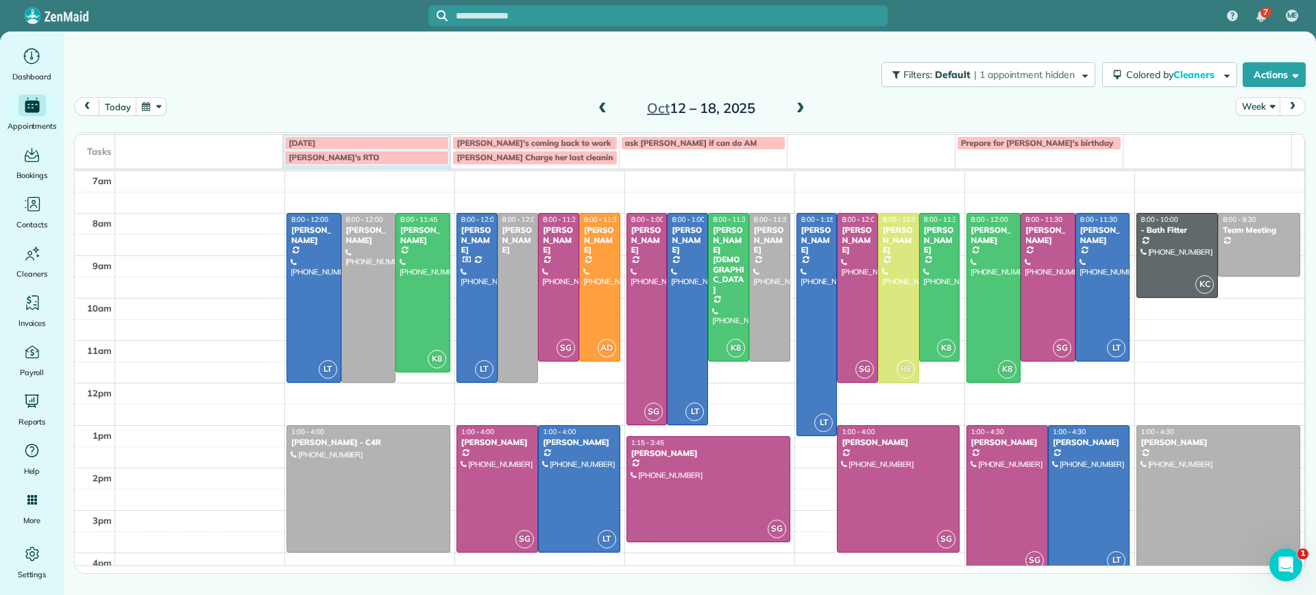
click at [403, 165] on div "Columbus day Mae's coming back to work ask Murpree if can do AM Prepare for Sop…" at bounding box center [683, 152] width 1216 height 34
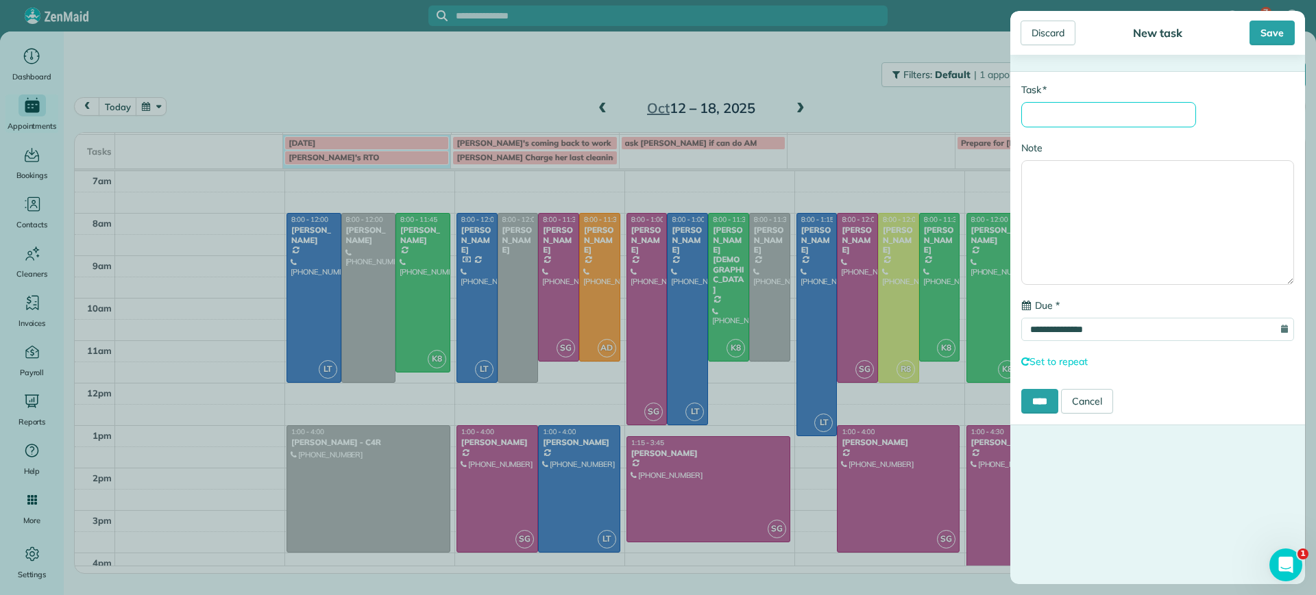
click at [1045, 109] on input "* Task" at bounding box center [1108, 114] width 175 height 25
type input "**********"
click at [1039, 408] on input "****" at bounding box center [1039, 401] width 37 height 25
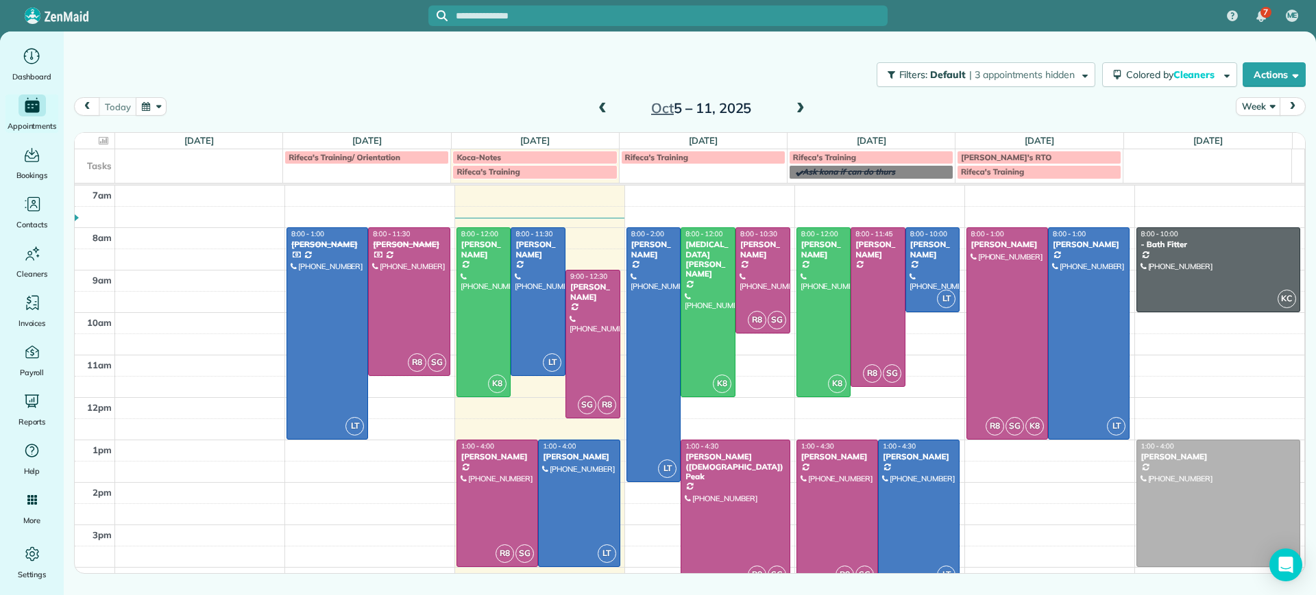
click at [803, 108] on span at bounding box center [800, 109] width 15 height 12
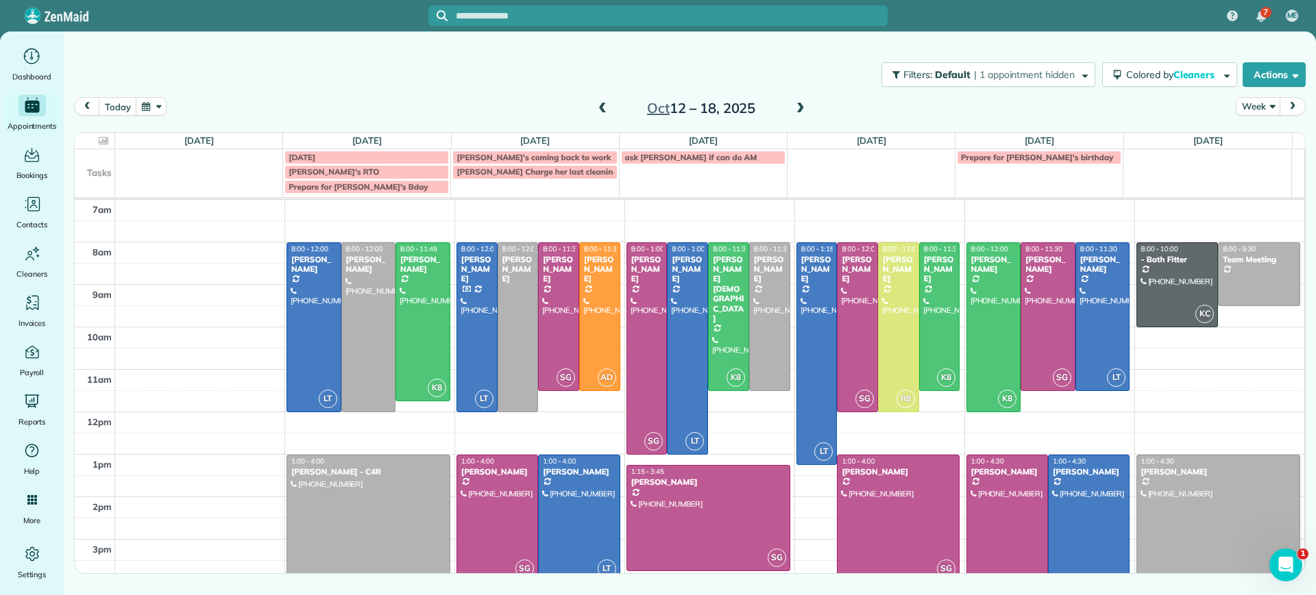
click at [598, 104] on span at bounding box center [602, 109] width 15 height 12
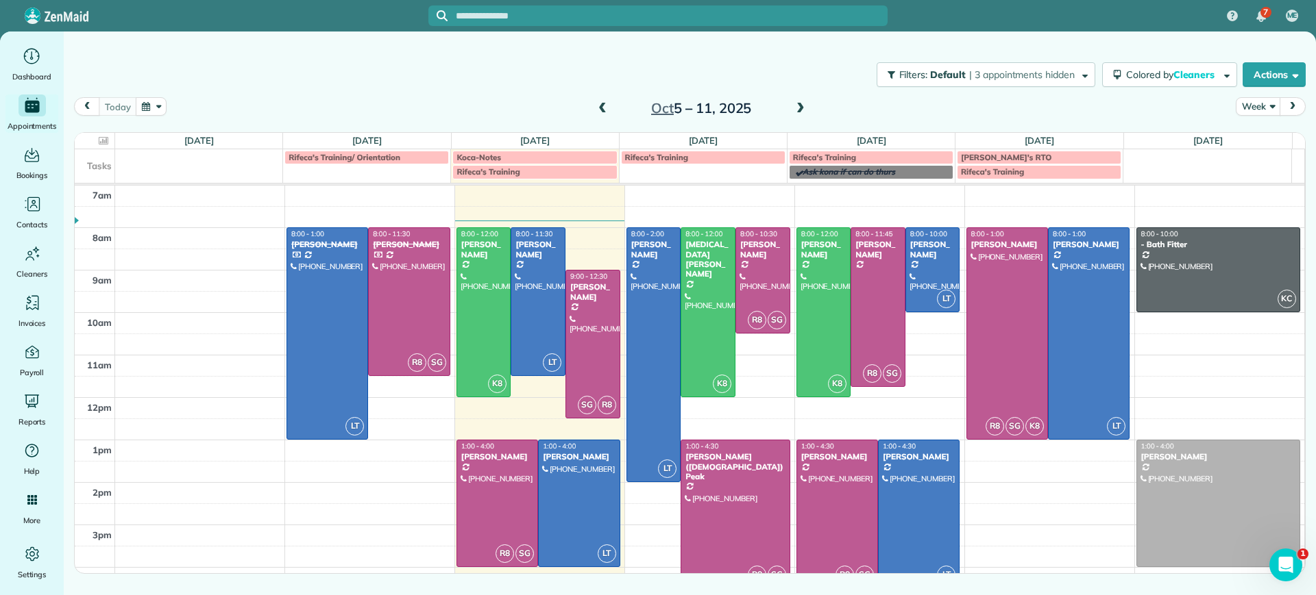
click at [800, 103] on span at bounding box center [800, 109] width 15 height 12
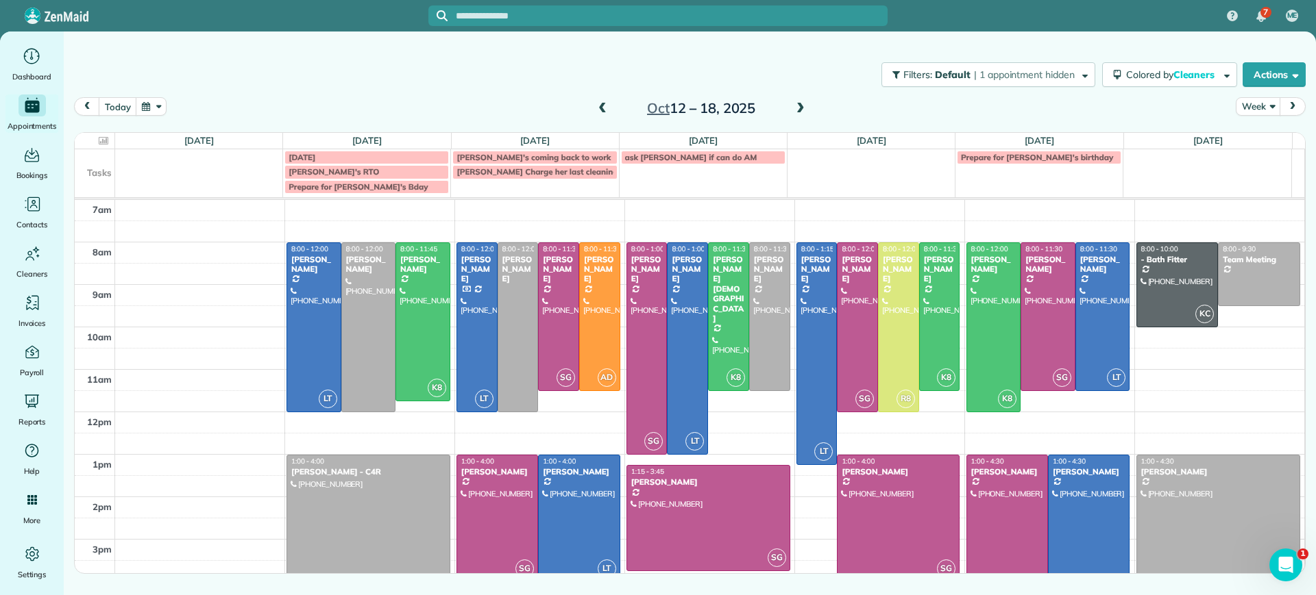
click at [603, 104] on span at bounding box center [602, 109] width 15 height 12
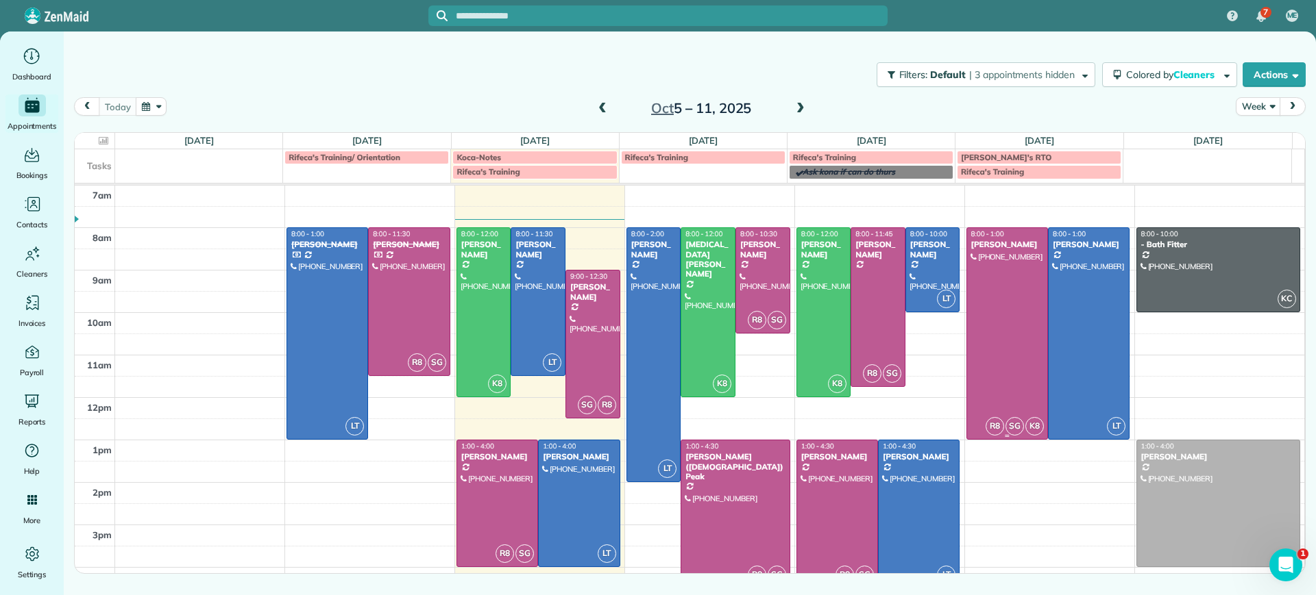
click at [985, 265] on div at bounding box center [1007, 333] width 80 height 211
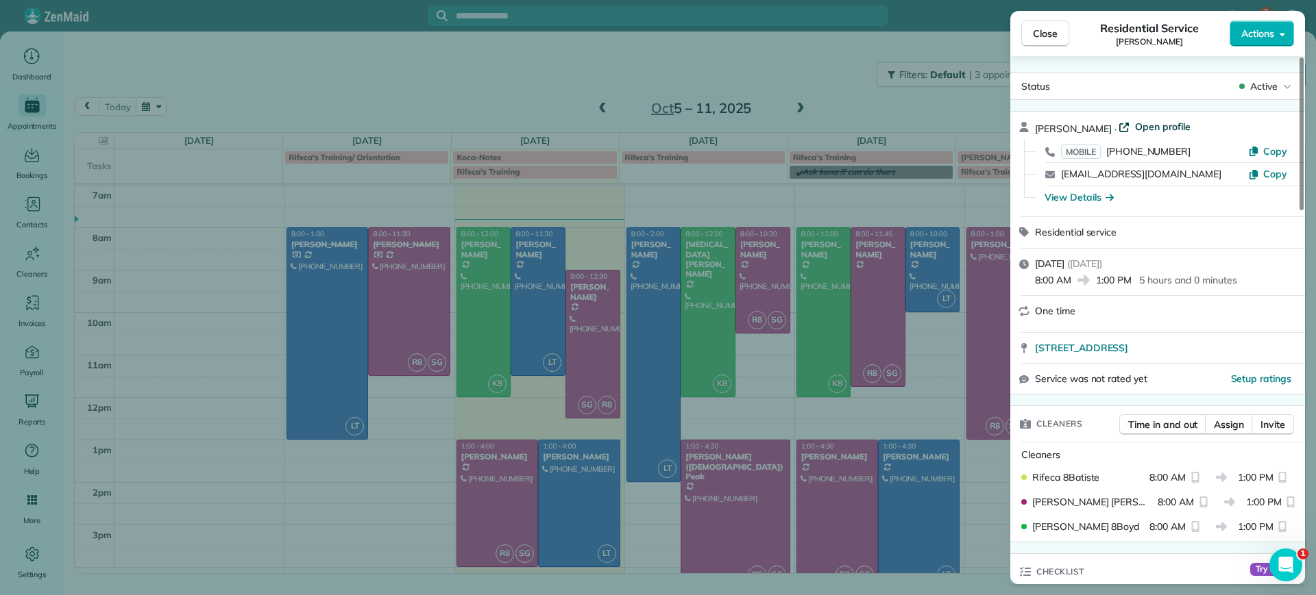
click at [1135, 125] on span "Open profile" at bounding box center [1163, 127] width 56 height 14
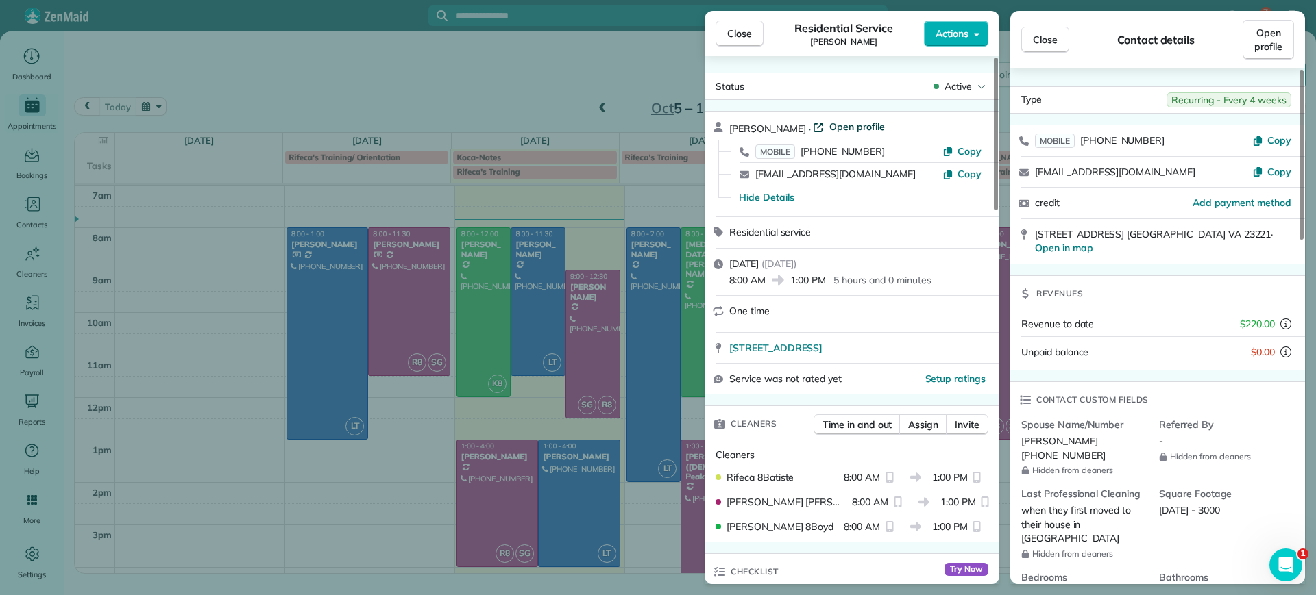
click at [829, 125] on span "Open profile" at bounding box center [857, 127] width 56 height 14
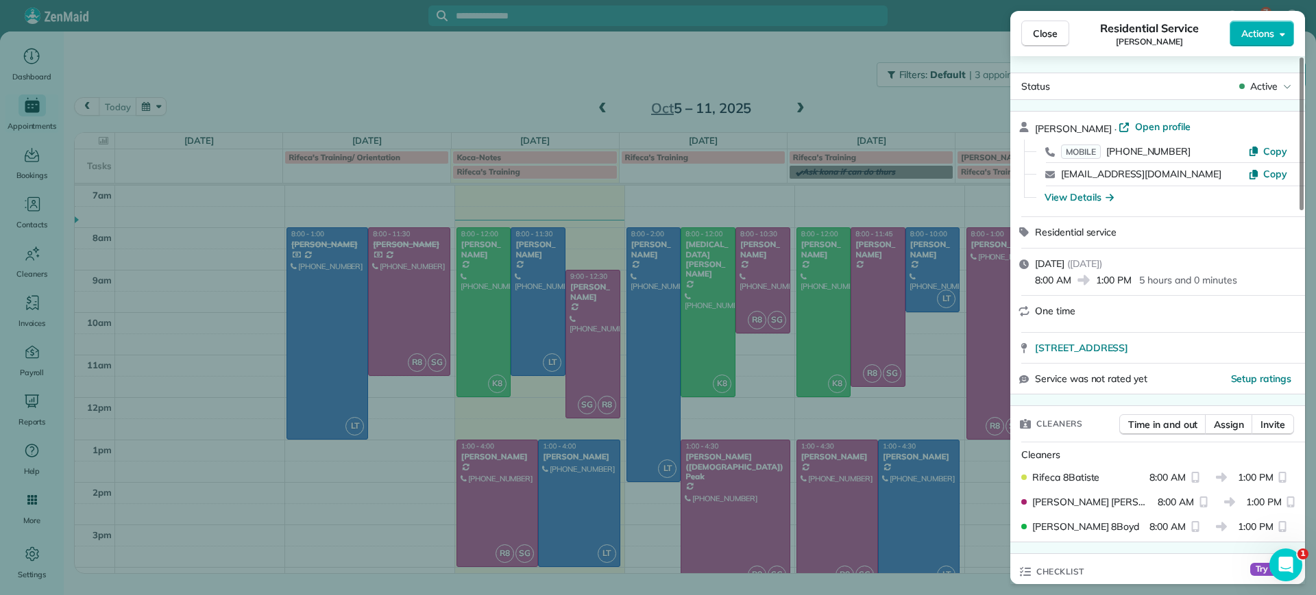
drag, startPoint x: 426, startPoint y: 505, endPoint x: 426, endPoint y: 513, distance: 8.2
click at [426, 507] on div "Close Residential Service Julie Bowman Actions Status Active Julie Bowman · Ope…" at bounding box center [658, 297] width 1316 height 595
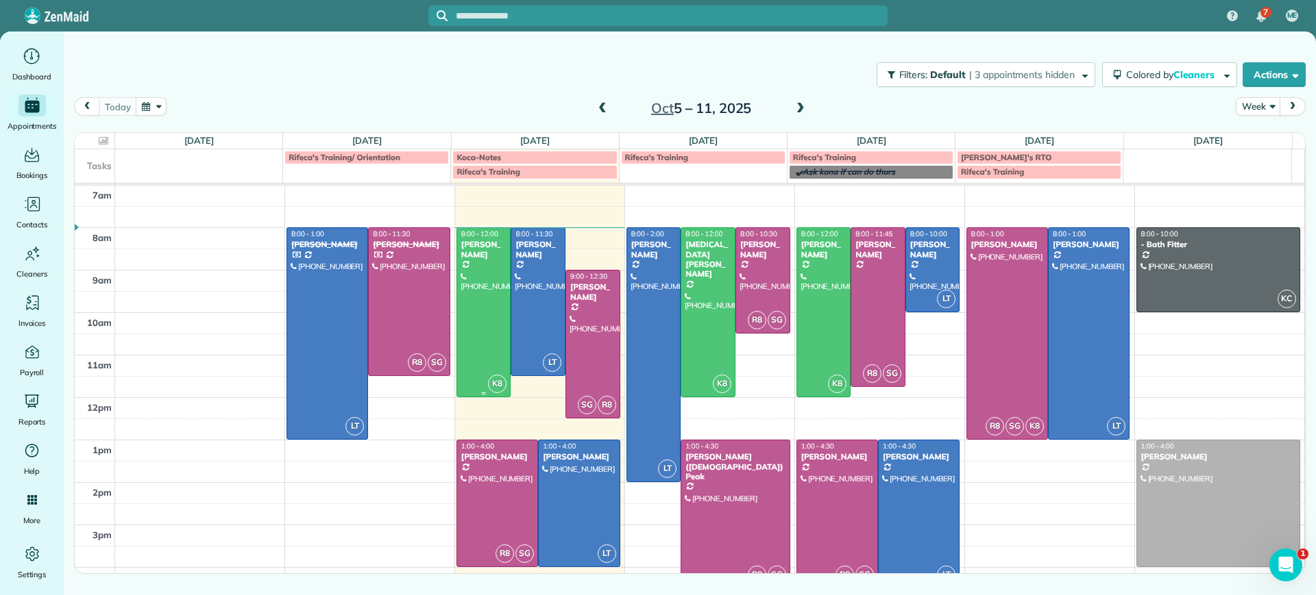
click at [470, 304] on div at bounding box center [483, 312] width 53 height 169
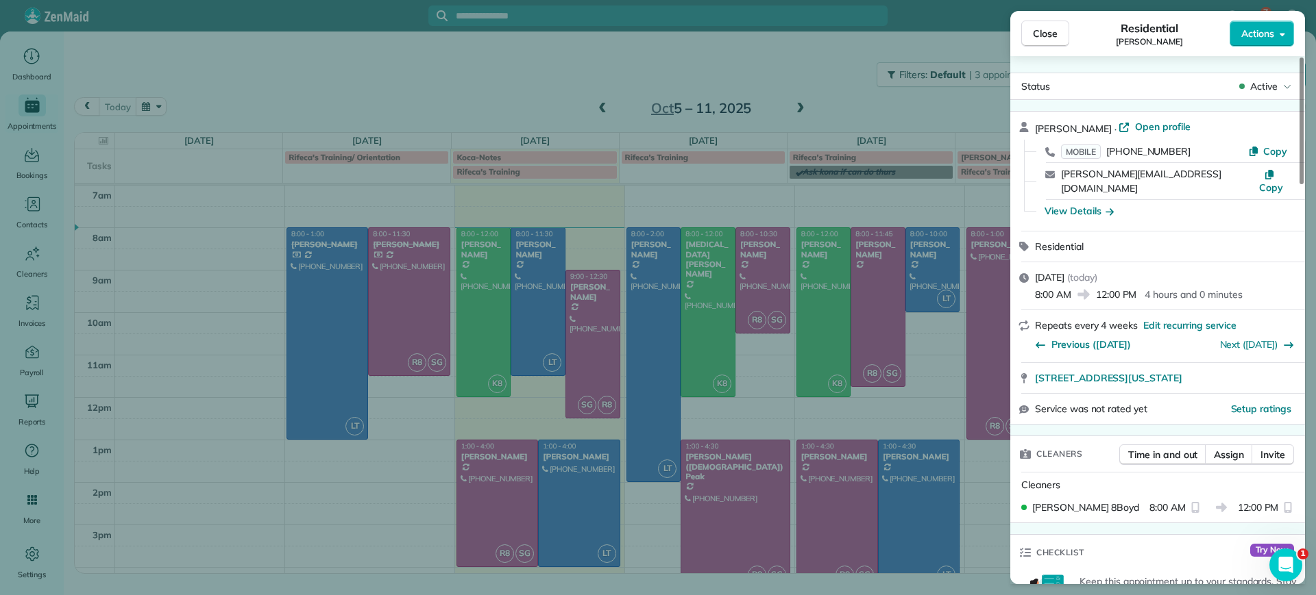
drag, startPoint x: 1033, startPoint y: 365, endPoint x: 1253, endPoint y: 354, distance: 220.2
click at [1253, 363] on div "1620 Nottoway Avenue Richmond Virginia 23227" at bounding box center [1157, 378] width 295 height 30
copy span "1620 Nottoway Avenue Richmond Virginia 23227"
click at [1044, 38] on span "Close" at bounding box center [1045, 34] width 25 height 14
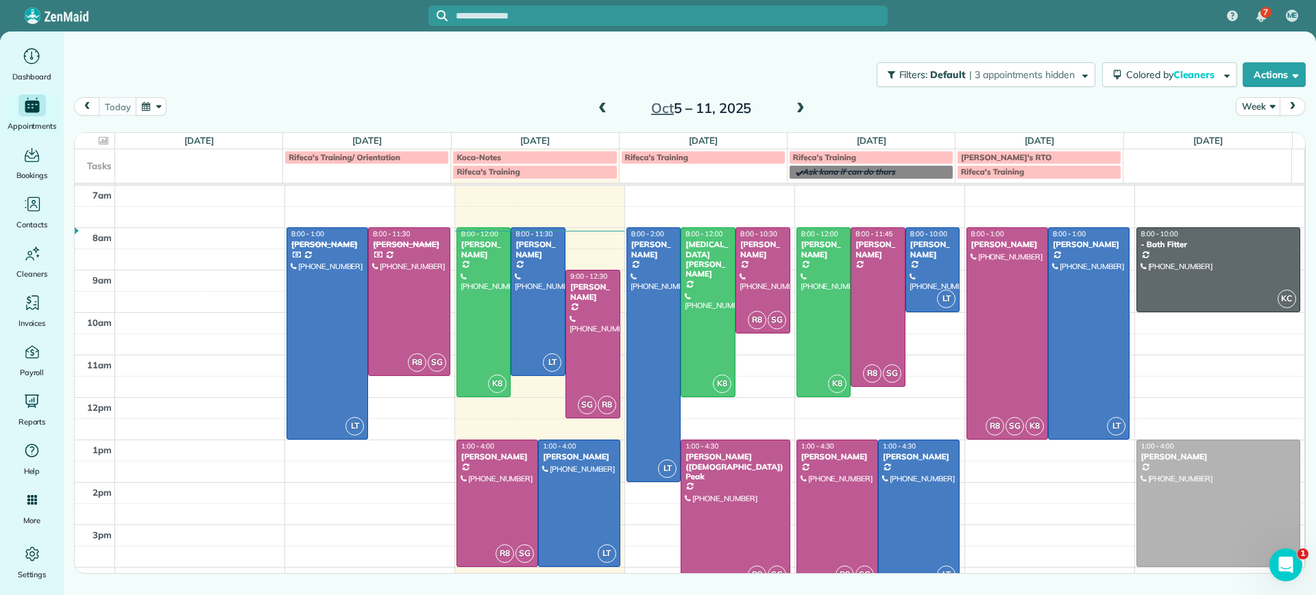
click at [804, 108] on span at bounding box center [800, 109] width 15 height 12
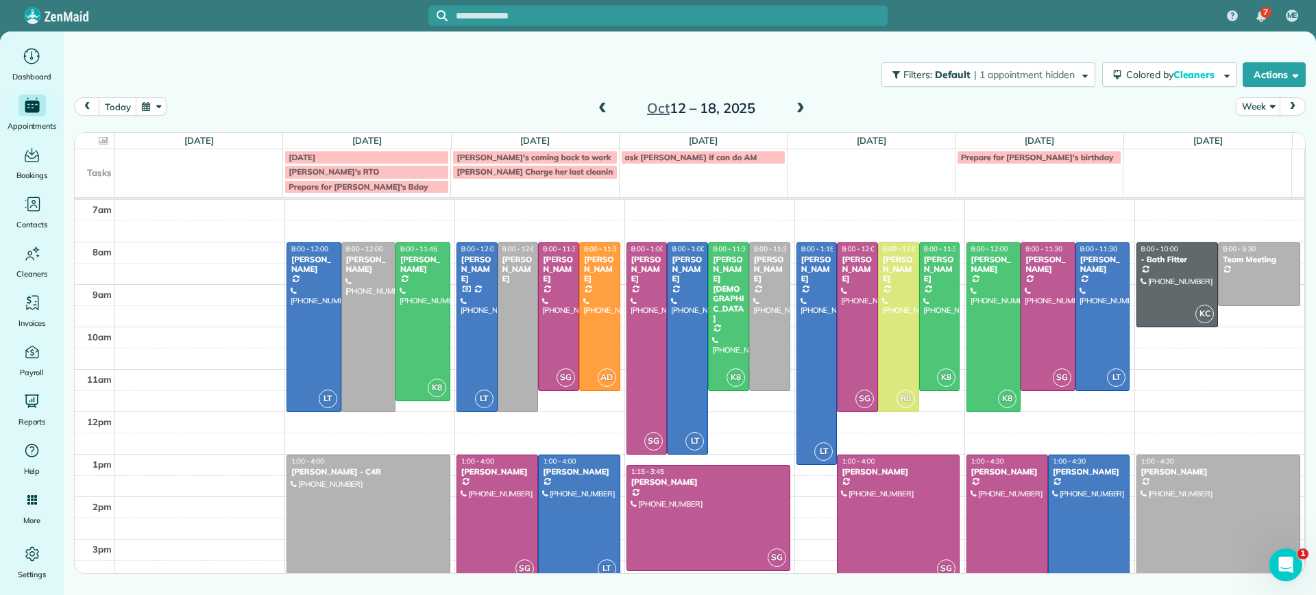
click at [798, 105] on span at bounding box center [800, 109] width 15 height 12
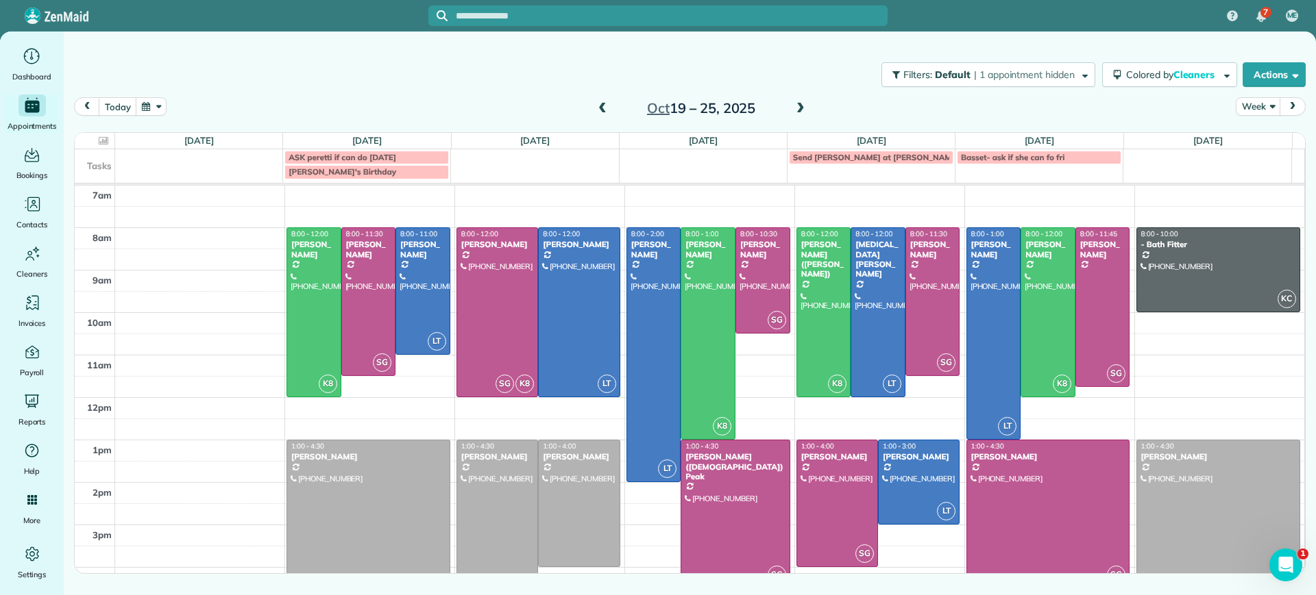
click at [605, 103] on span at bounding box center [602, 109] width 15 height 12
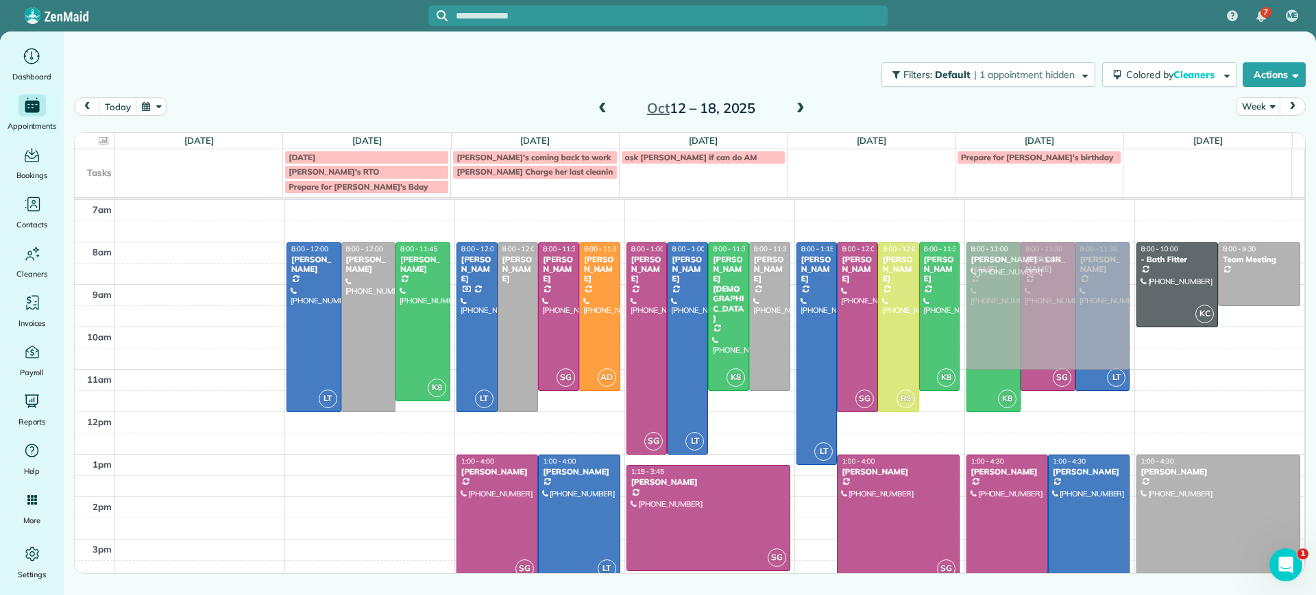
drag, startPoint x: 353, startPoint y: 511, endPoint x: 1037, endPoint y: 325, distance: 708.8
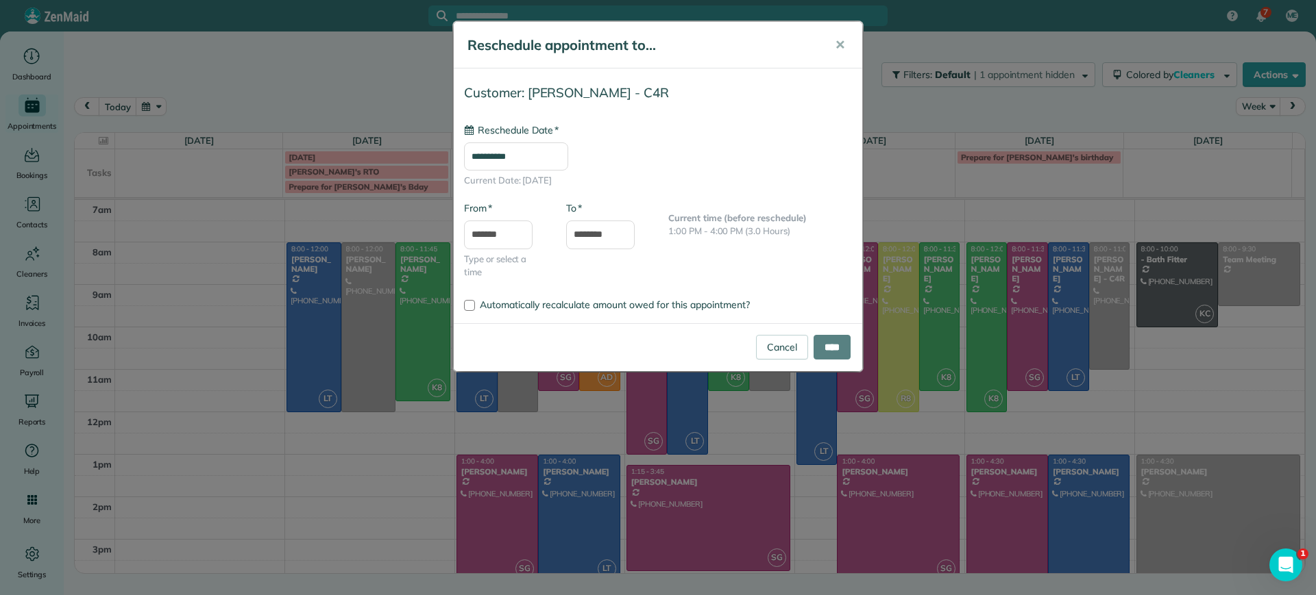
type input "**********"
click at [826, 352] on input "****" at bounding box center [831, 347] width 37 height 25
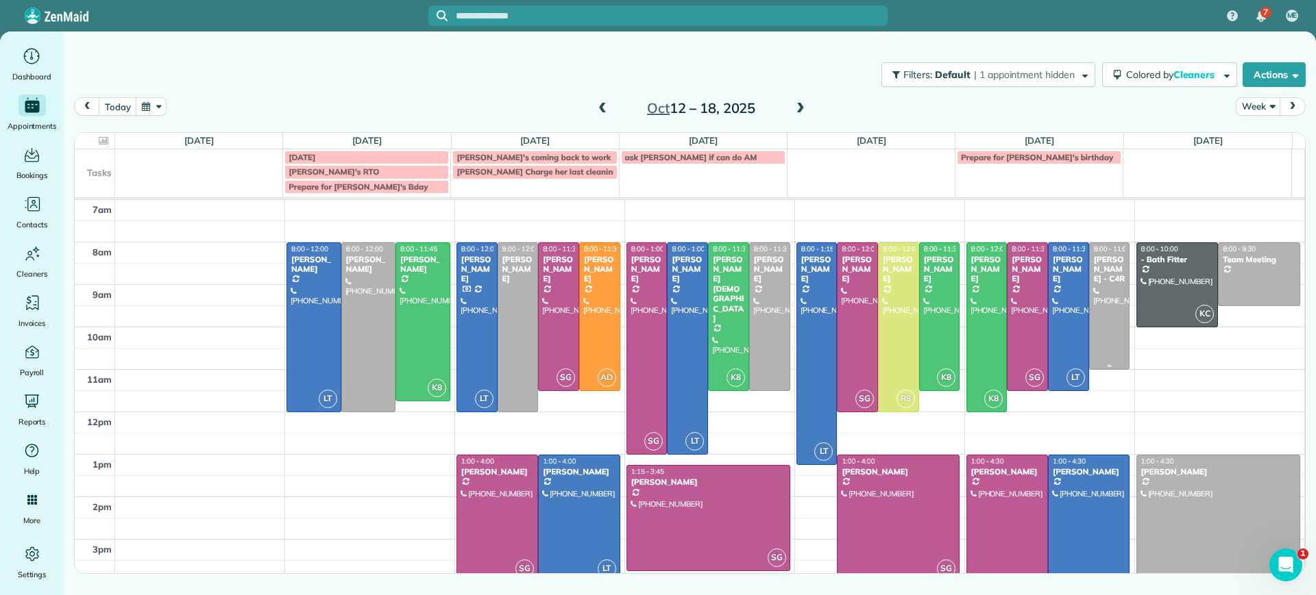
click at [1102, 332] on div at bounding box center [1110, 306] width 40 height 126
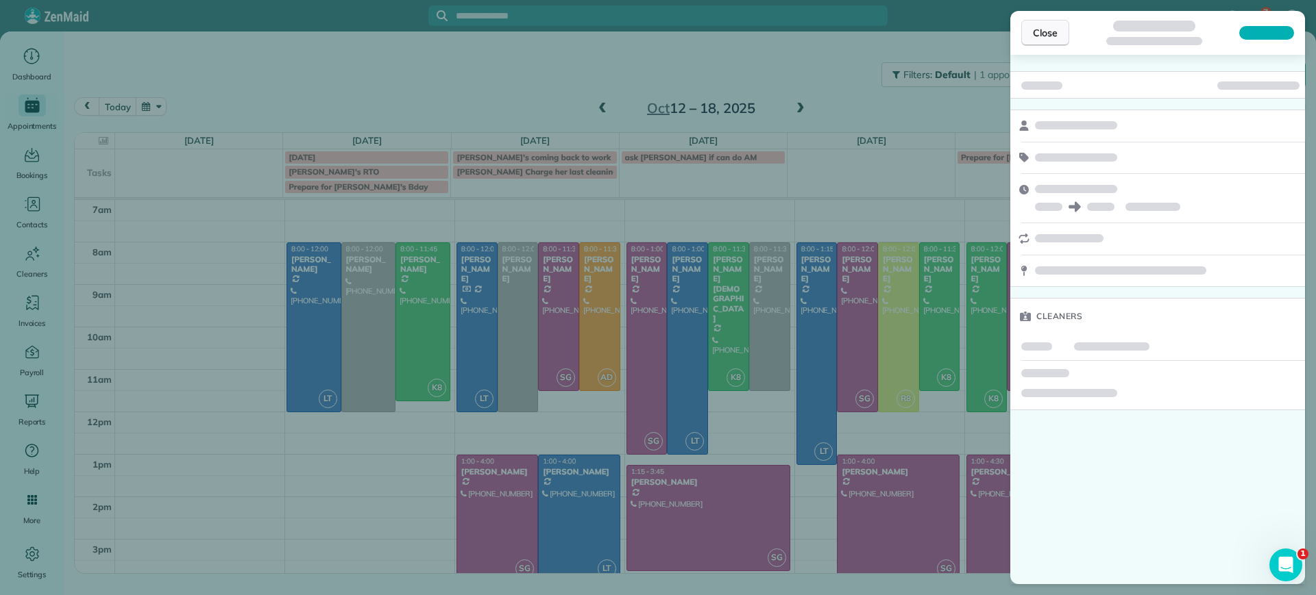
click at [1050, 36] on span "Close" at bounding box center [1045, 33] width 25 height 14
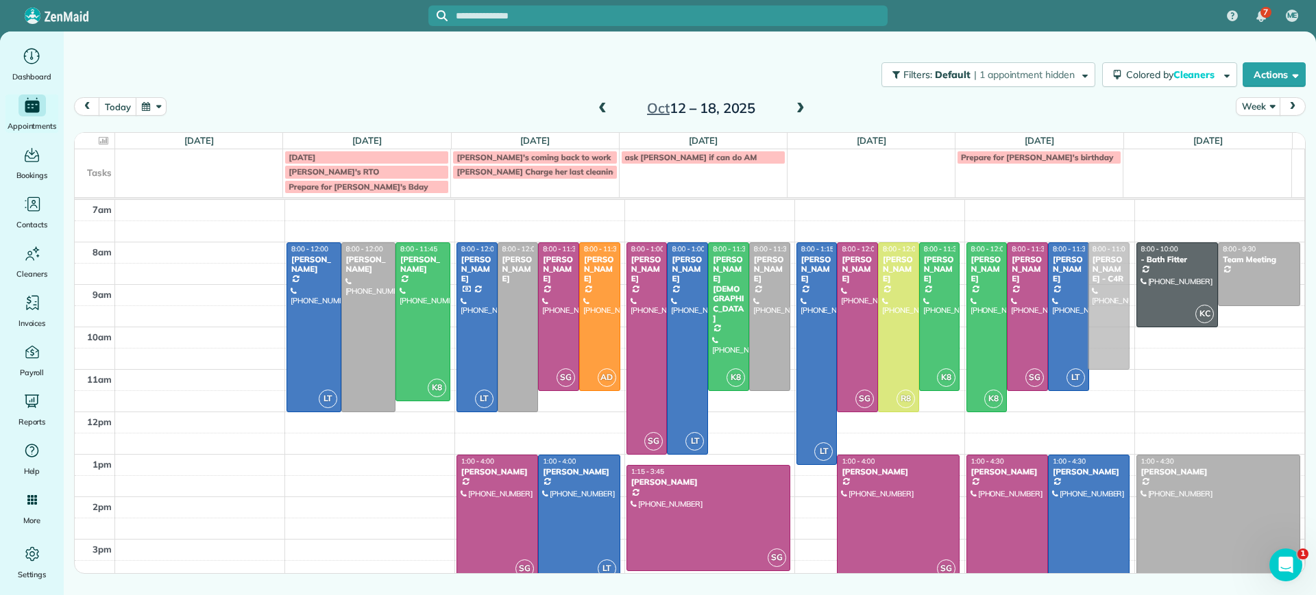
drag, startPoint x: 1106, startPoint y: 276, endPoint x: 1045, endPoint y: 280, distance: 61.1
click at [1045, 200] on div "K8 8:00 - 12:00 Alejandra Kona (202) 316-4543 304 North Rowland Street Richmond…" at bounding box center [1048, 200] width 164 height 0
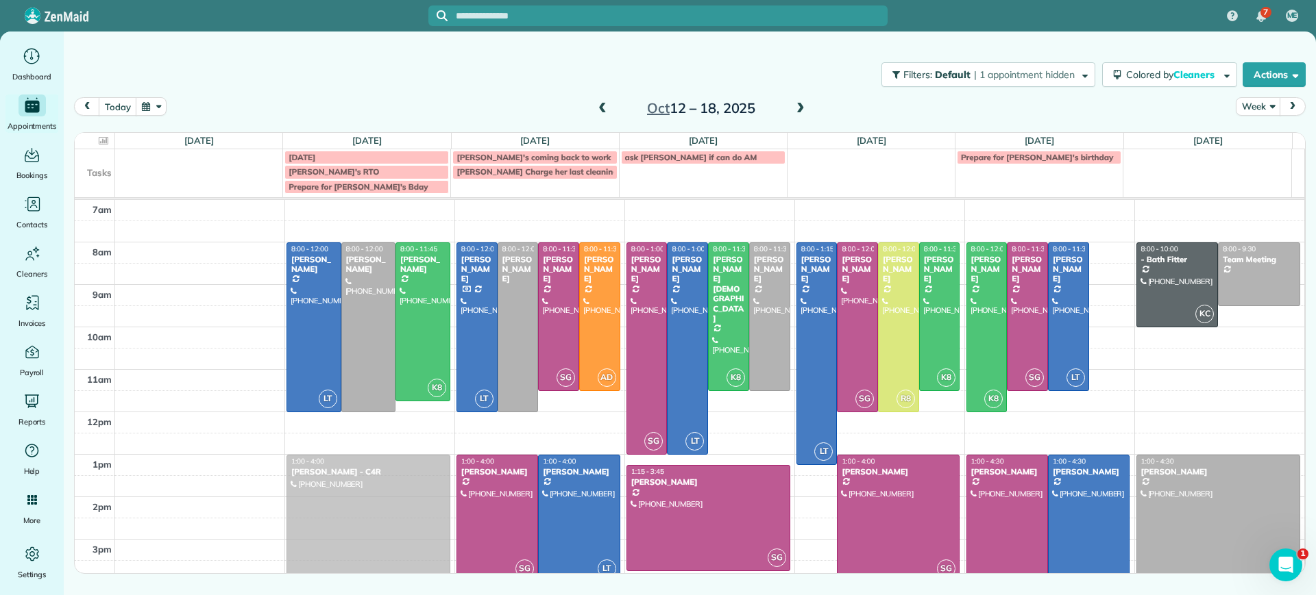
drag, startPoint x: 1092, startPoint y: 289, endPoint x: 350, endPoint y: 497, distance: 770.0
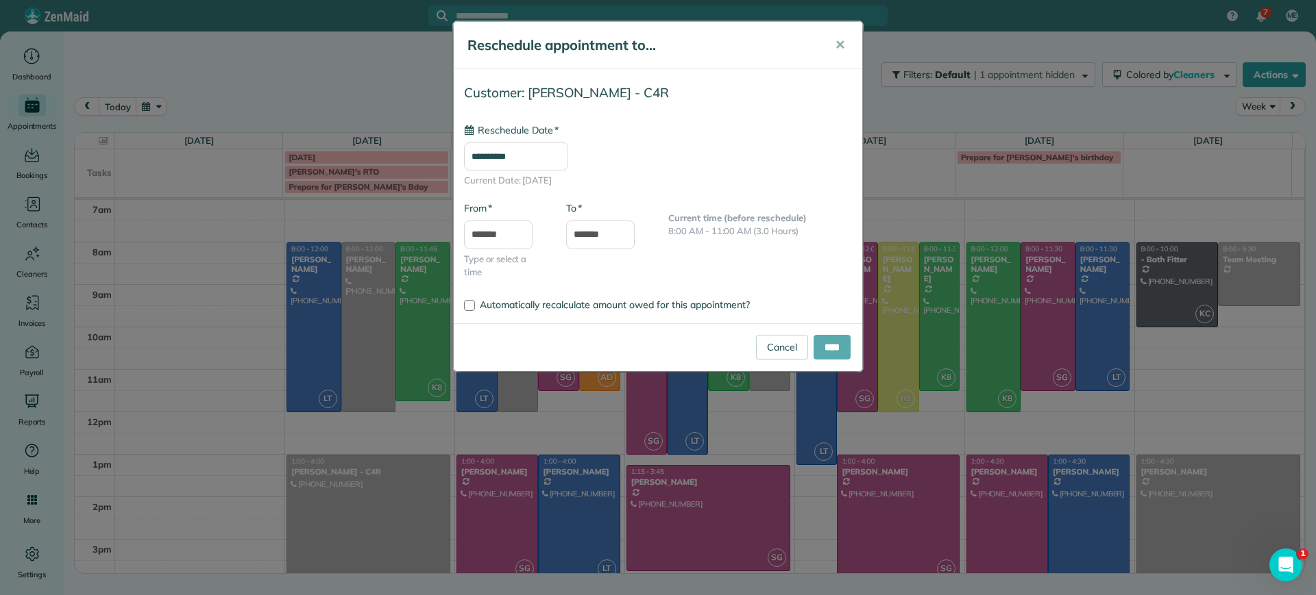
type input "**********"
click at [829, 344] on input "****" at bounding box center [831, 347] width 37 height 25
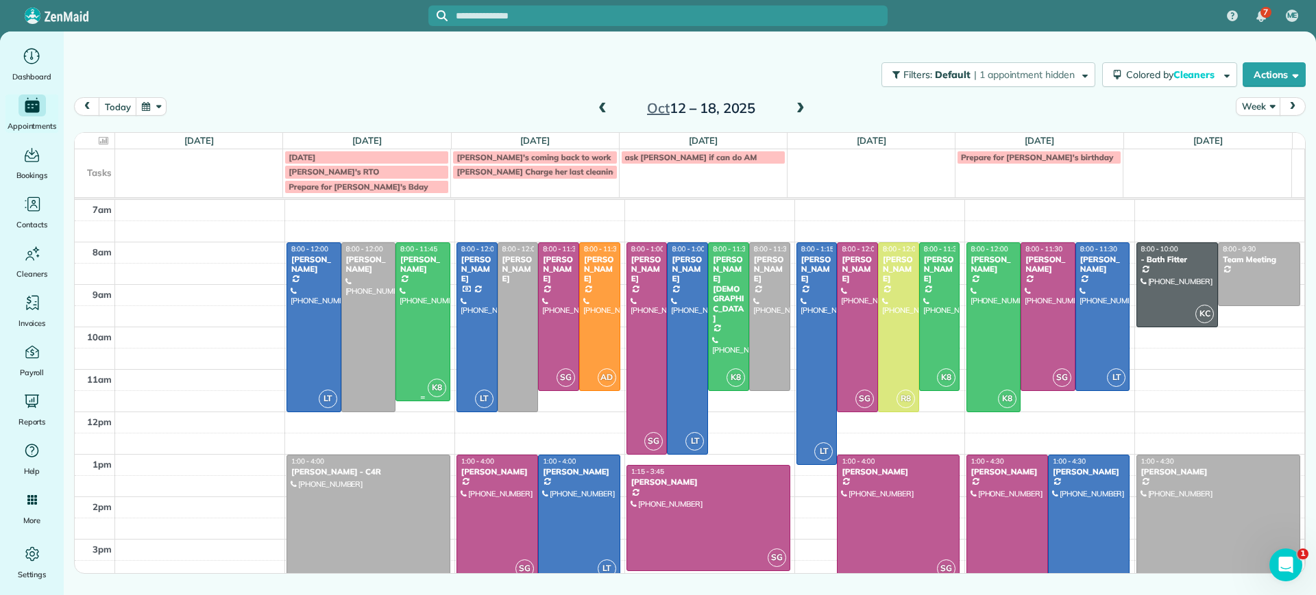
click at [415, 350] on div at bounding box center [422, 322] width 53 height 158
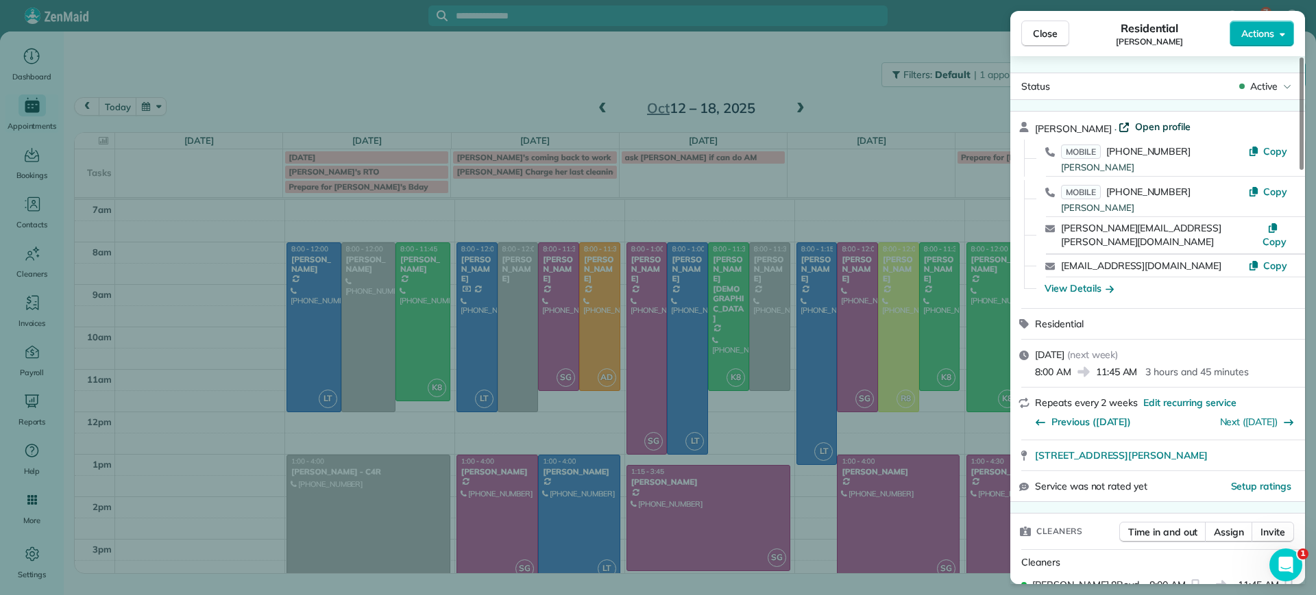
click at [1165, 127] on span "Open profile" at bounding box center [1163, 127] width 56 height 14
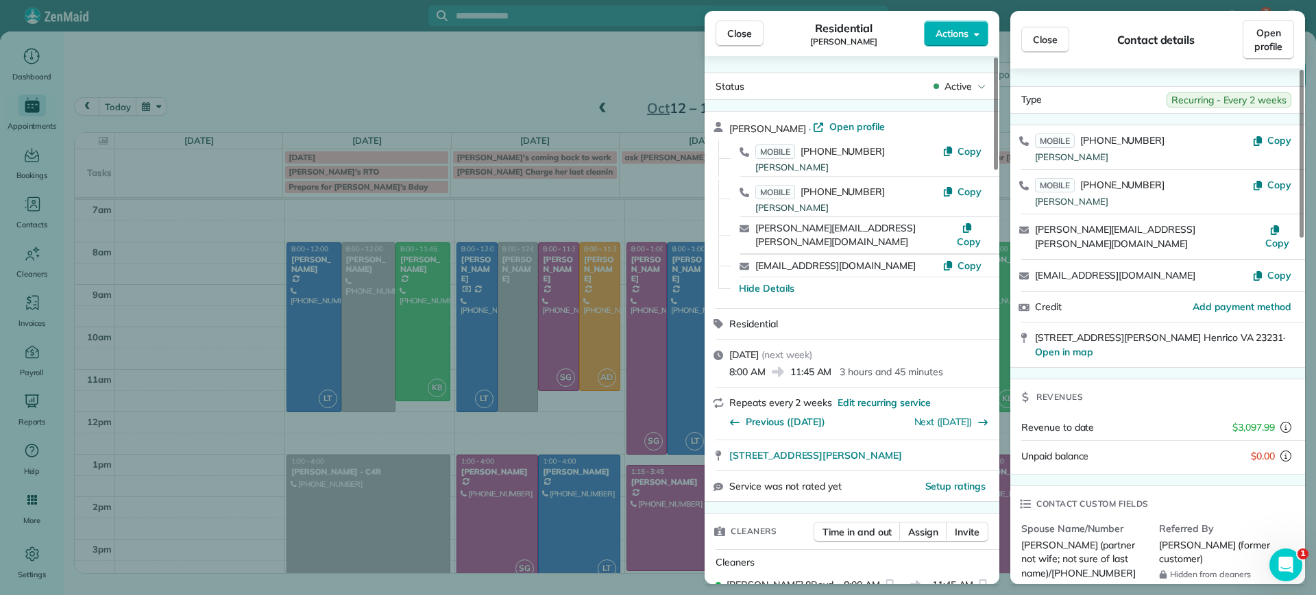
drag, startPoint x: 405, startPoint y: 79, endPoint x: 419, endPoint y: 94, distance: 20.8
click at [402, 81] on div "Close Residential Chris Seamon Actions Status Active Chris Seamon · Open profil…" at bounding box center [658, 297] width 1316 height 595
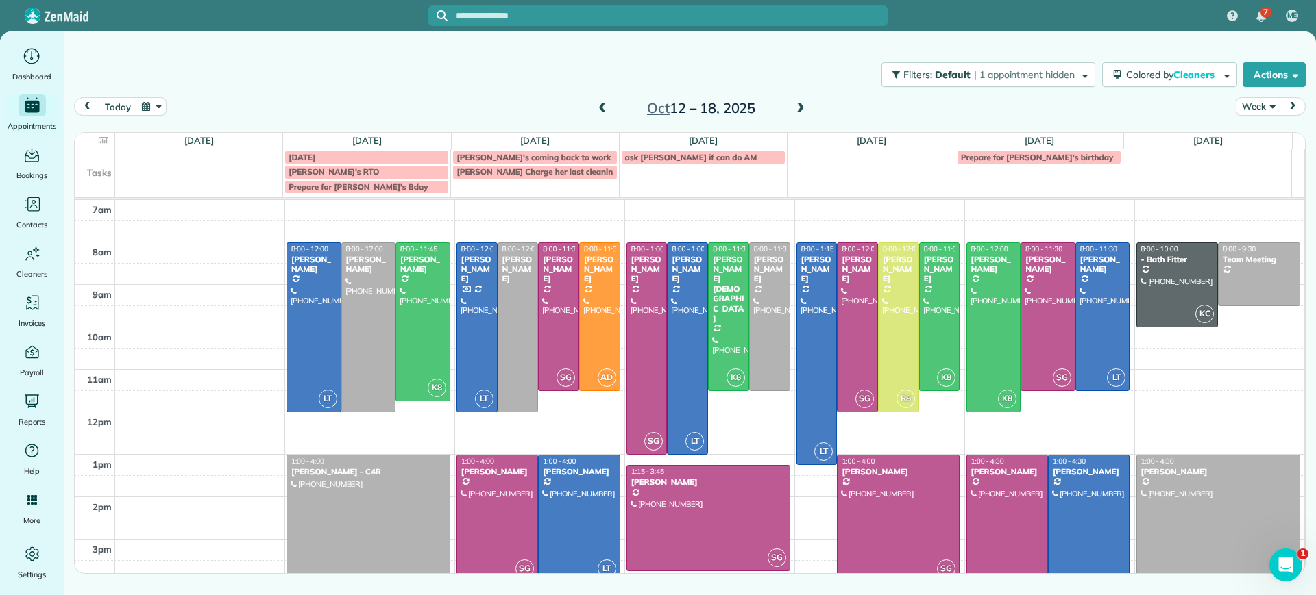
click at [606, 103] on span at bounding box center [602, 109] width 15 height 12
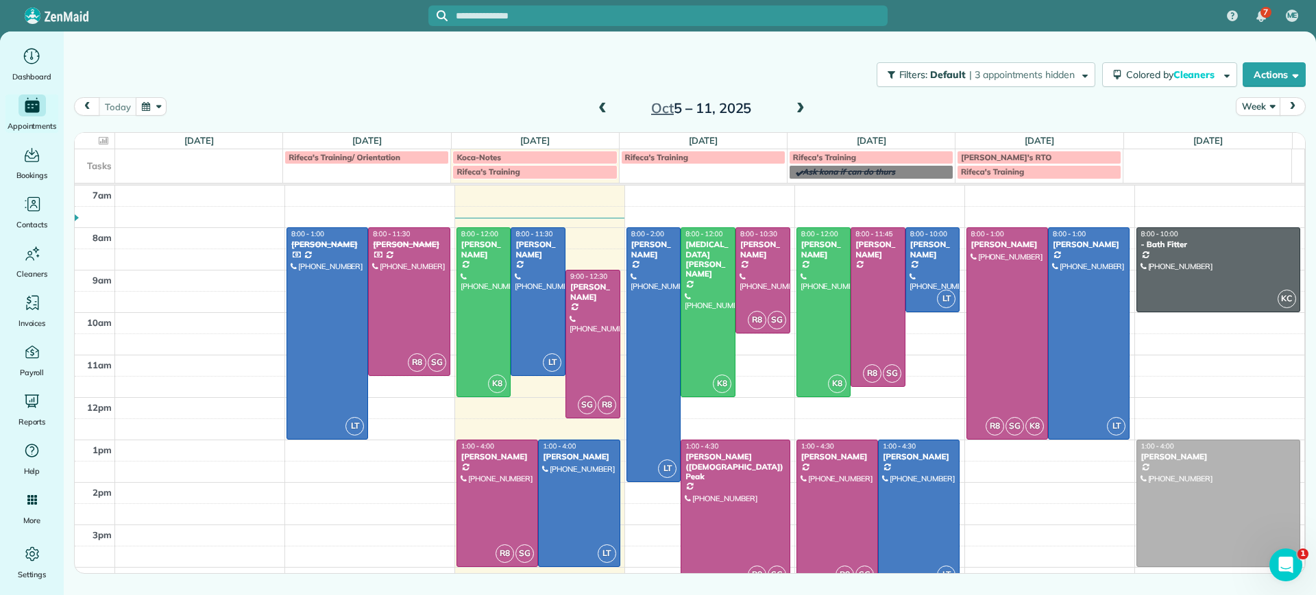
click at [606, 103] on span at bounding box center [602, 109] width 15 height 12
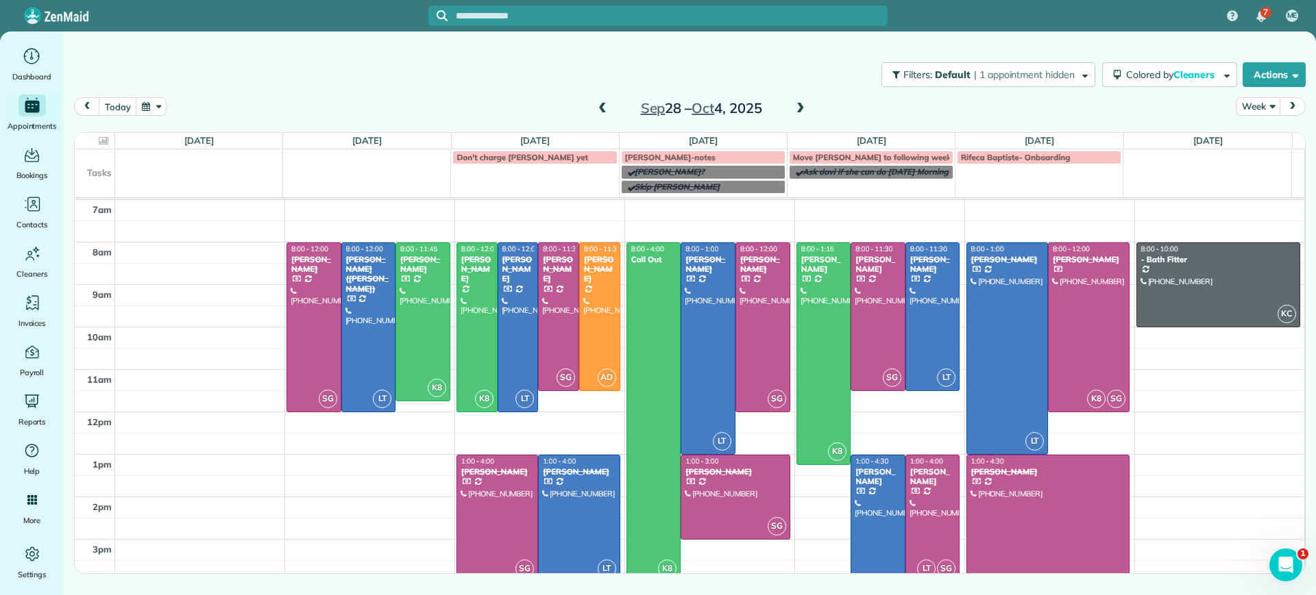
click at [803, 104] on span at bounding box center [800, 109] width 15 height 12
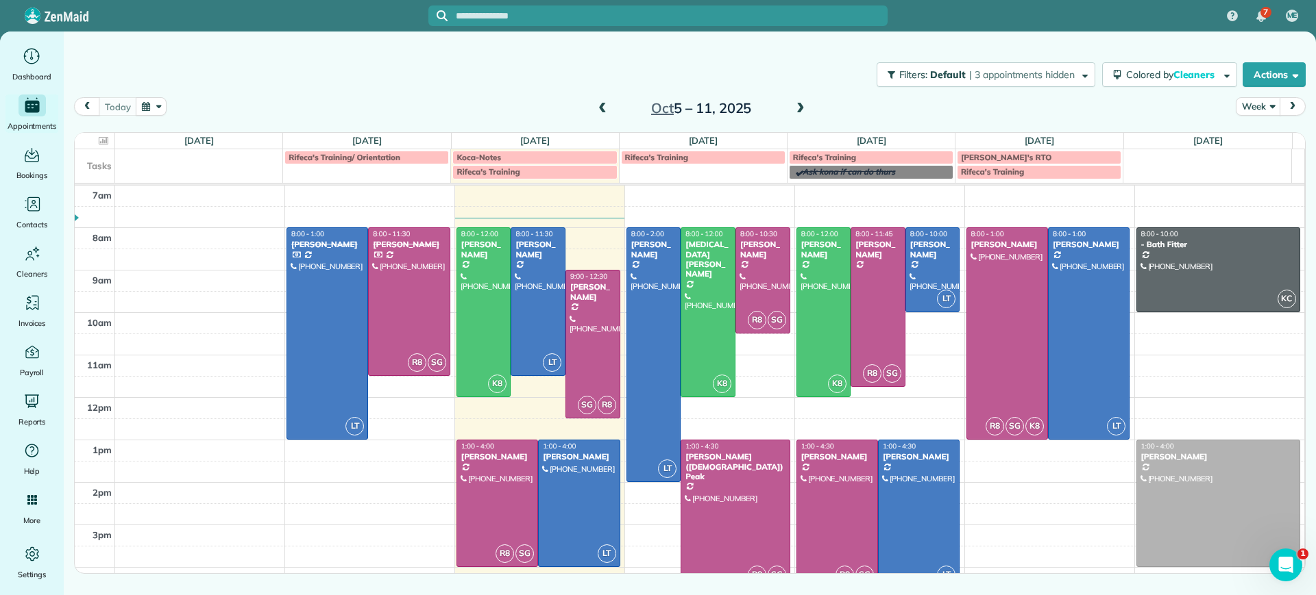
click at [803, 104] on span at bounding box center [800, 109] width 15 height 12
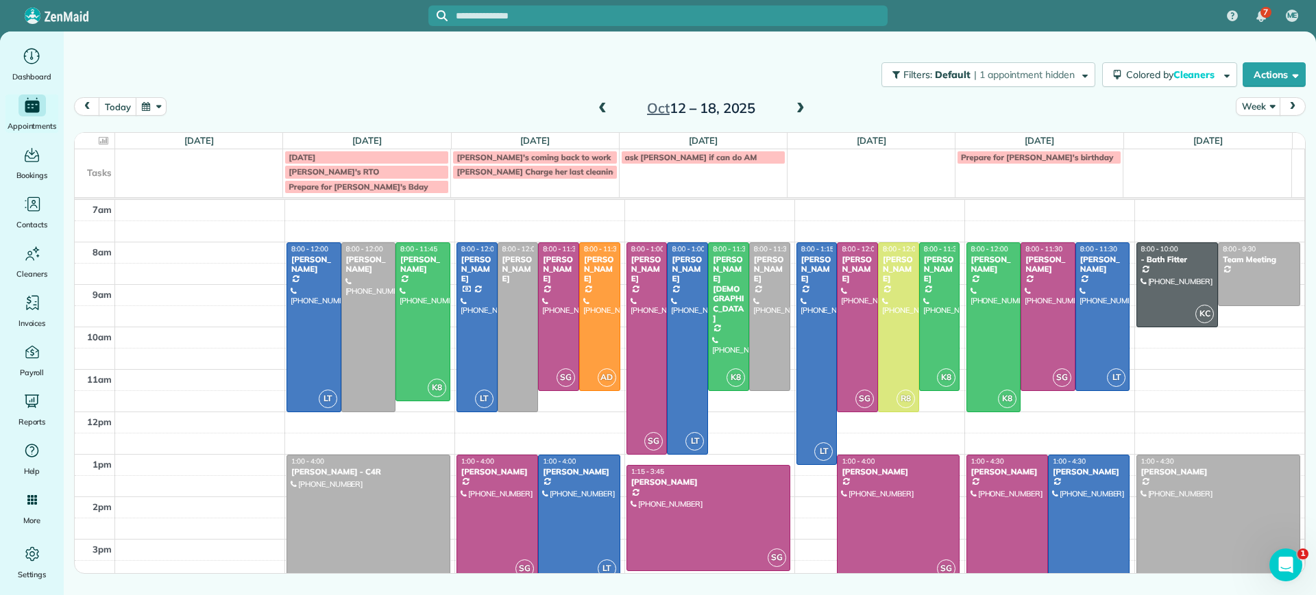
click at [604, 106] on span at bounding box center [602, 109] width 15 height 12
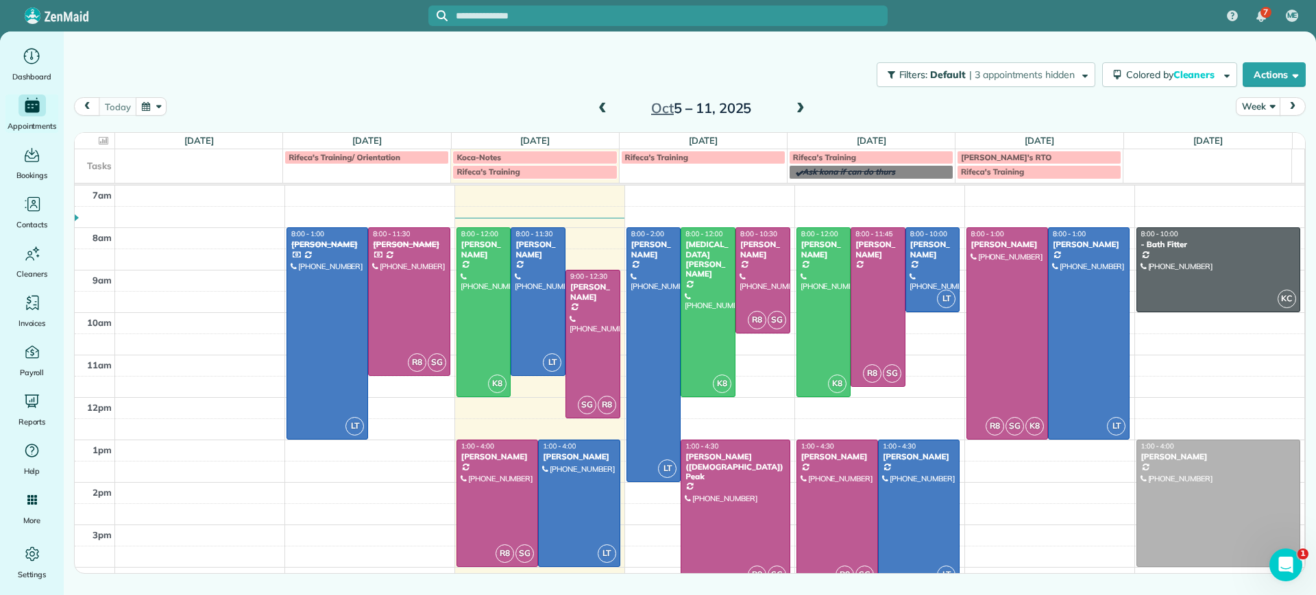
click at [604, 106] on span at bounding box center [602, 109] width 15 height 12
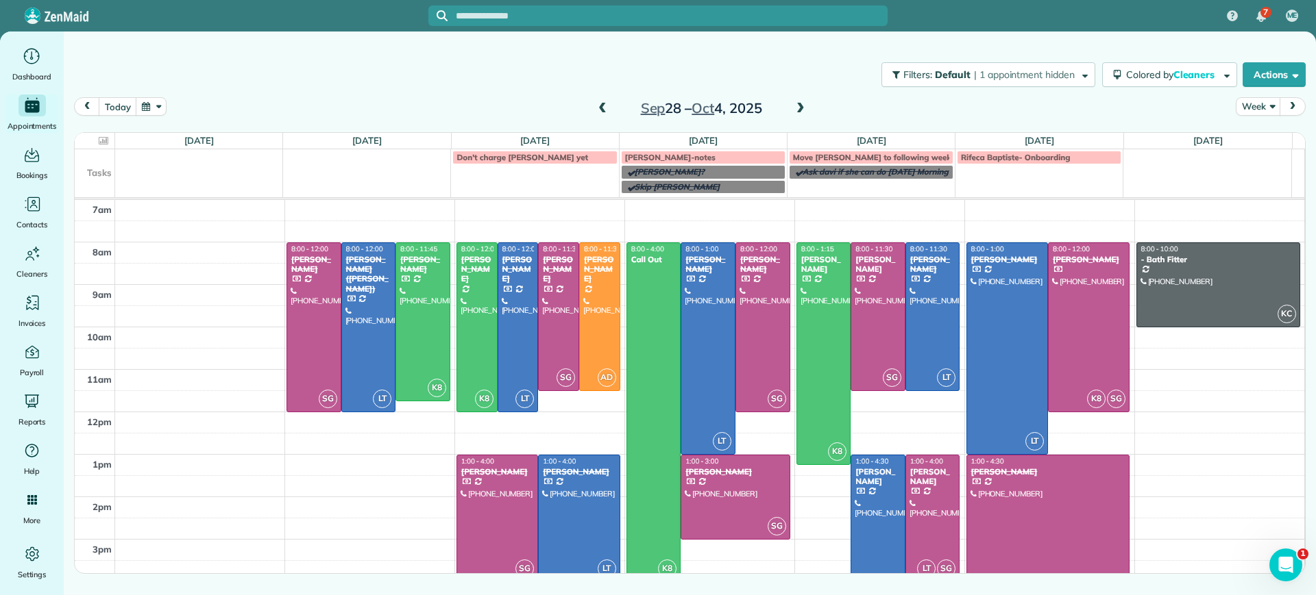
click at [802, 110] on span at bounding box center [800, 109] width 15 height 12
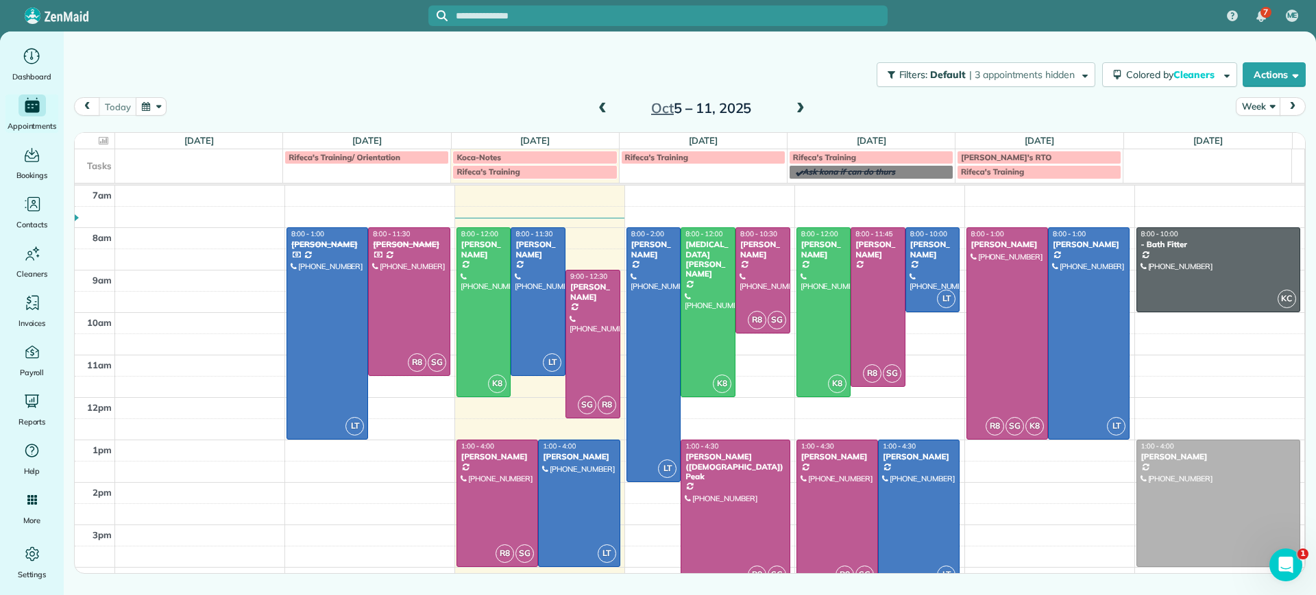
click at [802, 110] on span at bounding box center [800, 109] width 15 height 12
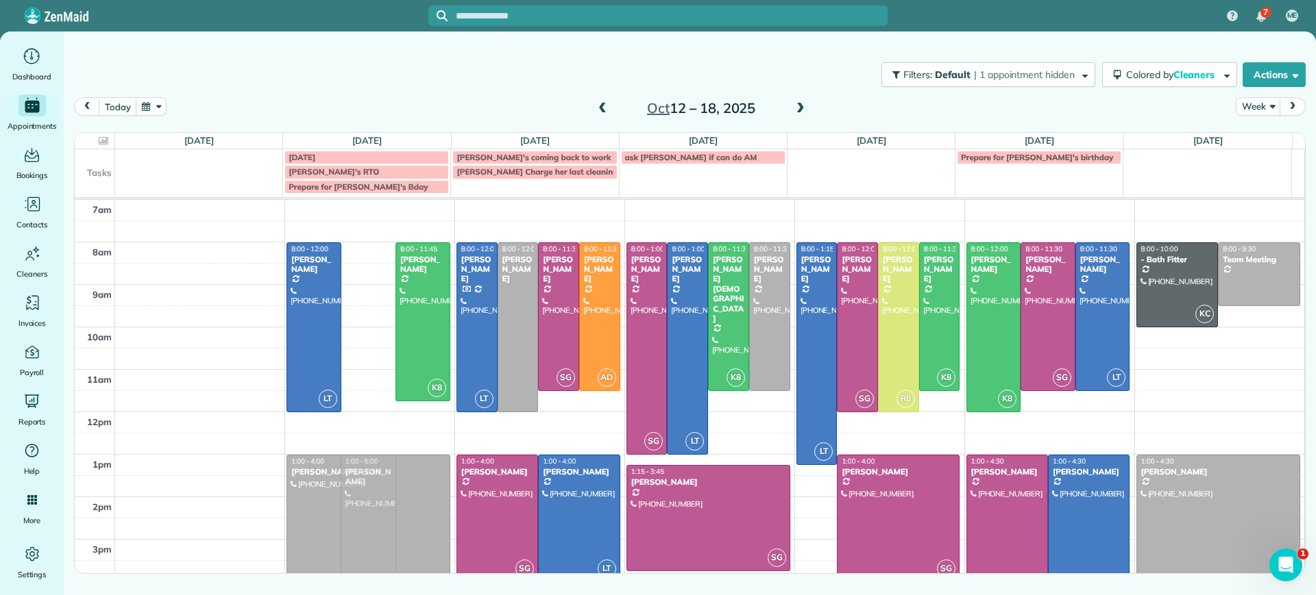
drag, startPoint x: 378, startPoint y: 278, endPoint x: 346, endPoint y: 486, distance: 210.0
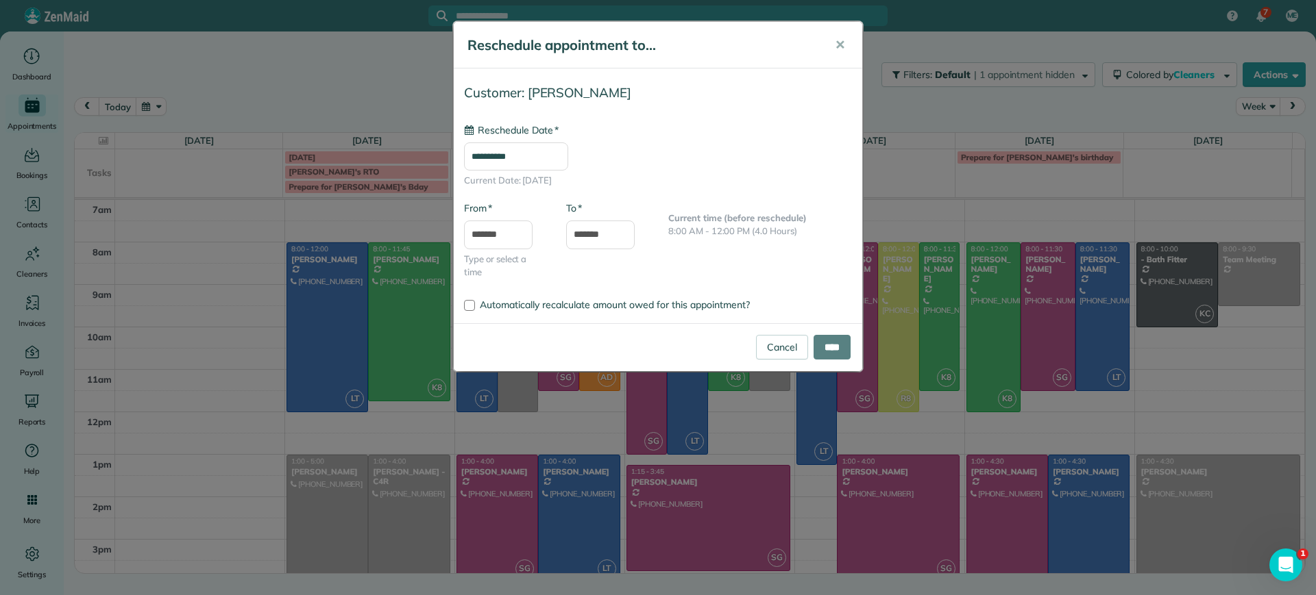
type input "**********"
click at [847, 53] on button "✕" at bounding box center [839, 45] width 31 height 33
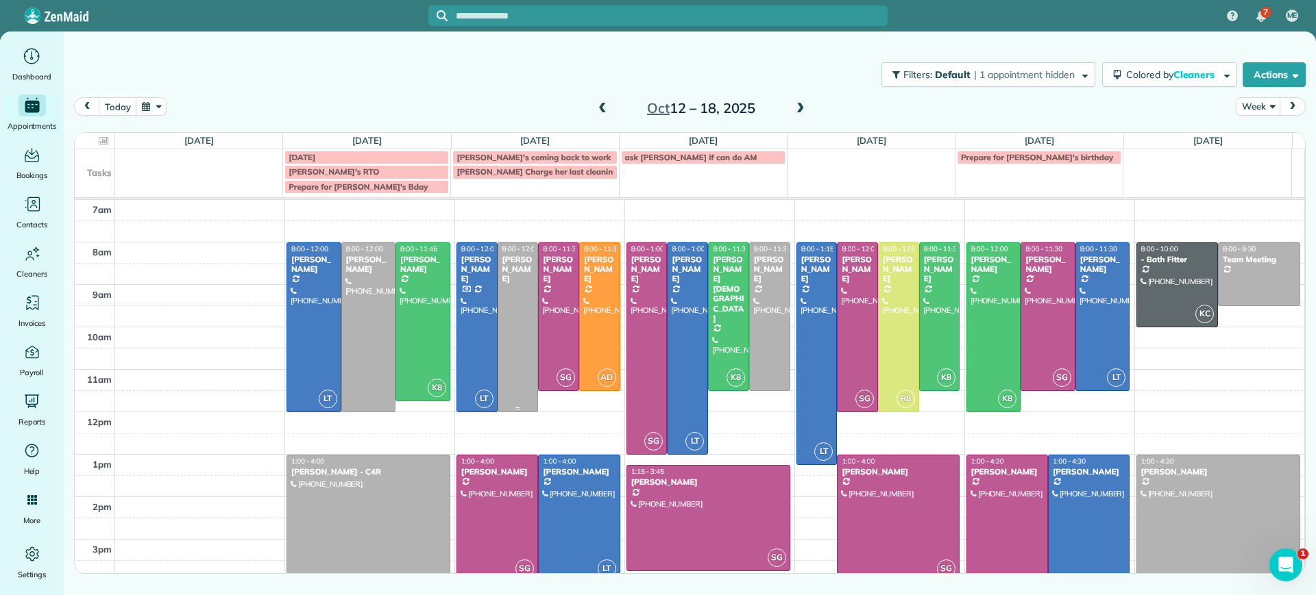
click at [517, 332] on div at bounding box center [518, 327] width 40 height 169
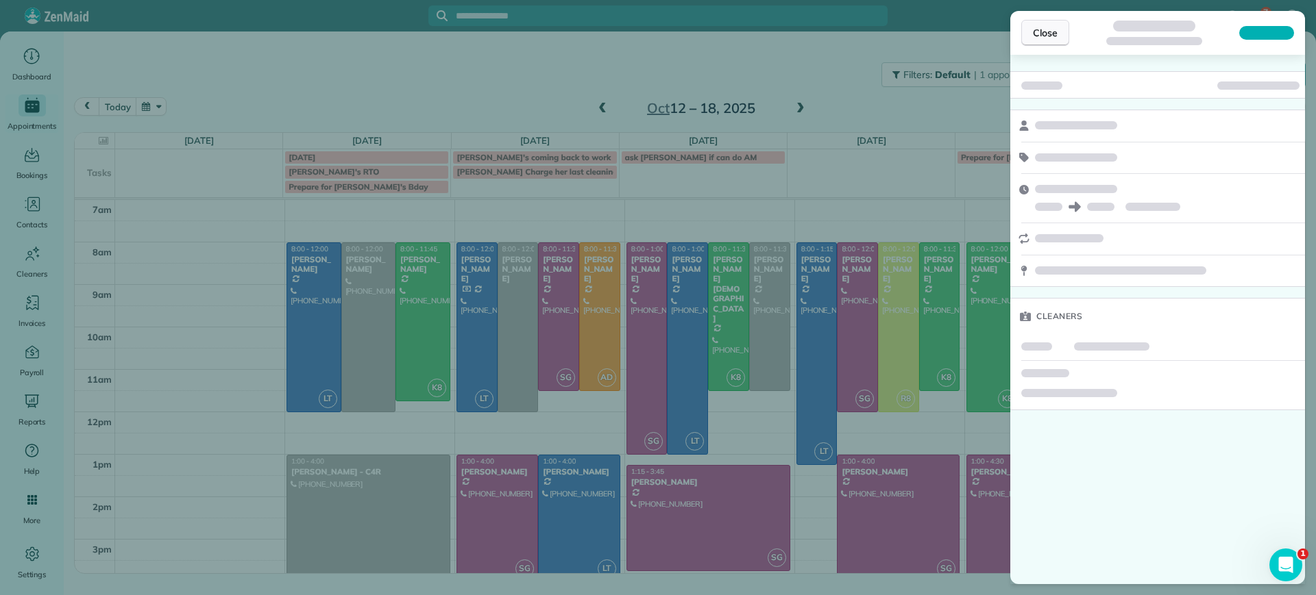
click at [1046, 26] on span "Close" at bounding box center [1045, 33] width 25 height 14
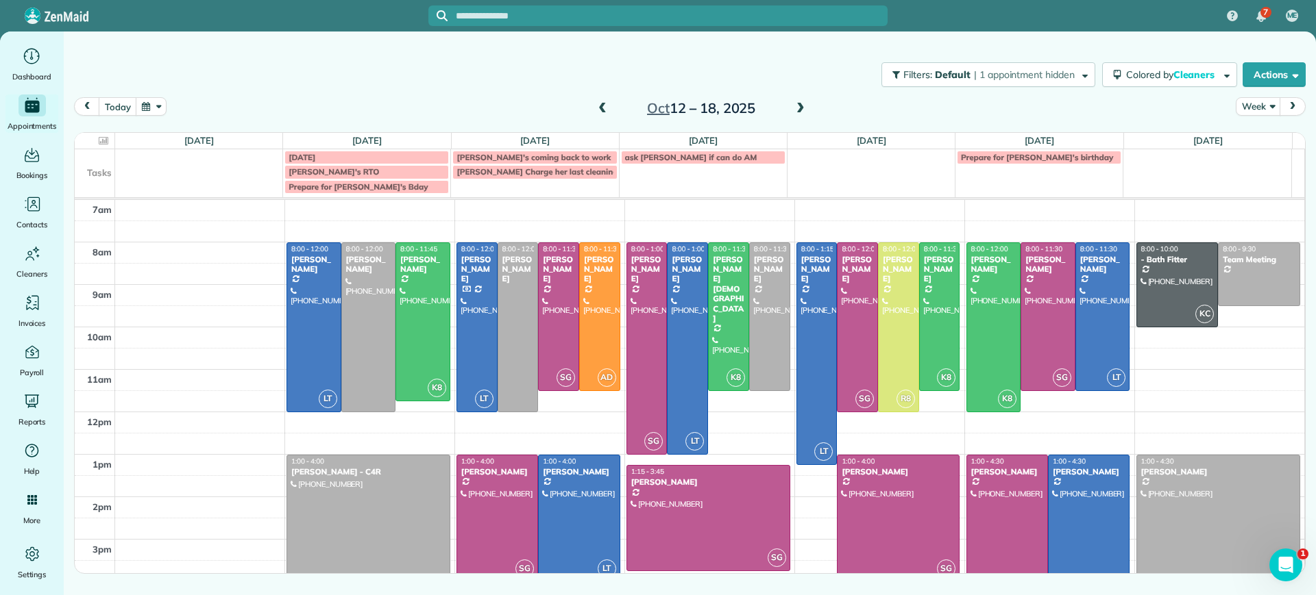
click at [358, 519] on div at bounding box center [368, 519] width 162 height 126
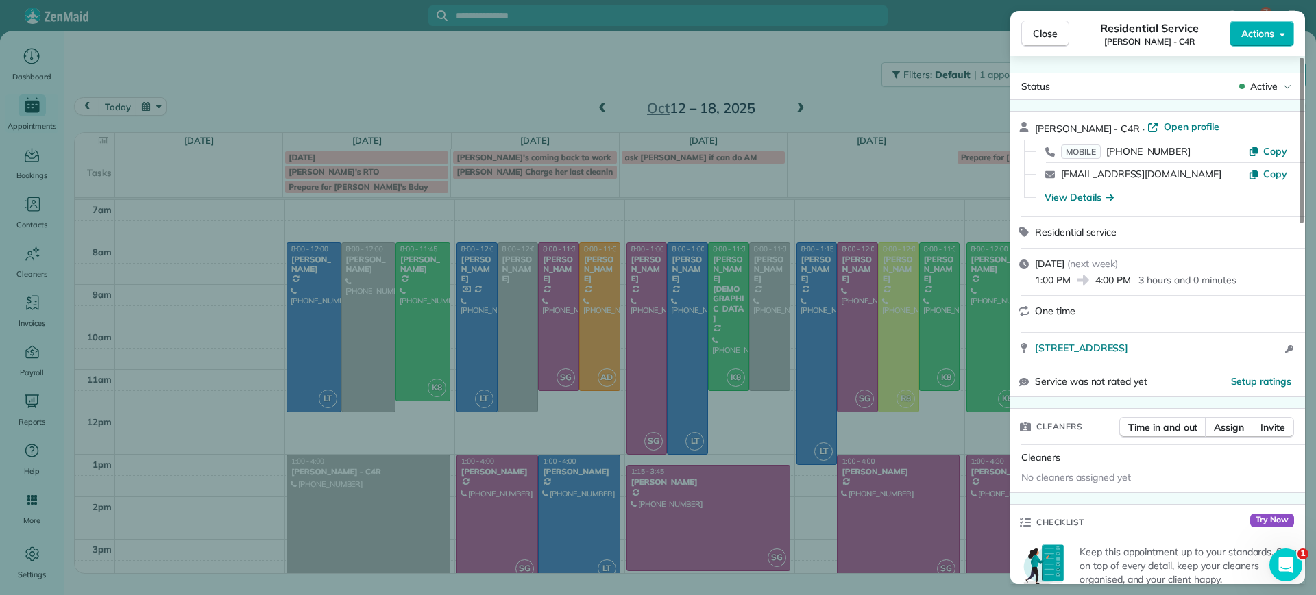
drag, startPoint x: 290, startPoint y: 424, endPoint x: 302, endPoint y: 447, distance: 26.0
click at [297, 439] on div "Close Residential Service Gretchen King - C4R Actions Status Active Gretchen Ki…" at bounding box center [658, 297] width 1316 height 595
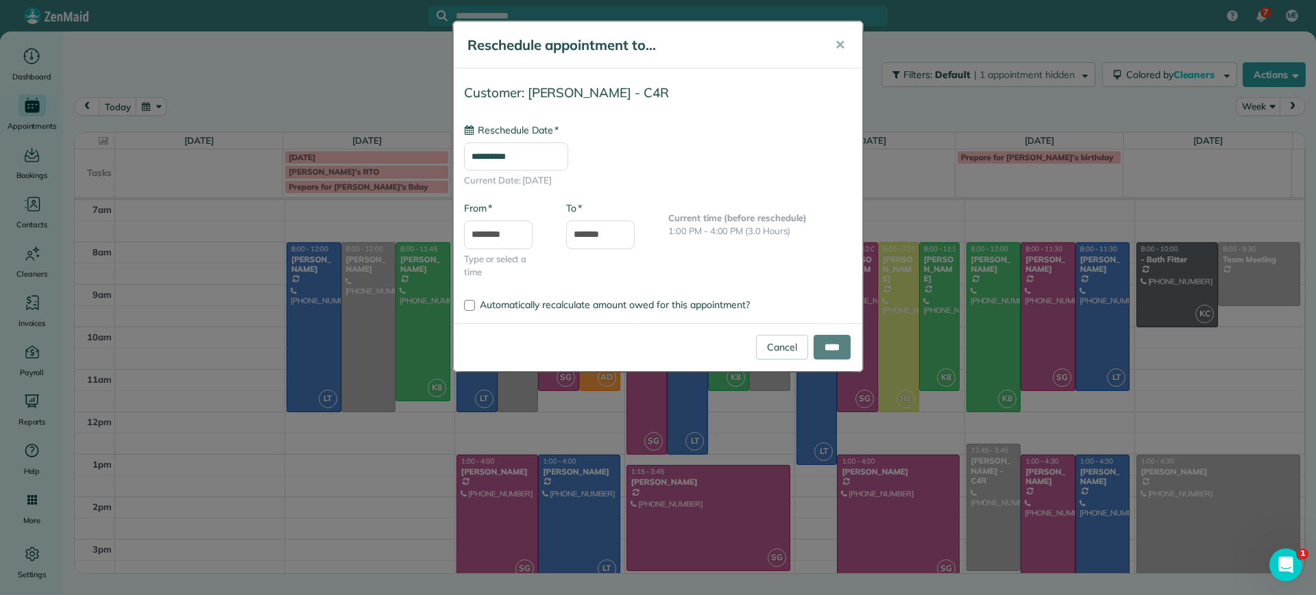
drag, startPoint x: 1018, startPoint y: 523, endPoint x: 1014, endPoint y: 538, distance: 15.6
click at [1014, 538] on body "7 ME Dashboard Appointments Bookings Contacts Cleaners Invoices Payroll Reports…" at bounding box center [658, 297] width 1316 height 595
type input "**********"
click at [848, 53] on button "✕" at bounding box center [839, 45] width 31 height 33
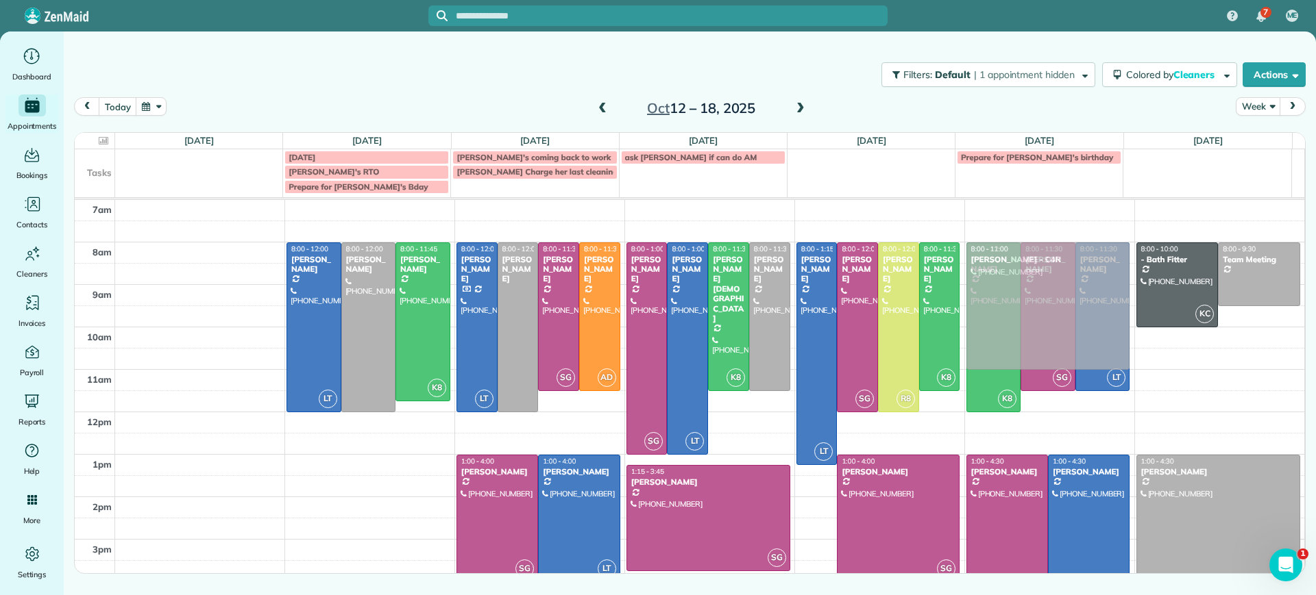
drag, startPoint x: 378, startPoint y: 504, endPoint x: 969, endPoint y: 295, distance: 627.2
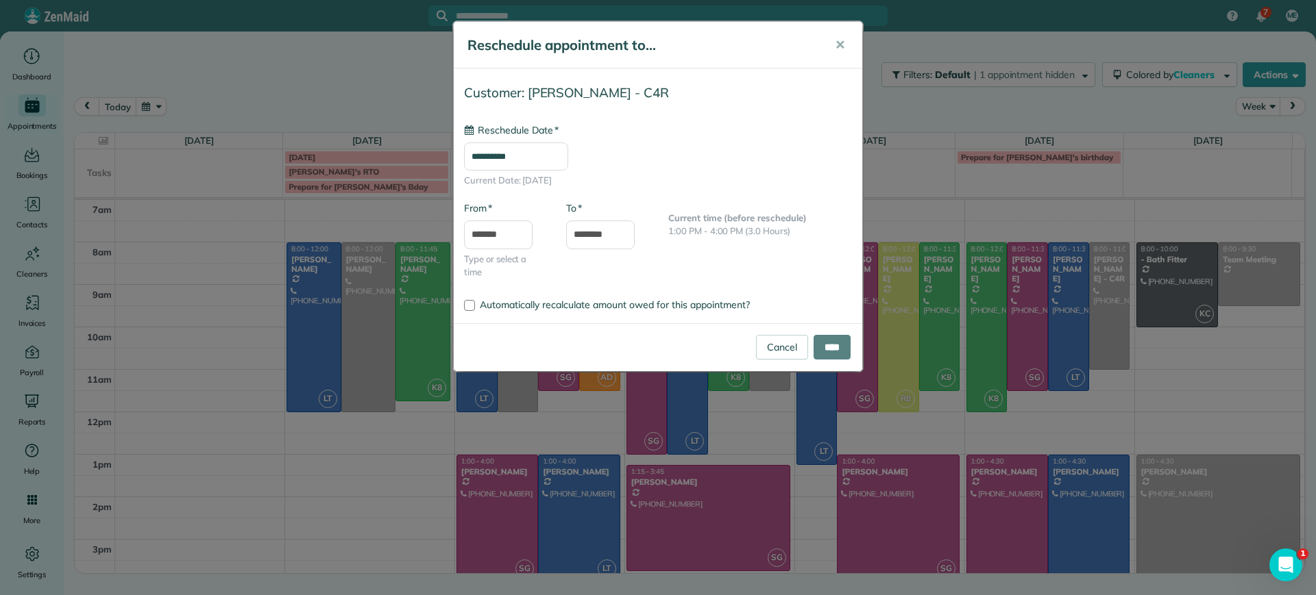
type input "**********"
click at [821, 343] on input "****" at bounding box center [831, 347] width 37 height 25
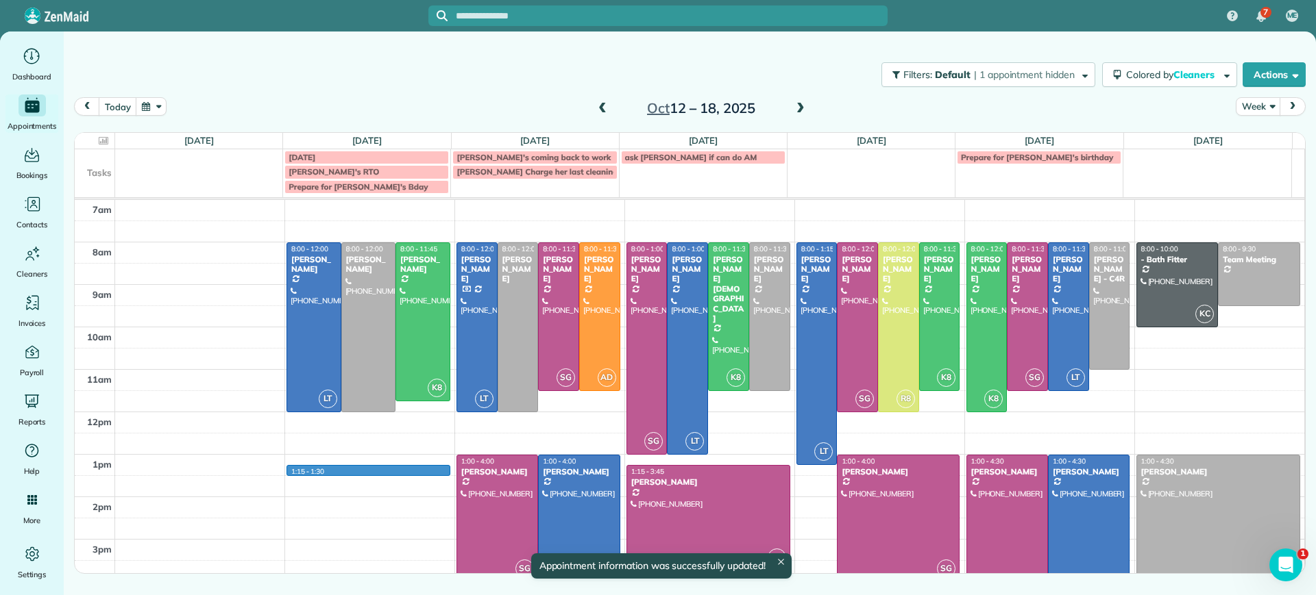
click at [412, 474] on div "7am 8am 9am 10am 11am 12pm 1pm 2pm 3pm 4pm 5pm 1:15 - 1:30 LT 8:00 - 12:00 Jess…" at bounding box center [689, 433] width 1229 height 467
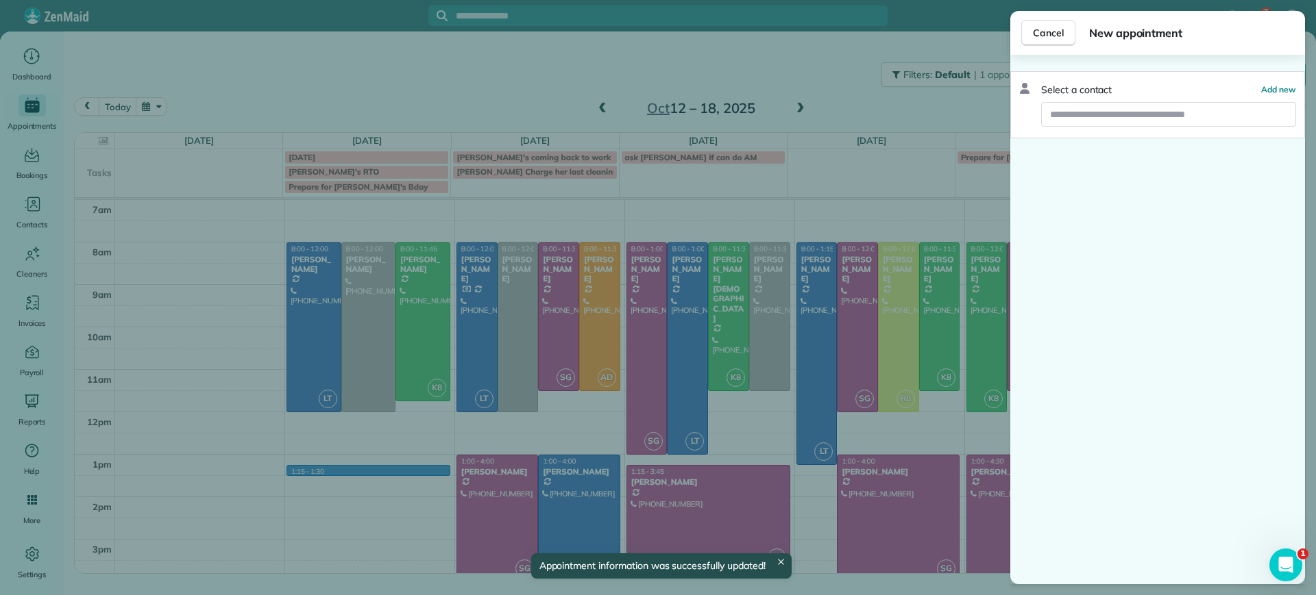
click at [296, 482] on div "Cancel New appointment Select a contact Add new" at bounding box center [658, 297] width 1316 height 595
